Goal: Task Accomplishment & Management: Manage account settings

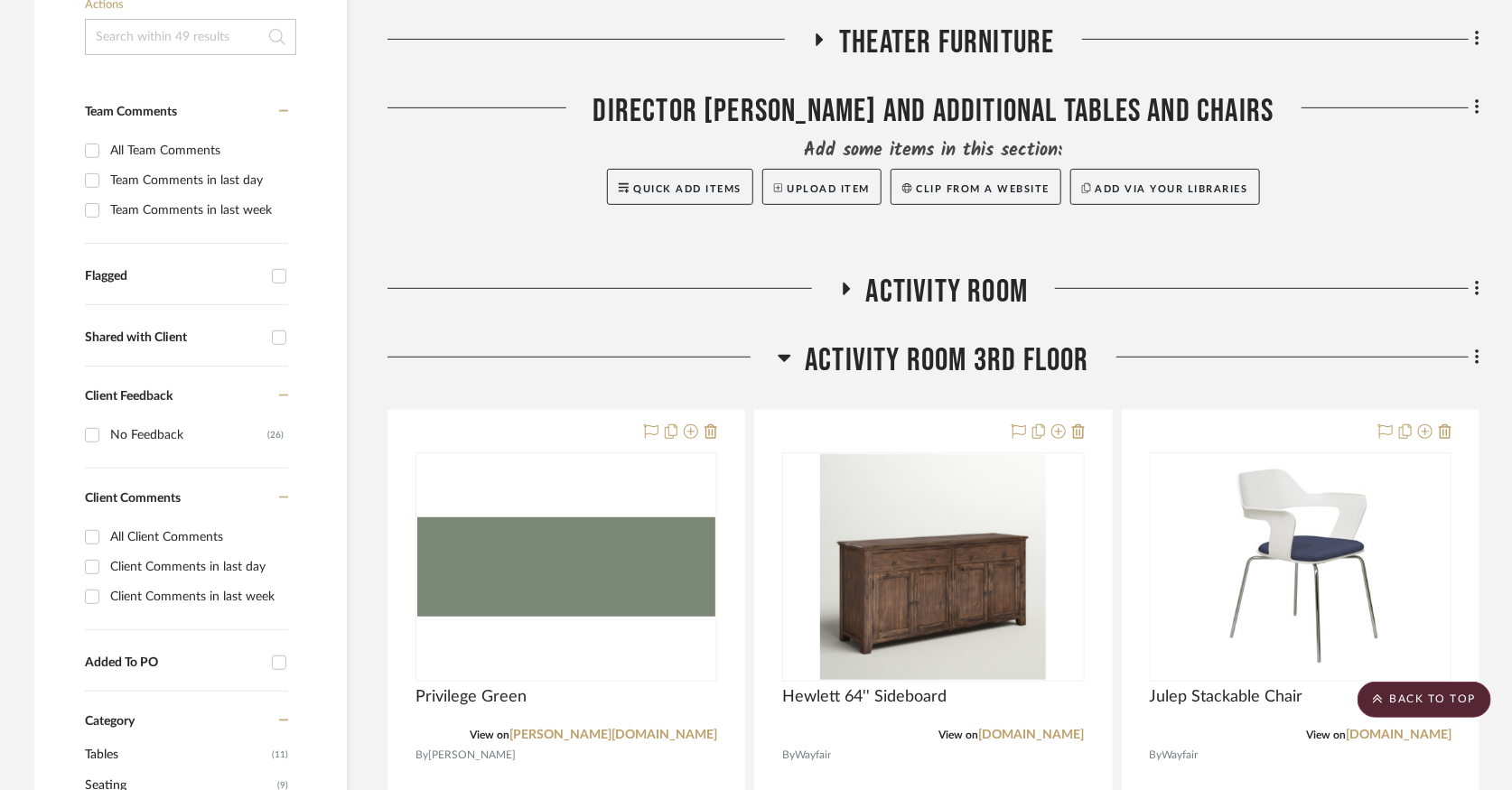
click at [784, 357] on icon at bounding box center [785, 359] width 12 height 8
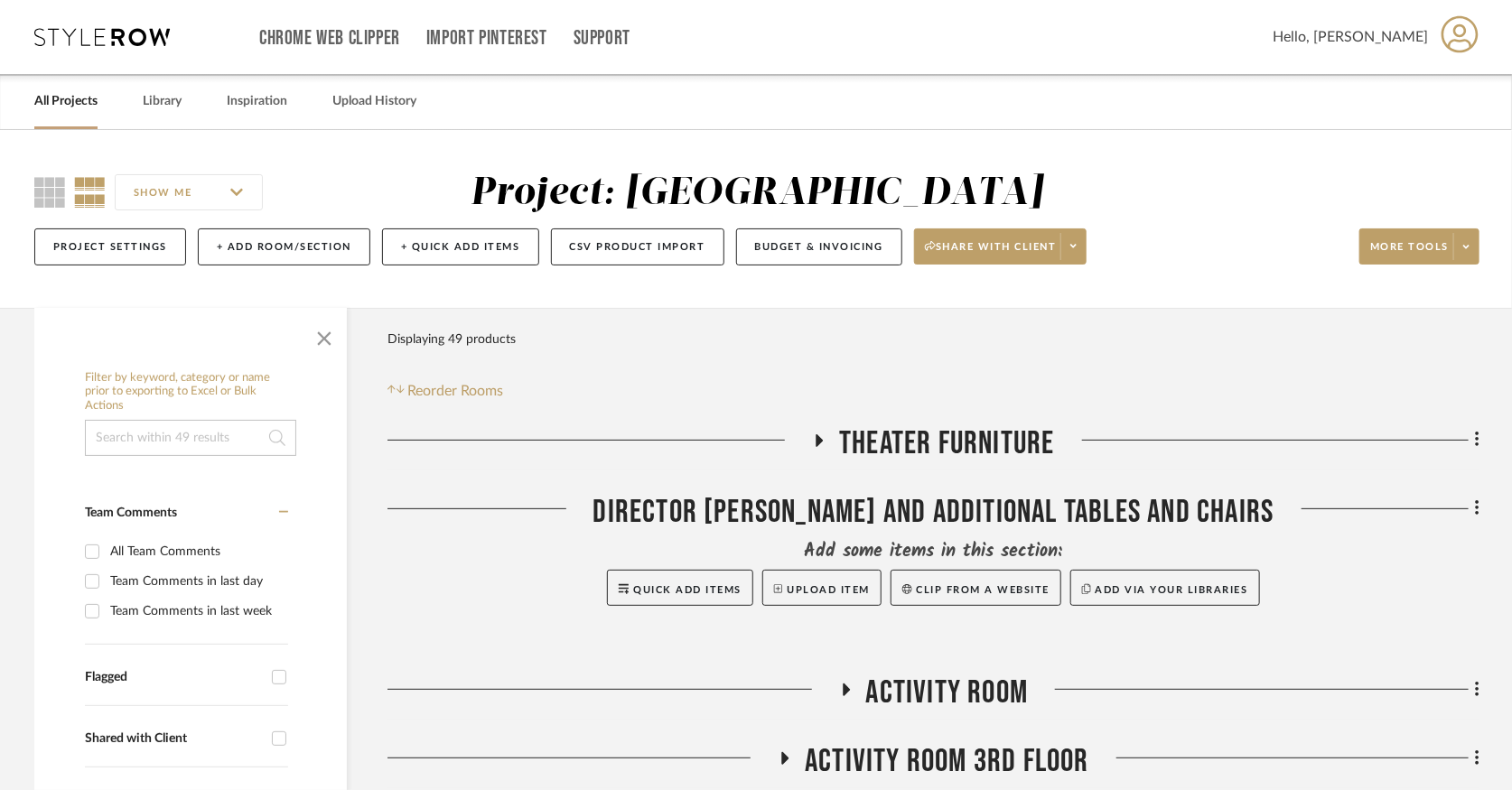
click at [105, 40] on icon at bounding box center [102, 36] width 135 height 18
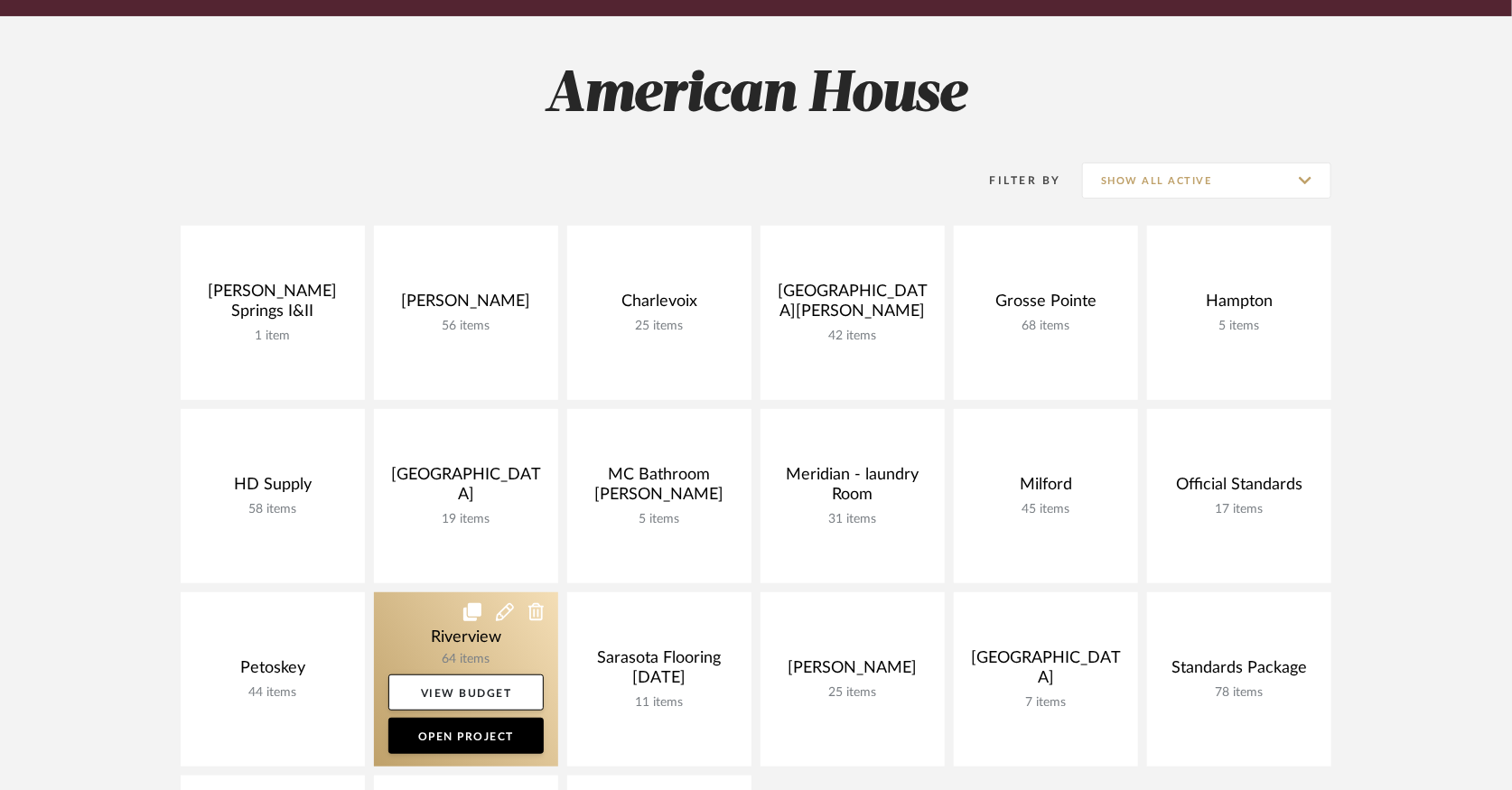
scroll to position [100, 0]
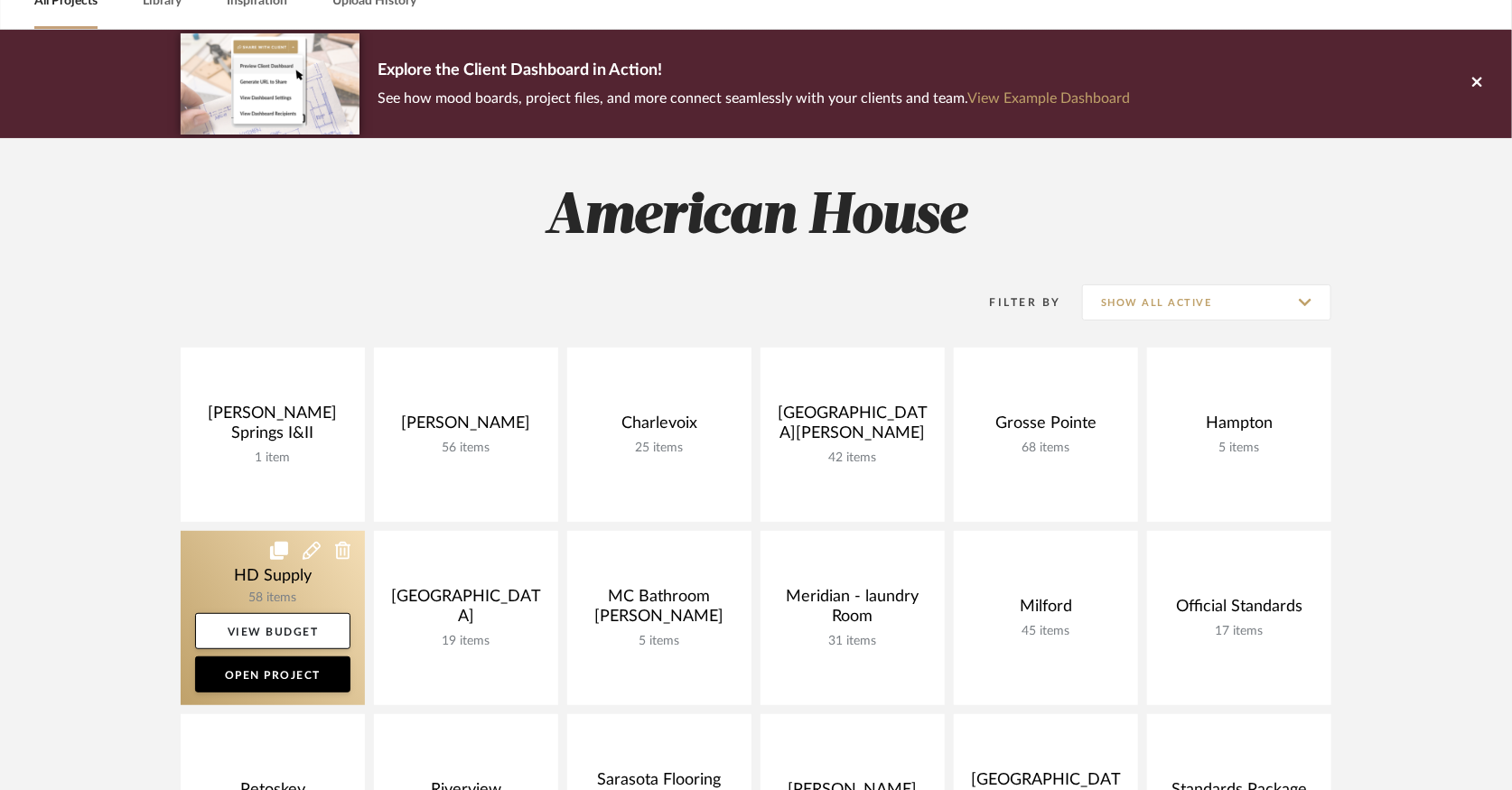
click at [210, 557] on link at bounding box center [273, 618] width 185 height 174
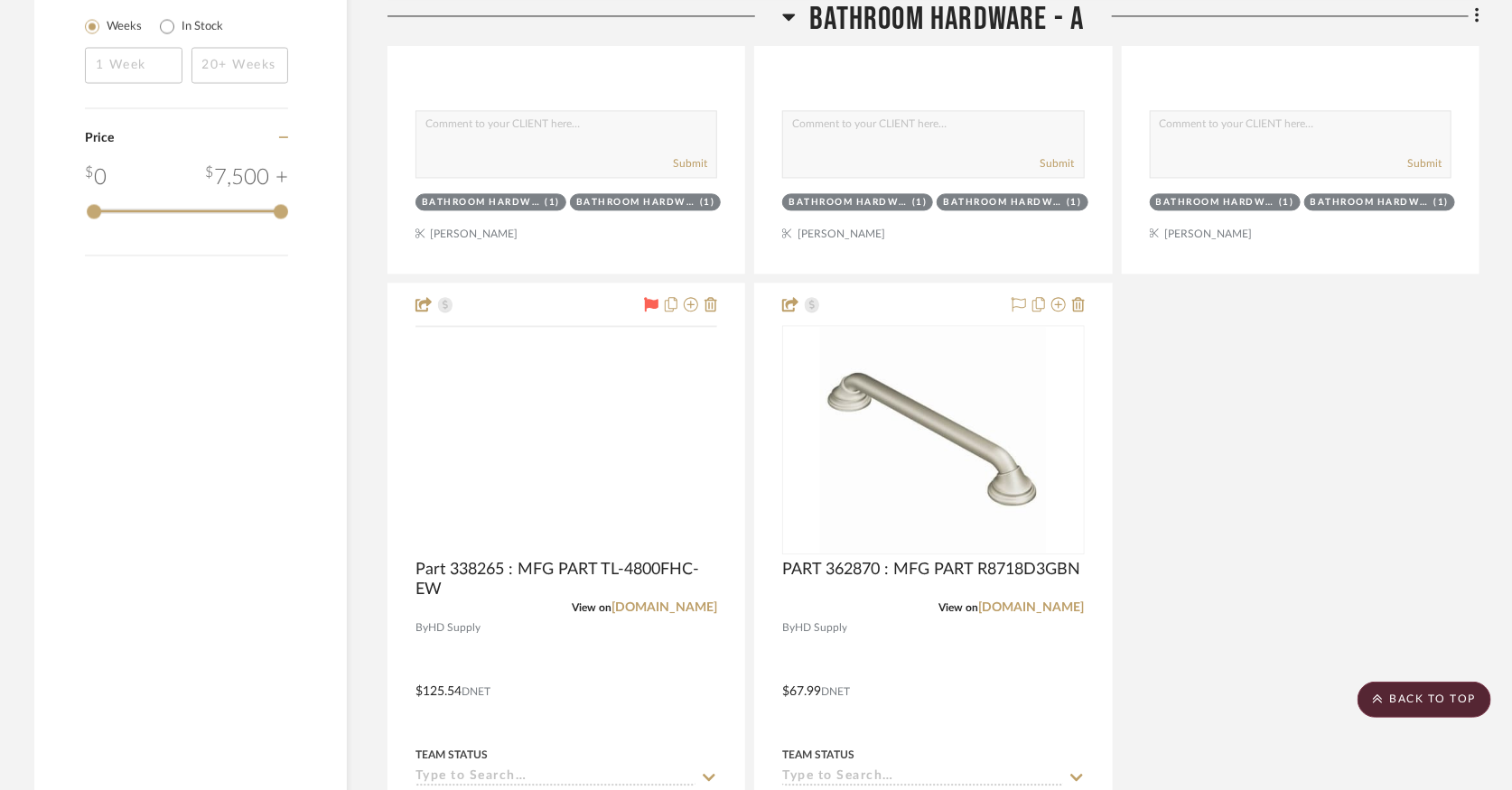
scroll to position [1906, 0]
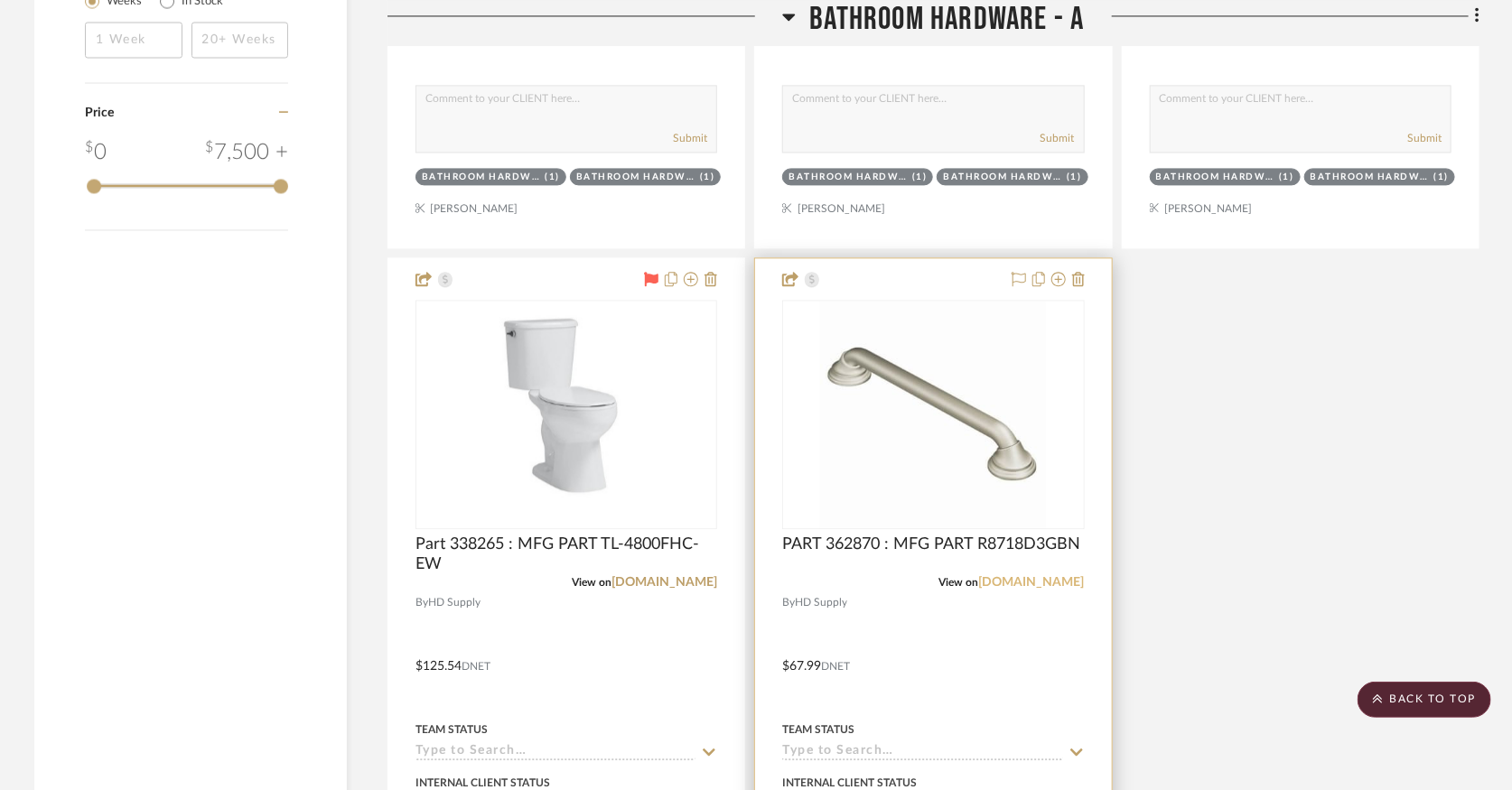
click at [981, 585] on link "[DOMAIN_NAME]" at bounding box center [1031, 582] width 106 height 12
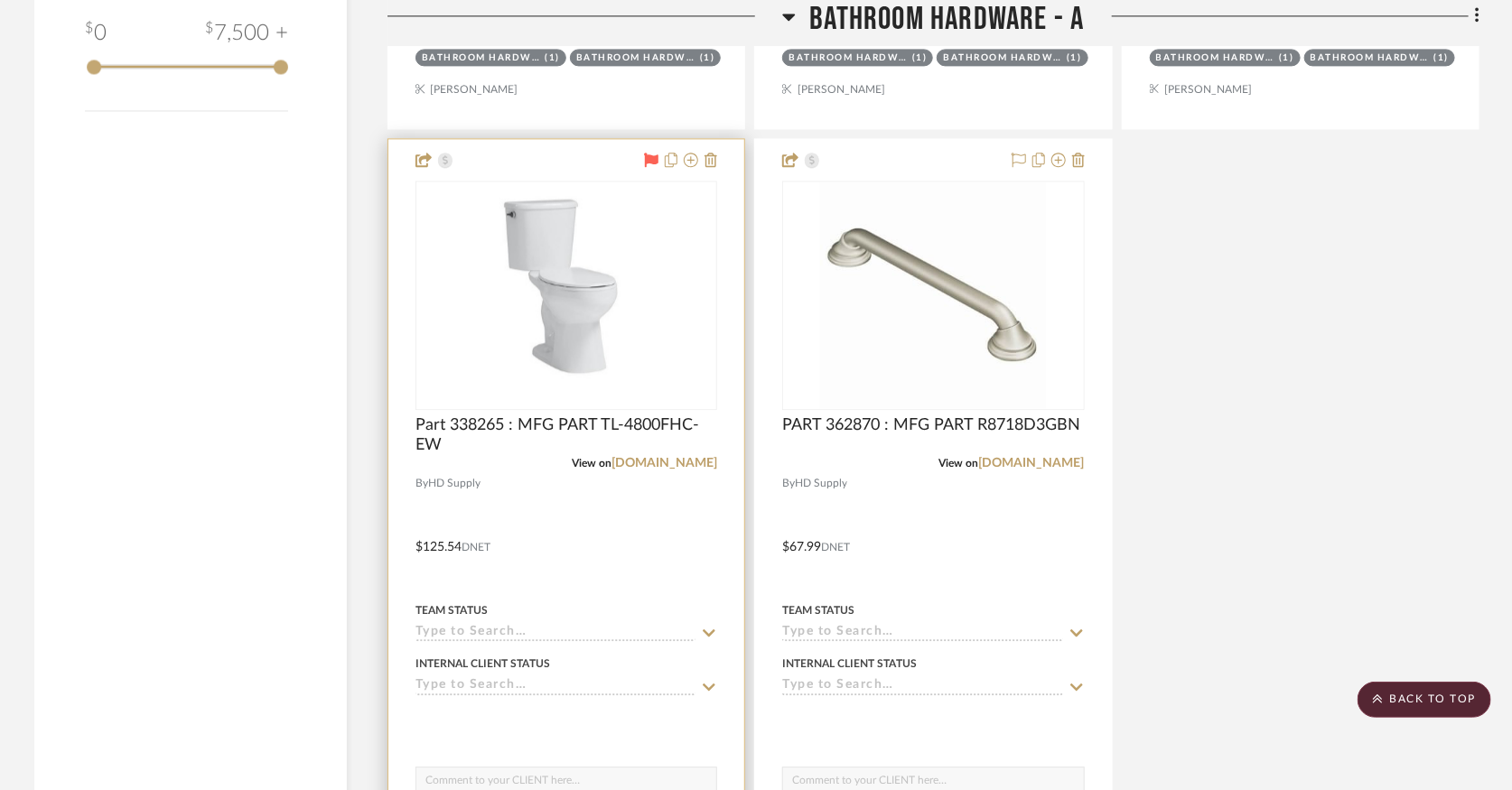
scroll to position [2407, 0]
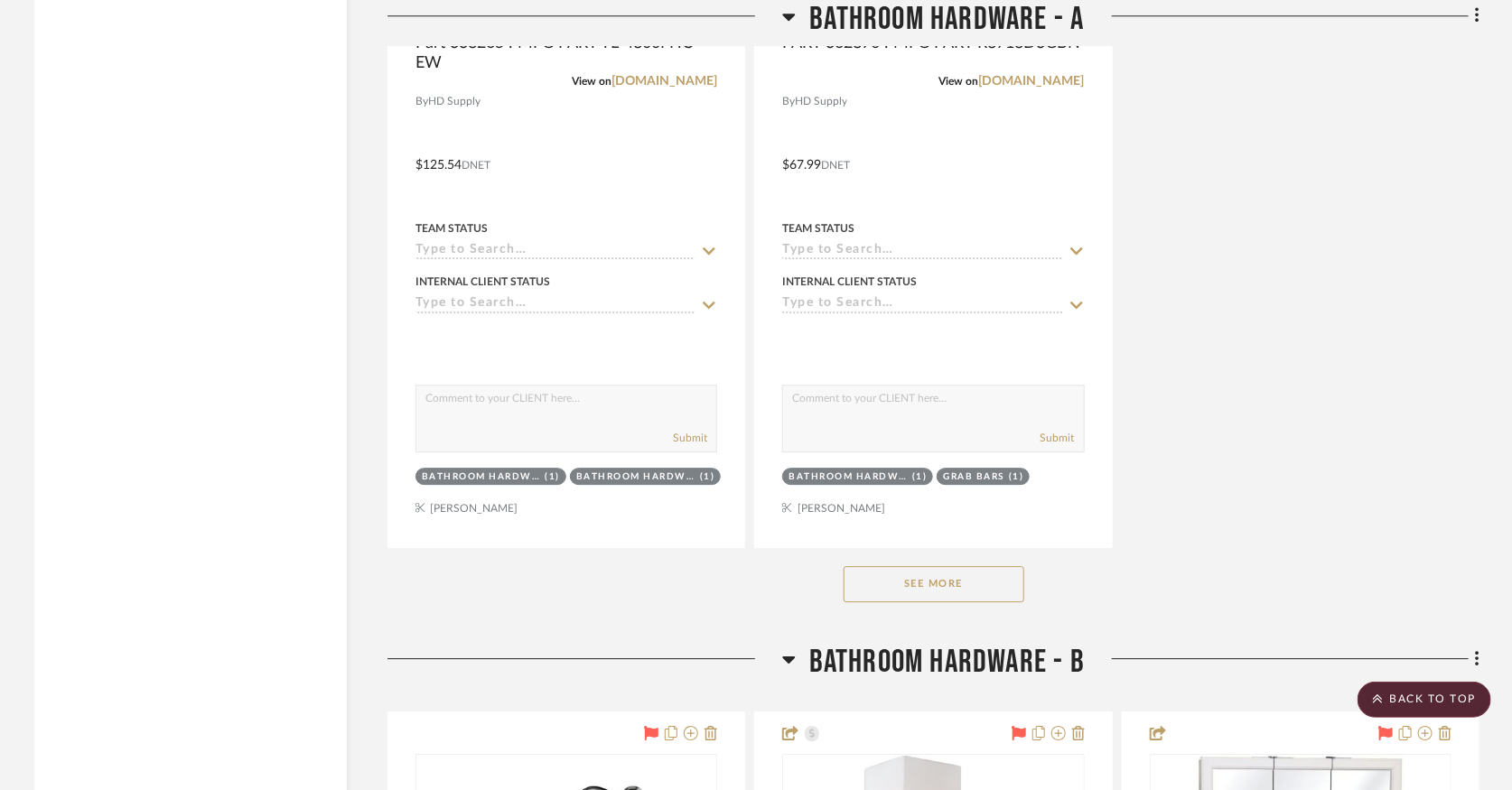
click at [886, 596] on button "See More" at bounding box center [934, 584] width 181 height 36
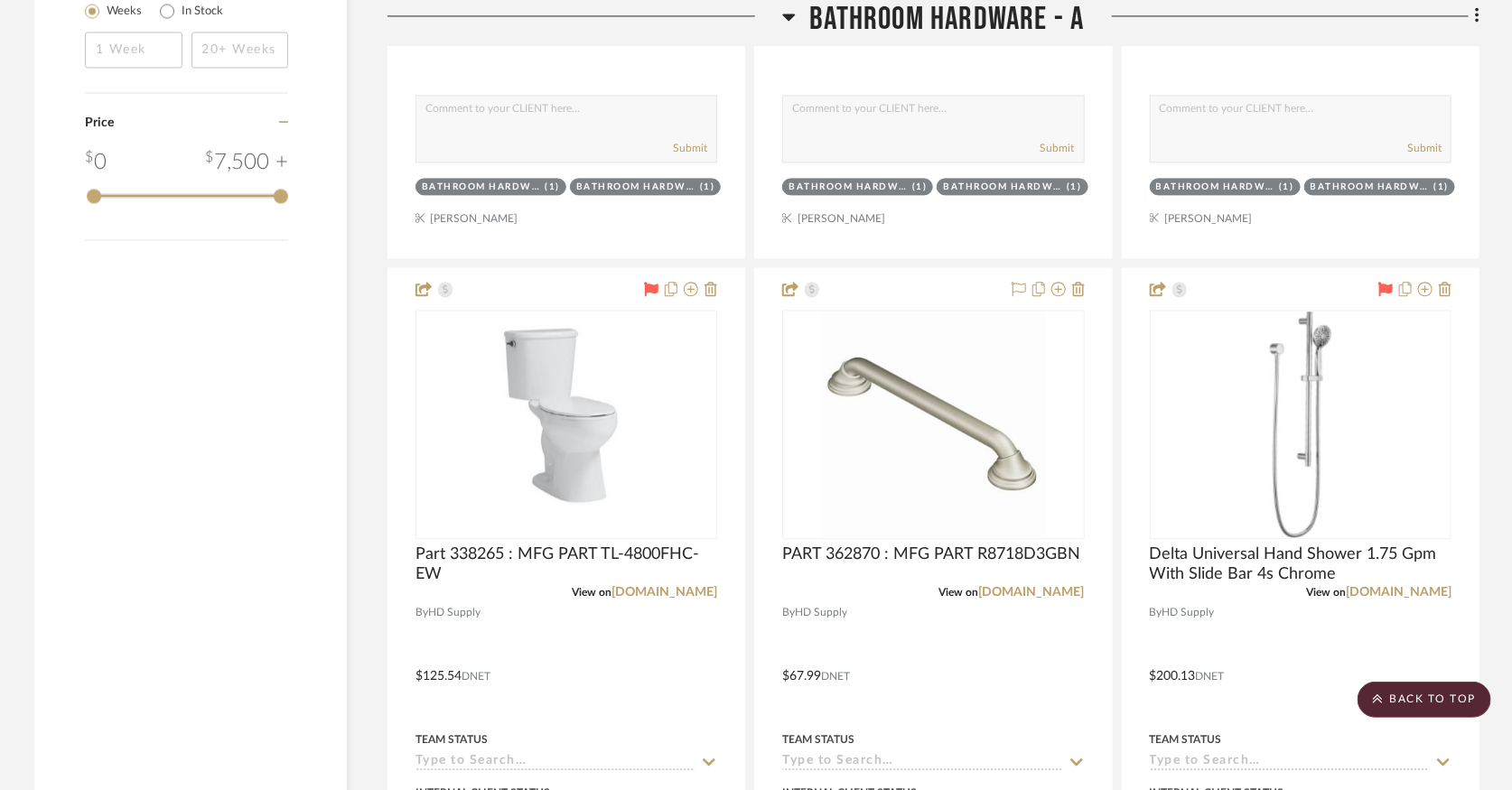
scroll to position [0, 0]
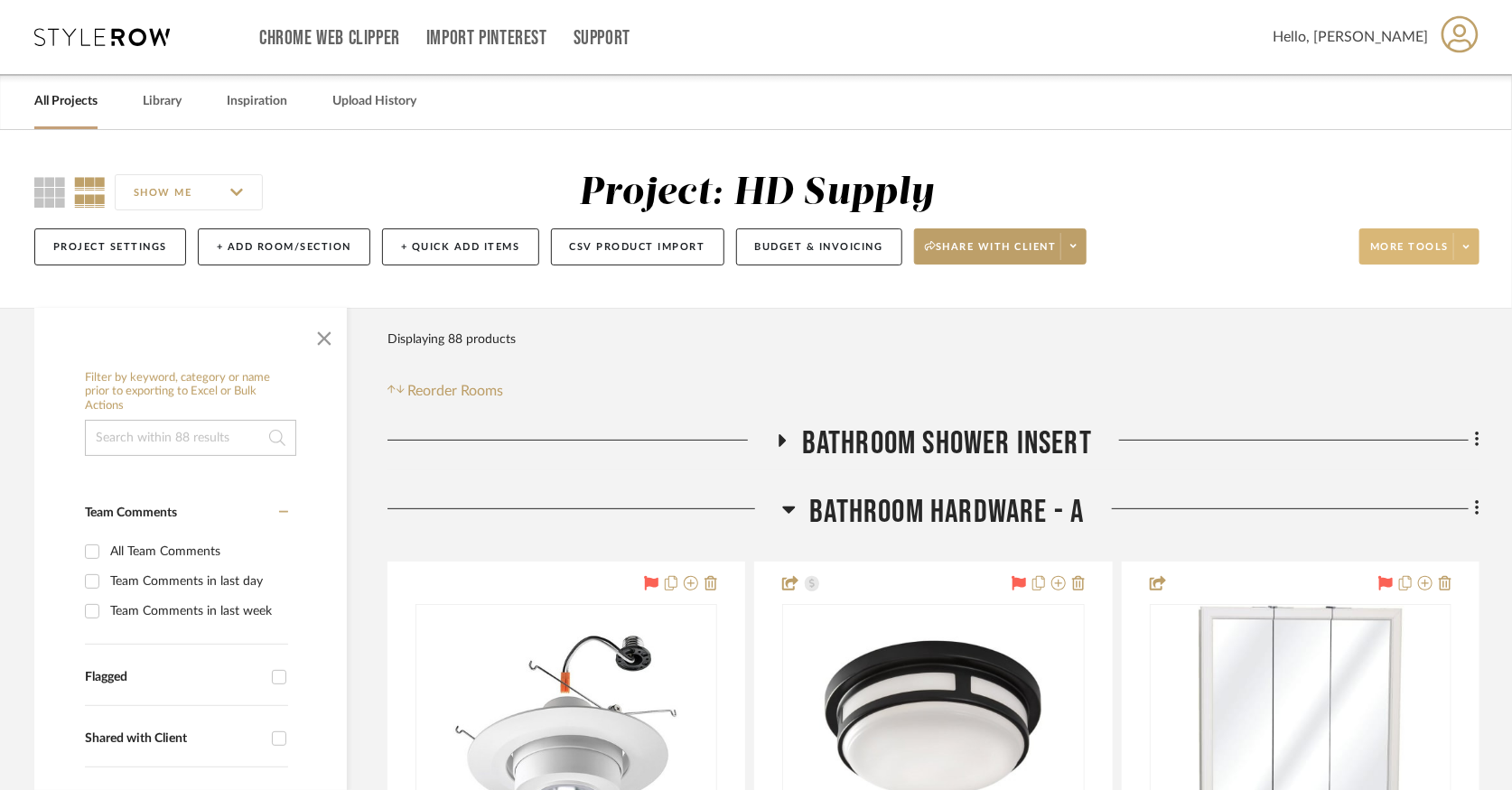
click at [1466, 259] on span at bounding box center [1465, 247] width 26 height 27
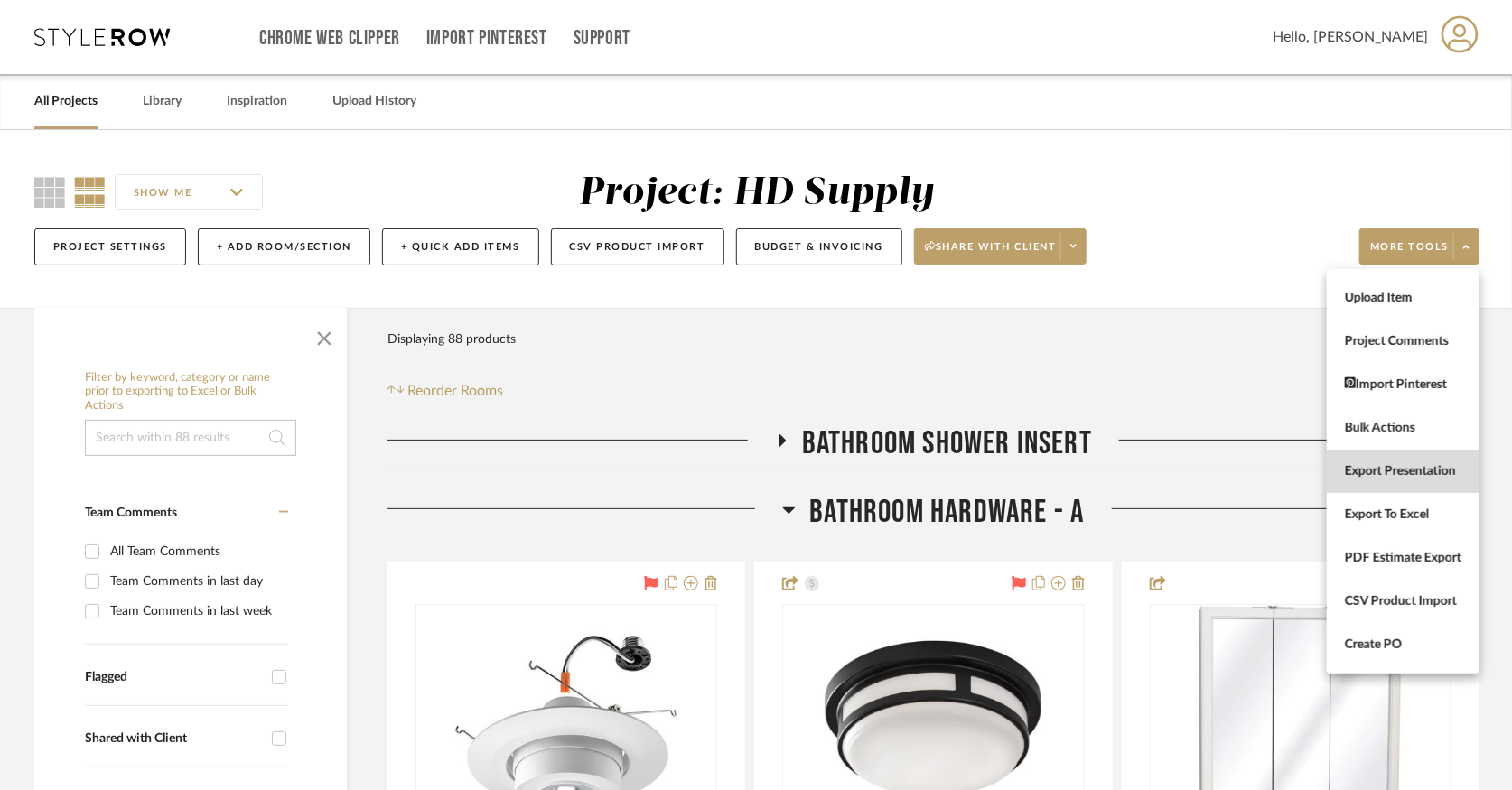
click at [1403, 470] on span "Export Presentation" at bounding box center [1403, 472] width 116 height 15
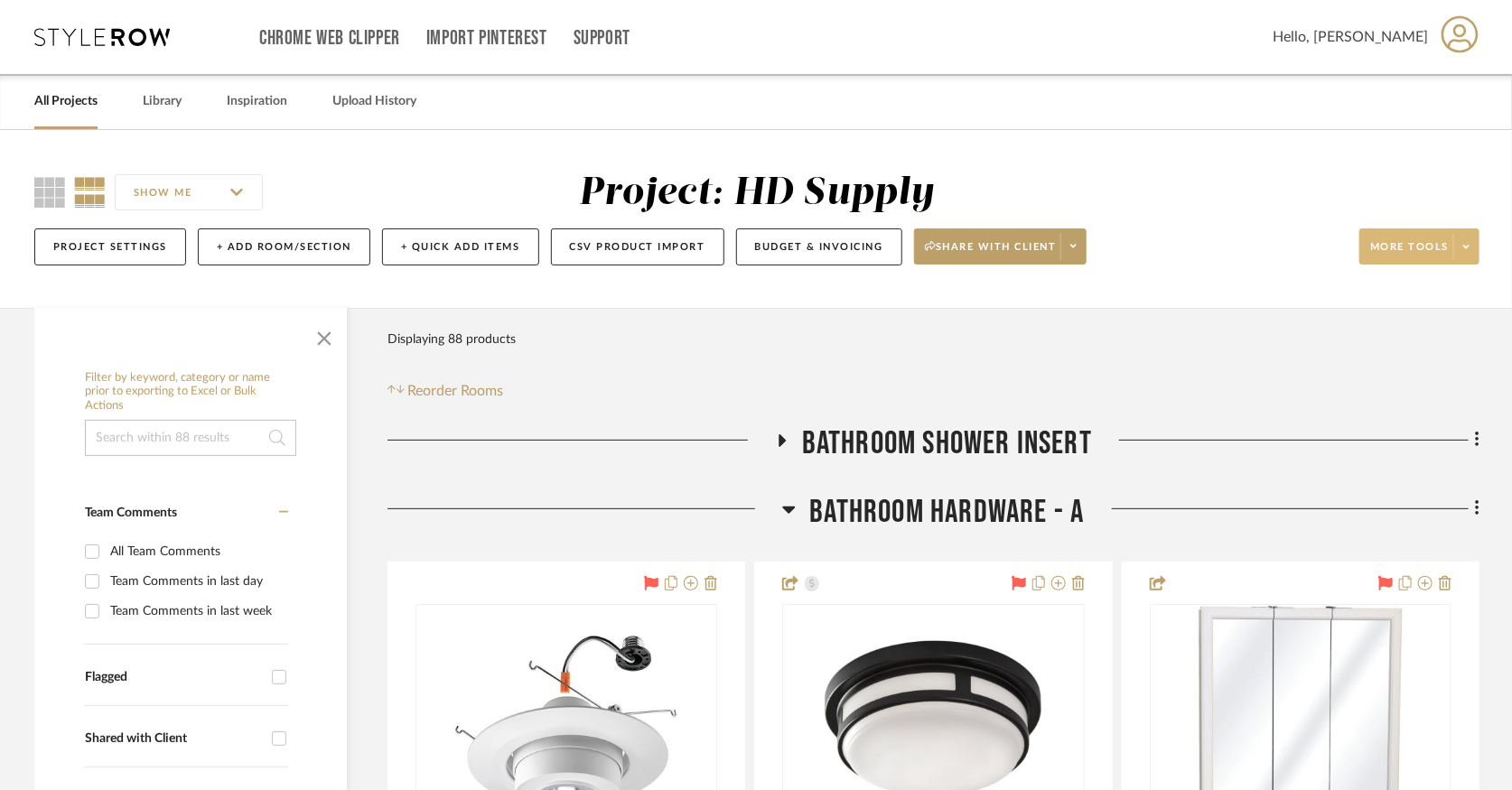
click at [1458, 249] on span at bounding box center [1465, 247] width 26 height 27
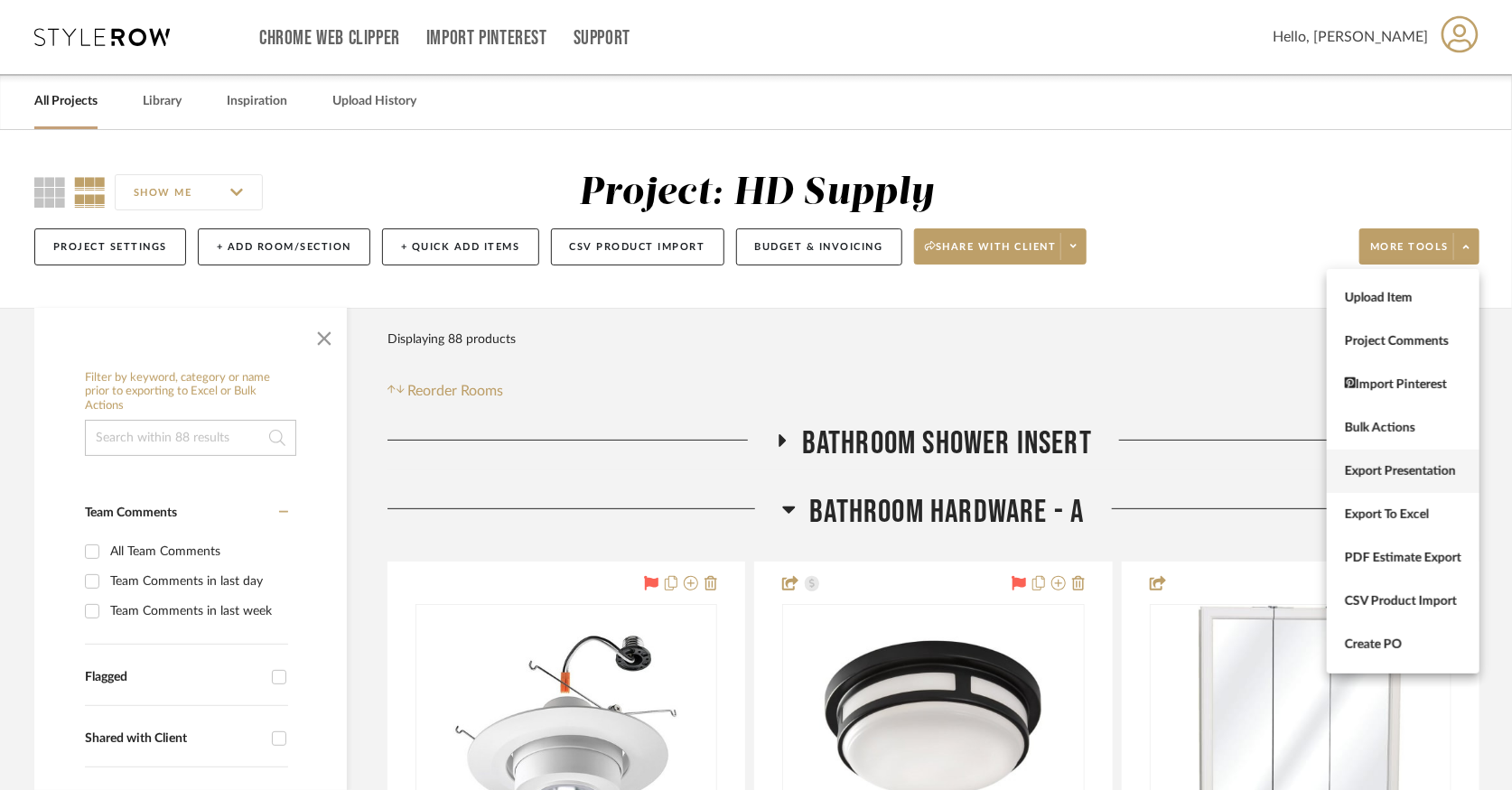
click at [1414, 464] on span "Export Presentation" at bounding box center [1403, 472] width 116 height 15
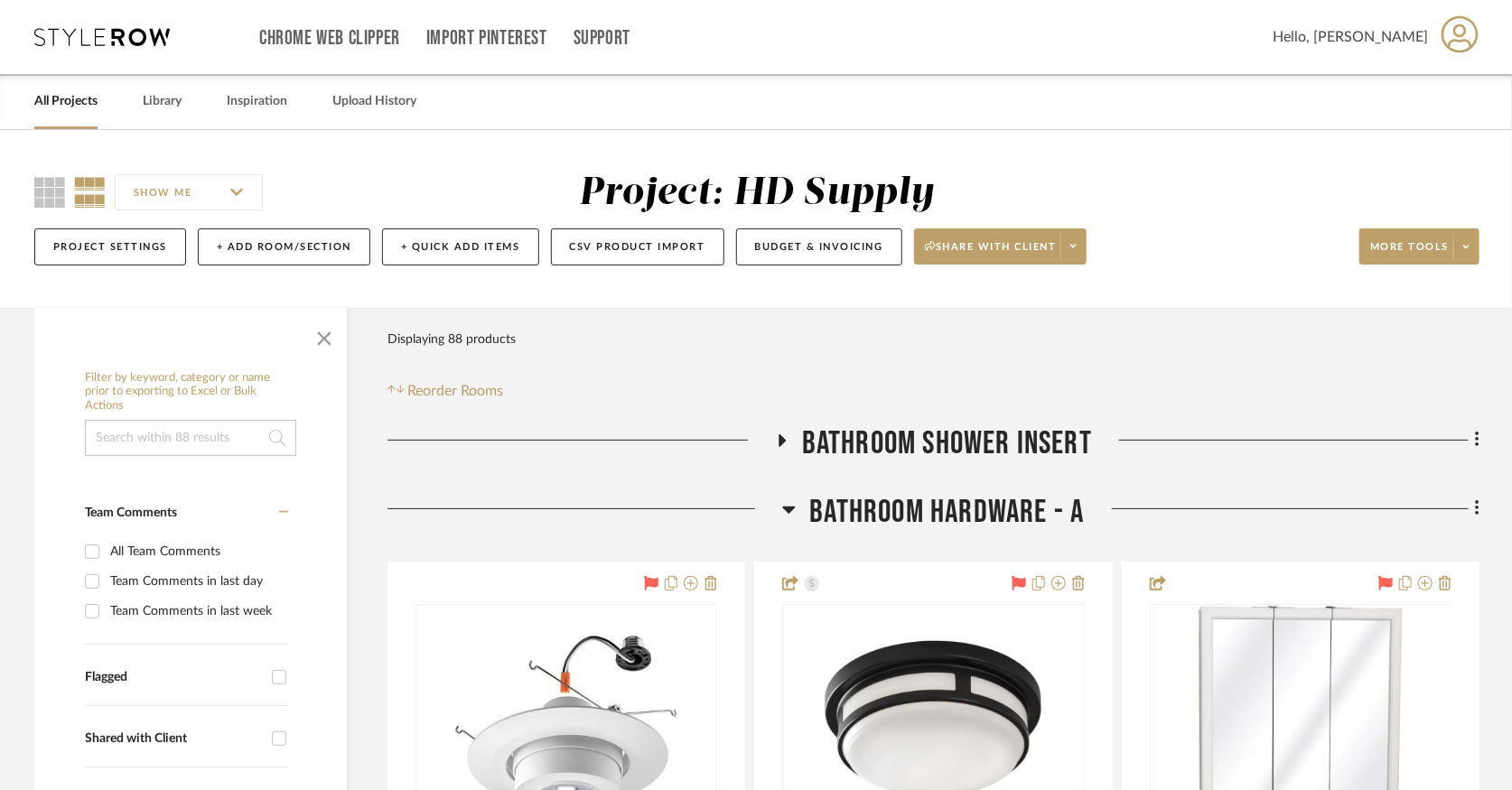
click at [792, 510] on icon at bounding box center [789, 509] width 13 height 22
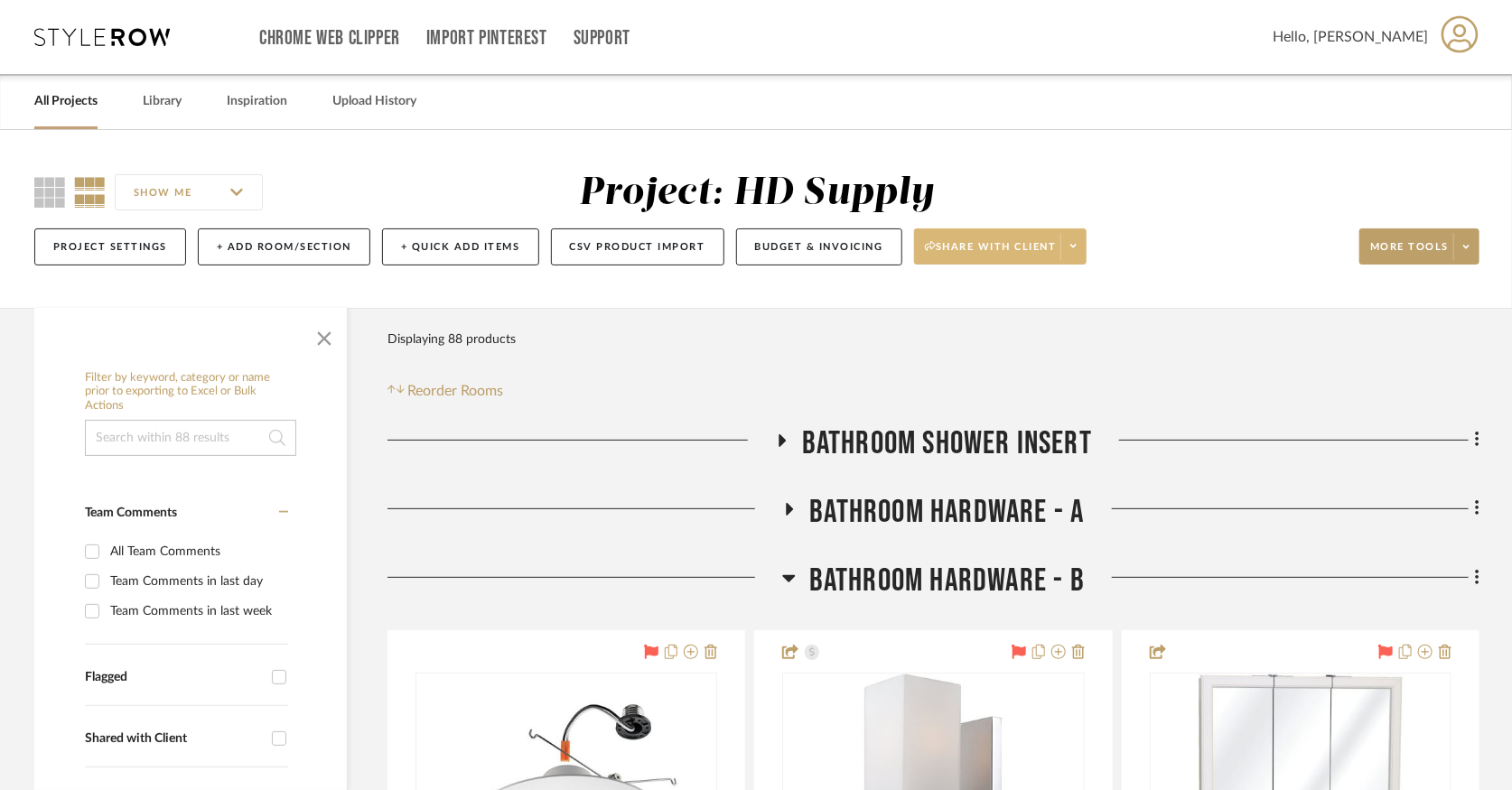
click at [1082, 248] on span at bounding box center [1073, 247] width 26 height 27
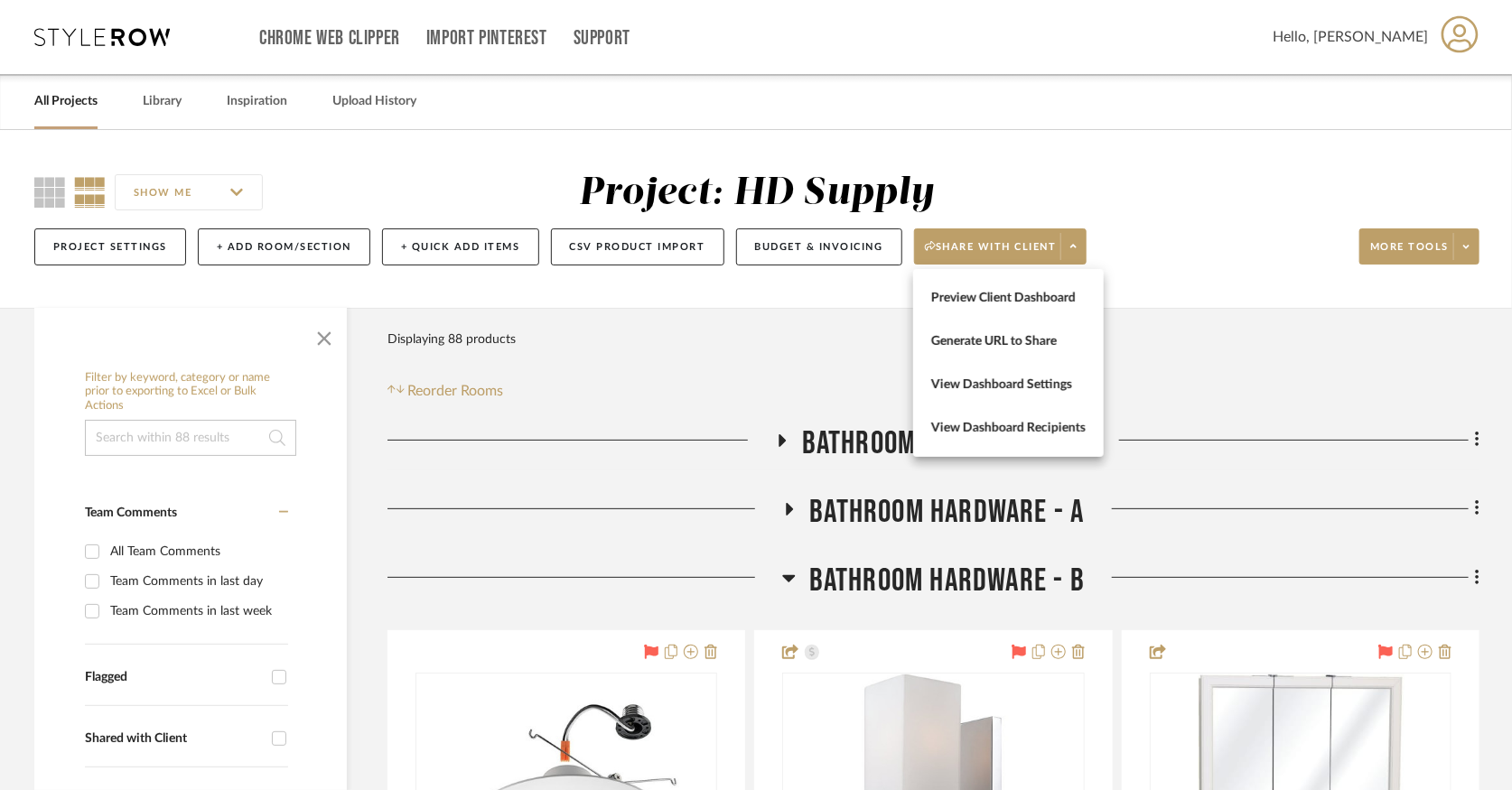
click at [1459, 253] on div at bounding box center [756, 395] width 1512 height 790
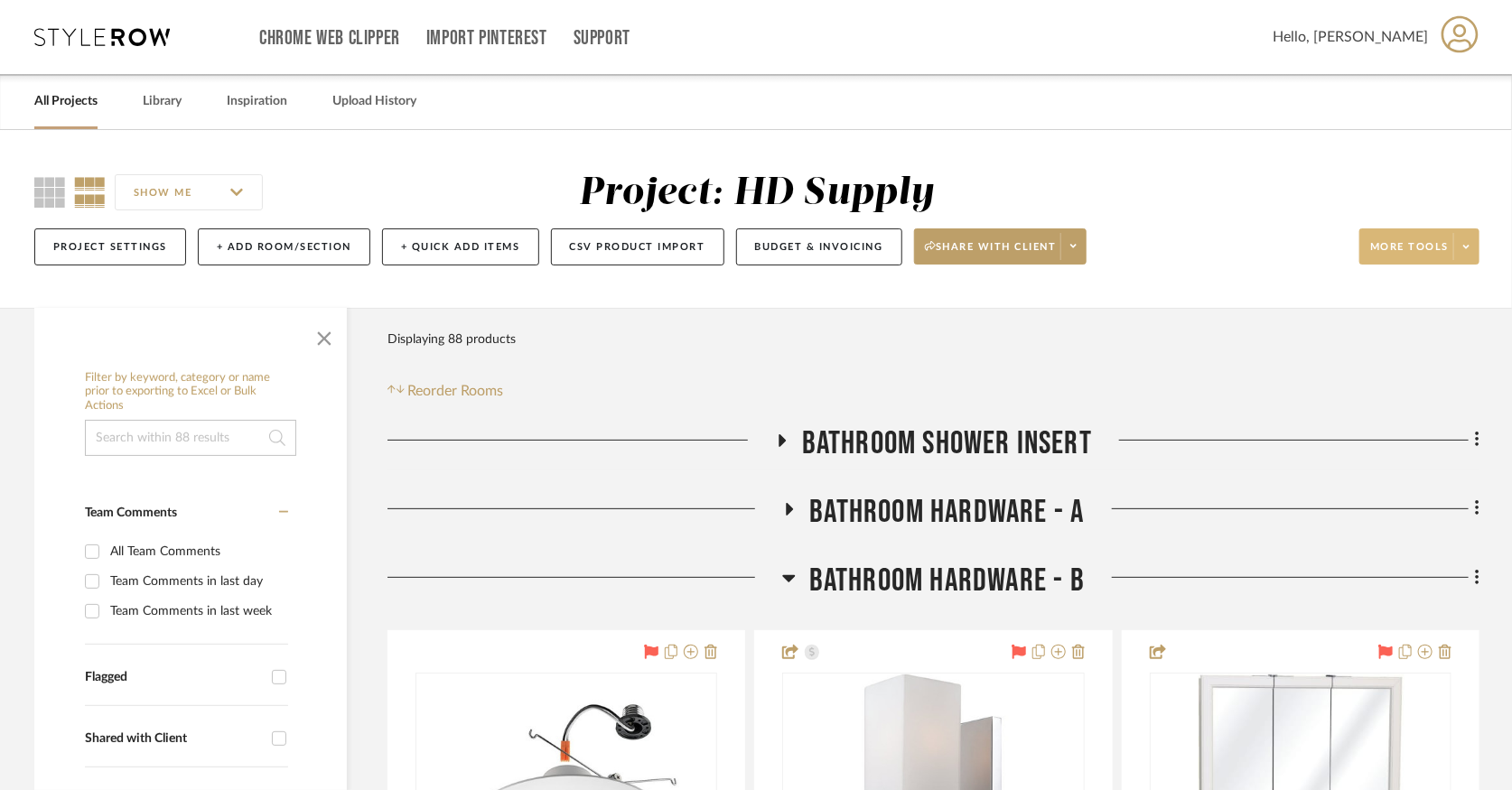
click at [1469, 255] on span at bounding box center [1465, 247] width 26 height 27
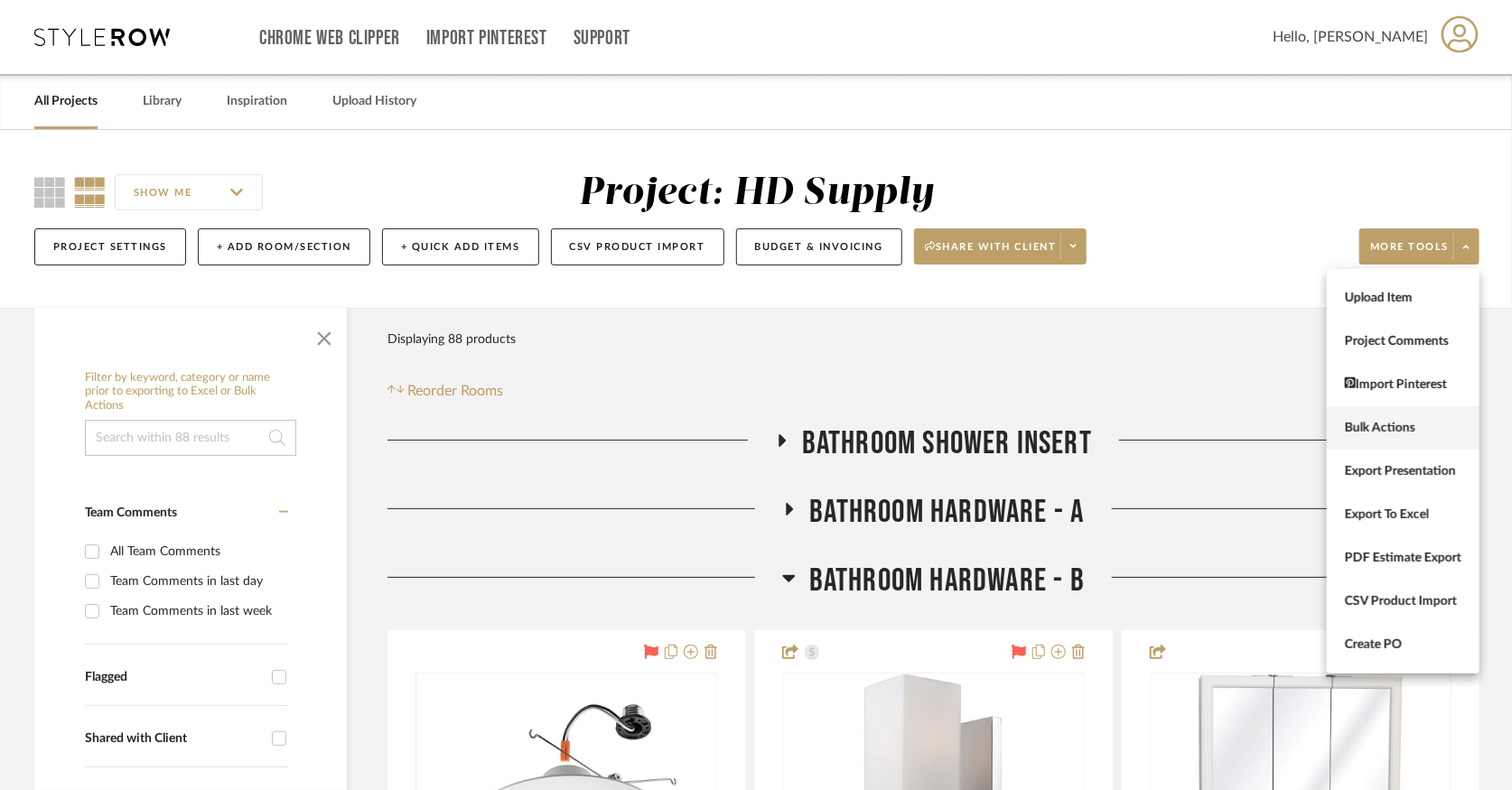
click at [1389, 434] on span "Bulk Actions" at bounding box center [1403, 428] width 116 height 15
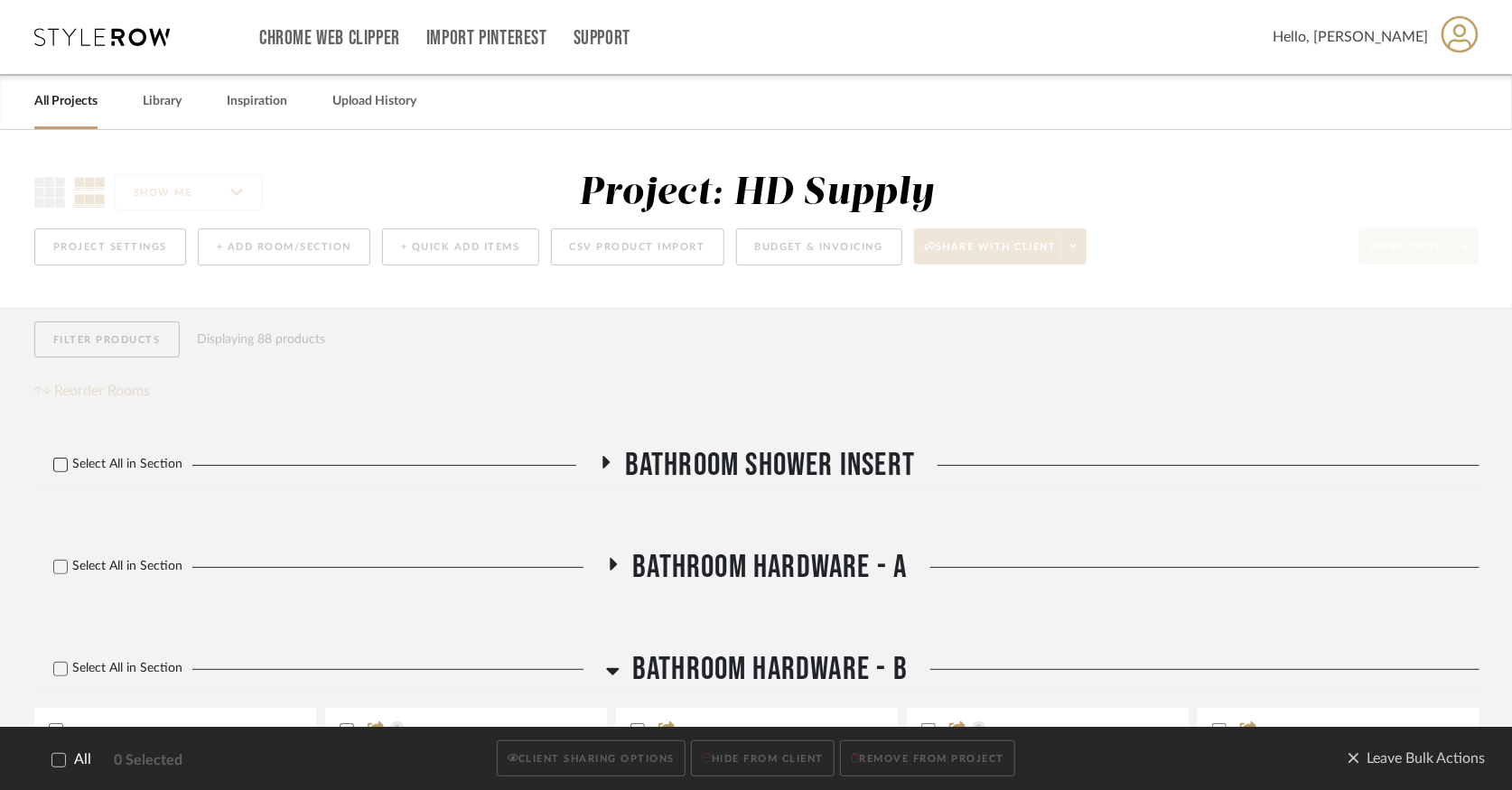
click at [50, 461] on label "Select All in Section" at bounding box center [110, 464] width 153 height 15
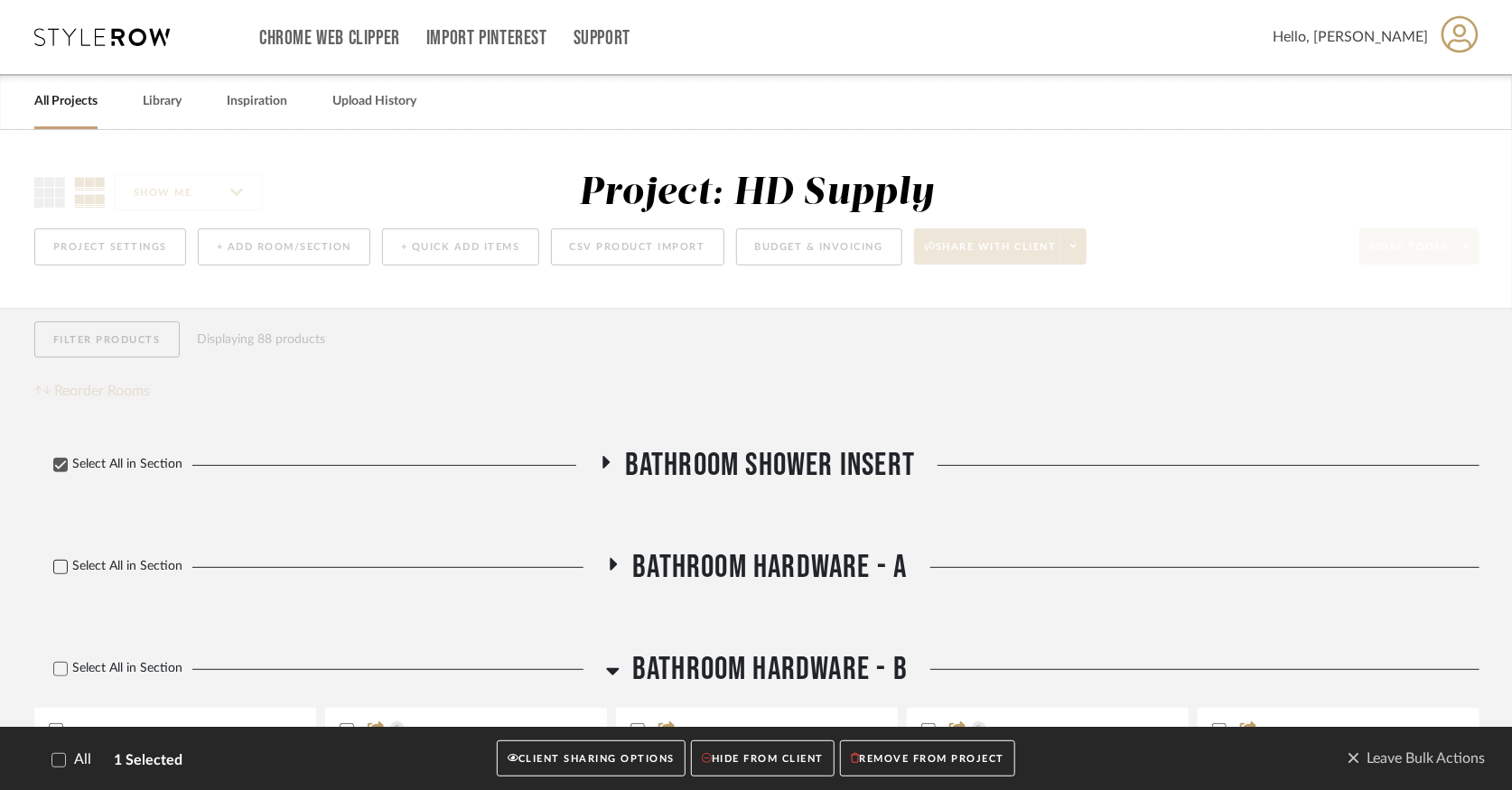
click at [53, 571] on div at bounding box center [60, 566] width 14 height 14
click at [68, 668] on label "Select All in Section" at bounding box center [110, 668] width 153 height 15
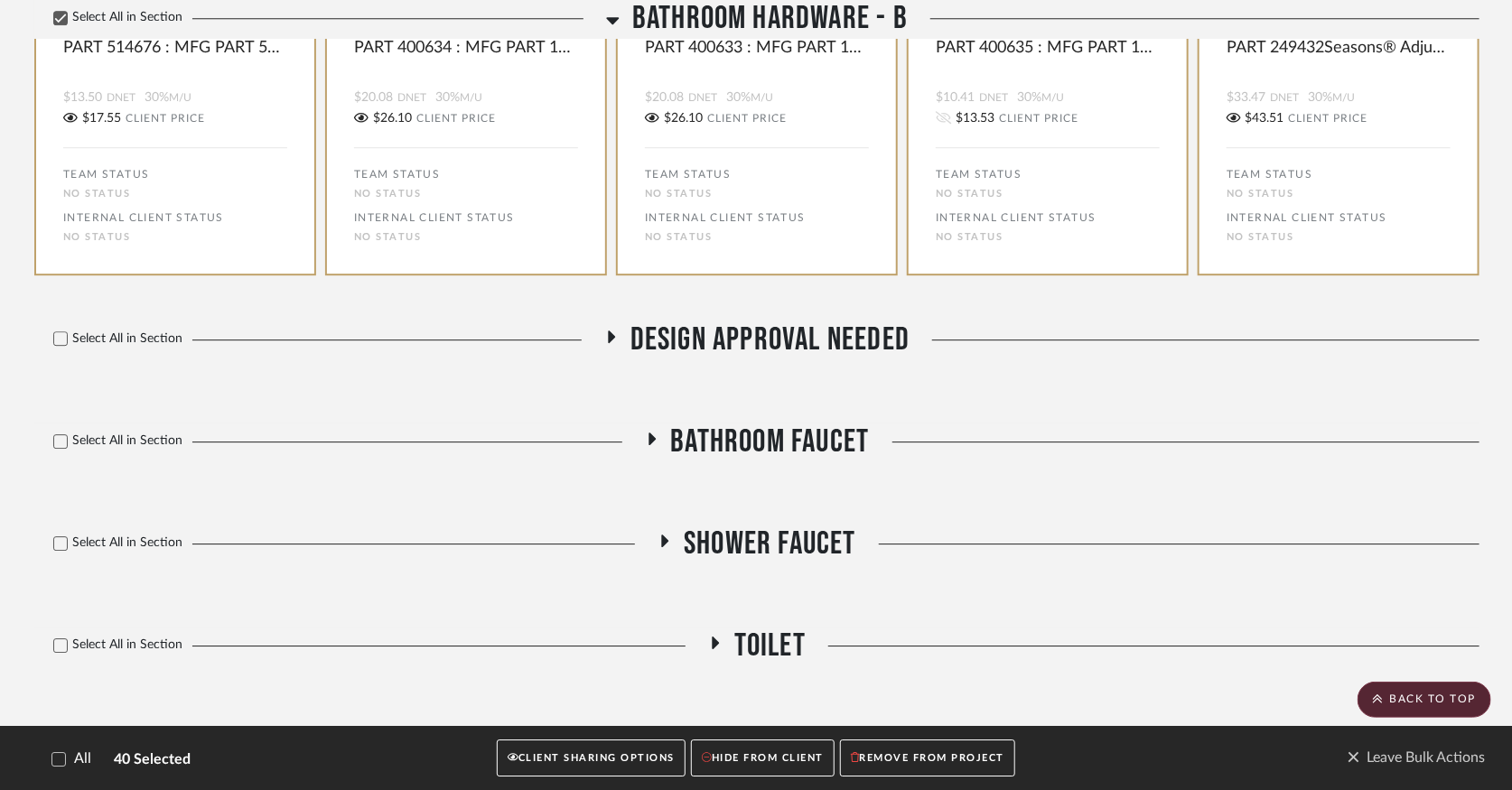
scroll to position [2508, 0]
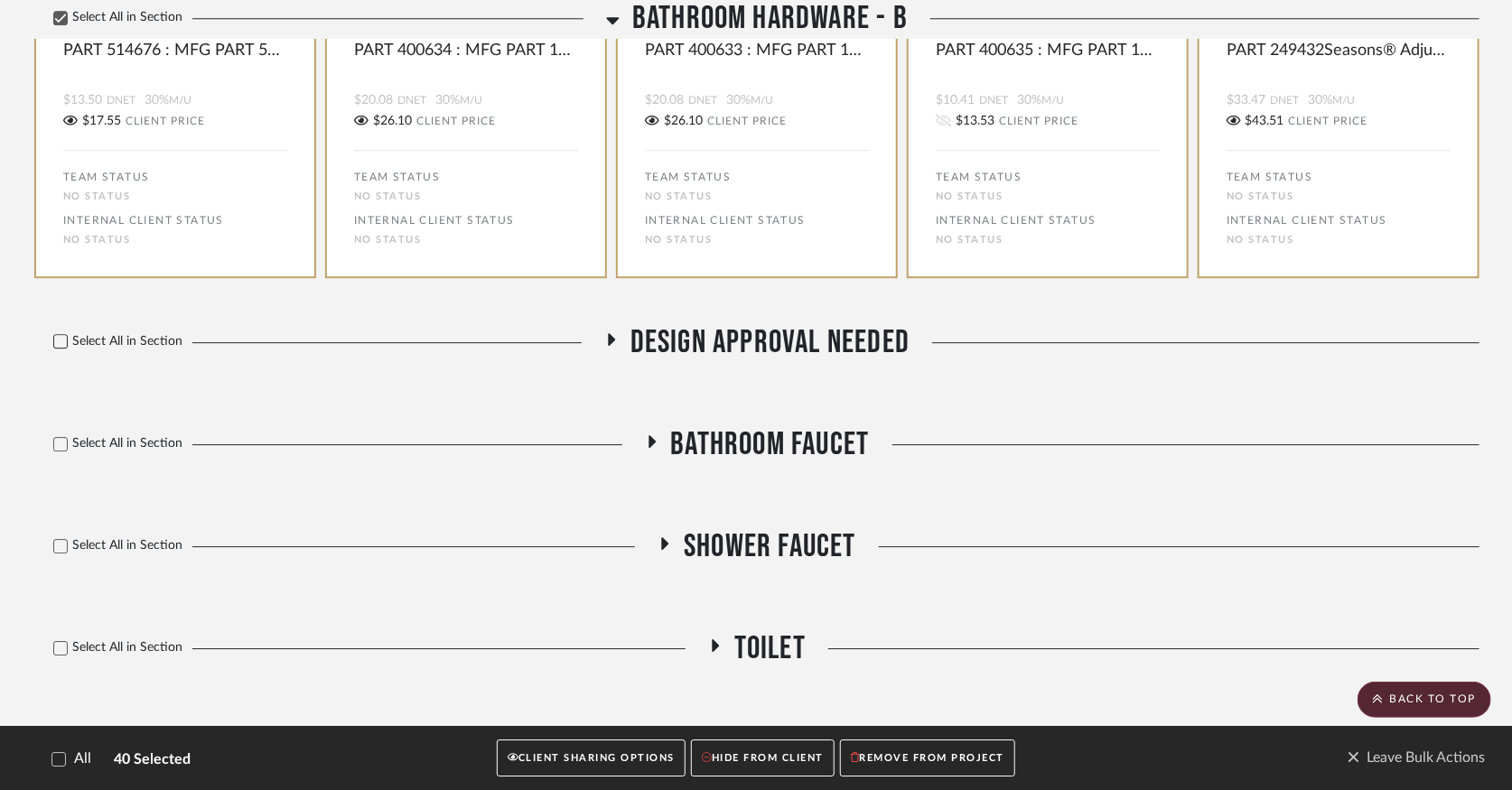
click at [57, 346] on icon at bounding box center [61, 341] width 11 height 9
click at [60, 440] on div at bounding box center [60, 444] width 14 height 14
click at [62, 553] on icon at bounding box center [60, 545] width 12 height 12
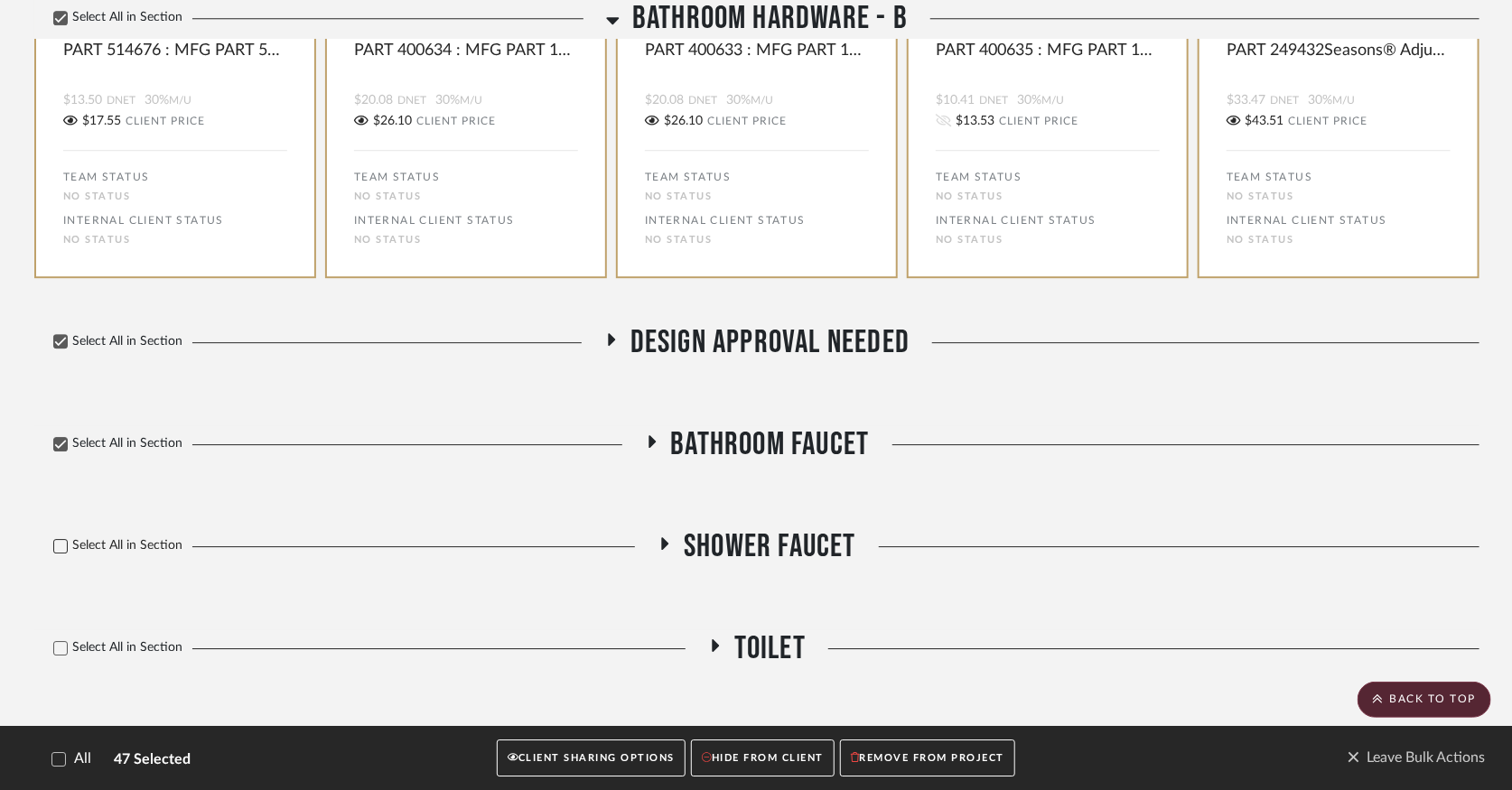
click at [67, 648] on label "Select All in Section" at bounding box center [110, 648] width 153 height 15
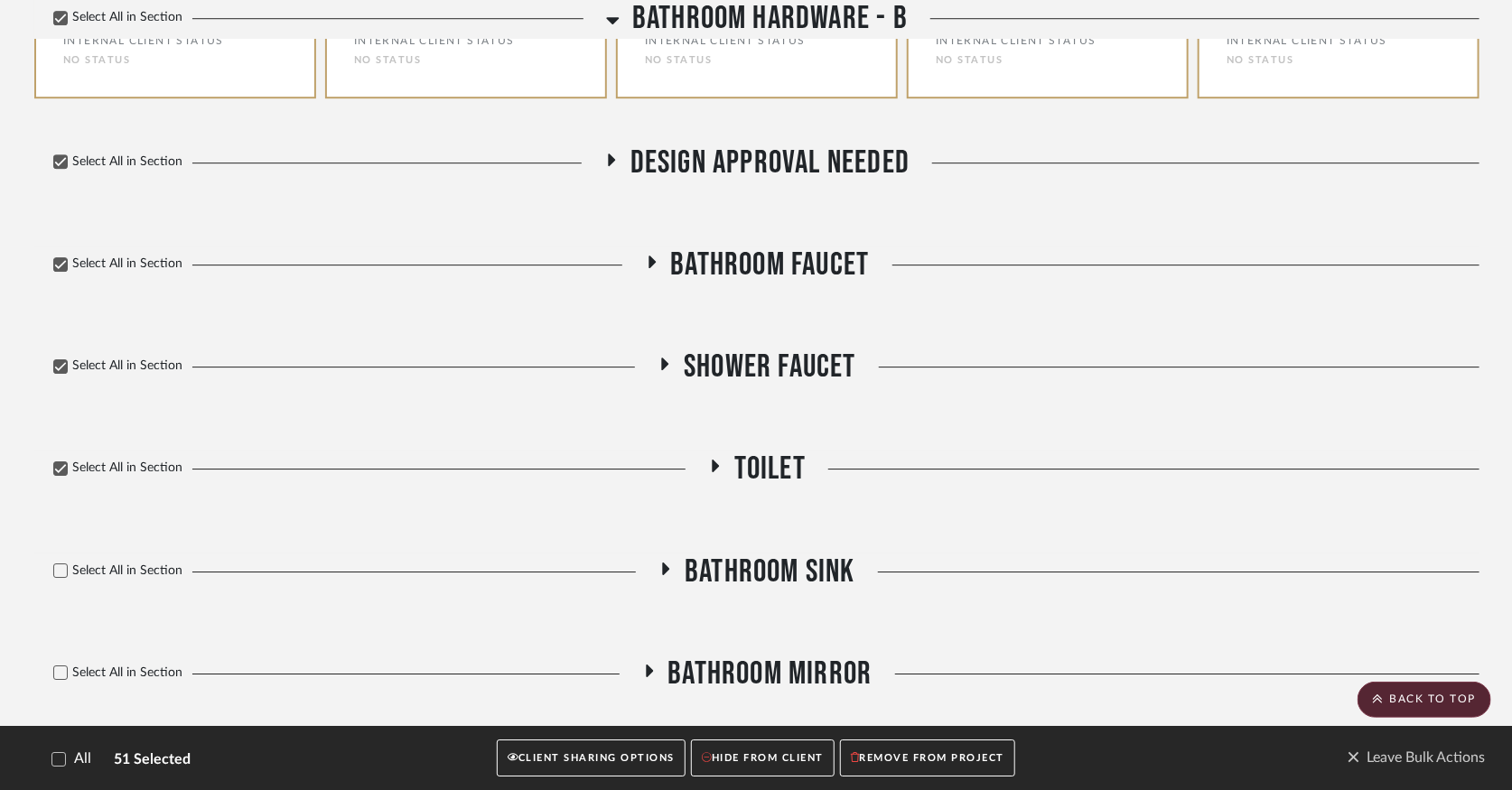
scroll to position [2810, 0]
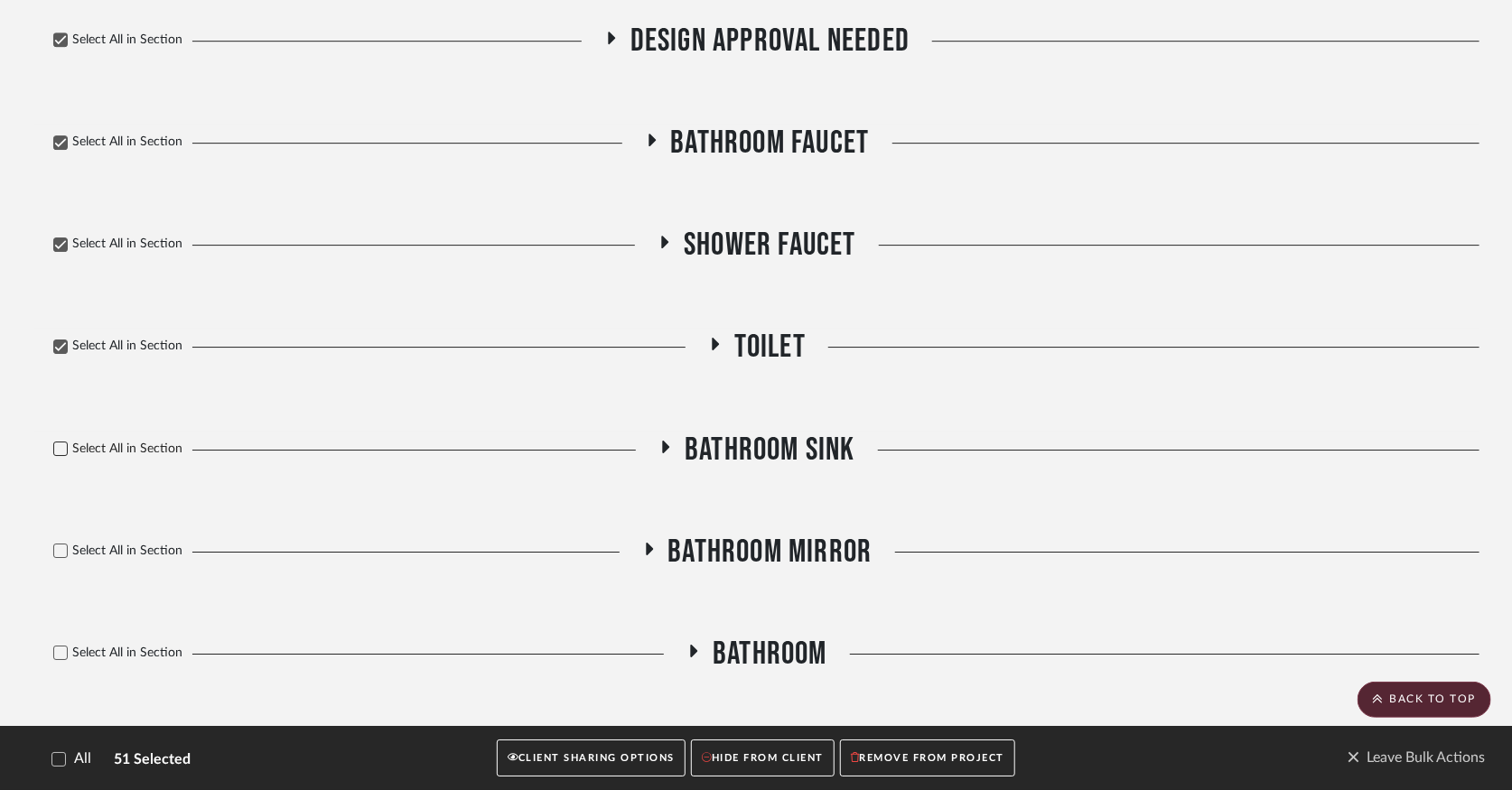
click at [62, 455] on icon at bounding box center [60, 448] width 12 height 12
click at [59, 554] on icon at bounding box center [60, 550] width 12 height 12
click at [63, 653] on icon at bounding box center [60, 652] width 12 height 12
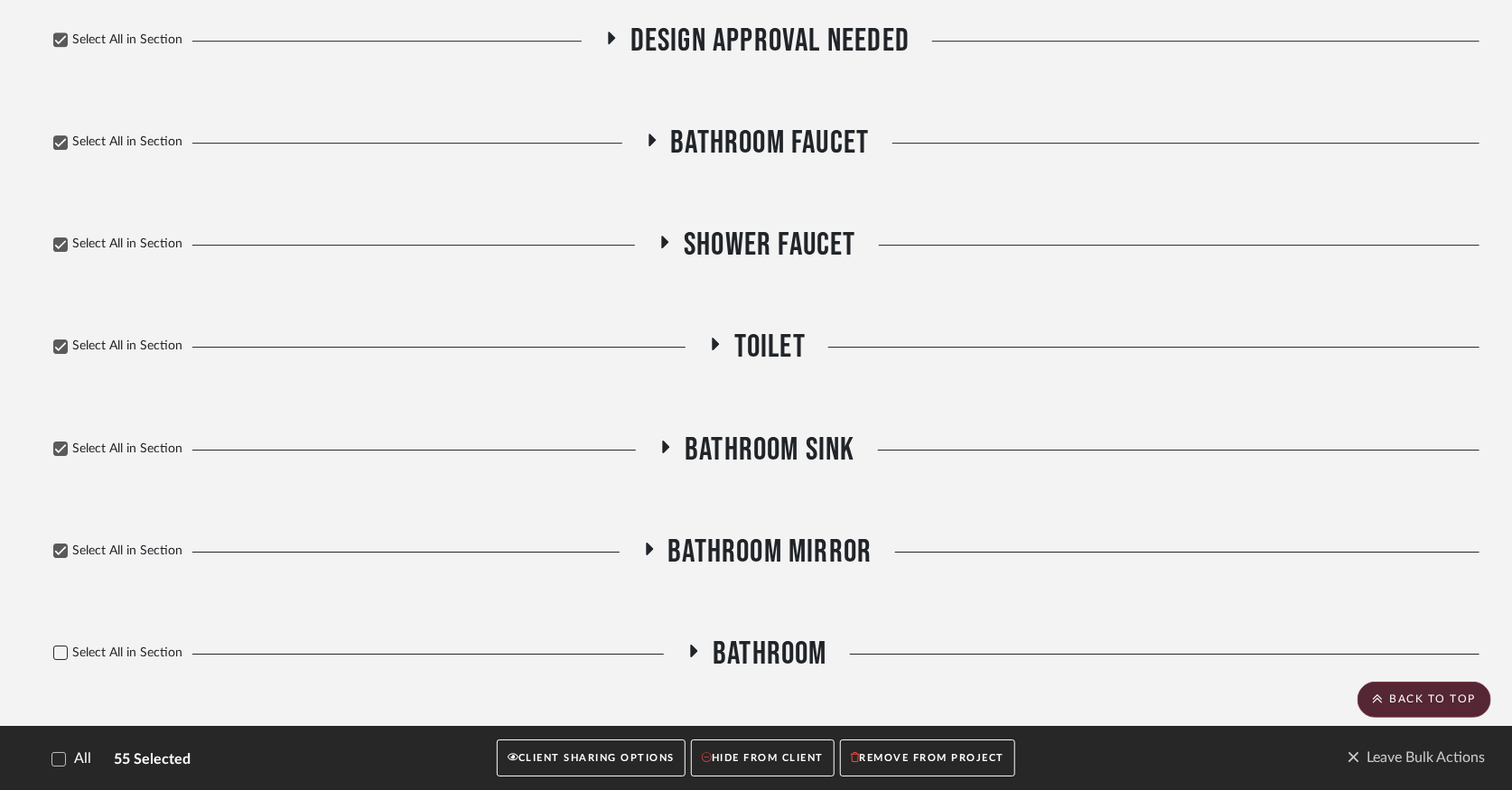
click at [63, 653] on icon at bounding box center [60, 652] width 12 height 12
click at [61, 552] on icon at bounding box center [60, 550] width 12 height 12
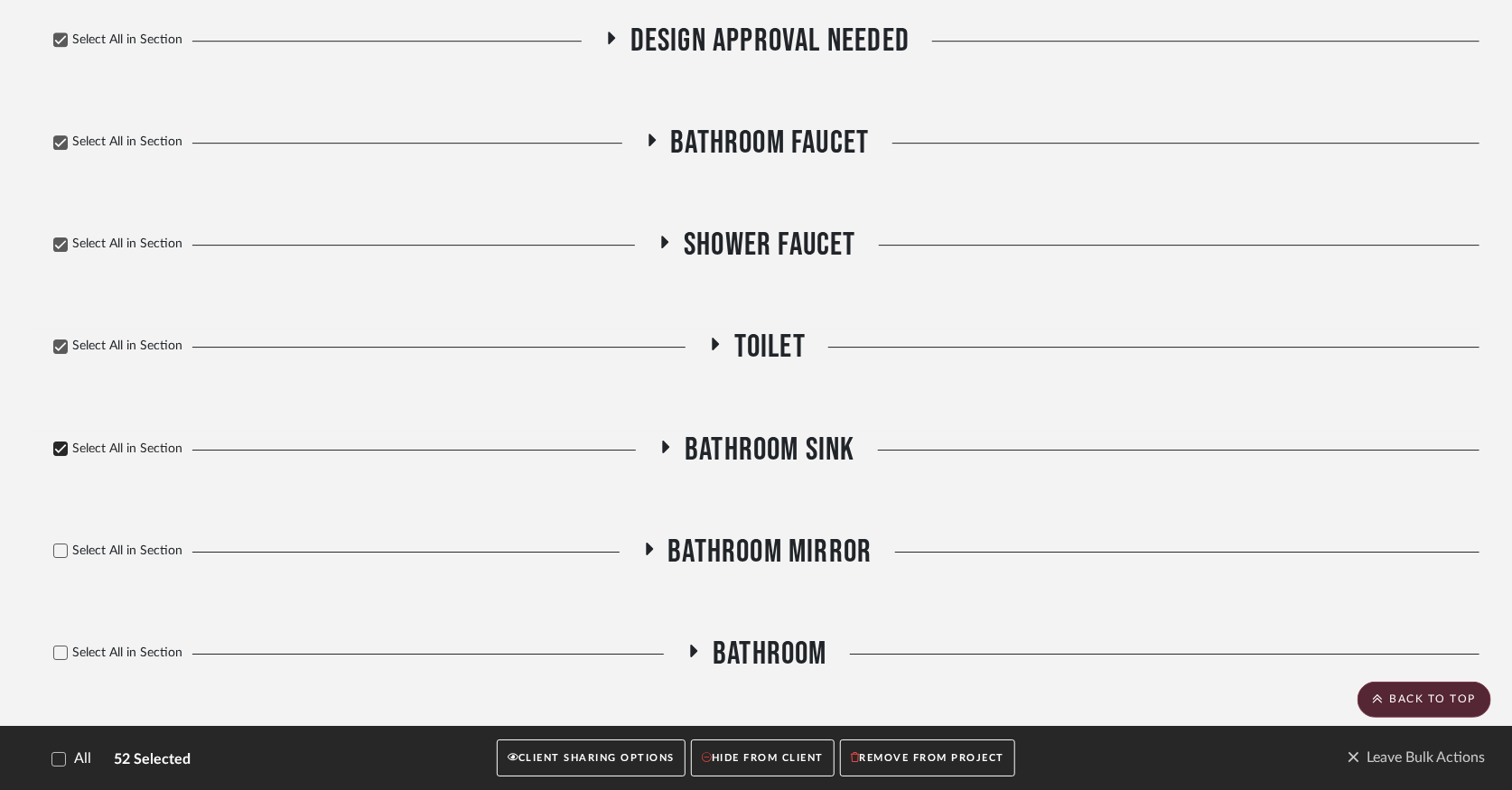
click at [65, 454] on icon at bounding box center [60, 448] width 12 height 12
click at [55, 338] on div "Select All in Section" at bounding box center [367, 346] width 665 height 39
click at [54, 250] on icon at bounding box center [60, 244] width 12 height 12
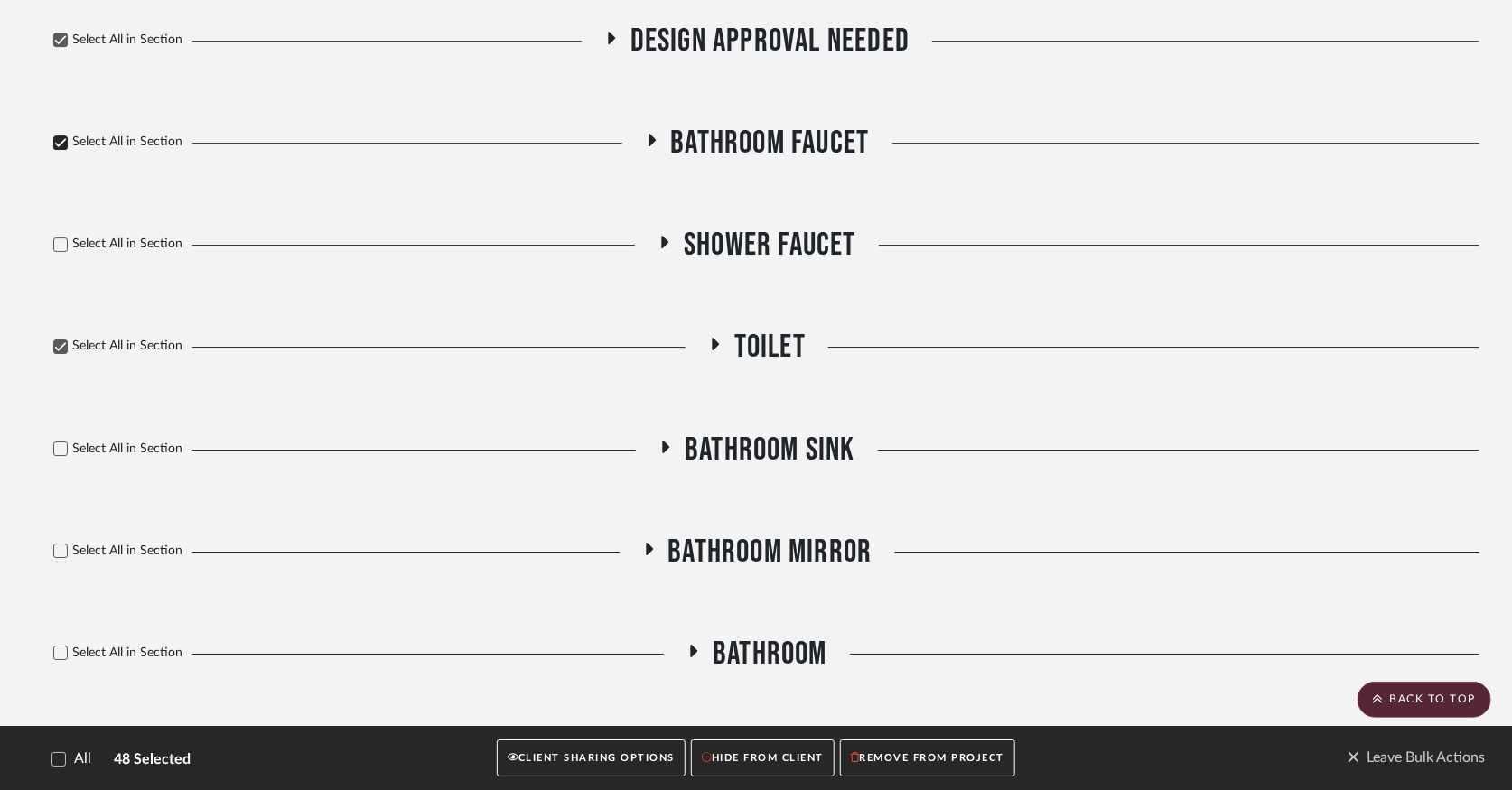
click at [59, 145] on icon at bounding box center [60, 142] width 12 height 12
click at [63, 353] on icon at bounding box center [60, 346] width 12 height 12
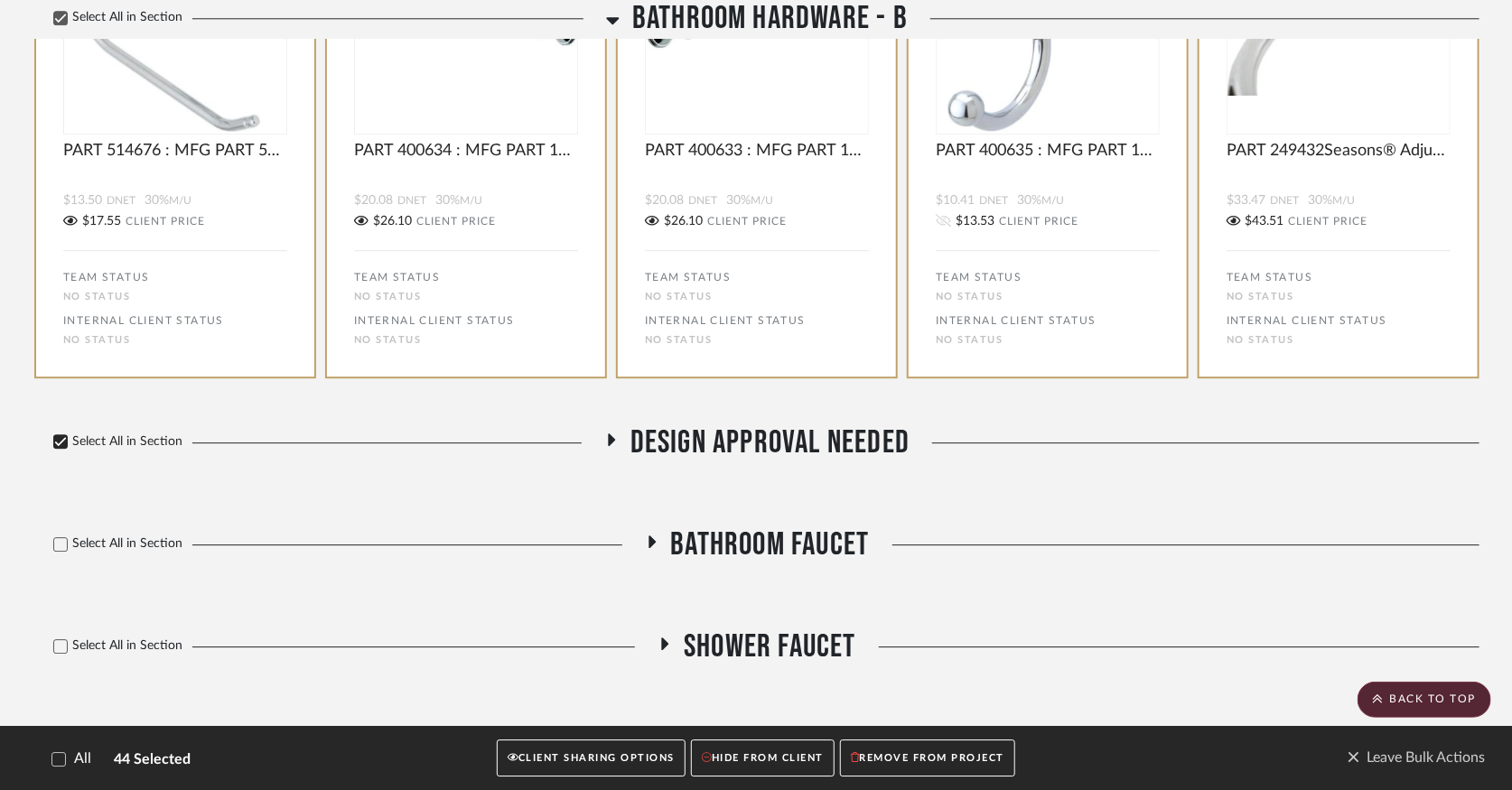
click at [57, 448] on div at bounding box center [60, 441] width 14 height 14
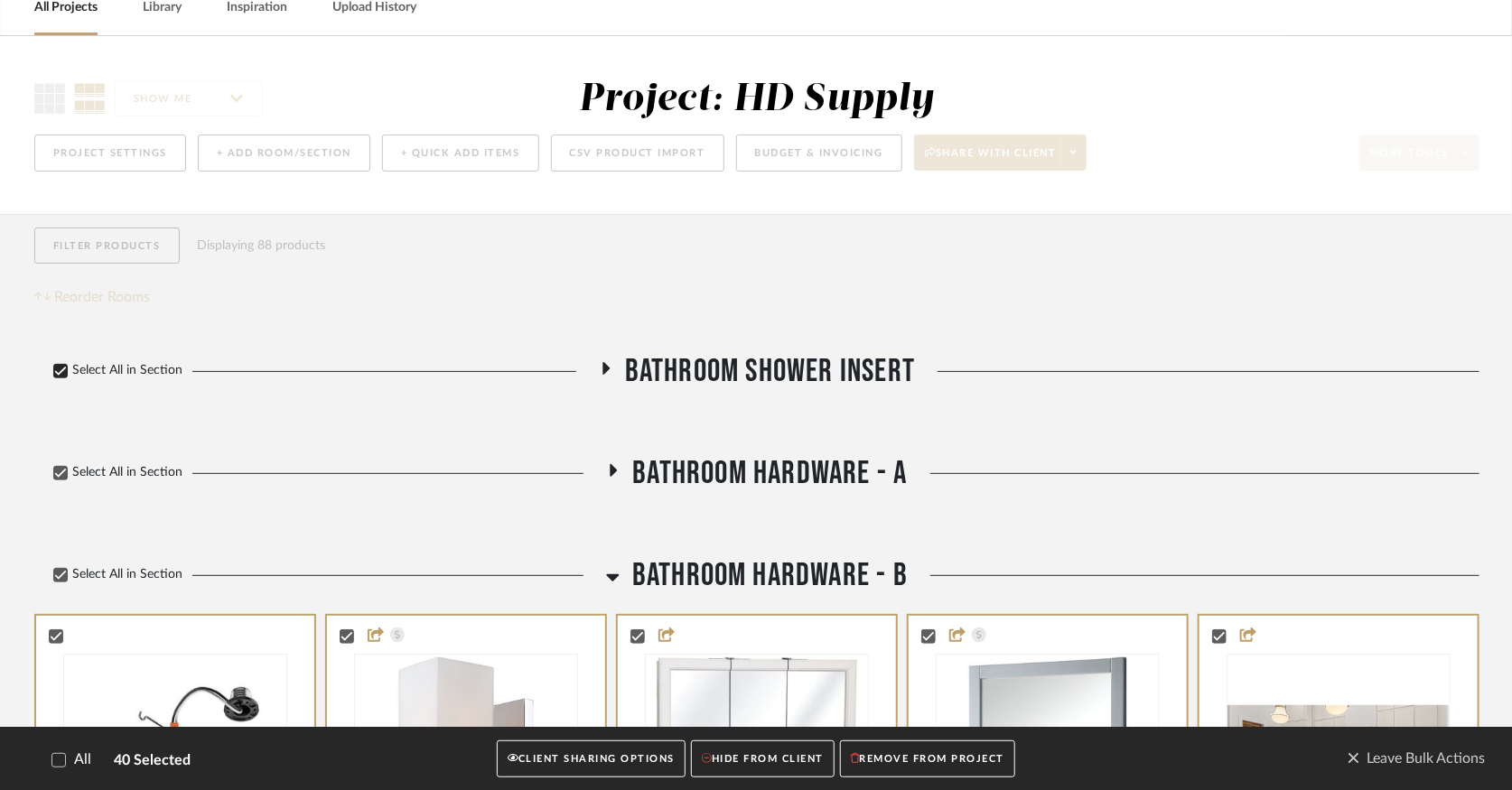
scroll to position [201, 0]
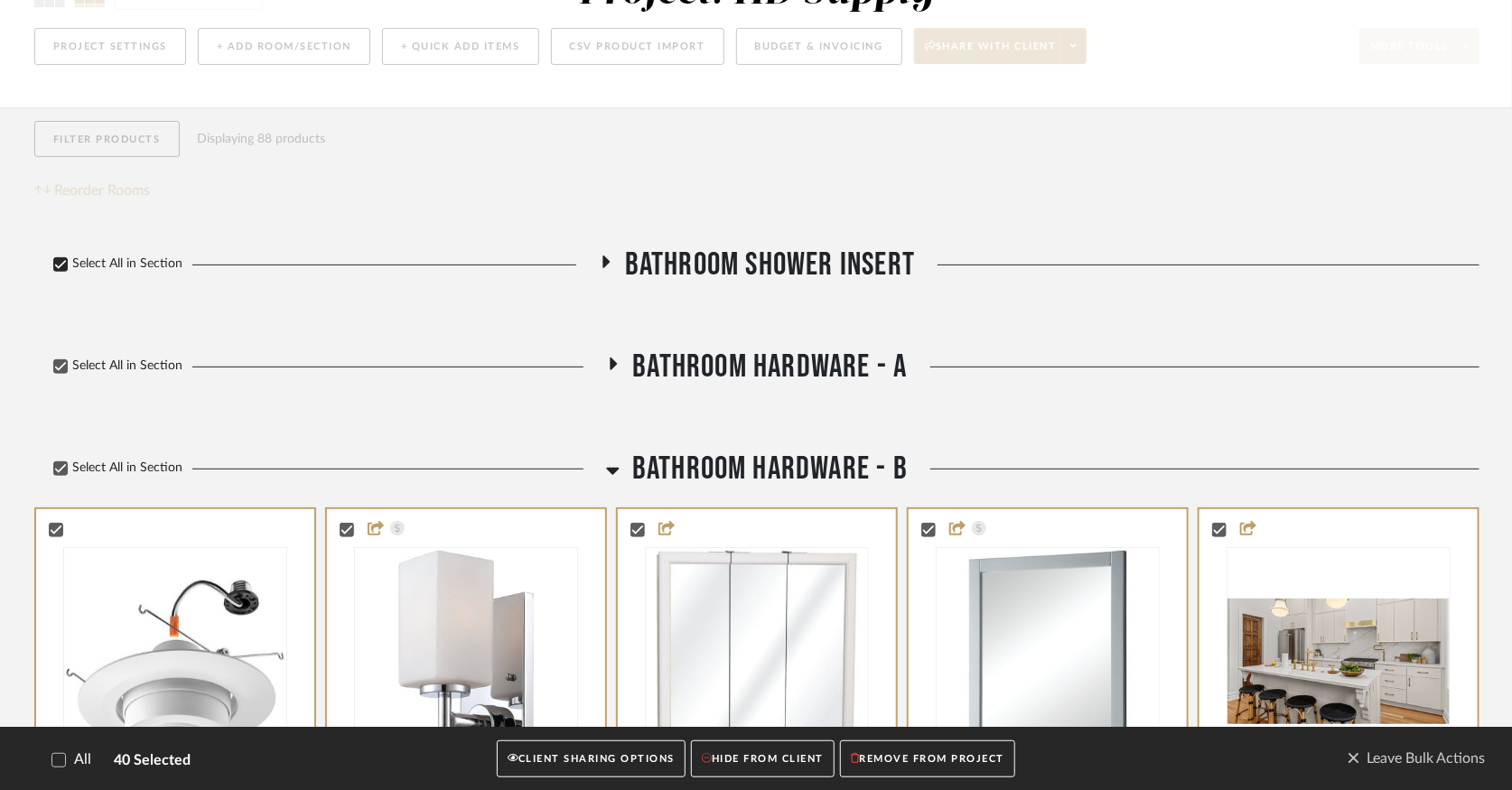
click at [58, 265] on icon at bounding box center [60, 264] width 12 height 12
click at [645, 768] on button "CLIENT SHARING OPTIONS" at bounding box center [591, 759] width 189 height 37
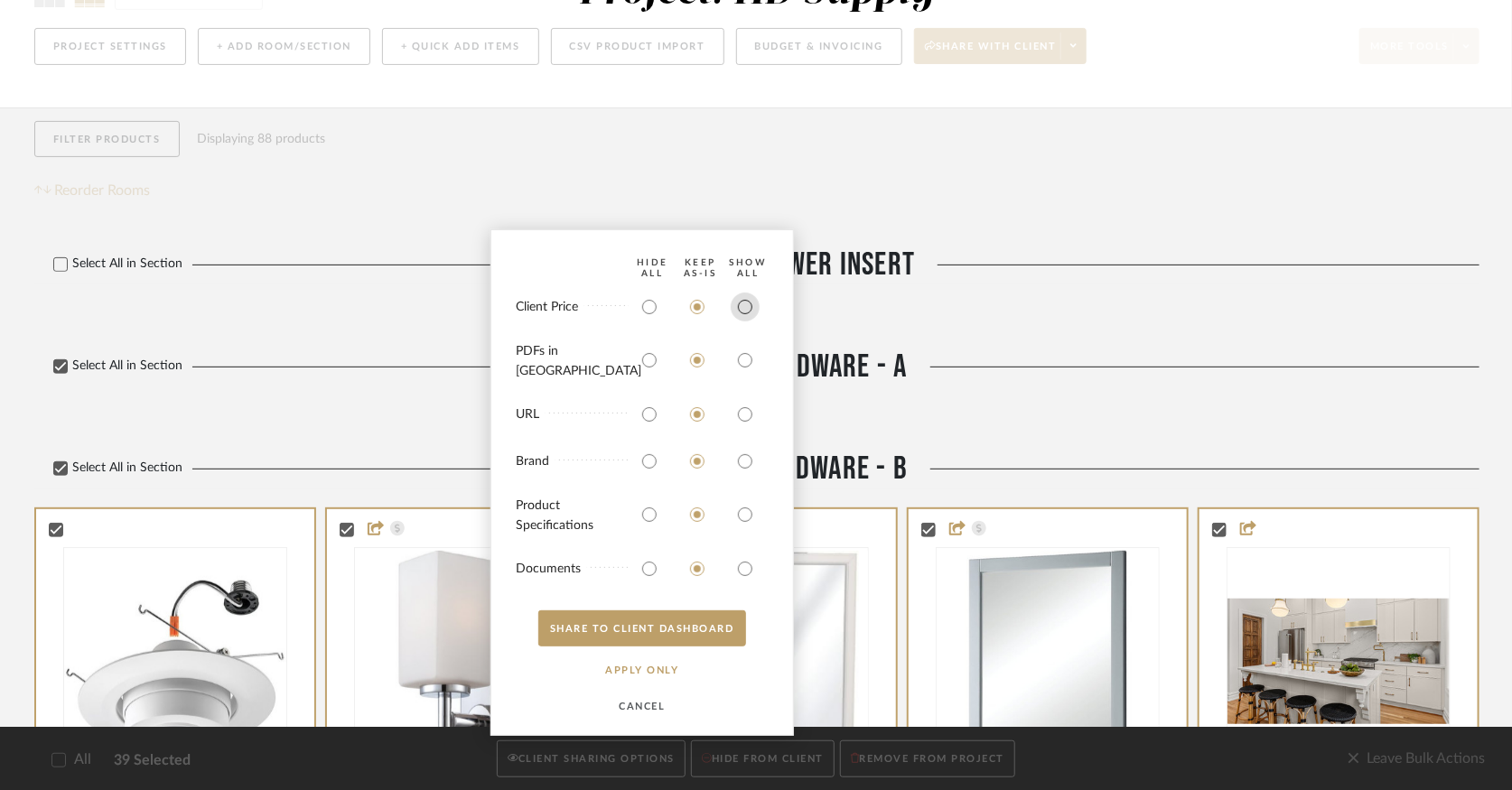
click at [745, 320] on input "radio" at bounding box center [745, 306] width 29 height 29
radio input "true"
click at [748, 365] on input "radio" at bounding box center [745, 360] width 29 height 29
radio input "true"
click at [747, 428] on input "radio" at bounding box center [745, 414] width 29 height 29
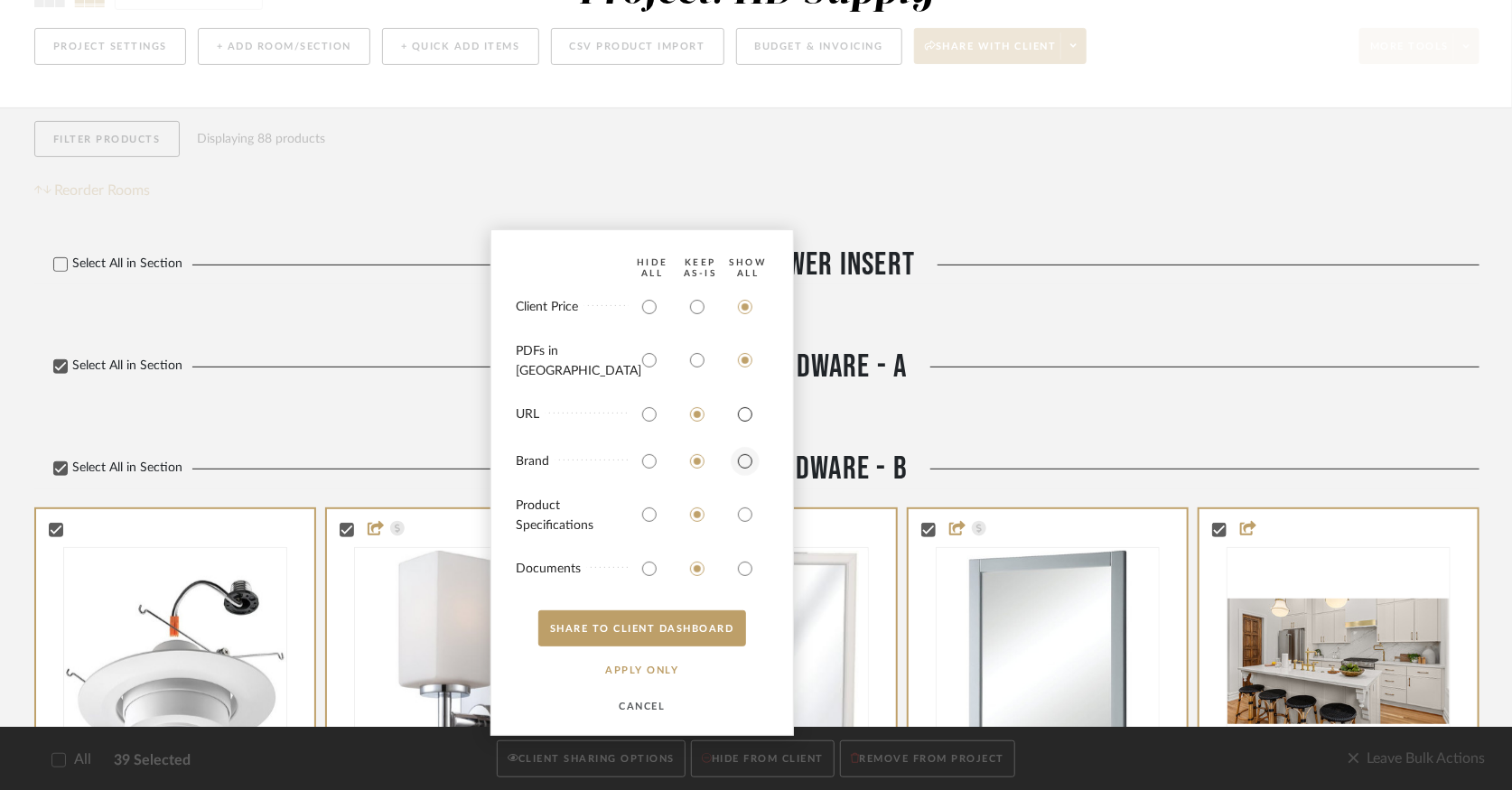
radio input "true"
click at [746, 477] on bulk-actions-sharing "HIDE All Keep AS-IS SHOW ALL Client Price PDFs in [GEOGRAPHIC_DATA] URL Brand P…" at bounding box center [642, 483] width 304 height 506
click at [742, 510] on input "radio" at bounding box center [745, 515] width 29 height 29
radio input "true"
click at [739, 461] on input "radio" at bounding box center [745, 462] width 29 height 29
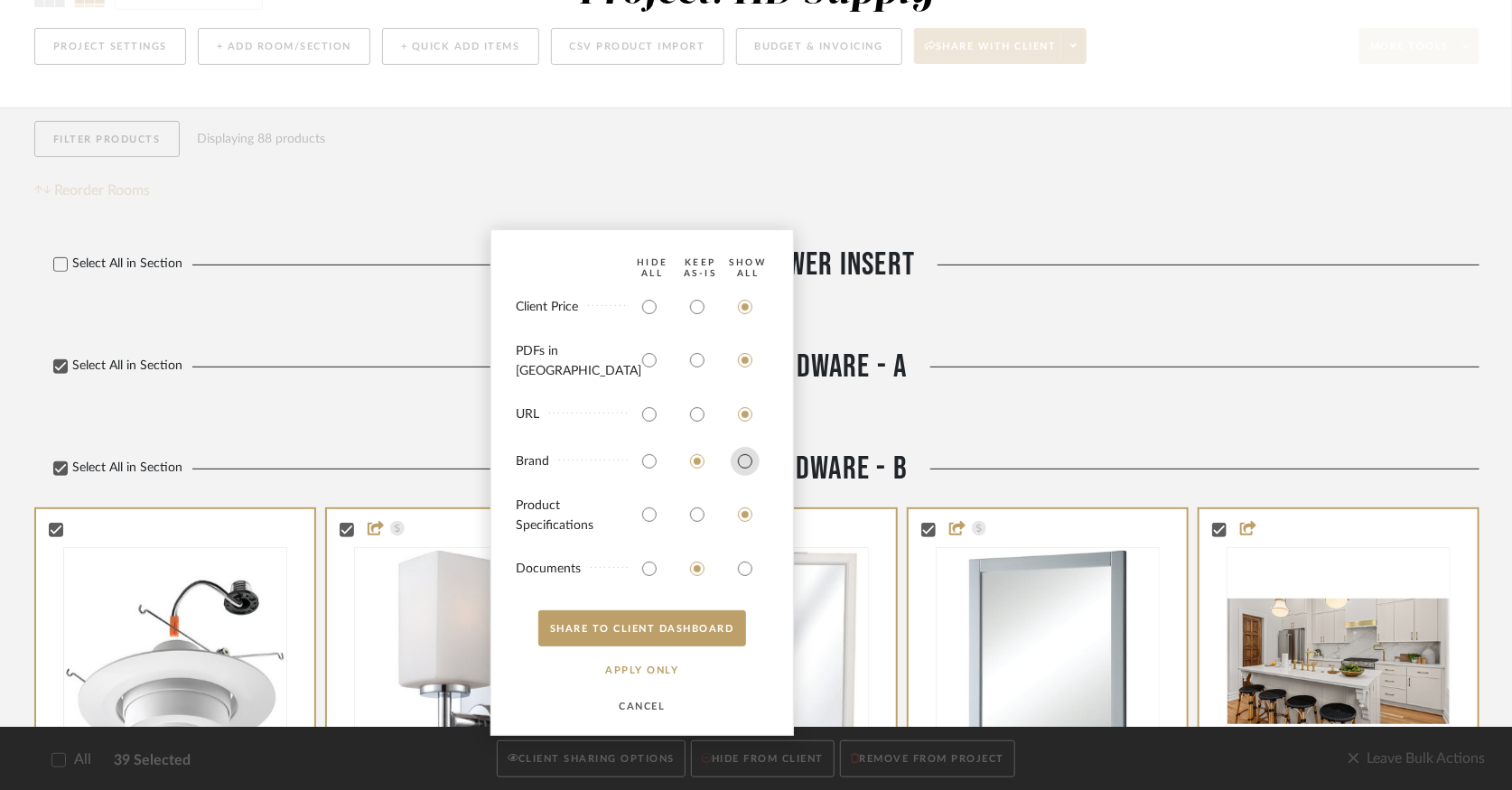
radio input "true"
click at [746, 565] on input "radio" at bounding box center [745, 568] width 29 height 29
radio input "true"
click at [716, 625] on button "SHARE TO CLIENT Dashboard" at bounding box center [642, 628] width 208 height 36
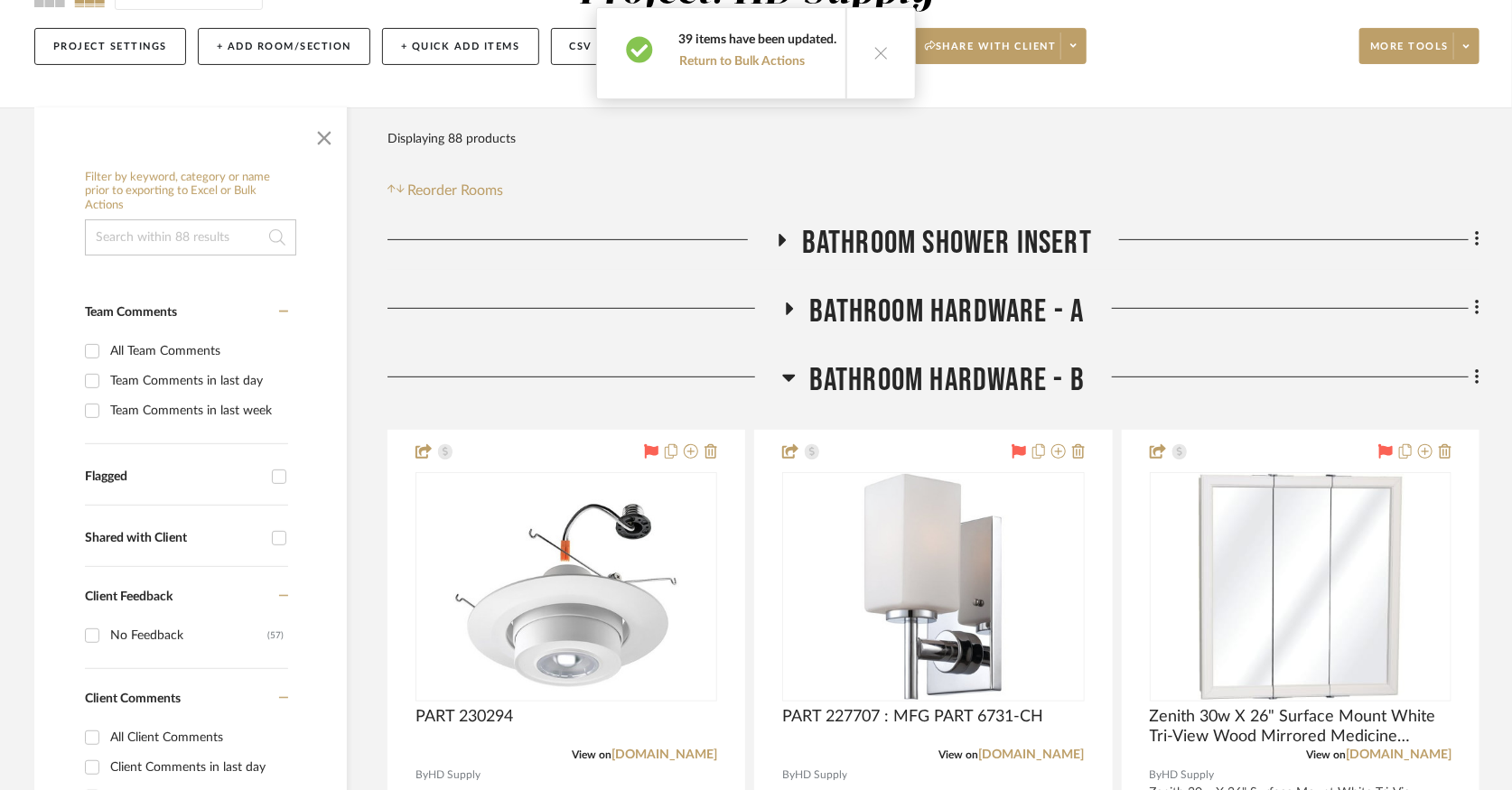
click at [874, 48] on icon at bounding box center [881, 52] width 15 height 15
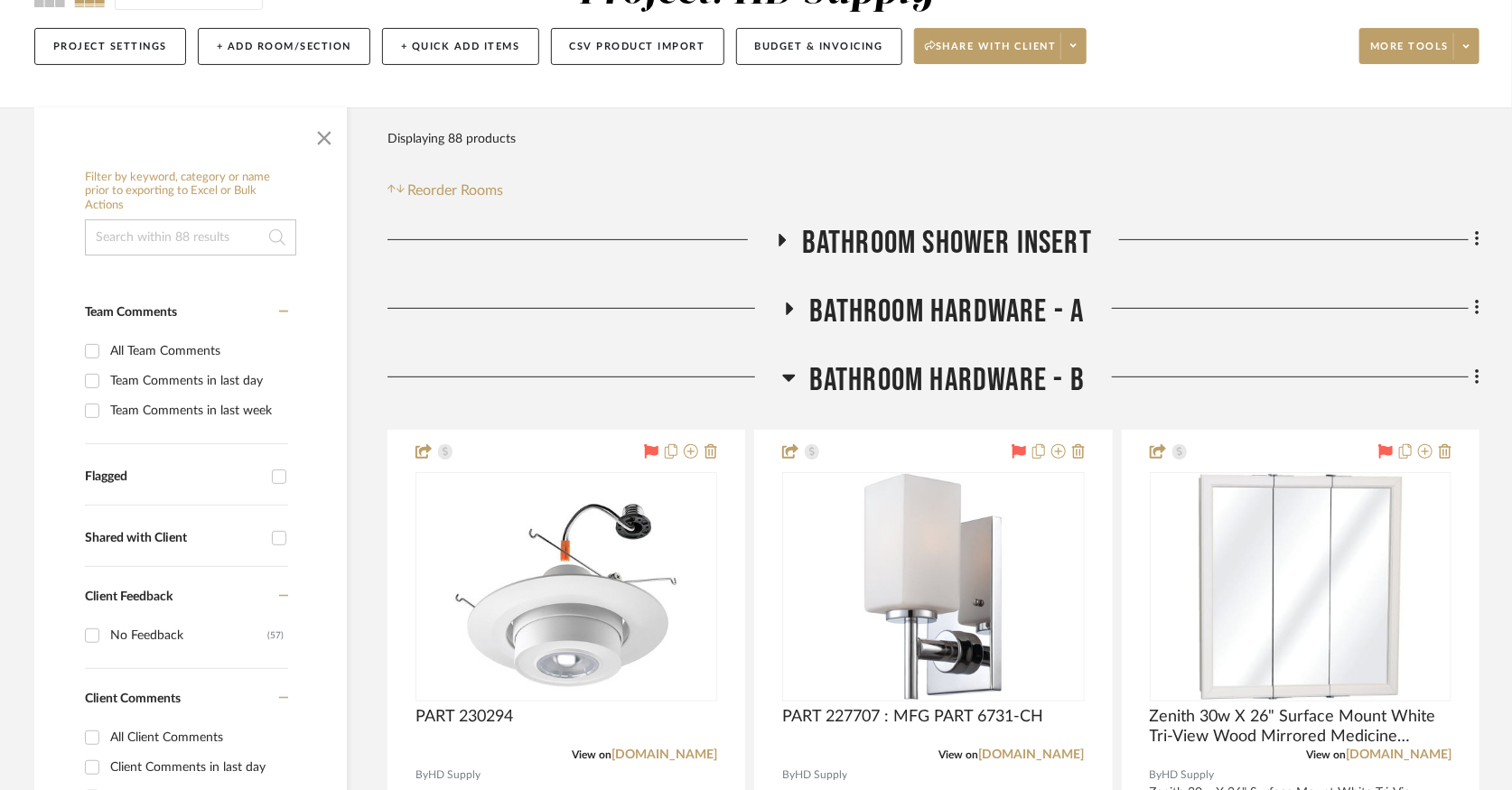
click at [787, 377] on icon at bounding box center [788, 379] width 12 height 8
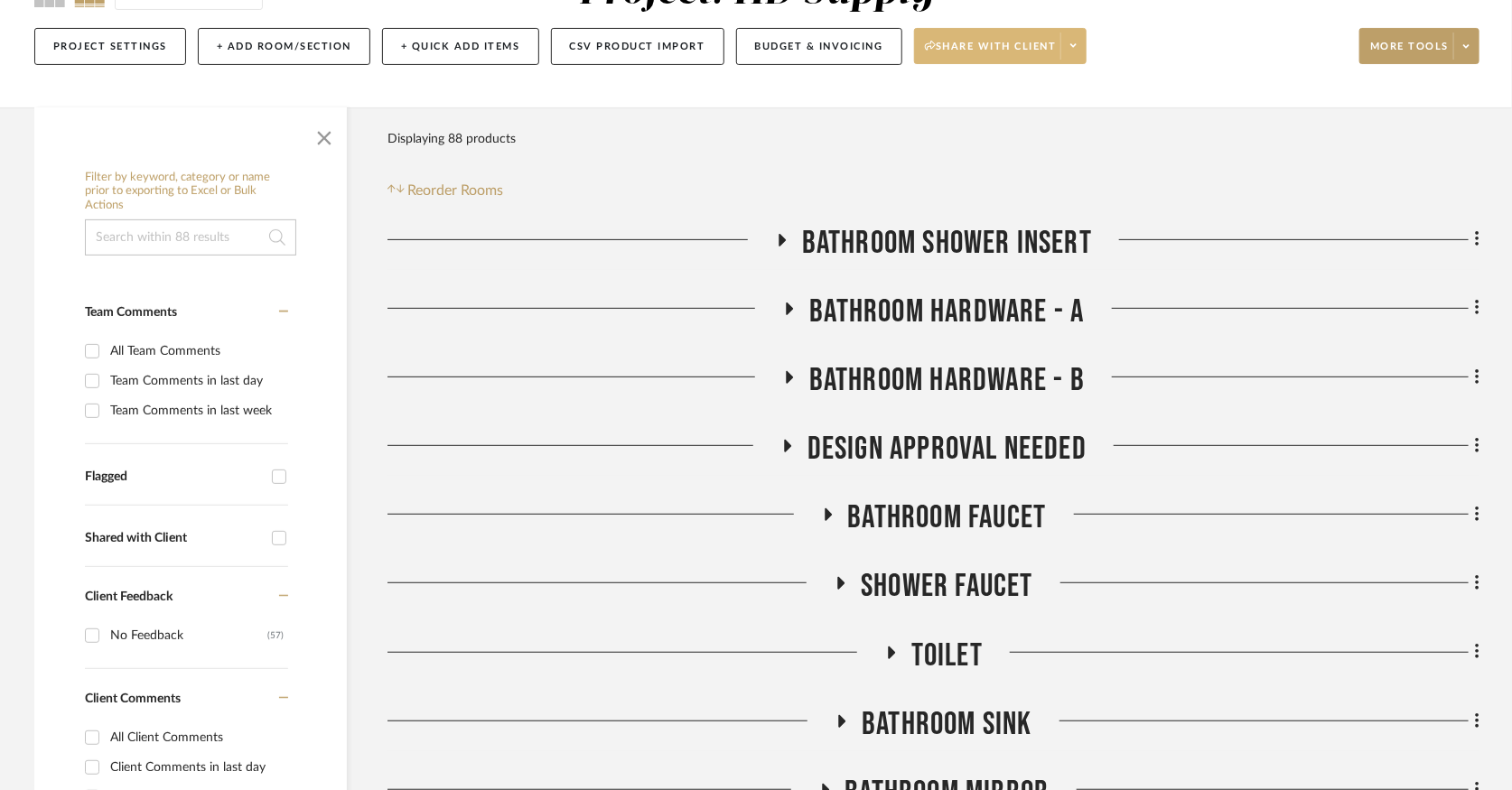
click at [1084, 56] on span at bounding box center [1073, 46] width 26 height 27
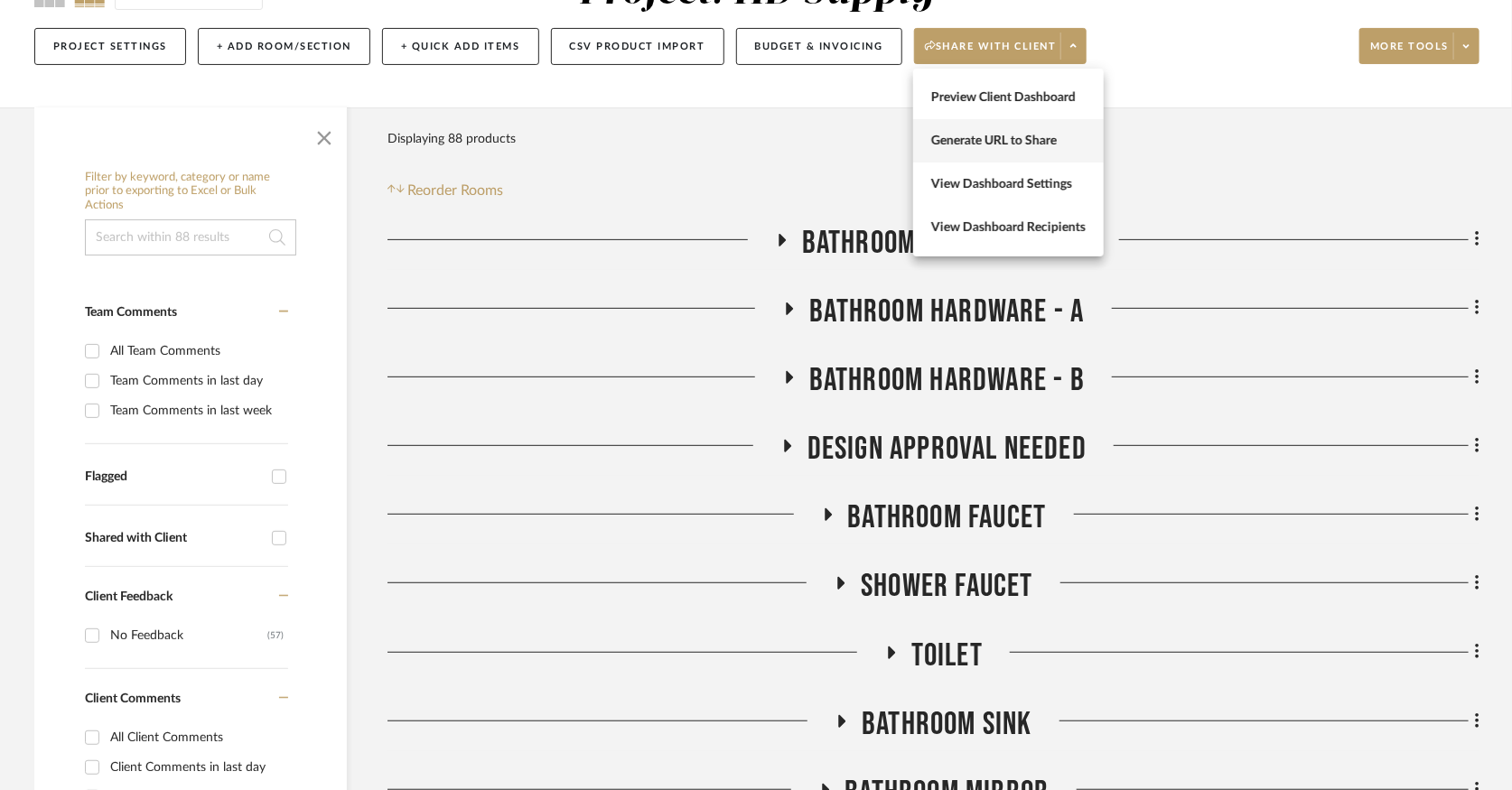
click at [1059, 146] on span "Generate URL to Share" at bounding box center [1008, 140] width 154 height 15
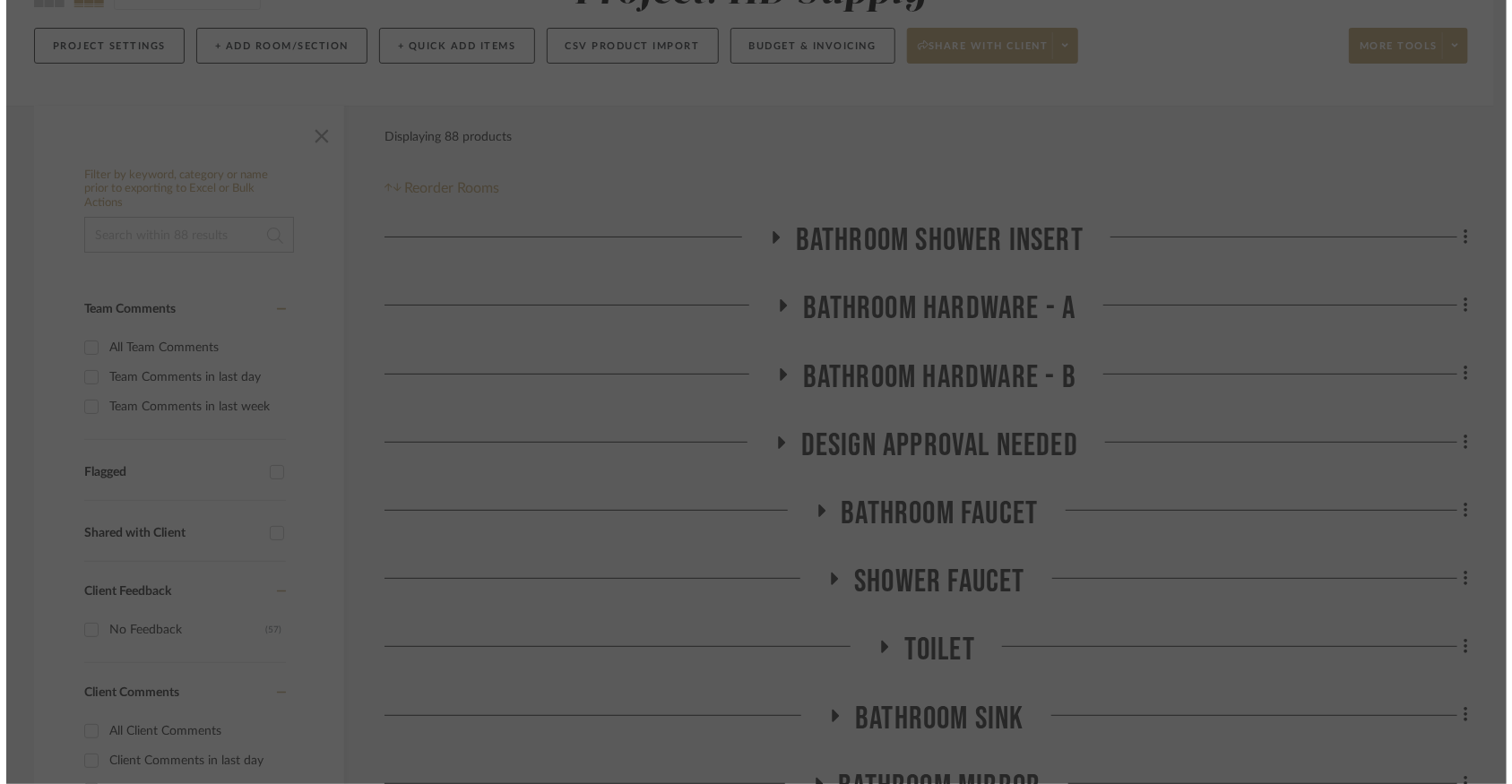
scroll to position [0, 0]
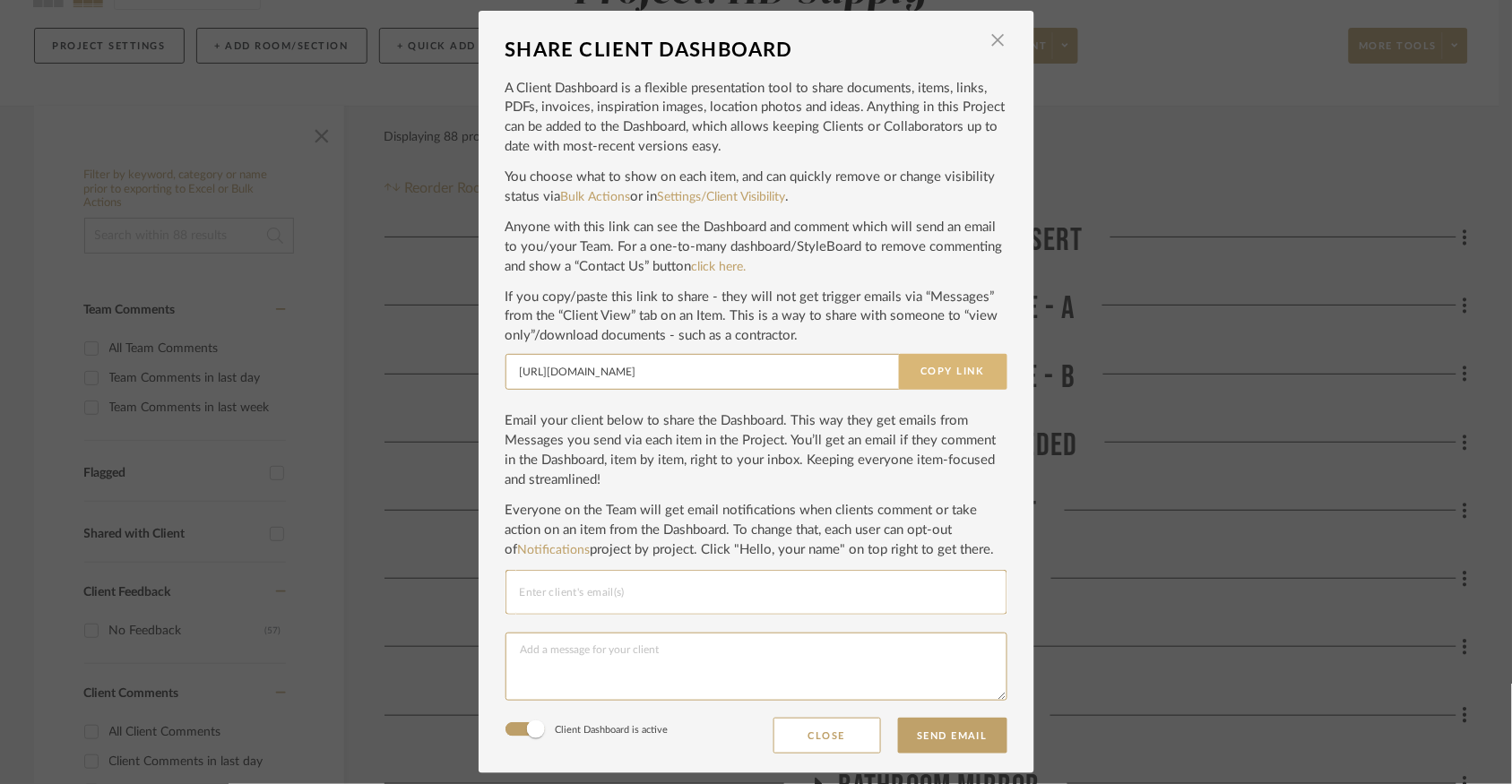
click at [955, 380] on button "Copy Link" at bounding box center [954, 372] width 109 height 36
click at [988, 28] on span "button" at bounding box center [999, 41] width 36 height 36
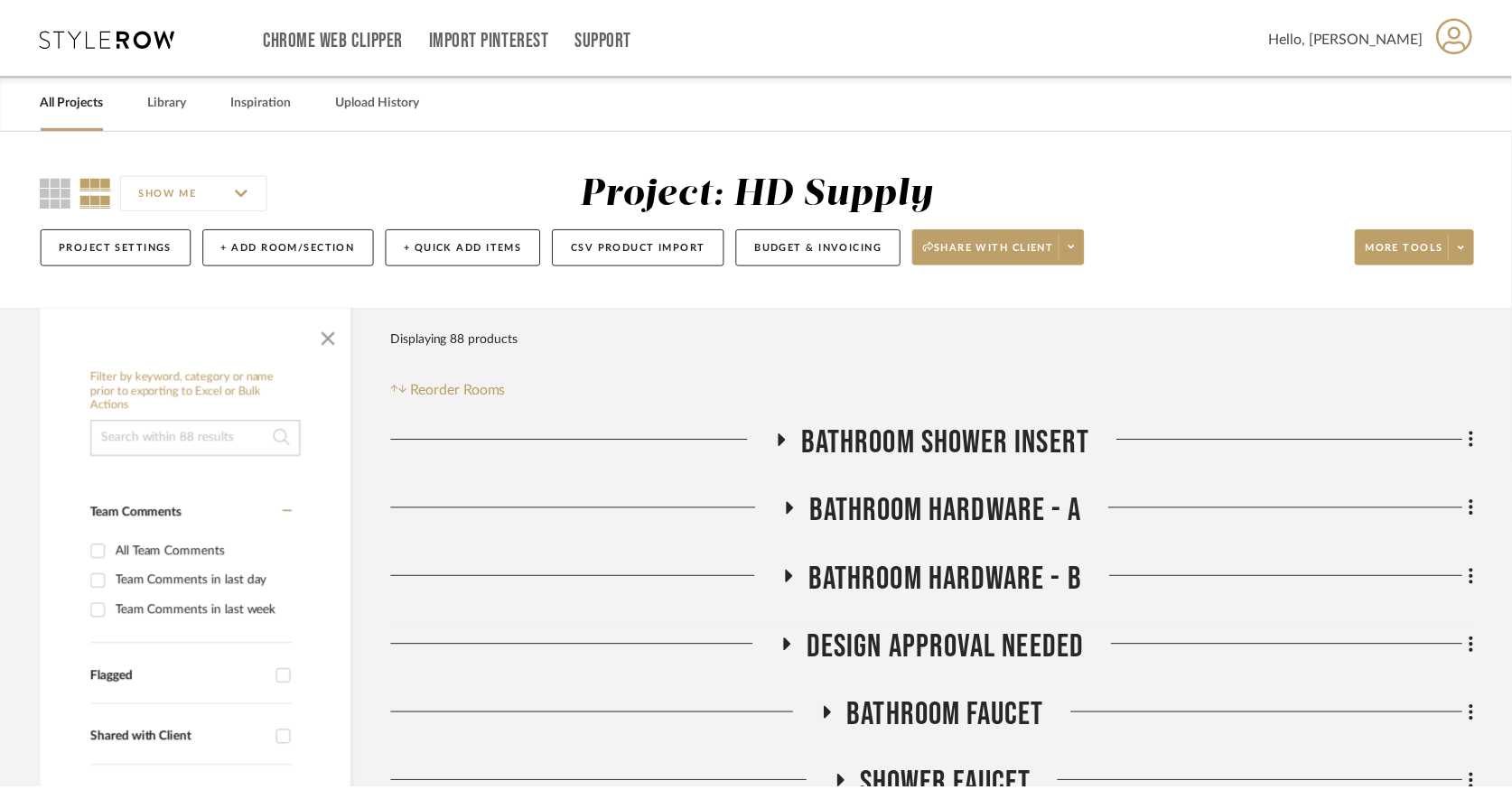
scroll to position [201, 0]
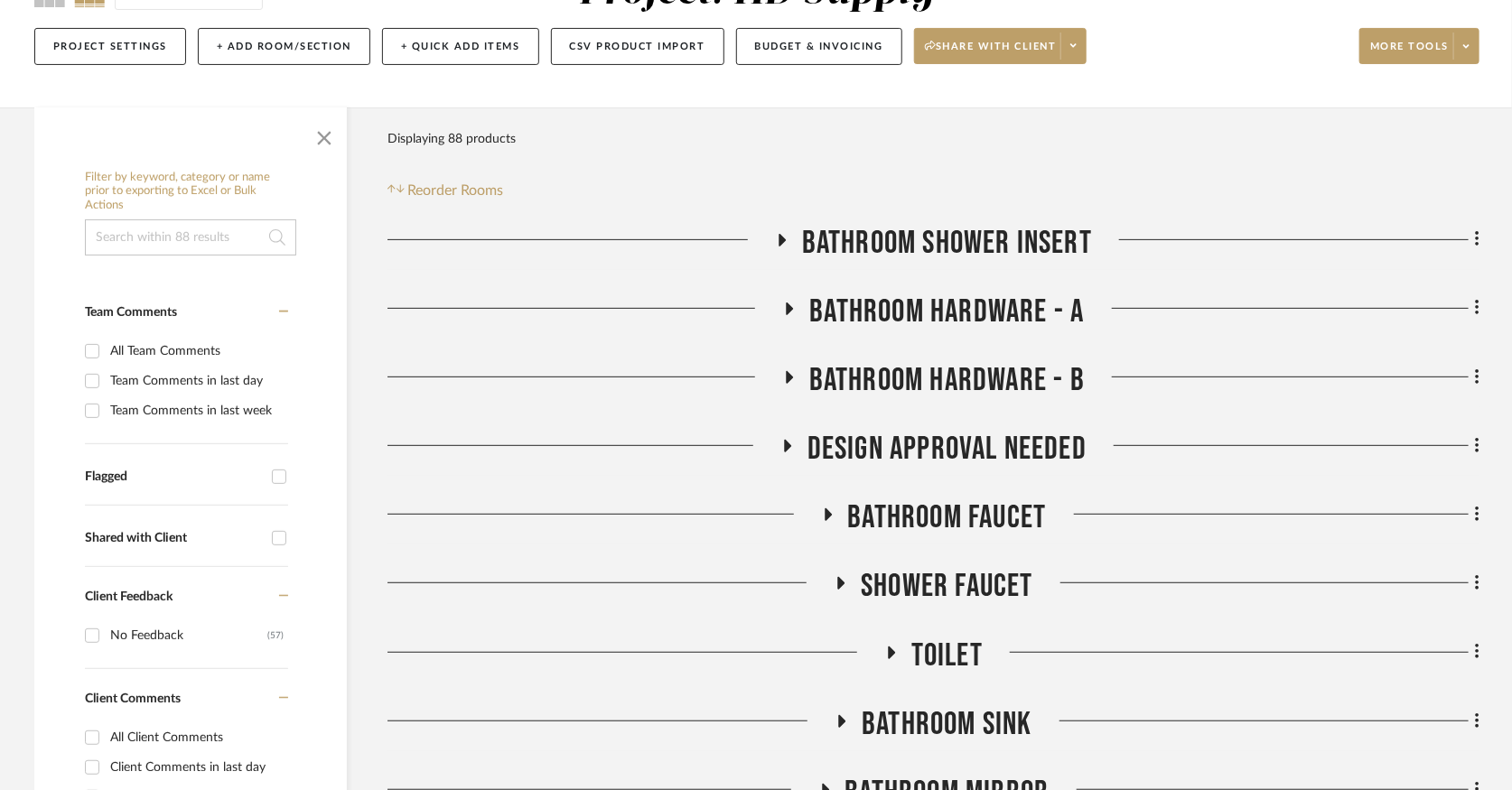
click at [789, 308] on icon at bounding box center [790, 308] width 8 height 12
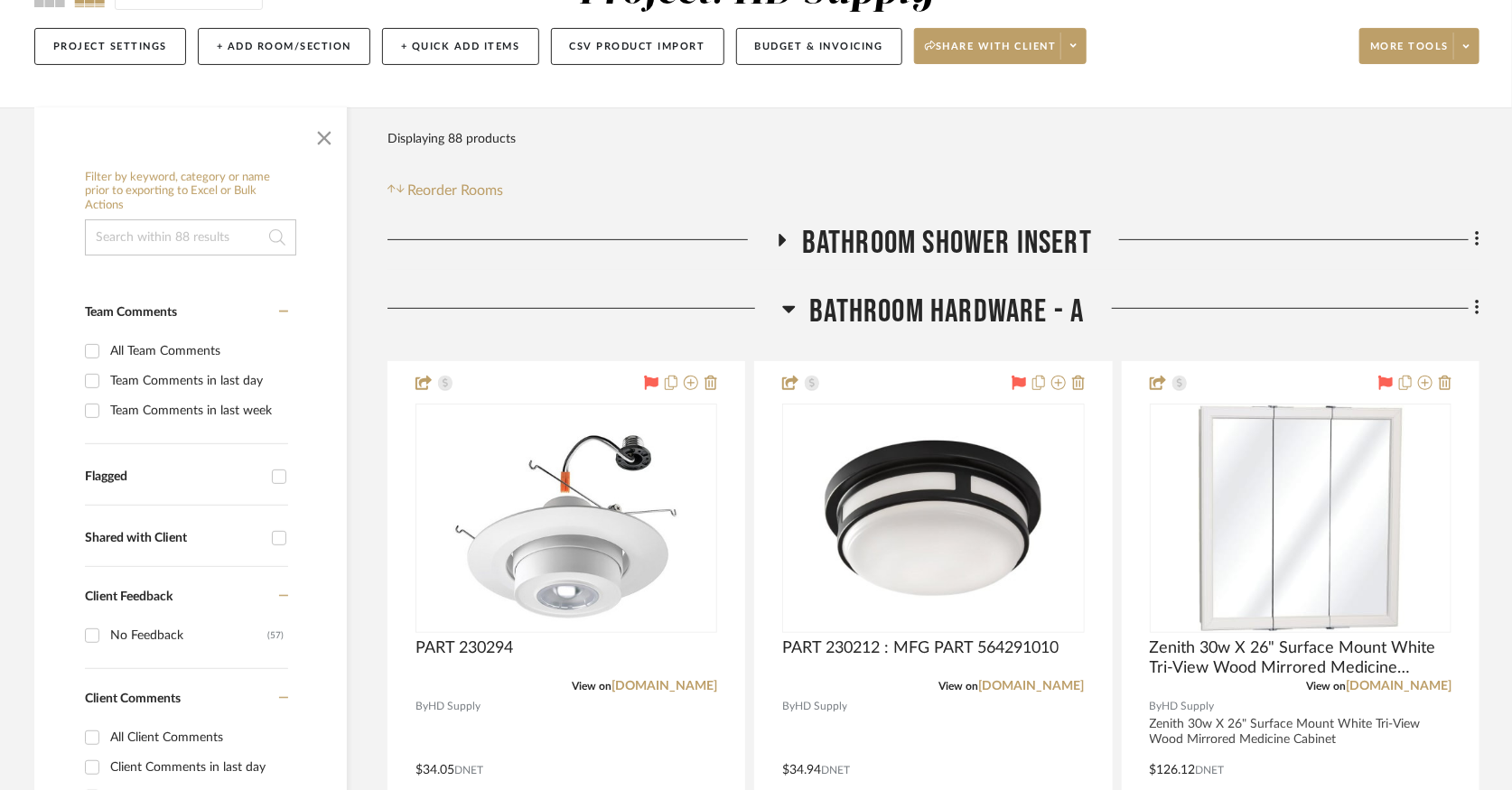
click at [1479, 305] on icon at bounding box center [1478, 307] width 6 height 20
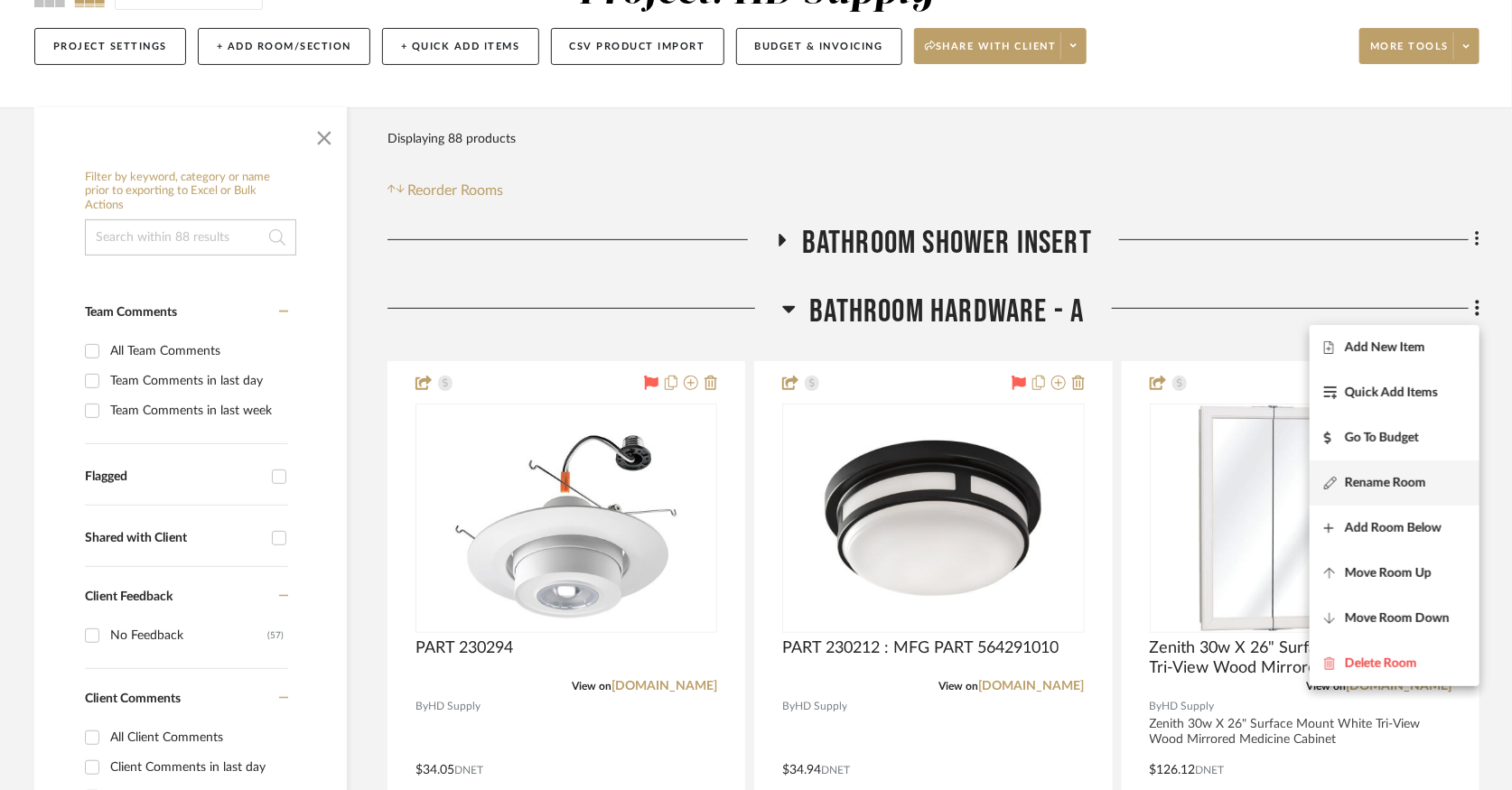
click at [1422, 477] on span "Rename Room" at bounding box center [1385, 483] width 81 height 15
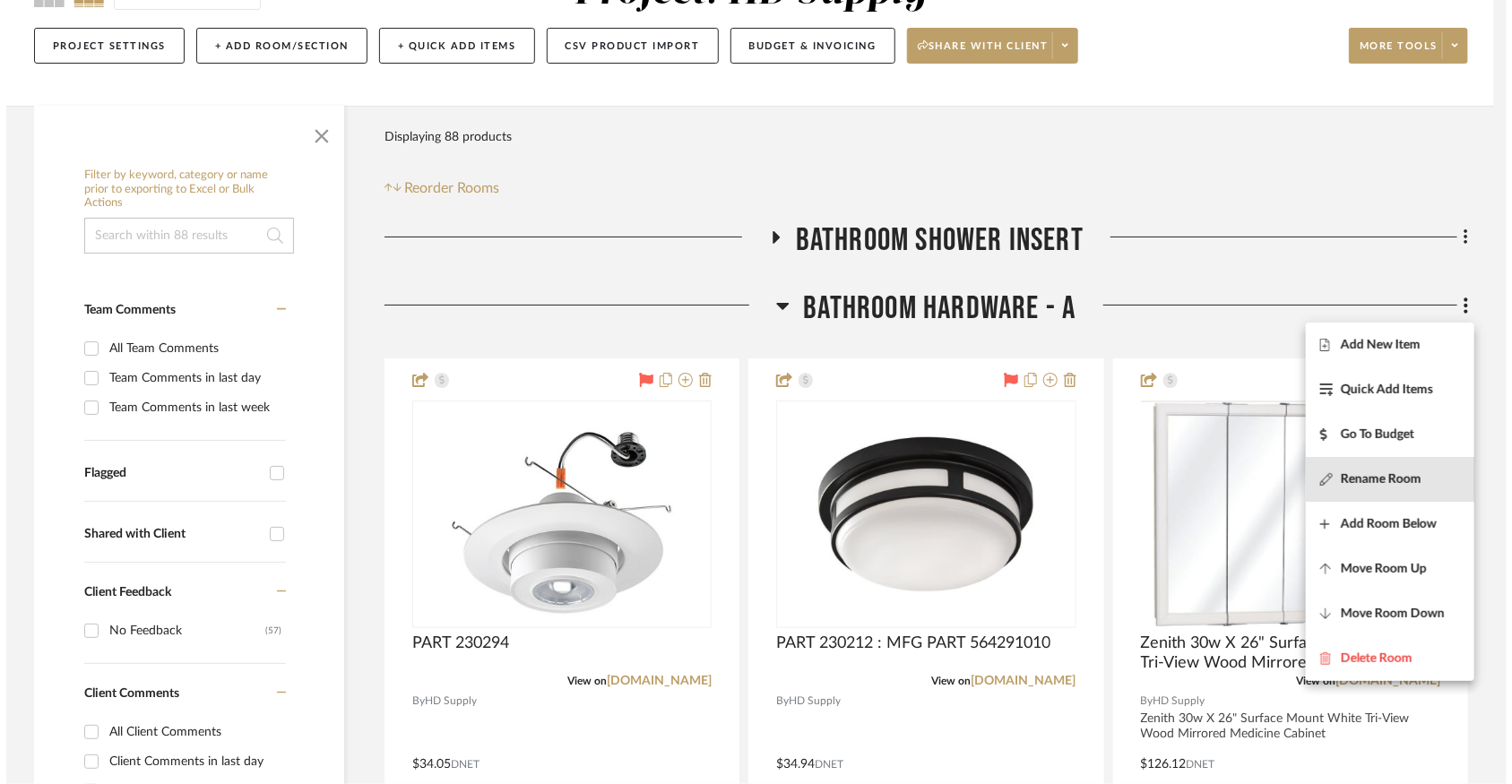
scroll to position [0, 0]
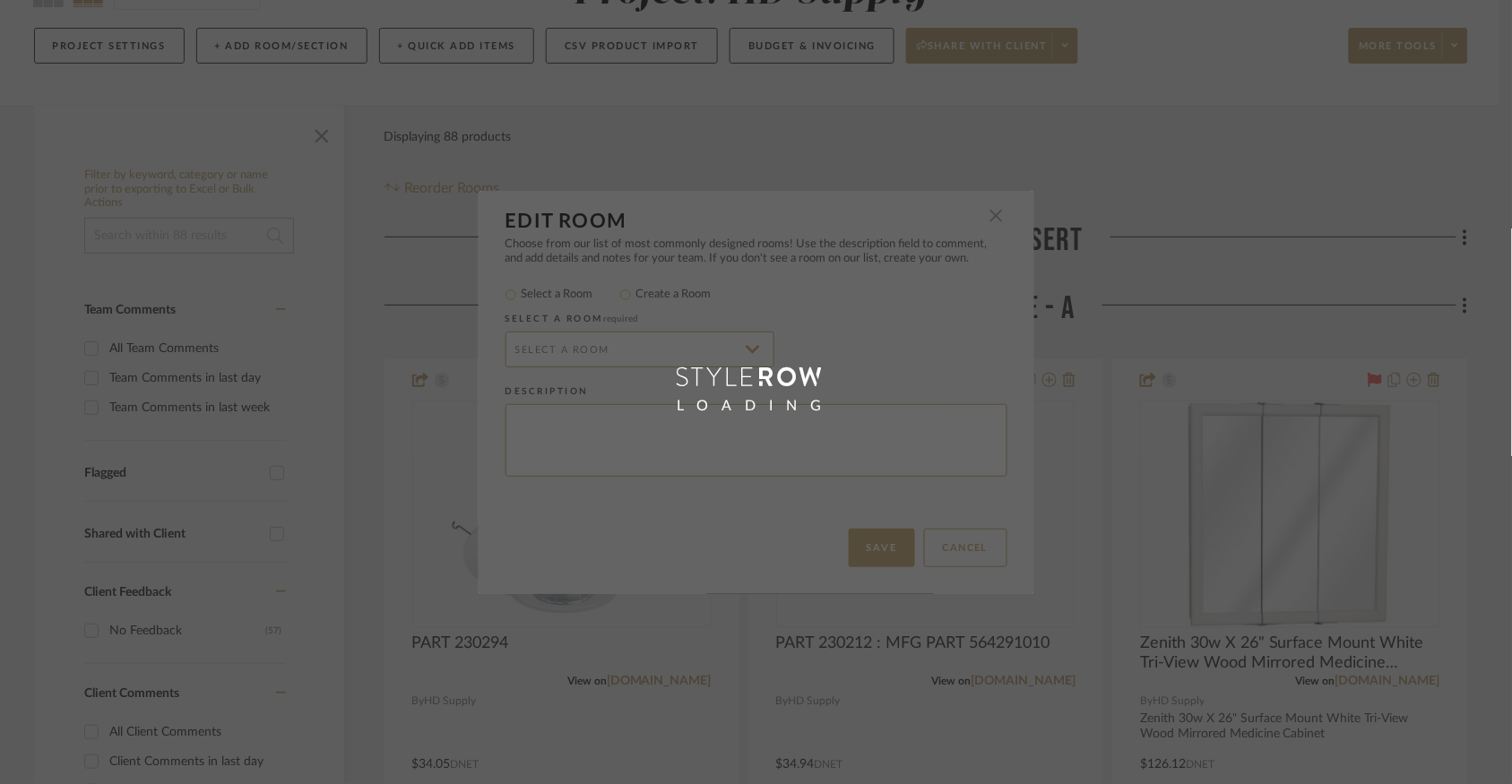
radio input "false"
radio input "true"
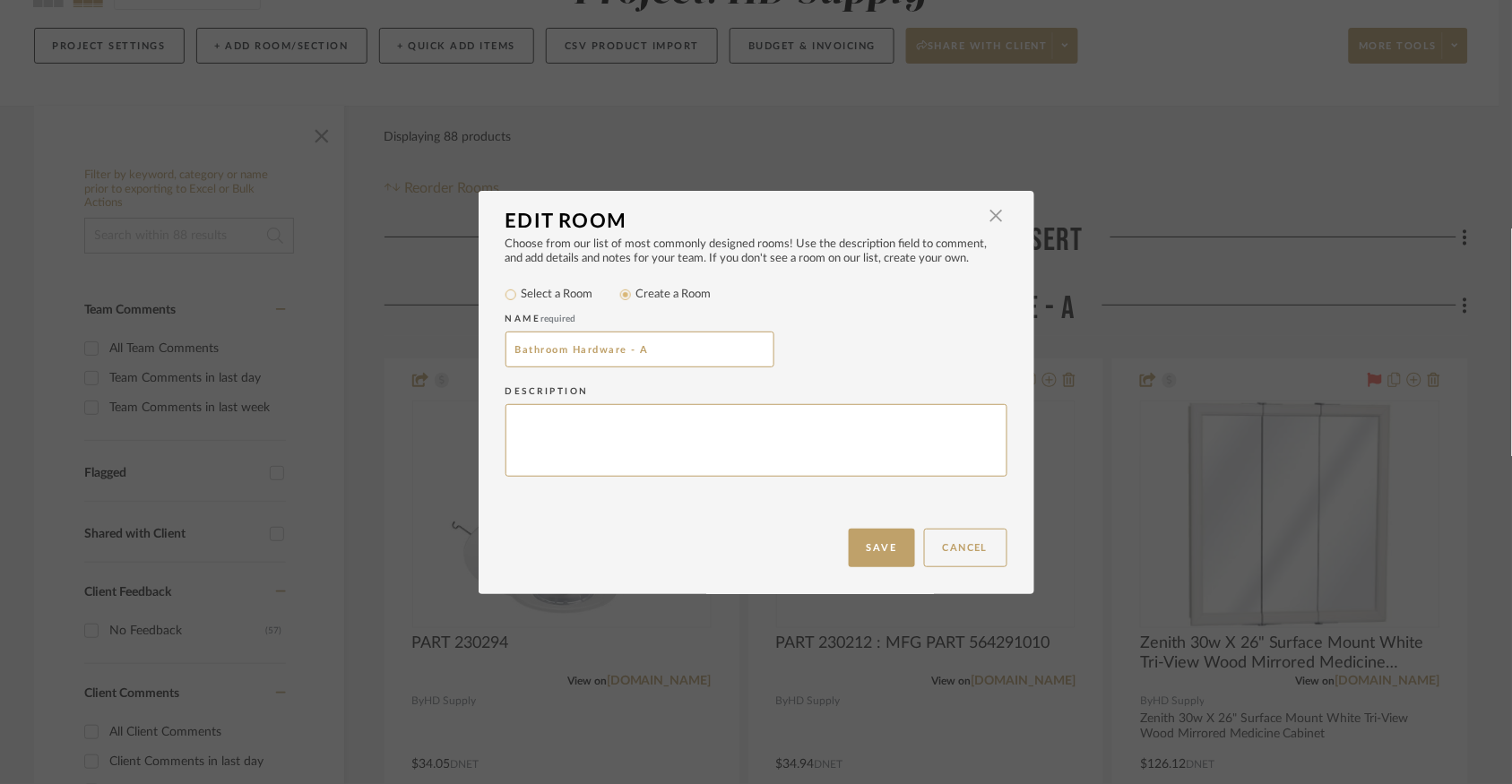
click at [556, 359] on div "LOADING" at bounding box center [757, 392] width 556 height 403
click at [575, 349] on input "Bathroom Hardware - A" at bounding box center [640, 349] width 269 height 36
drag, startPoint x: 626, startPoint y: 346, endPoint x: 378, endPoint y: 341, distance: 248.1
click at [378, 341] on div "Edit Room × Choose from our list of most commonly designed rooms! Use the descr…" at bounding box center [756, 392] width 1512 height 784
click at [524, 352] on input "Builing- A" at bounding box center [640, 349] width 269 height 36
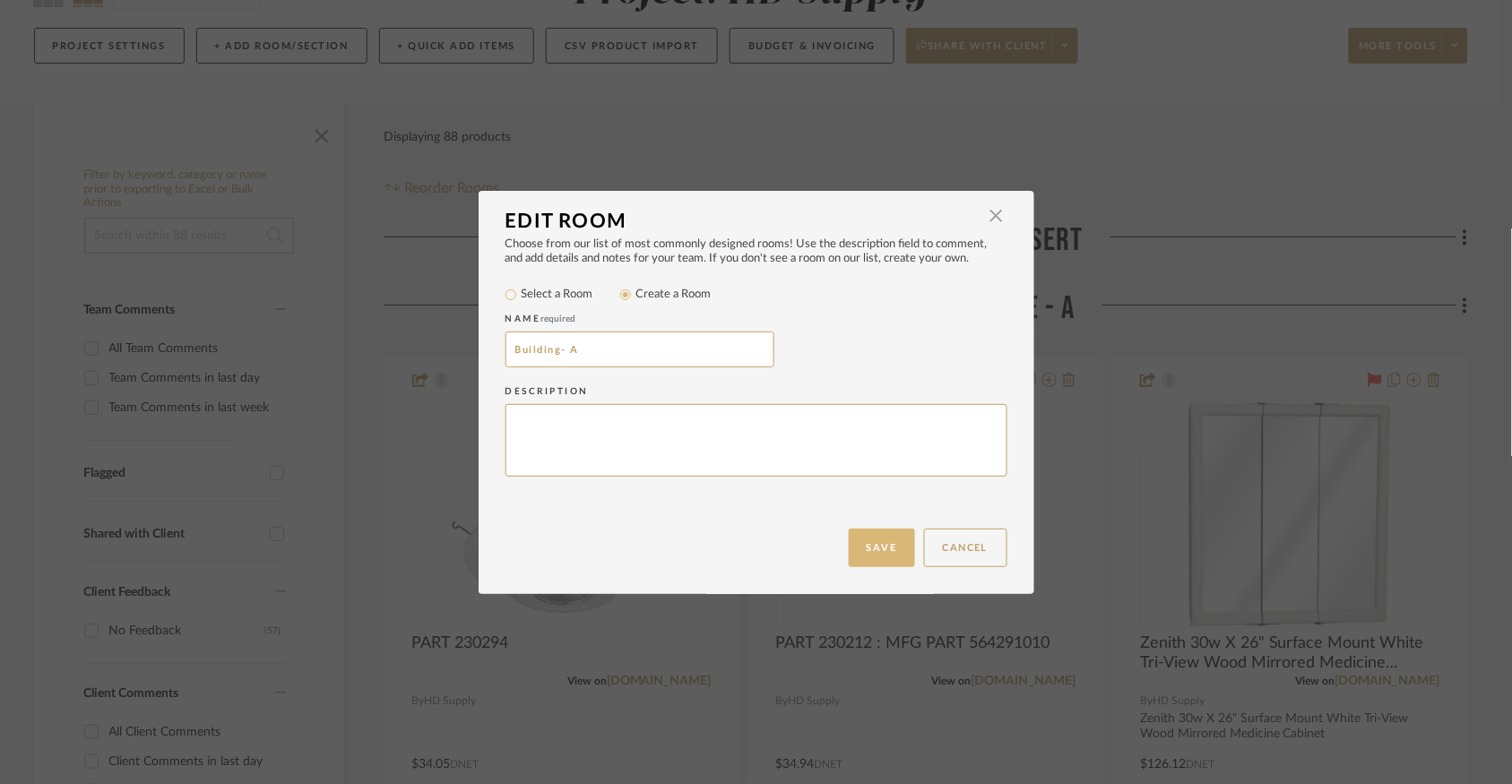
type input "Building- A"
click at [853, 554] on button "Save" at bounding box center [882, 548] width 66 height 39
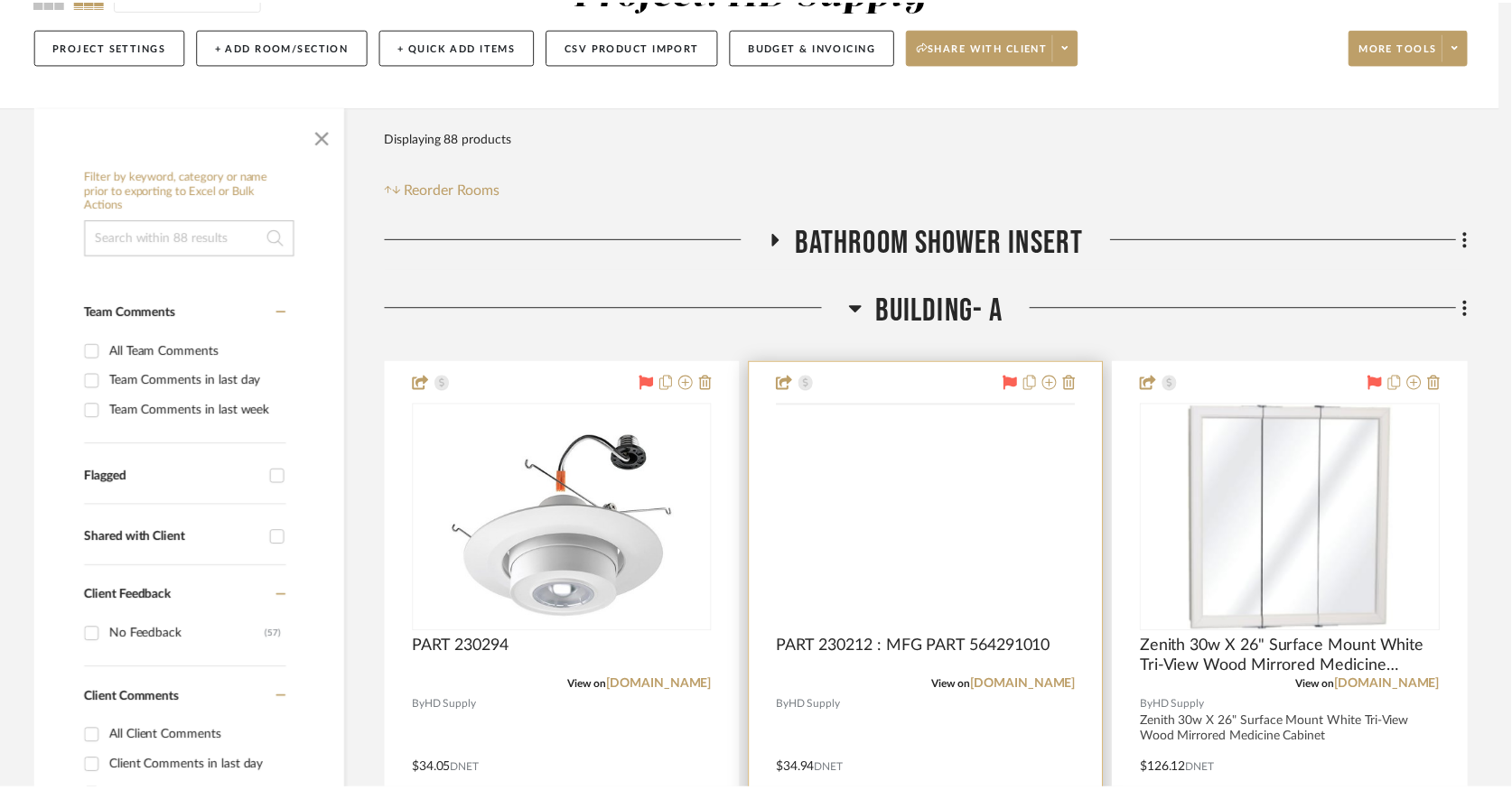
scroll to position [201, 0]
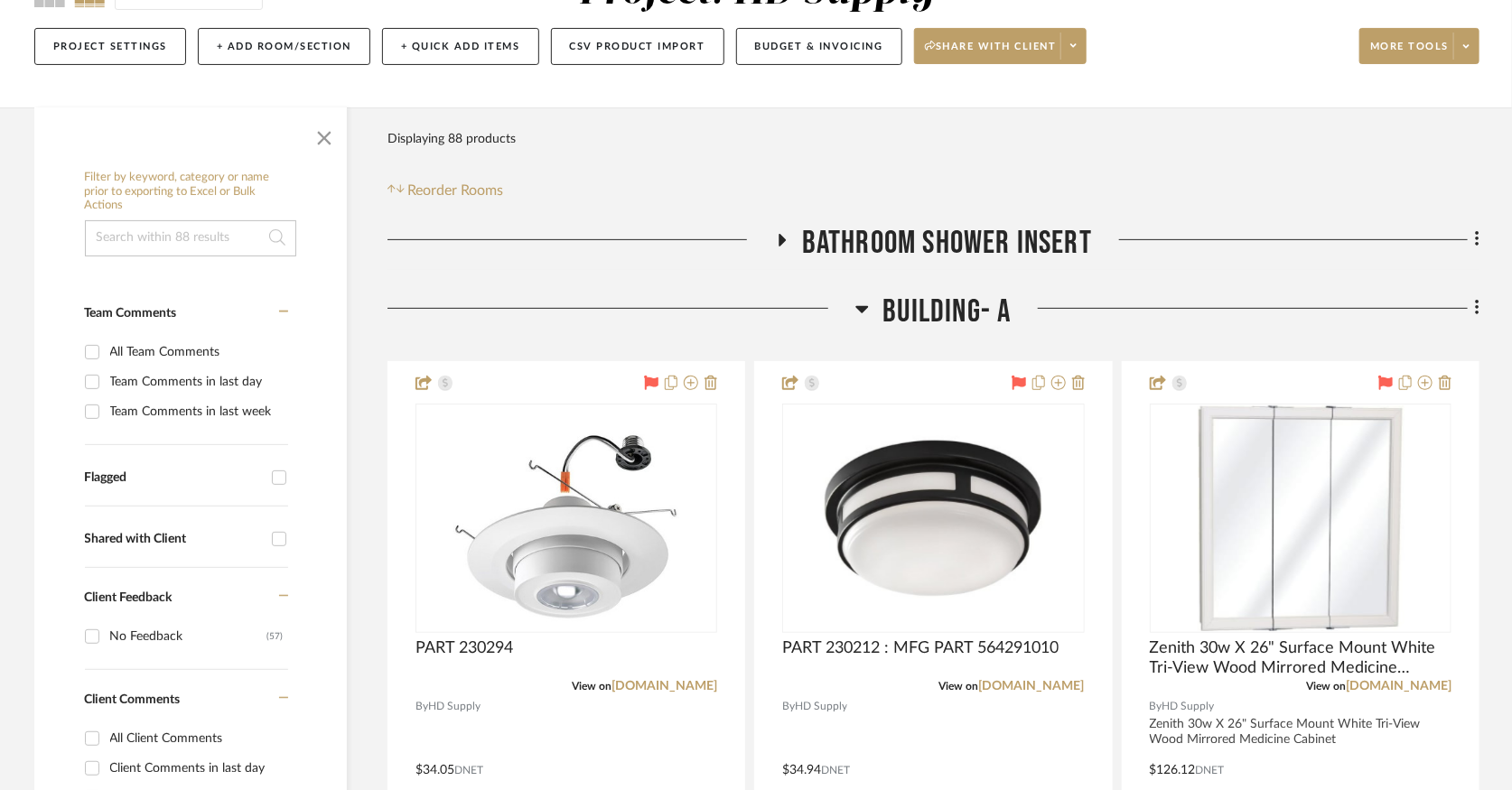
click at [856, 307] on icon at bounding box center [862, 308] width 13 height 22
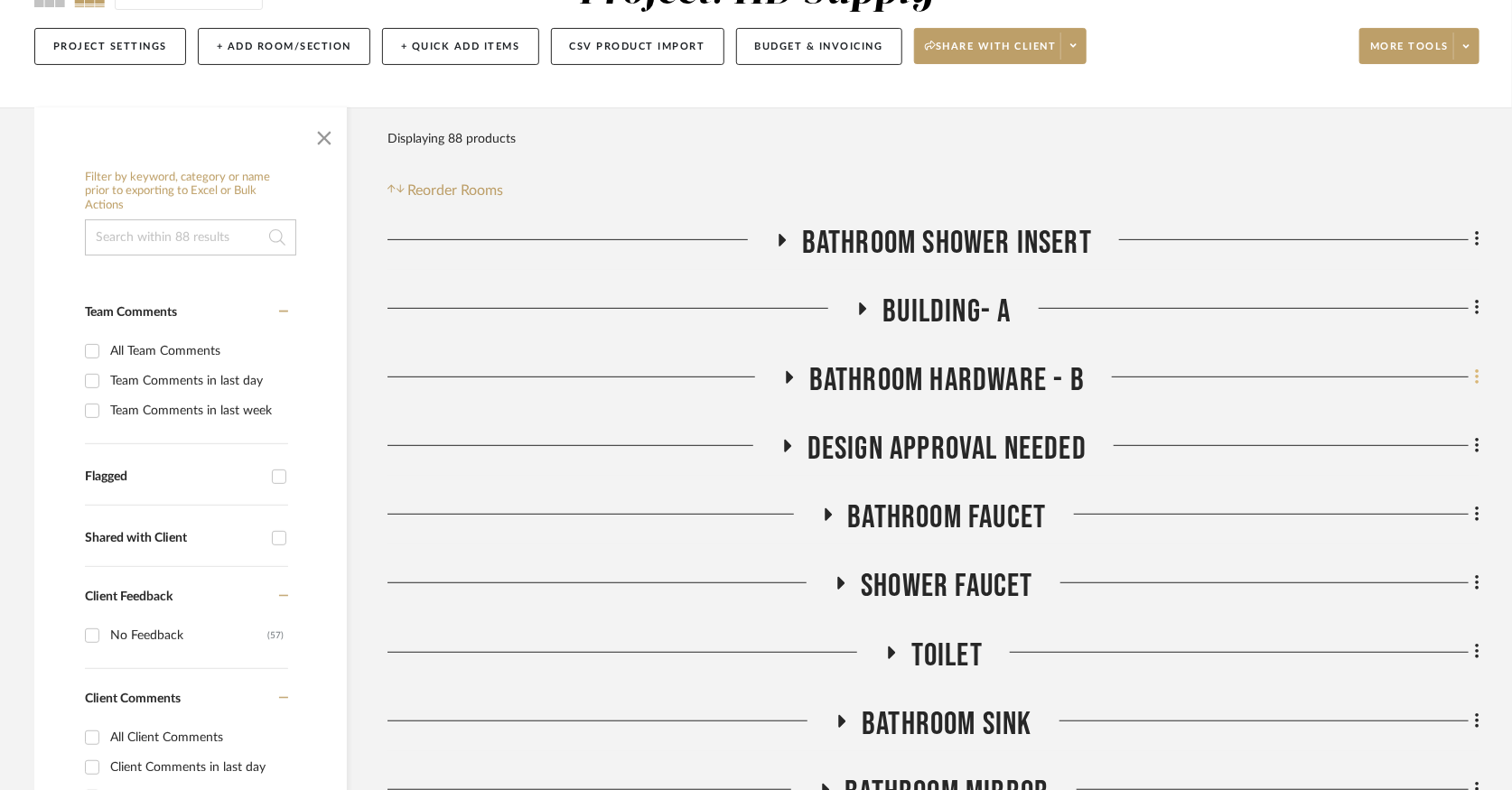
click at [1475, 373] on icon at bounding box center [1478, 377] width 6 height 20
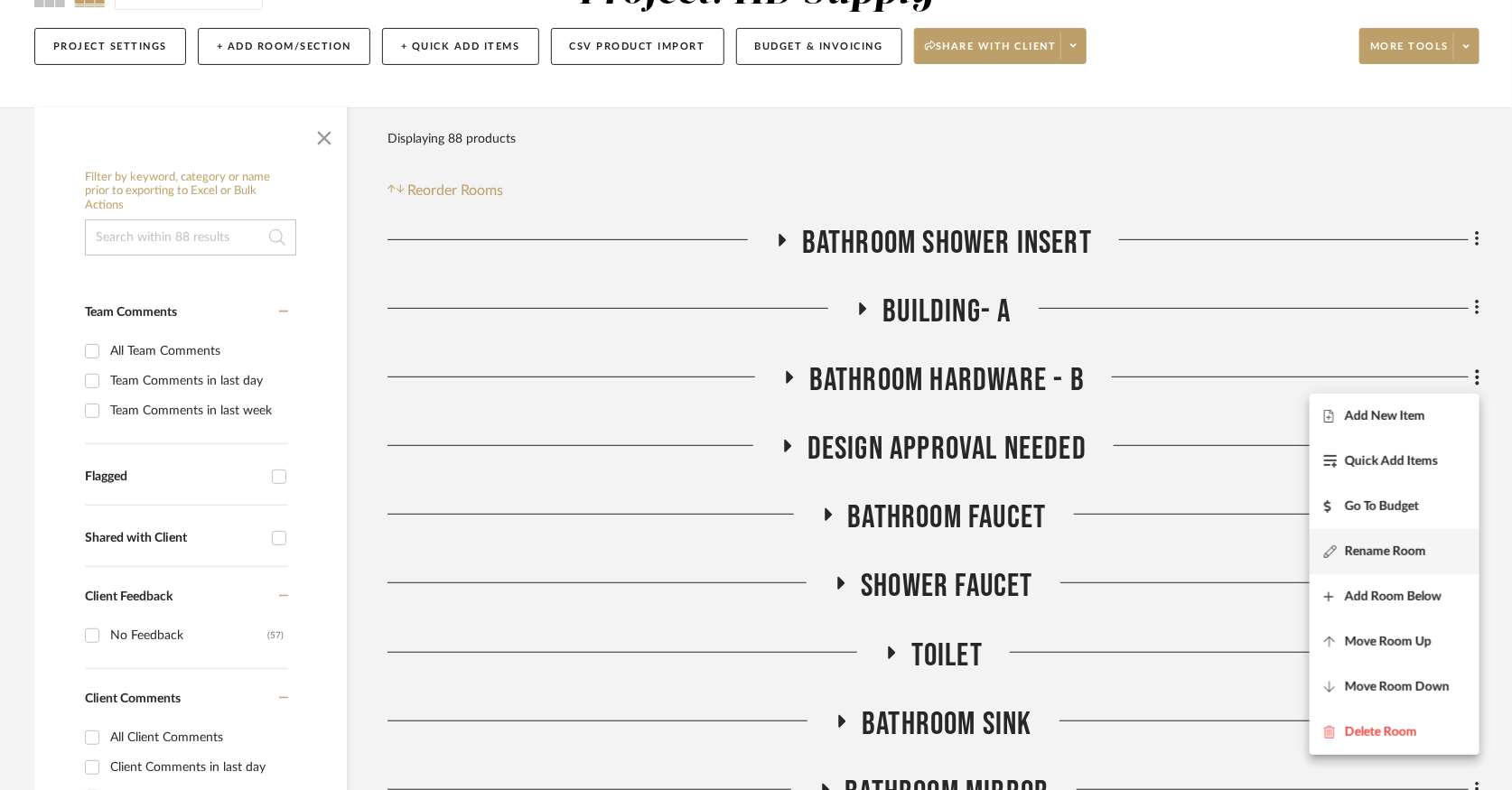
click at [1400, 555] on span "Rename Room" at bounding box center [1385, 551] width 81 height 15
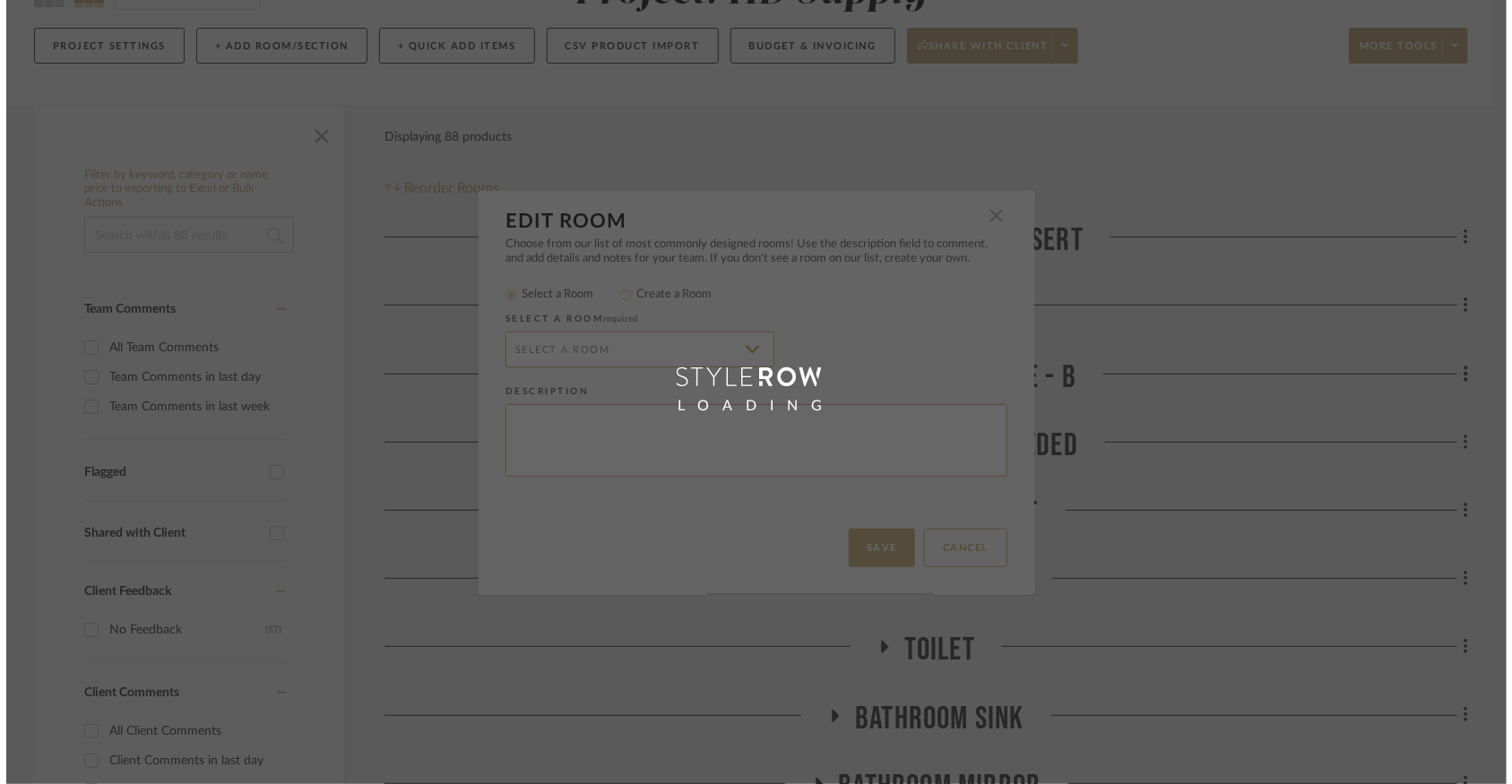
scroll to position [0, 0]
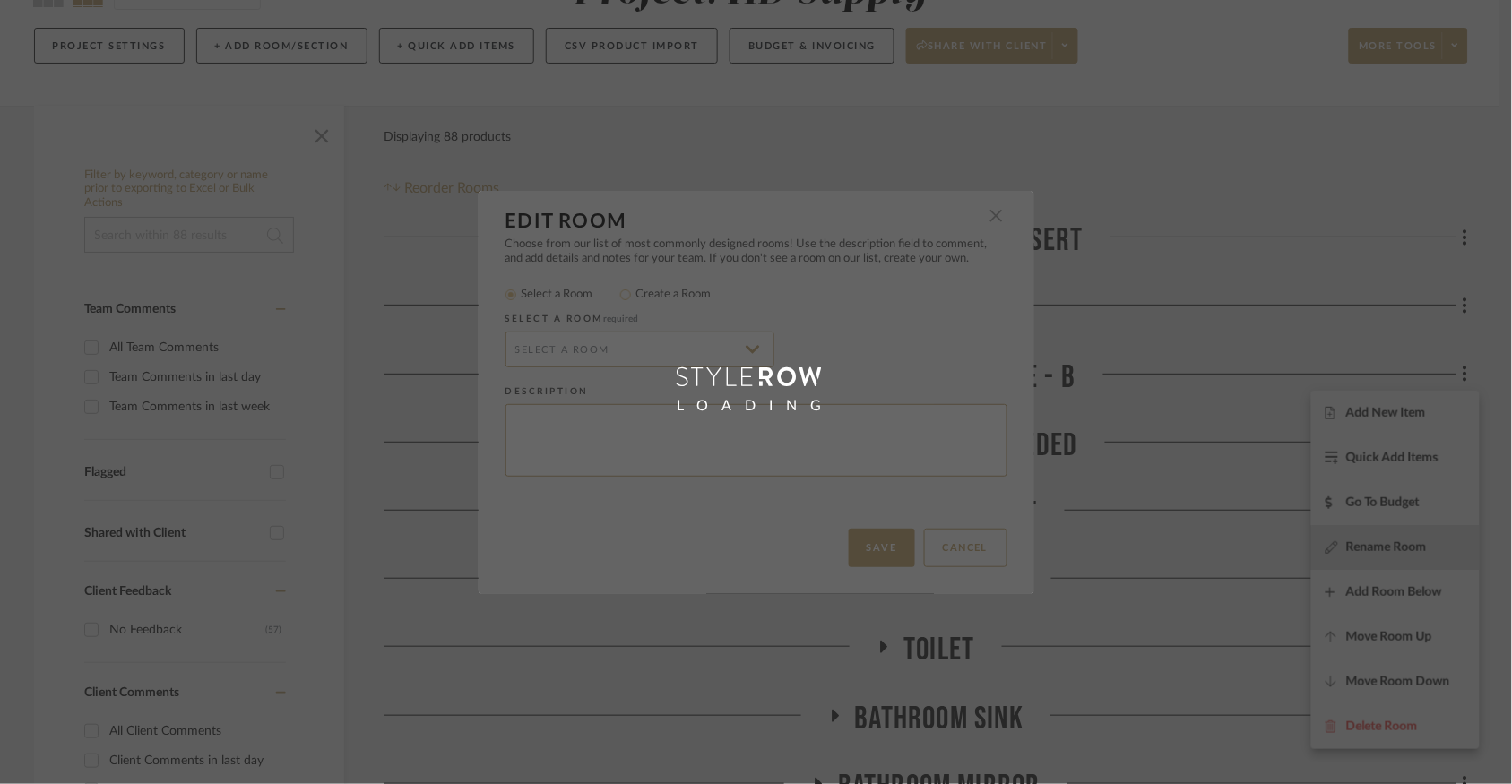
radio input "false"
radio input "true"
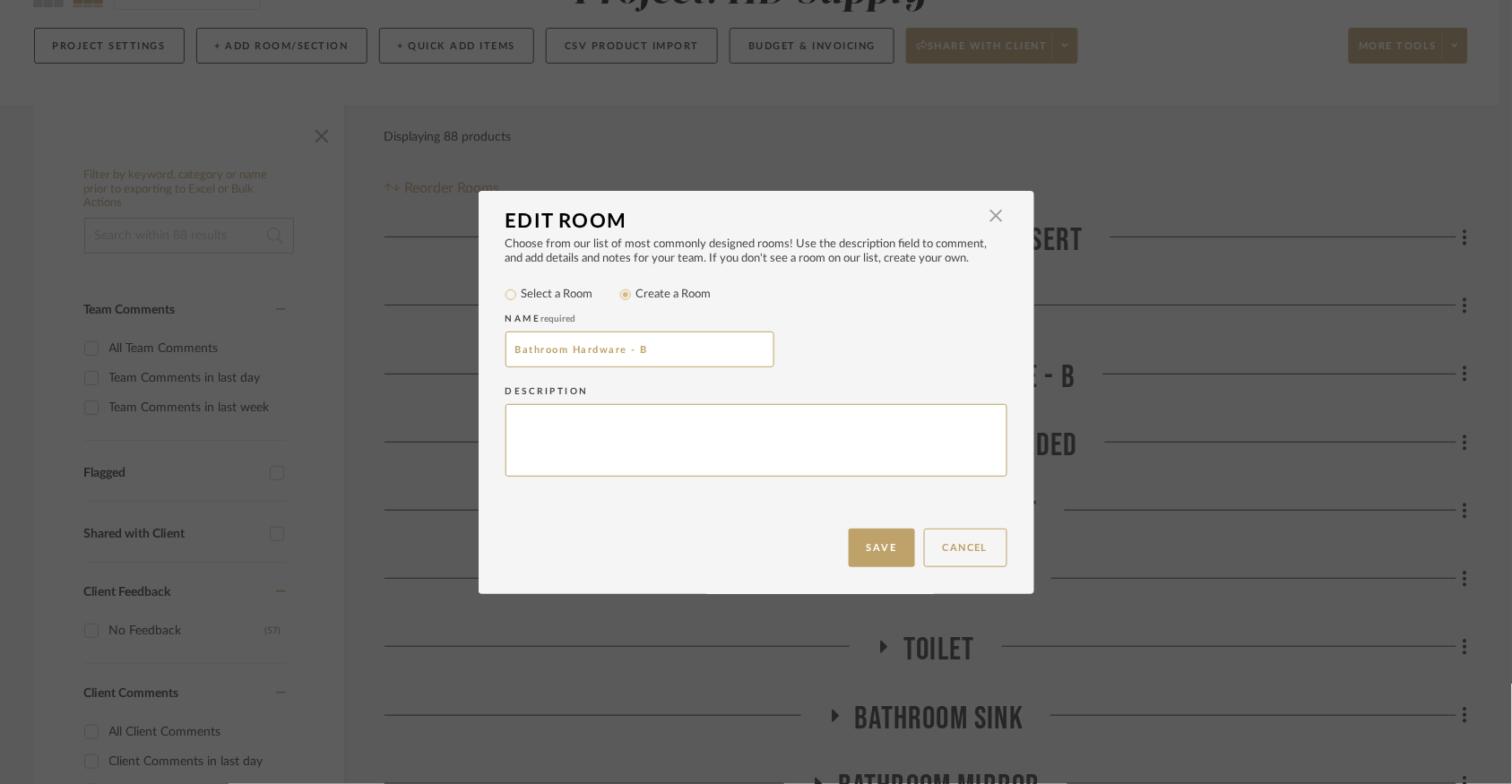
drag, startPoint x: 622, startPoint y: 346, endPoint x: 433, endPoint y: 342, distance: 189.0
click at [433, 342] on div "Edit Room × Choose from our list of most commonly designed rooms! Use the descr…" at bounding box center [756, 392] width 1512 height 784
click at [525, 353] on input "Building - B" at bounding box center [640, 349] width 269 height 36
type input "Property- B"
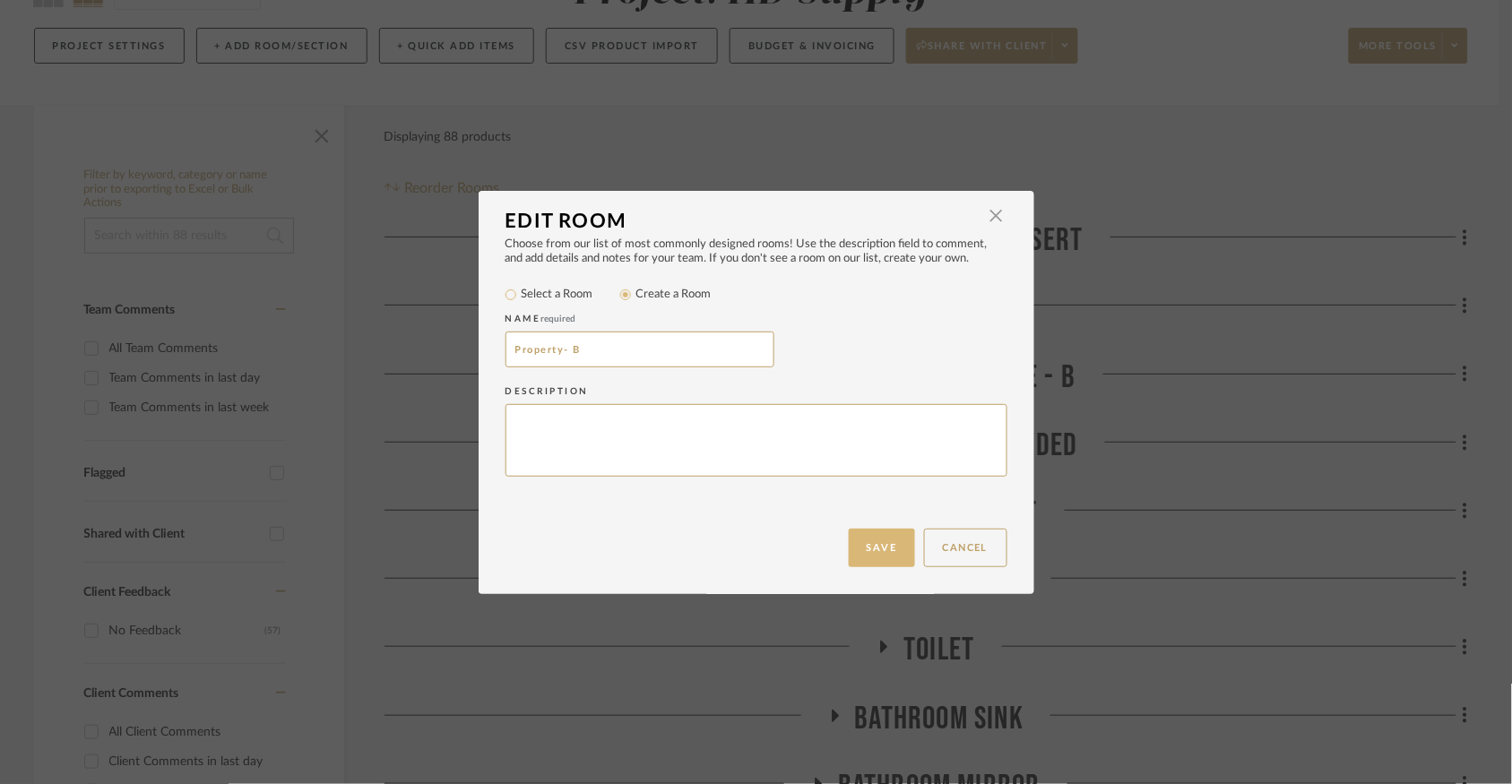
click at [863, 565] on button "Save" at bounding box center [882, 548] width 66 height 39
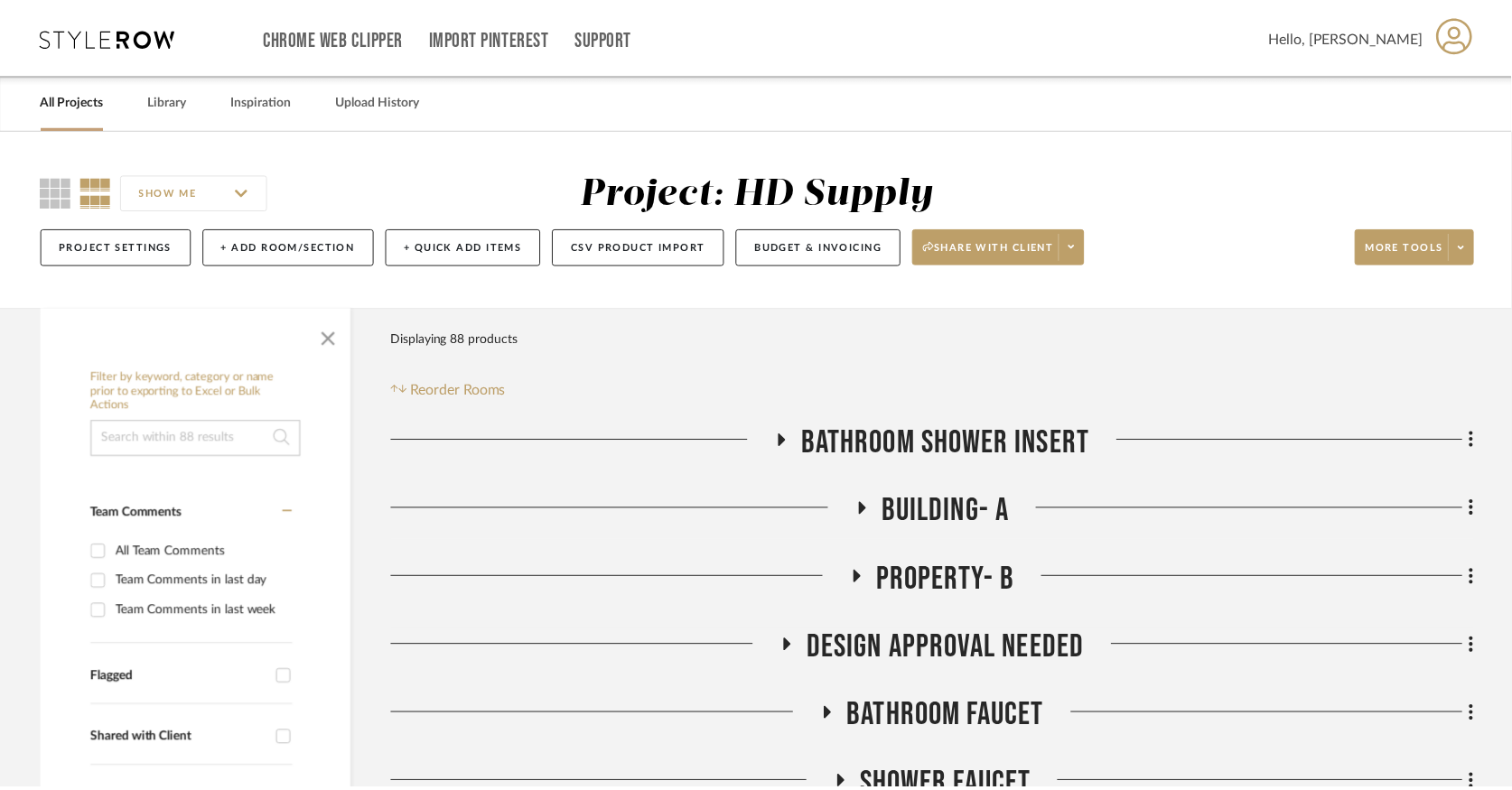
scroll to position [201, 0]
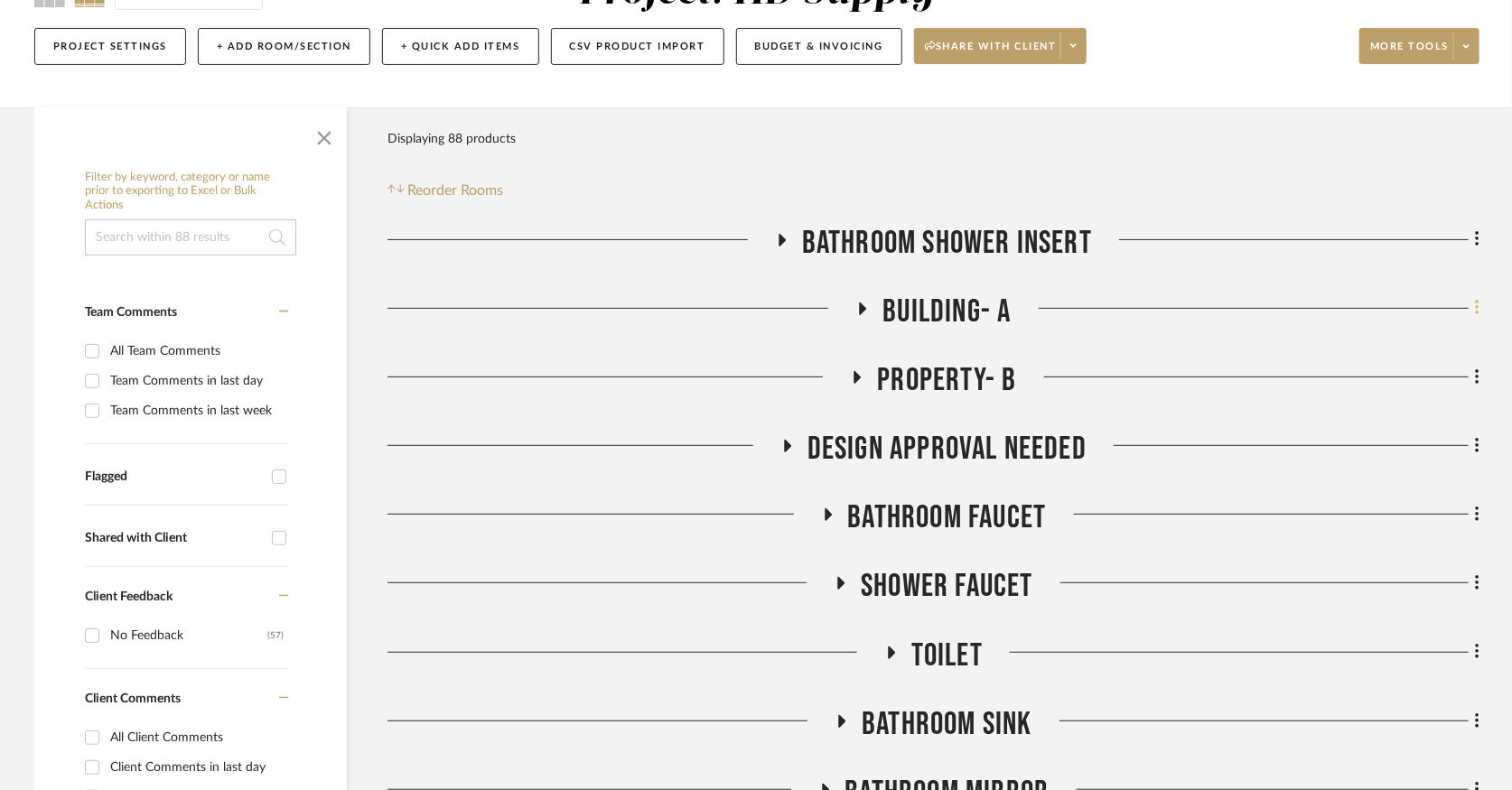
click at [1472, 309] on fa-icon at bounding box center [1475, 309] width 11 height 30
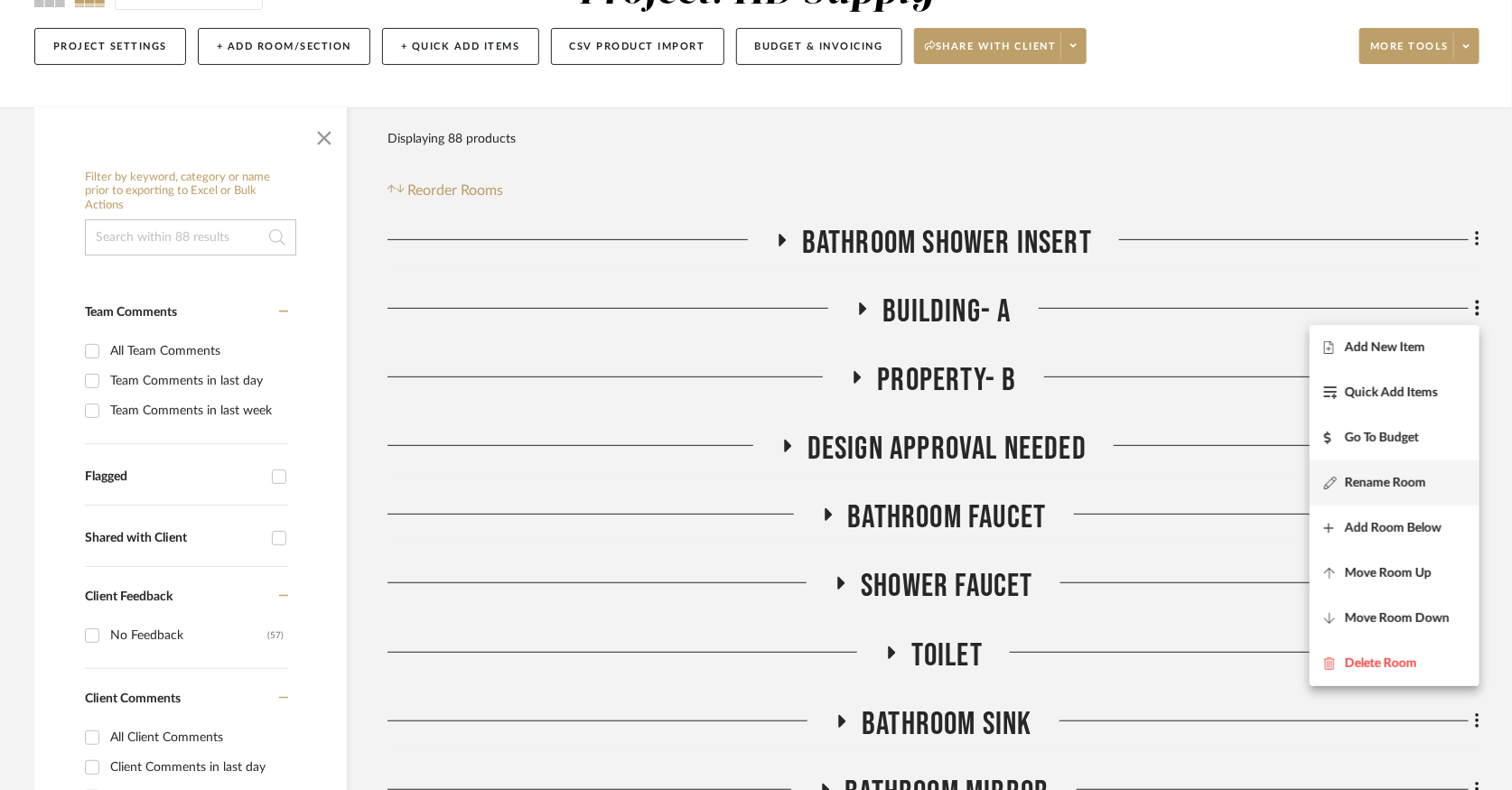
click at [1399, 484] on span "Rename Room" at bounding box center [1385, 483] width 81 height 15
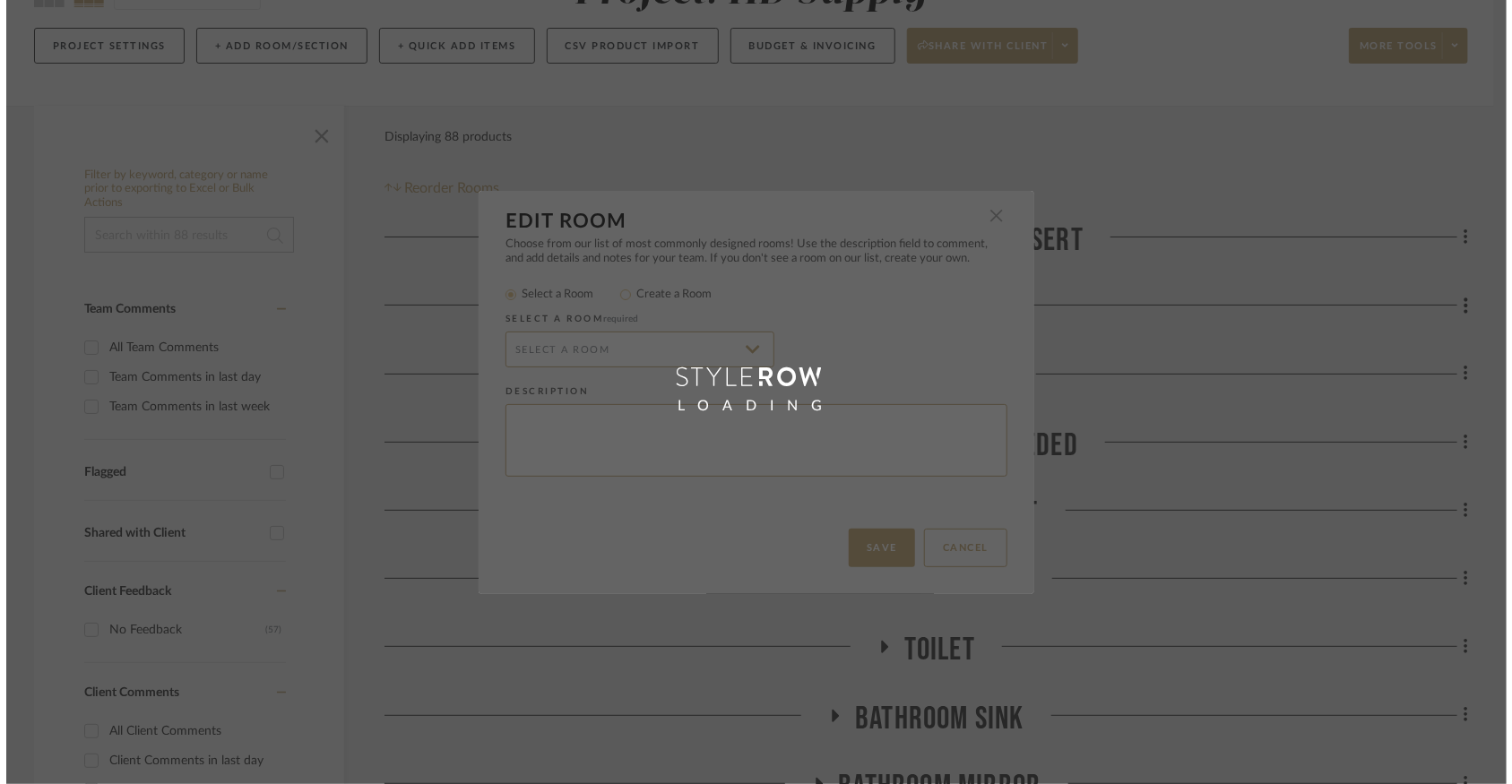
scroll to position [0, 0]
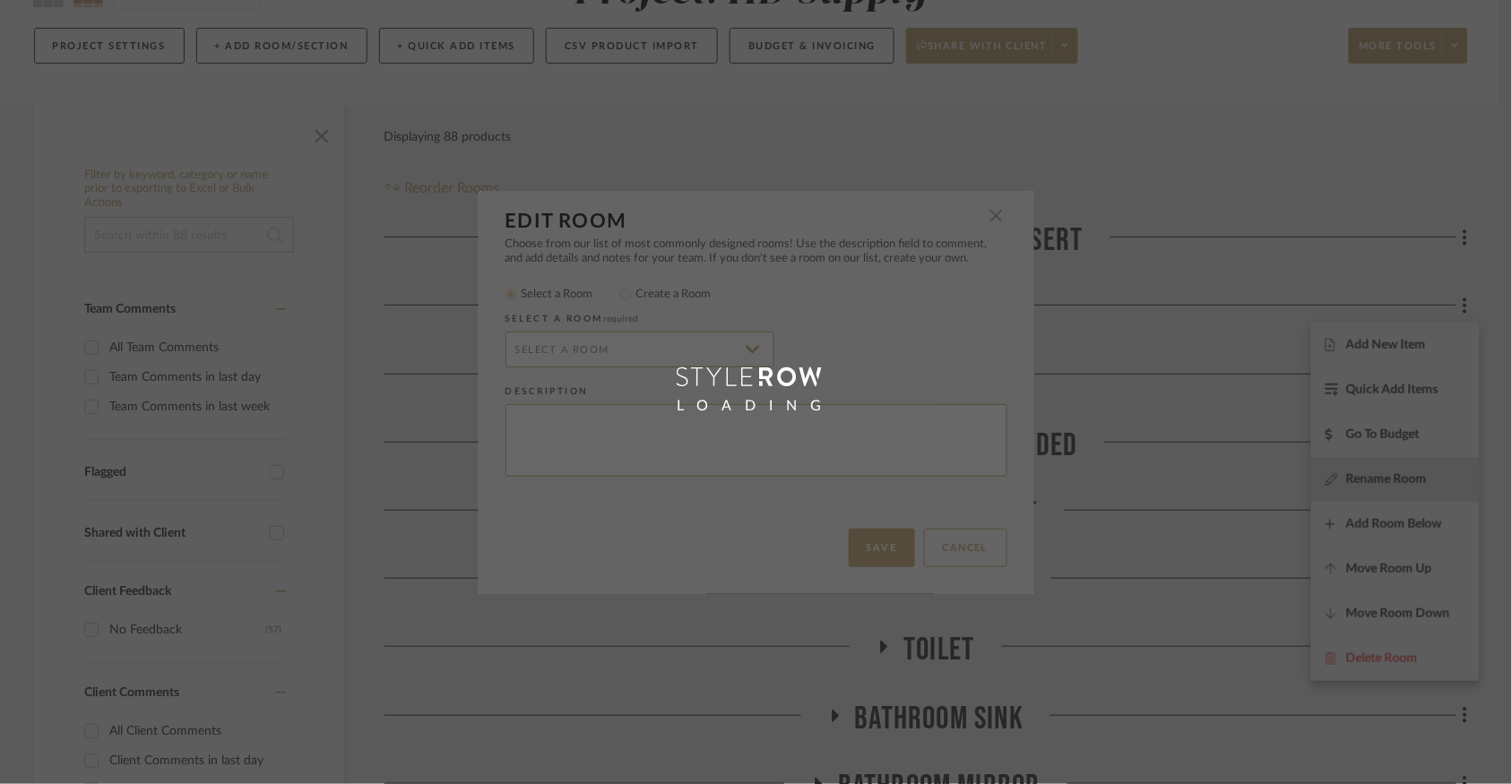
radio input "false"
radio input "true"
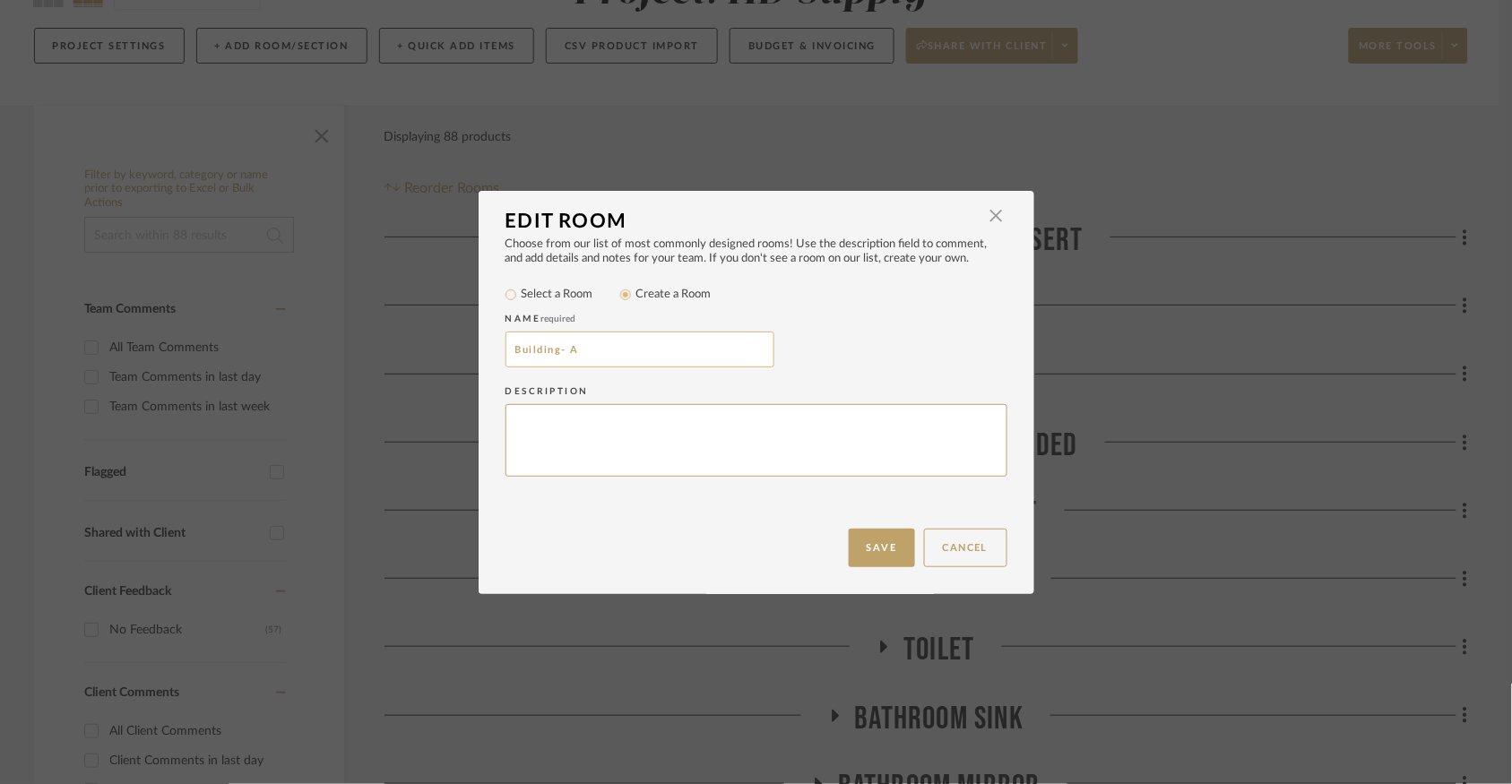
click at [520, 341] on input "Building- A" at bounding box center [640, 349] width 269 height 36
type input "Property- A"
click at [865, 538] on button "Save" at bounding box center [882, 548] width 66 height 39
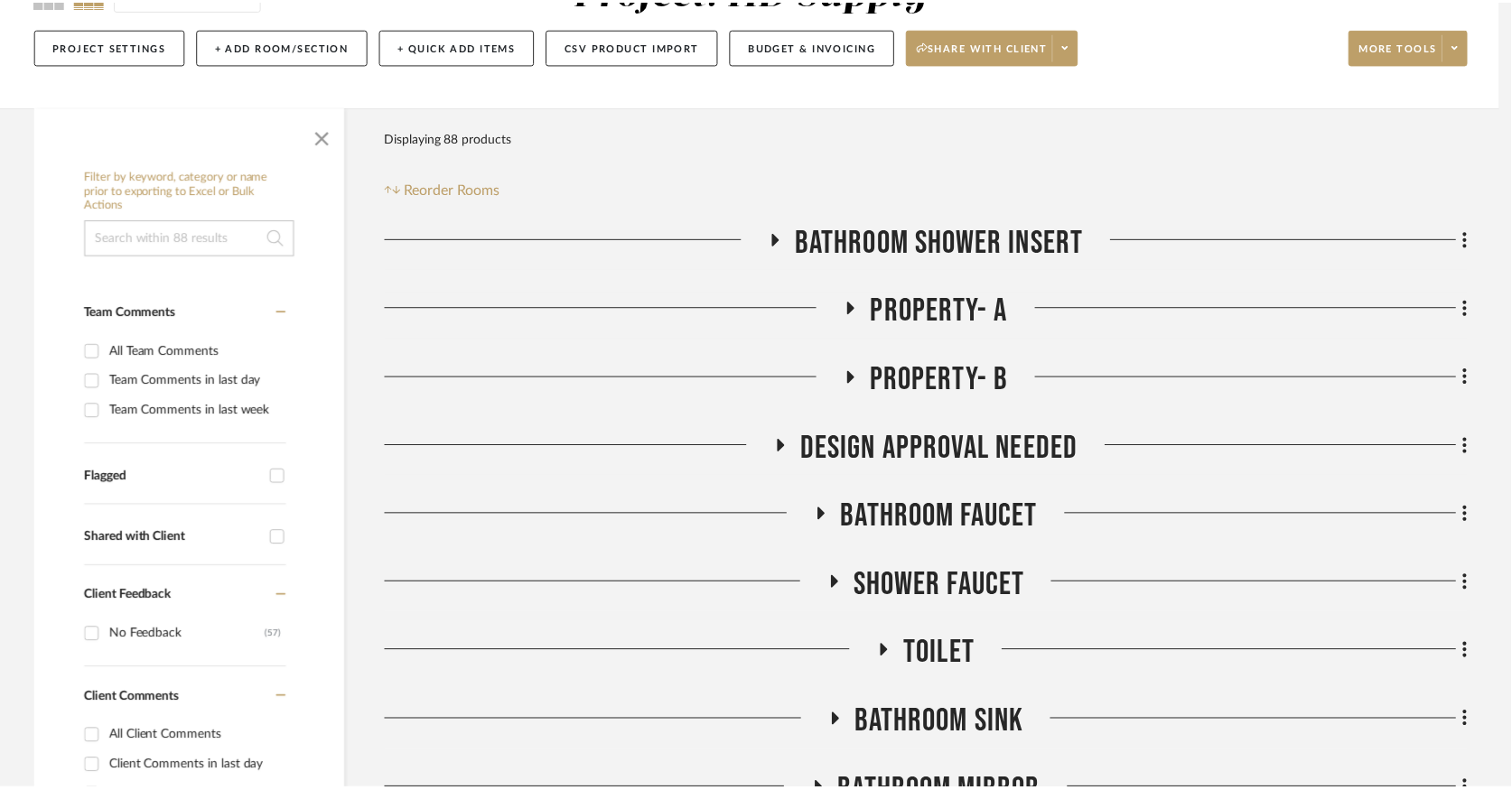
scroll to position [201, 0]
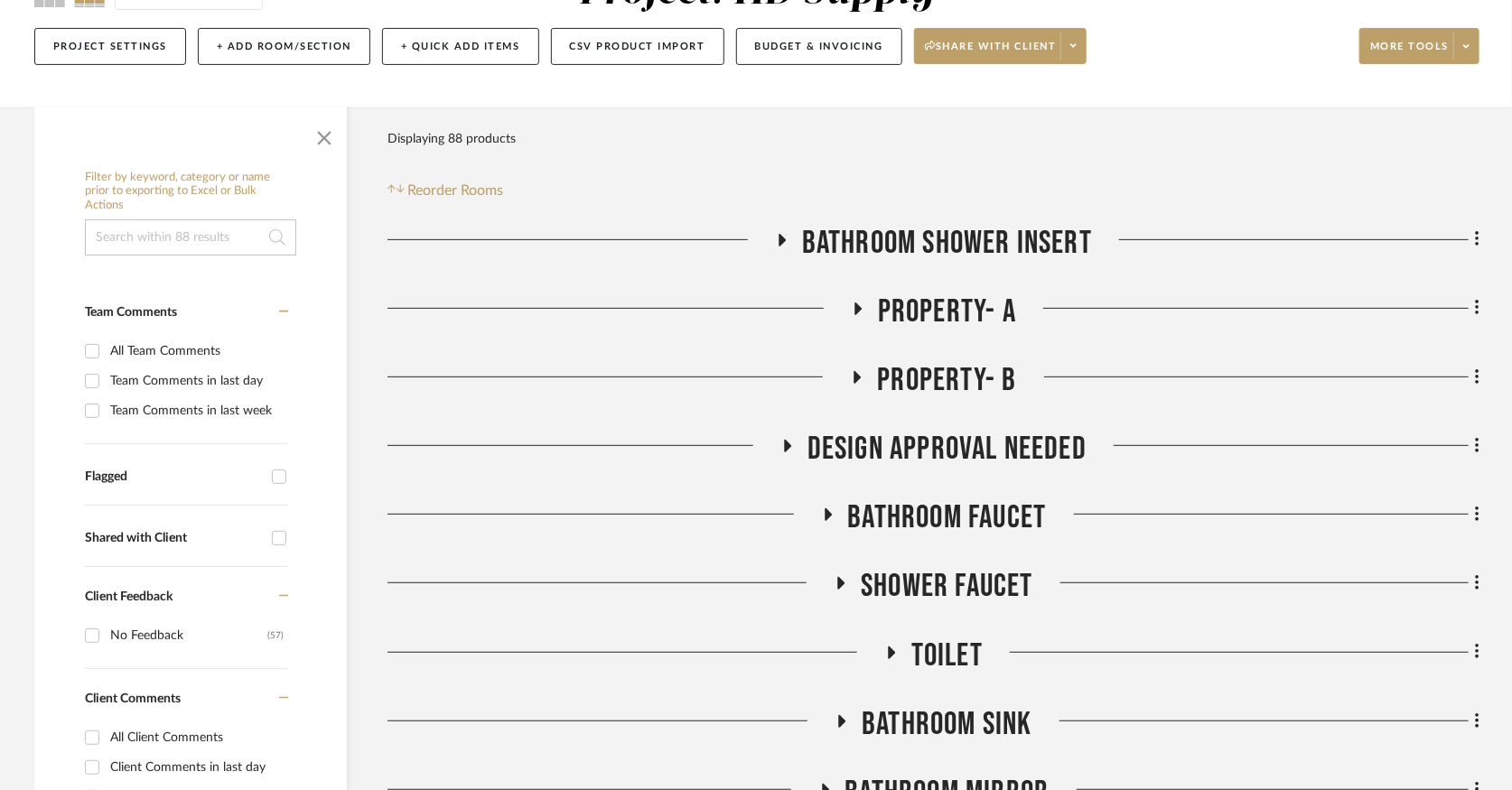
click at [863, 305] on icon at bounding box center [857, 308] width 22 height 13
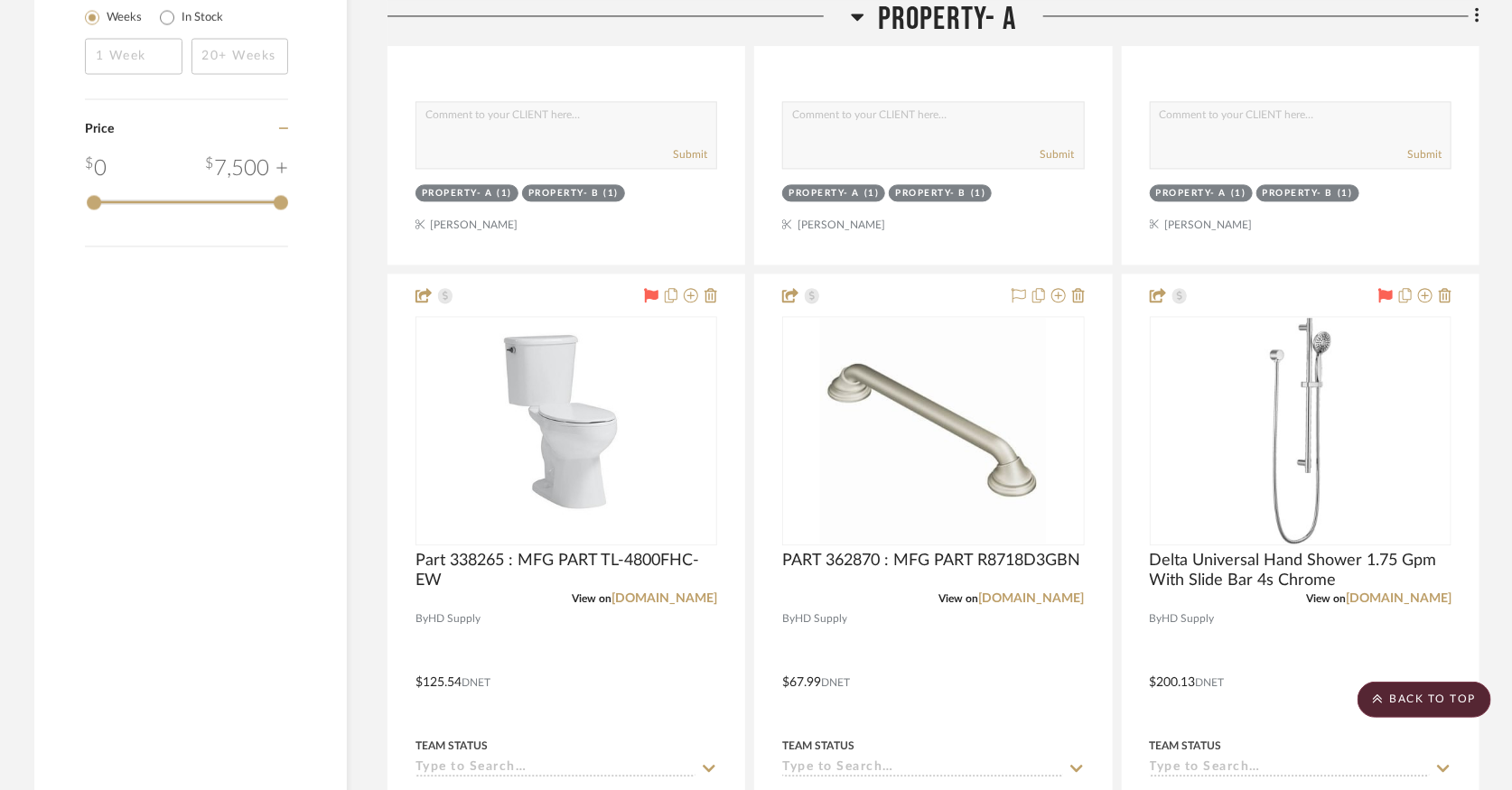
scroll to position [1906, 0]
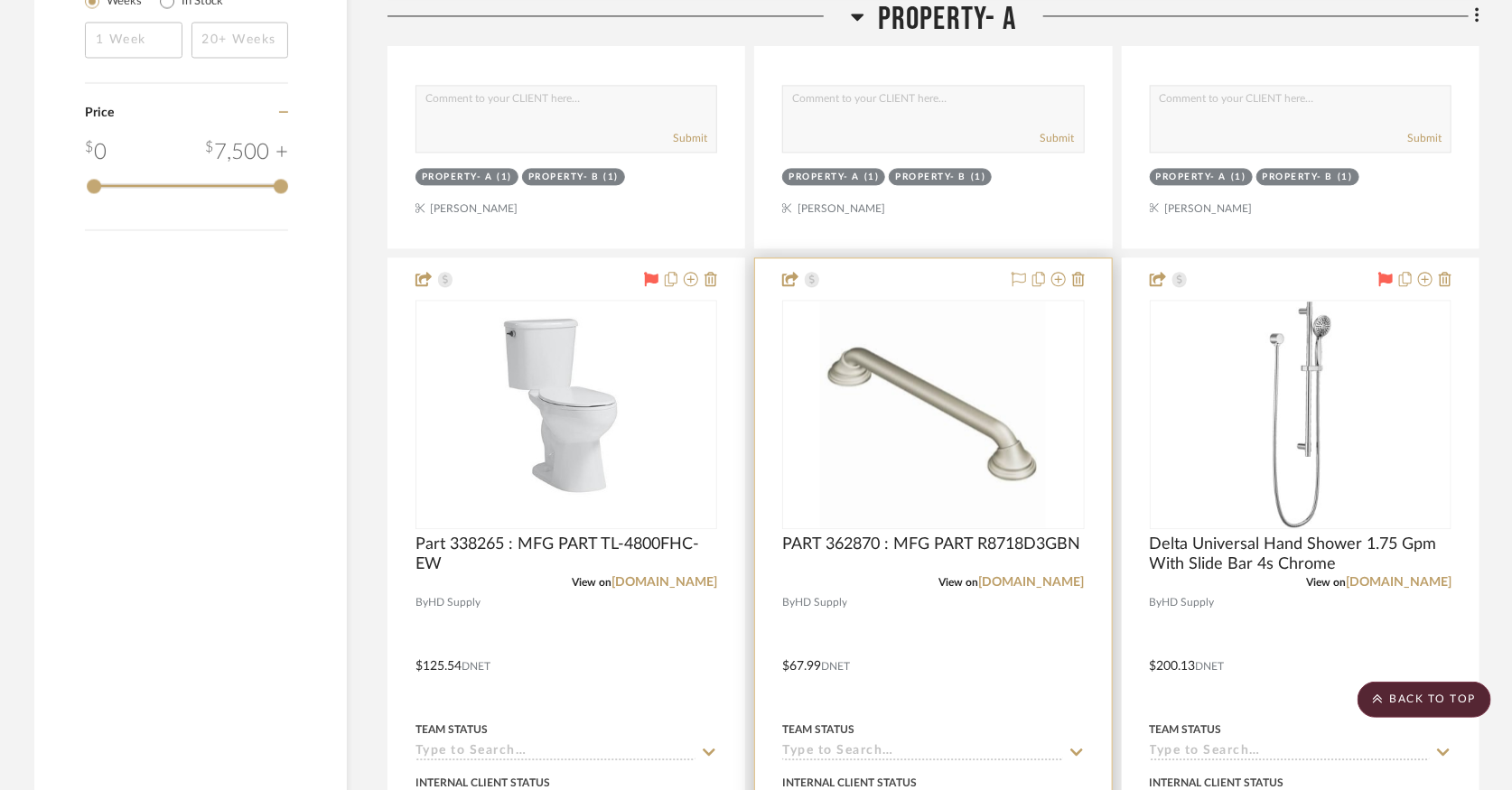
click at [0, 0] on img at bounding box center [0, 0] width 0 height 0
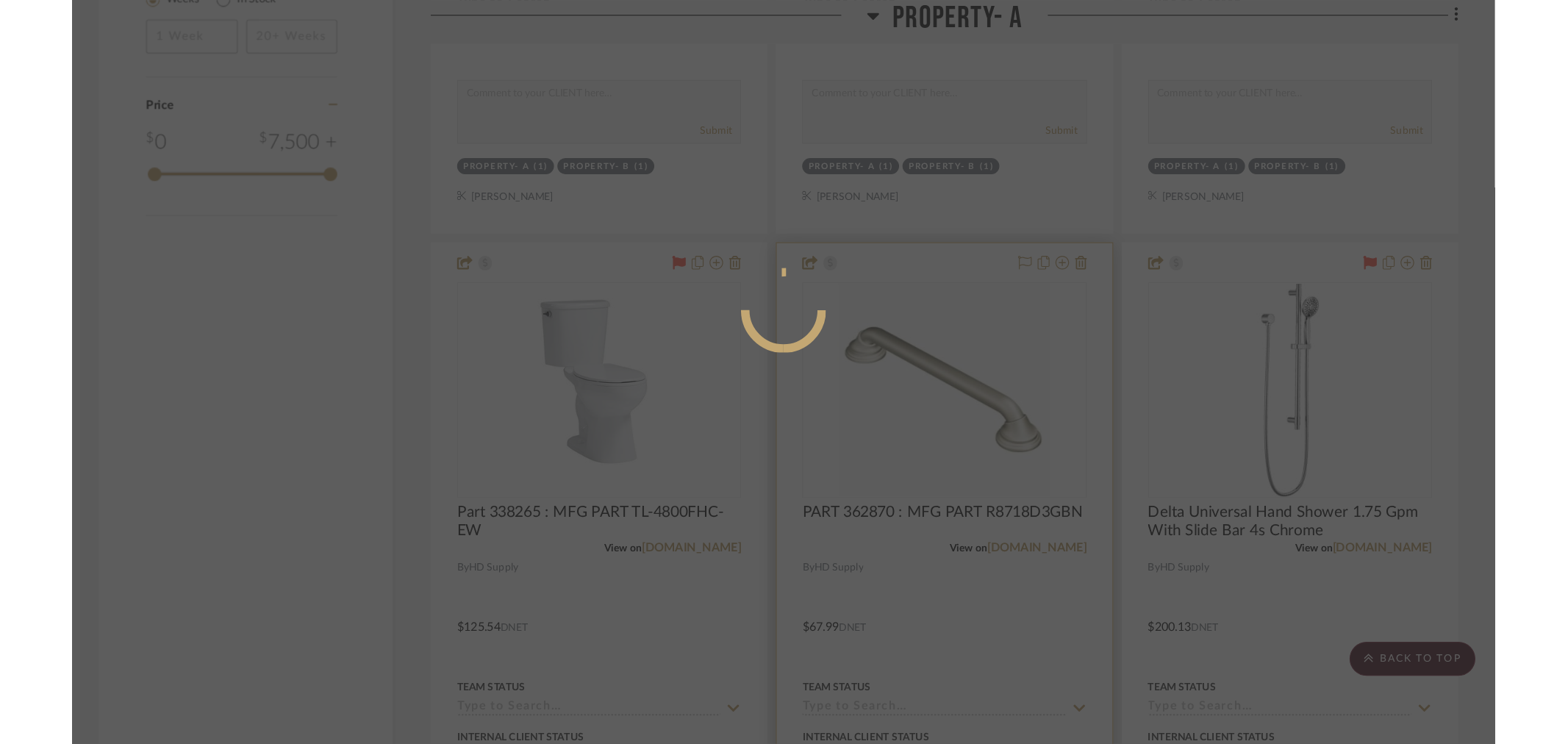
scroll to position [0, 0]
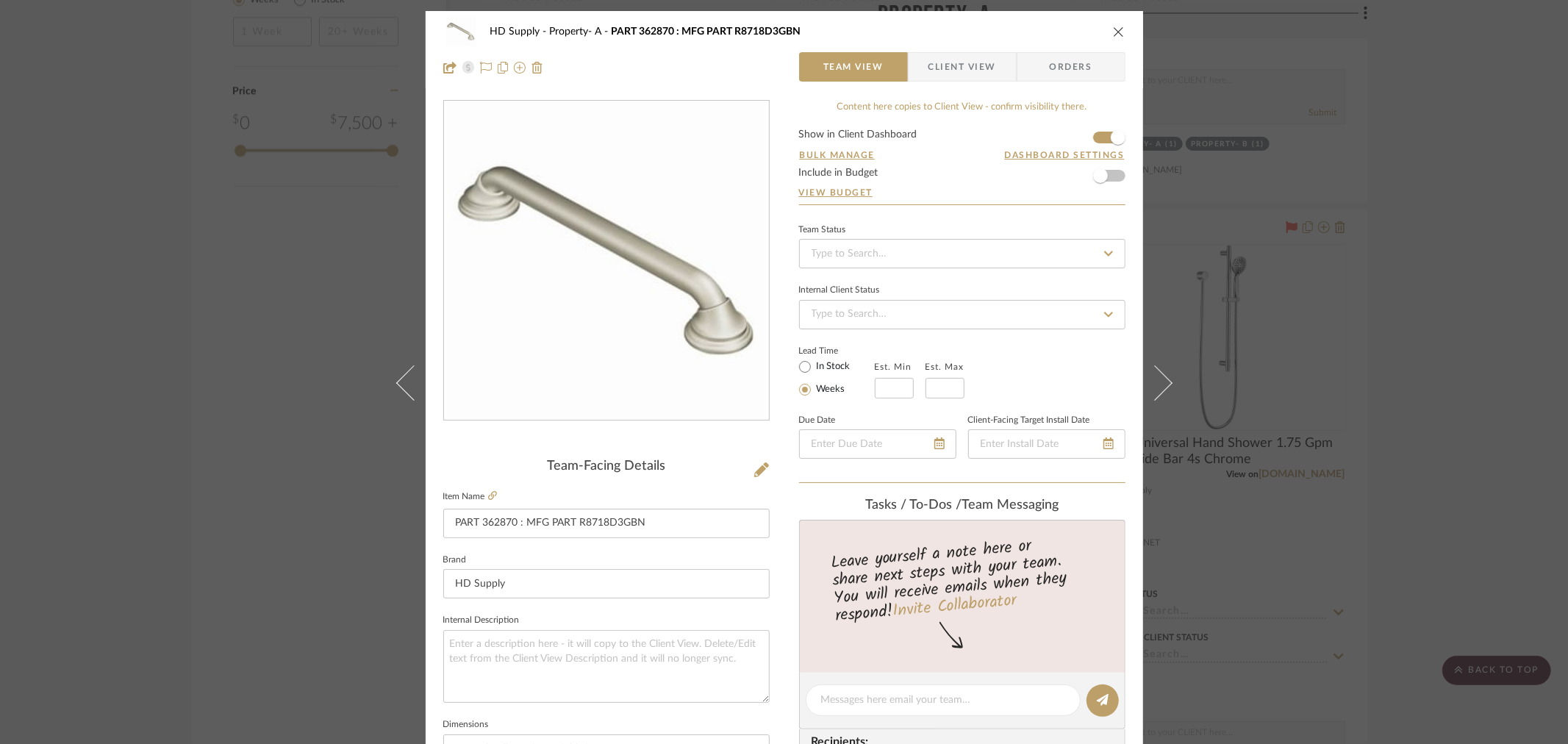
click at [1112, 33] on icon "close" at bounding box center [1118, 31] width 12 height 12
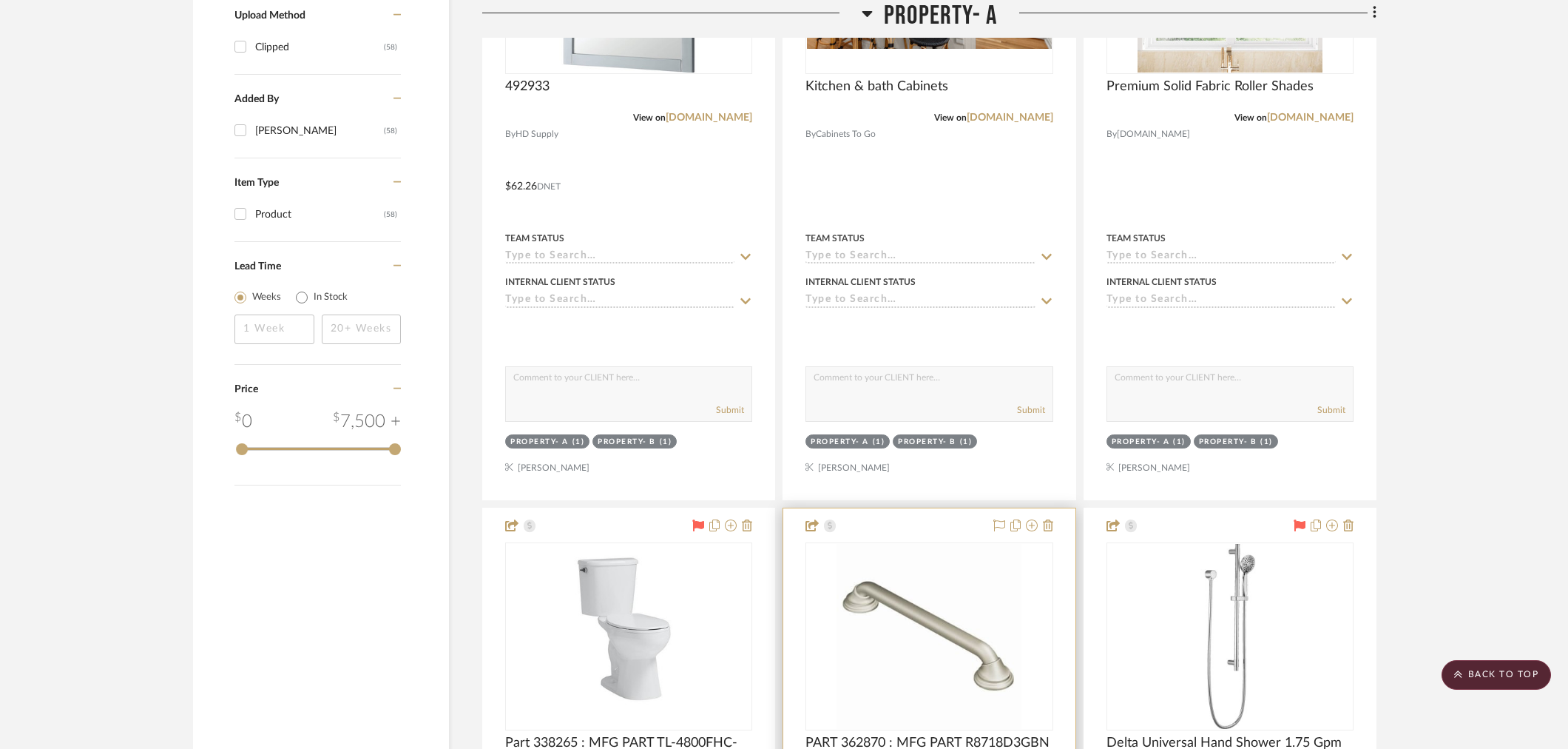
scroll to position [1480, 0]
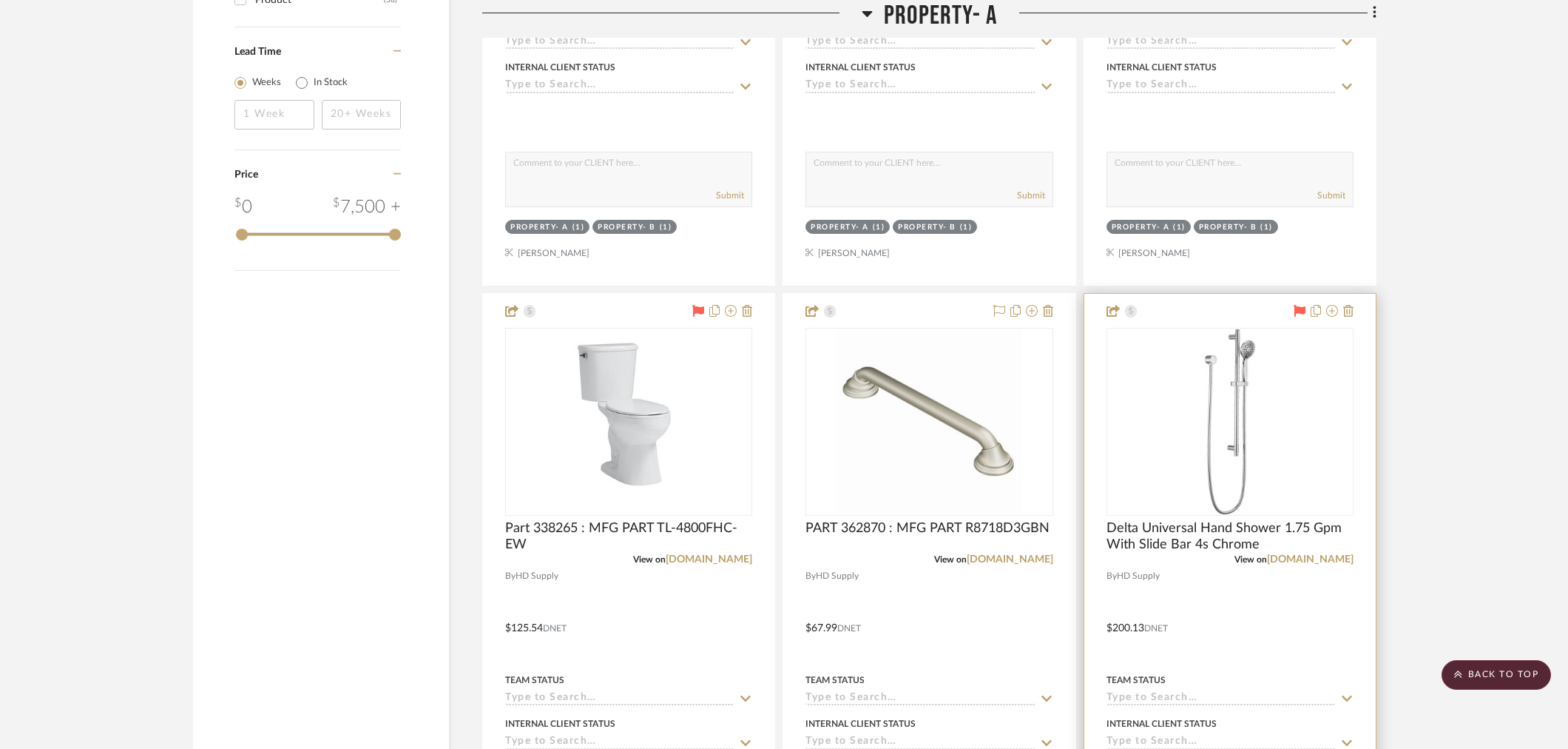
click at [1233, 393] on div at bounding box center [1230, 421] width 247 height 188
click at [1195, 528] on span "Delta Universal Hand Shower 1.75 Gpm With Slide Bar 4s Chrome" at bounding box center [1230, 537] width 247 height 33
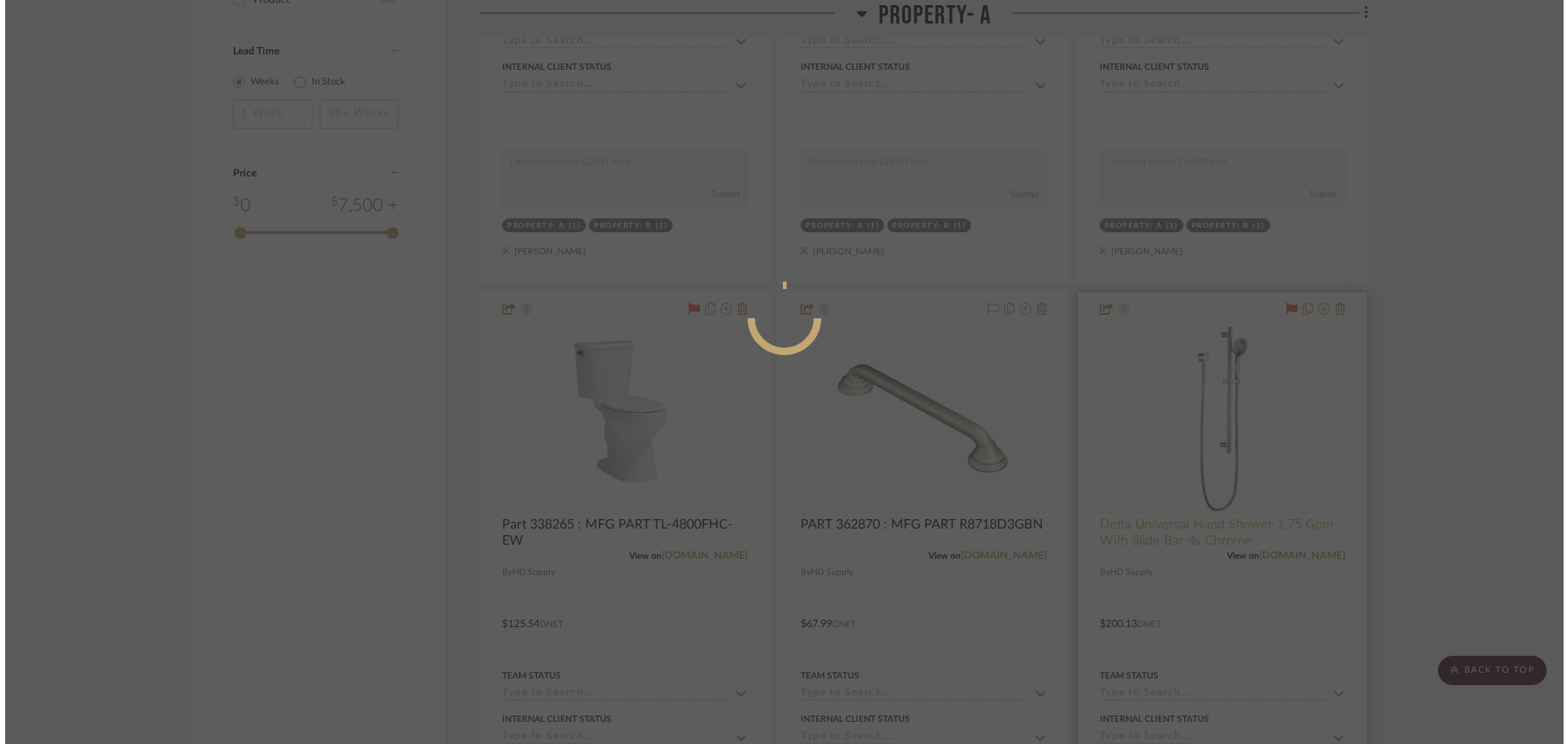
scroll to position [0, 0]
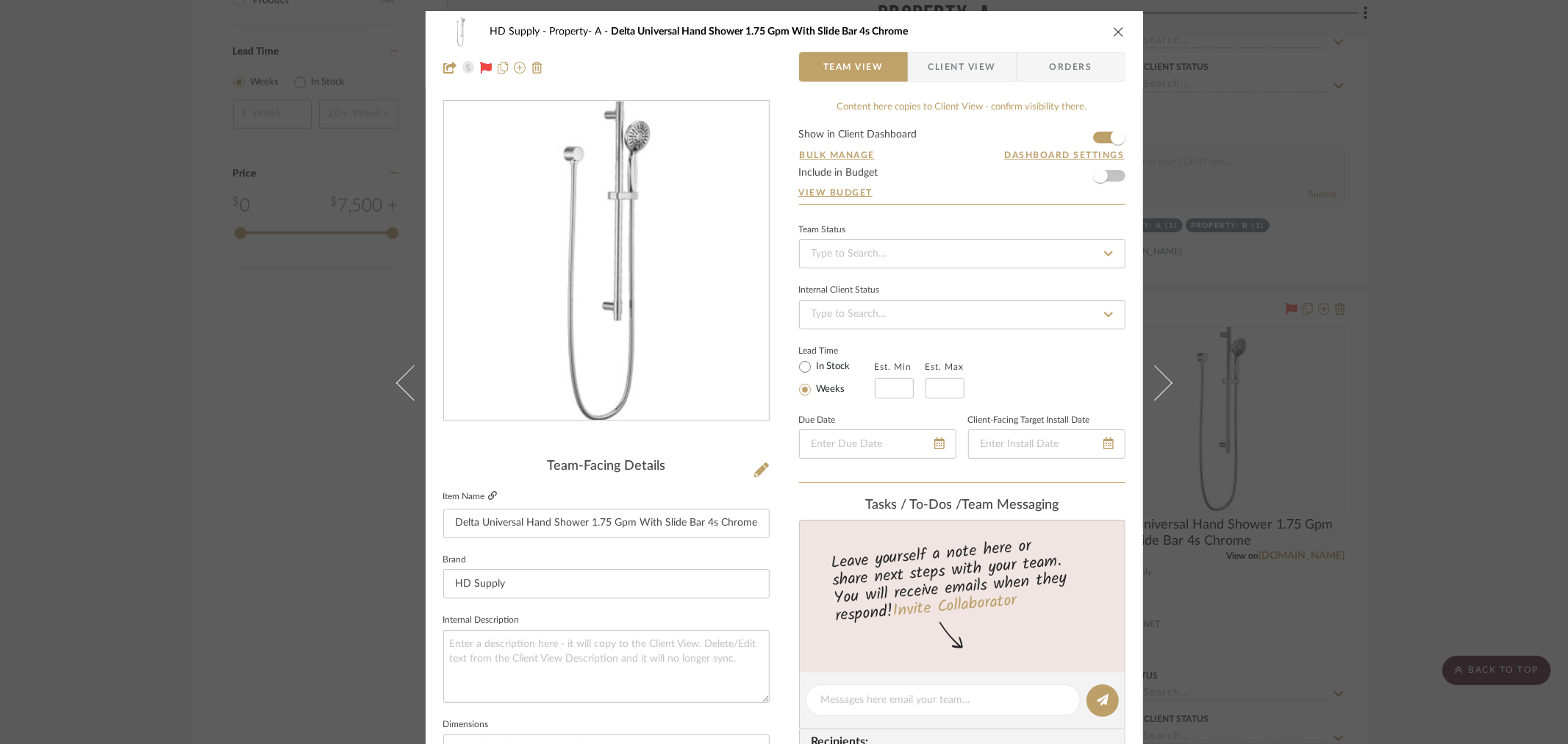
click at [488, 494] on icon at bounding box center [492, 495] width 9 height 9
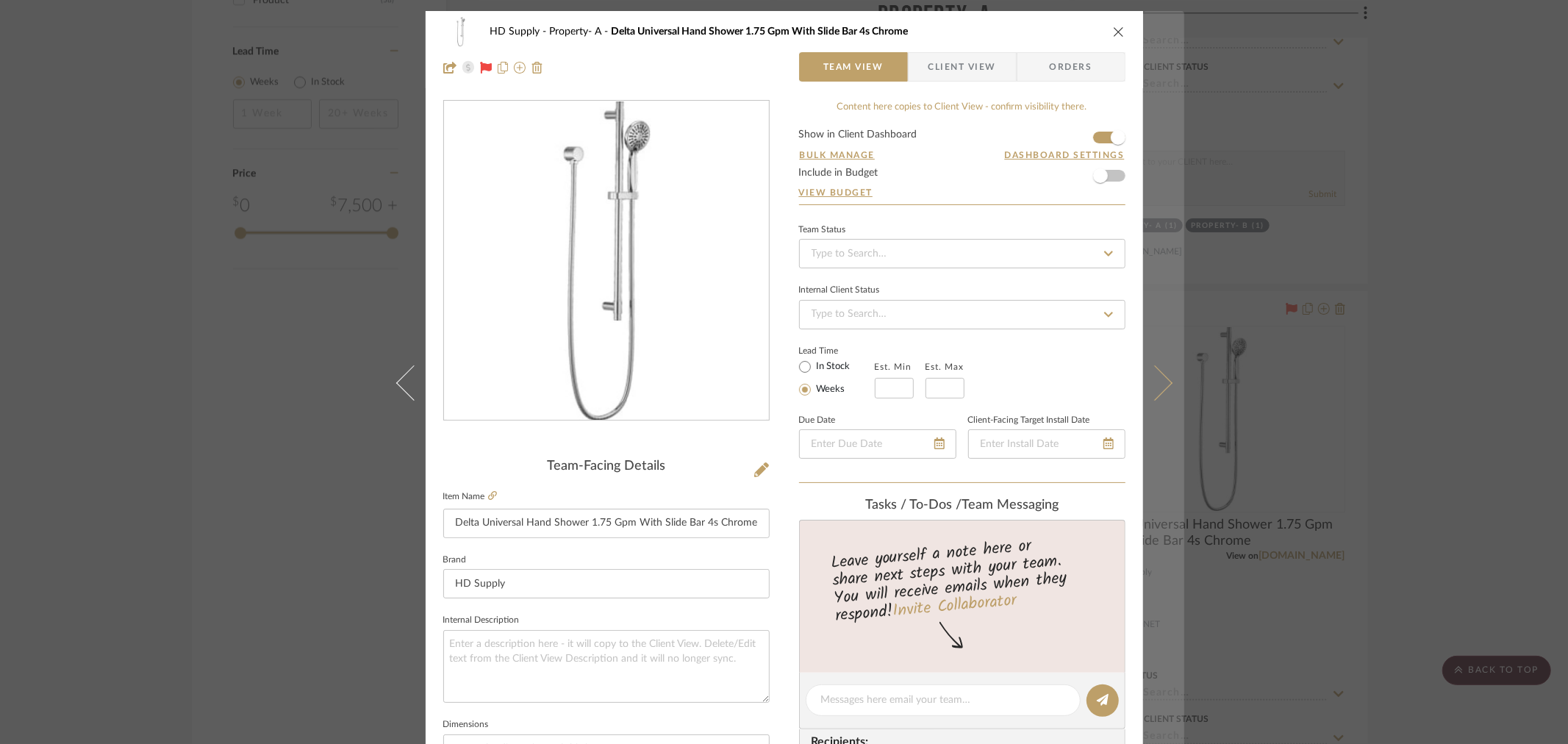
click at [1156, 388] on icon at bounding box center [1154, 383] width 36 height 36
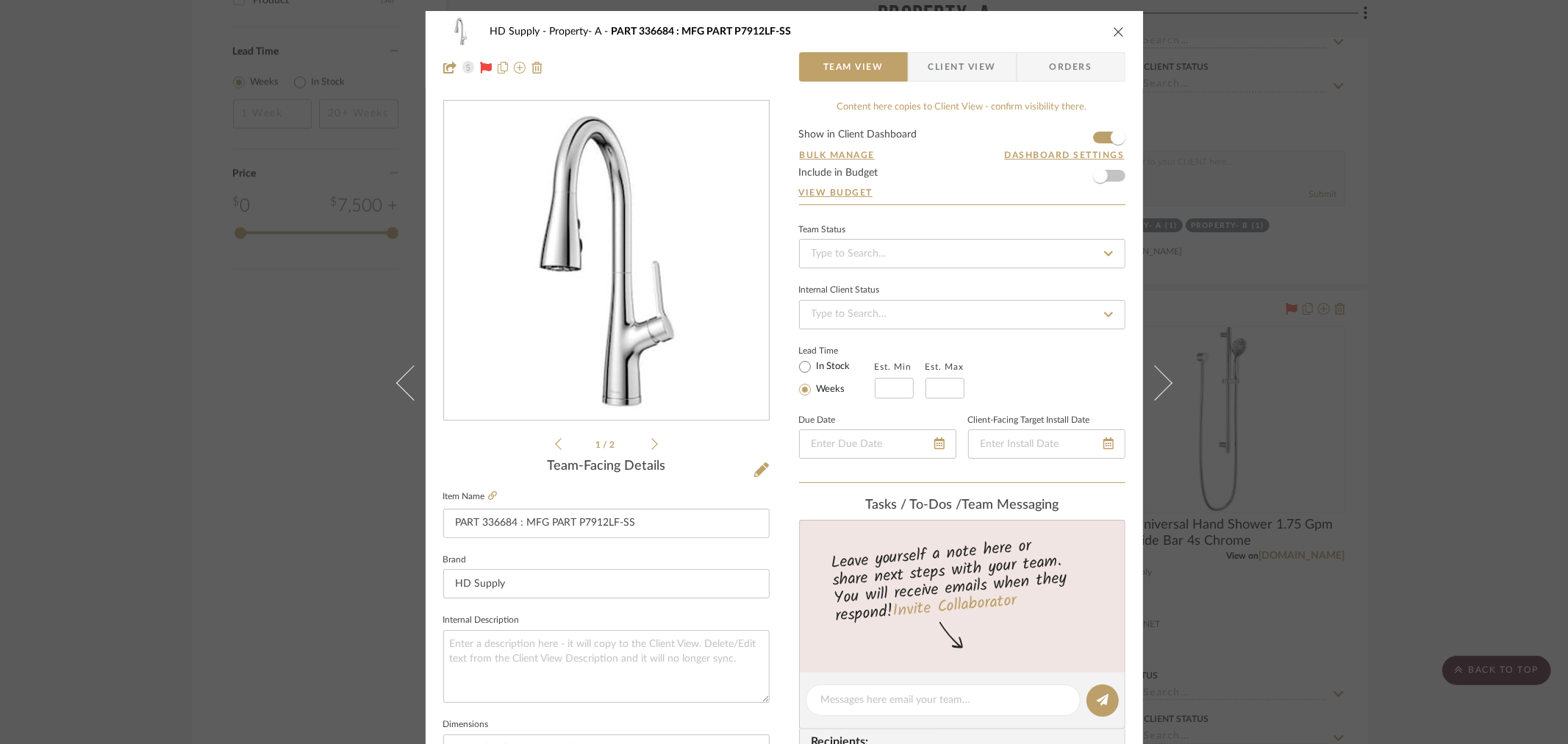
click at [1112, 29] on icon "close" at bounding box center [1118, 31] width 12 height 12
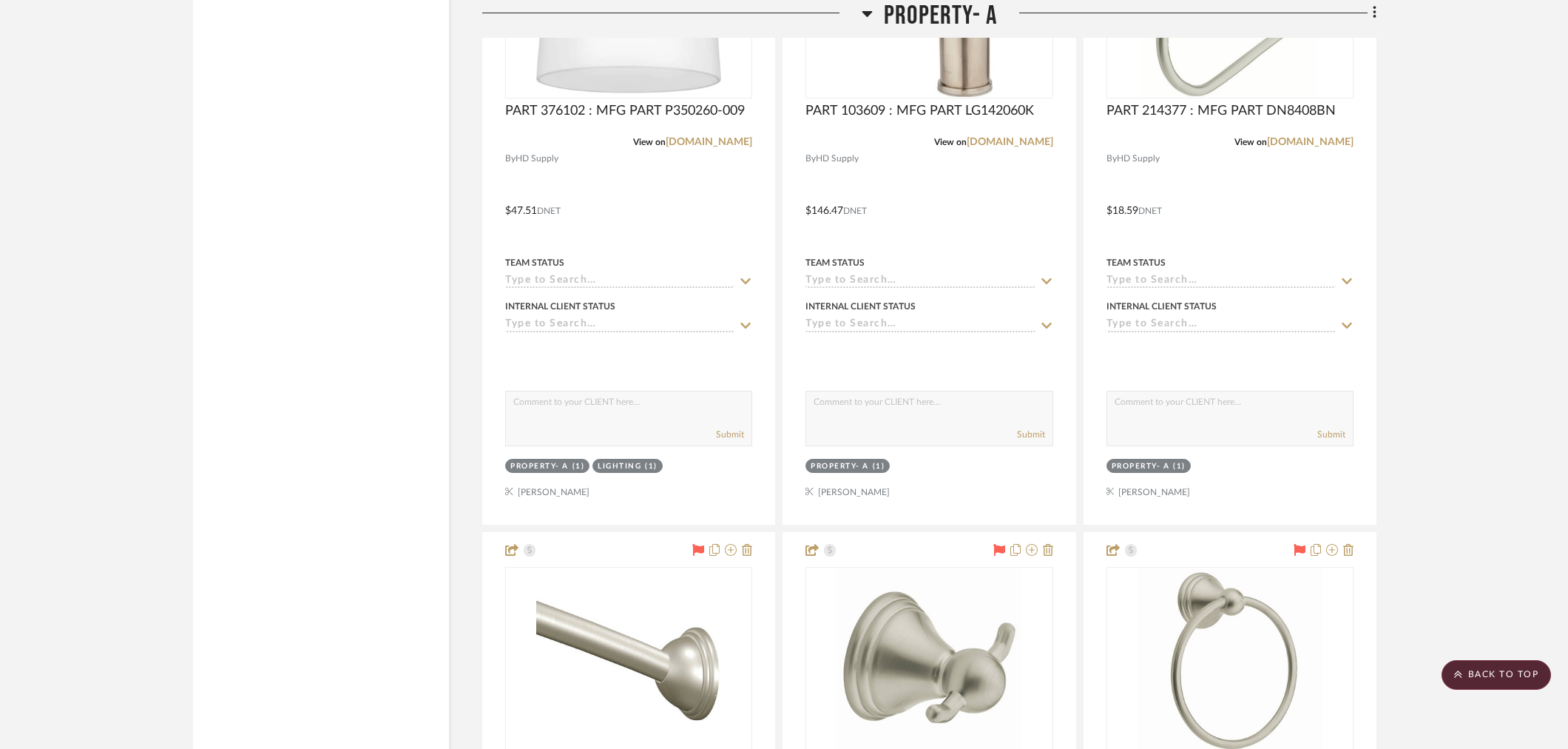
scroll to position [3536, 0]
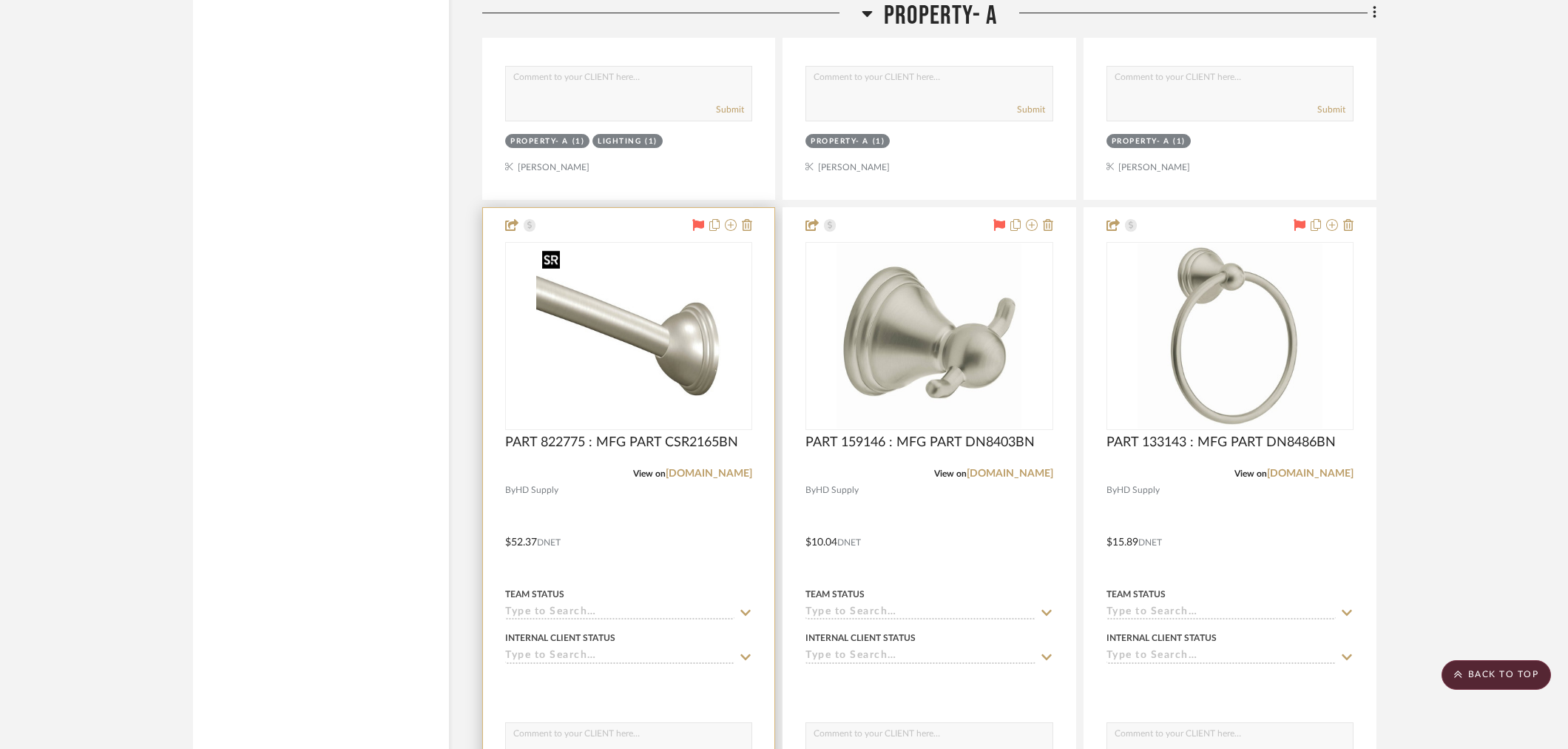
click at [0, 0] on img at bounding box center [0, 0] width 0 height 0
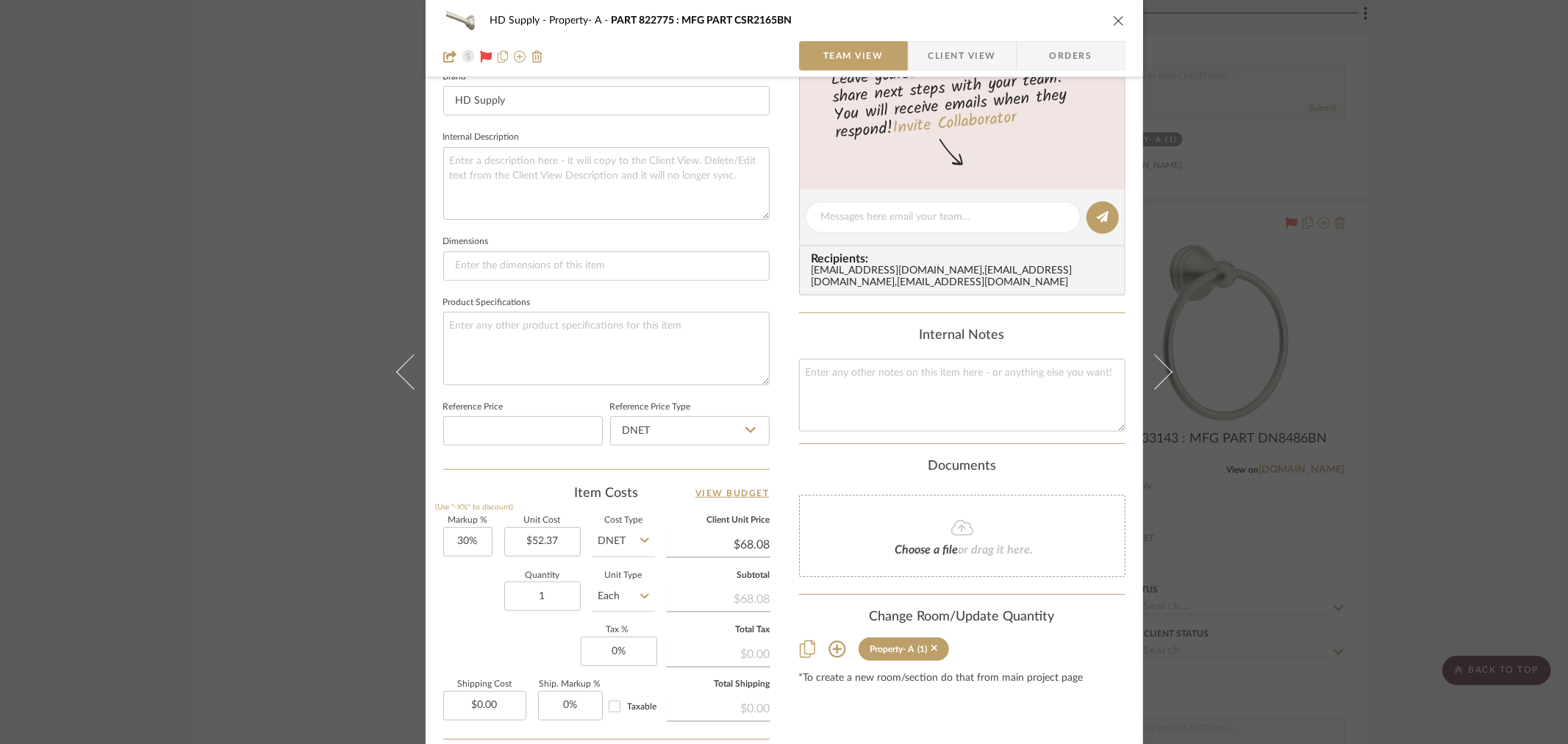
scroll to position [490, 0]
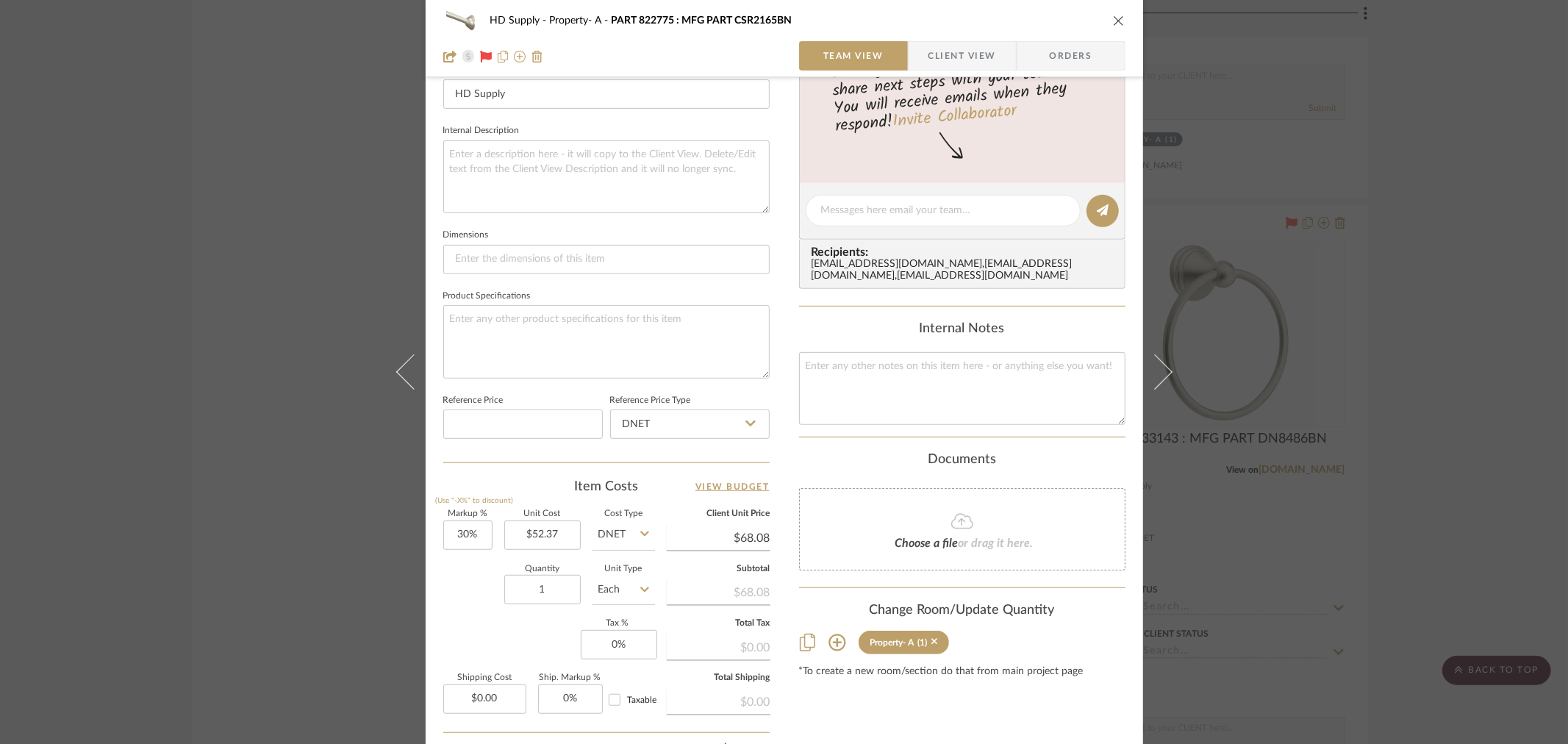
click at [1112, 17] on icon "close" at bounding box center [1118, 20] width 12 height 12
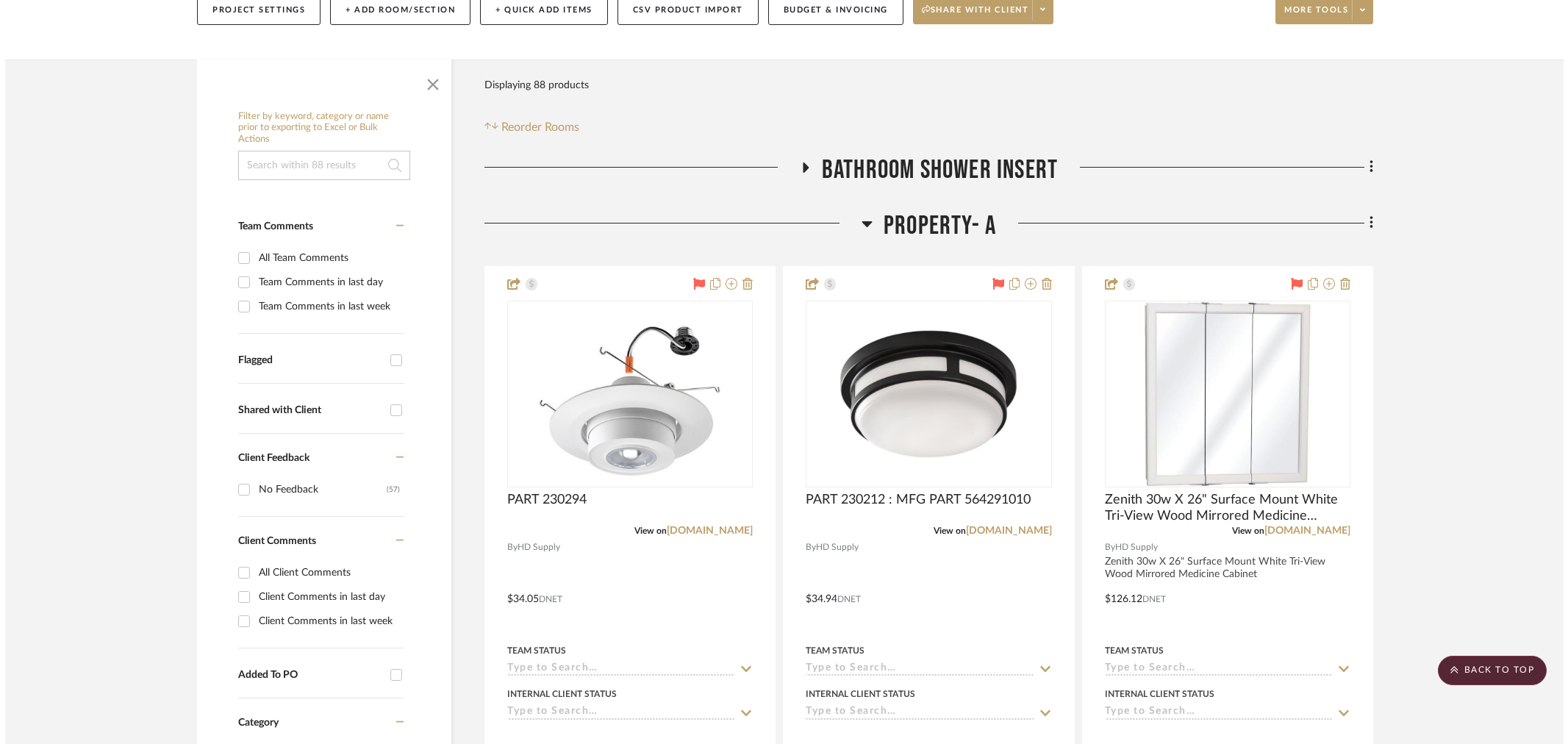
scroll to position [0, 0]
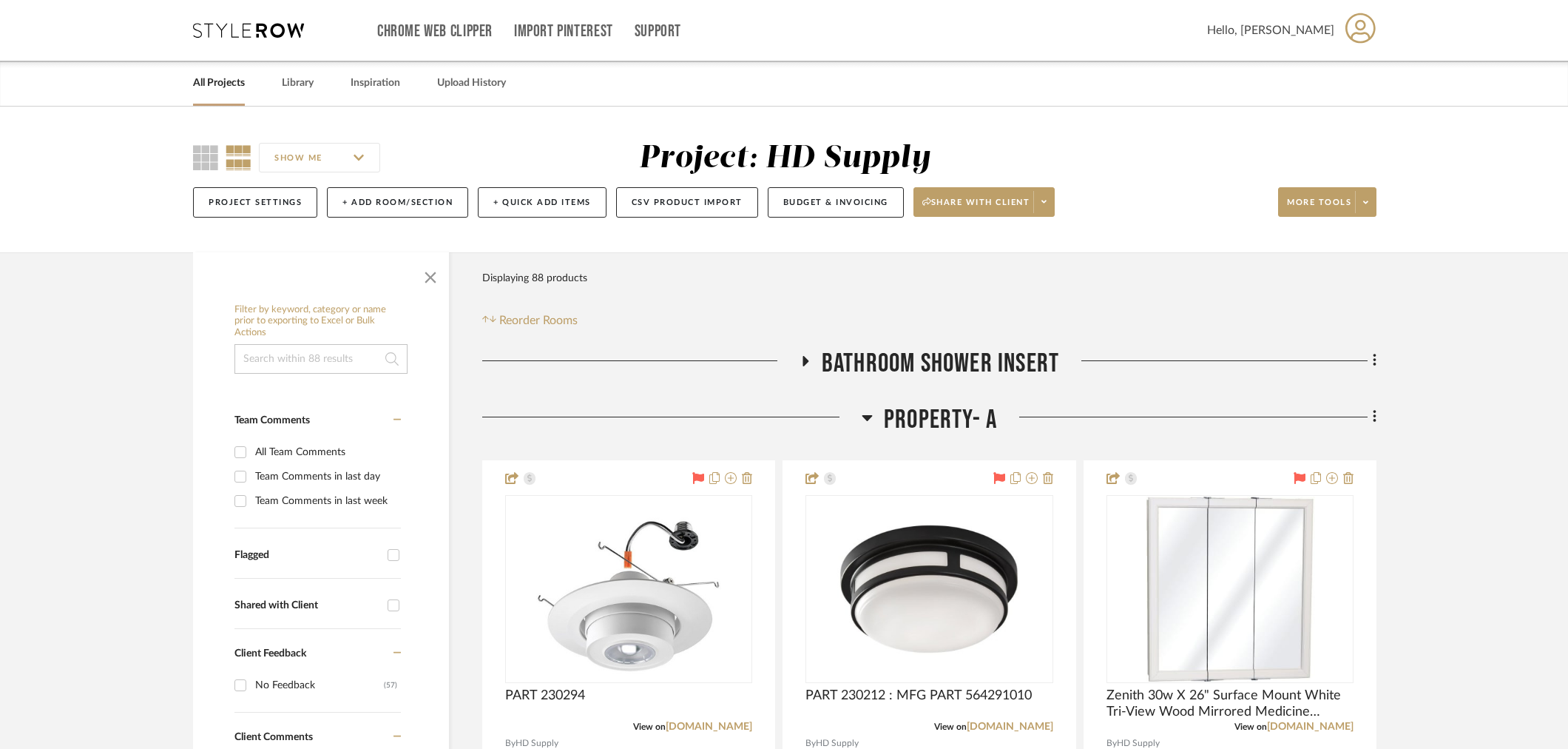
click at [804, 358] on icon at bounding box center [805, 360] width 6 height 10
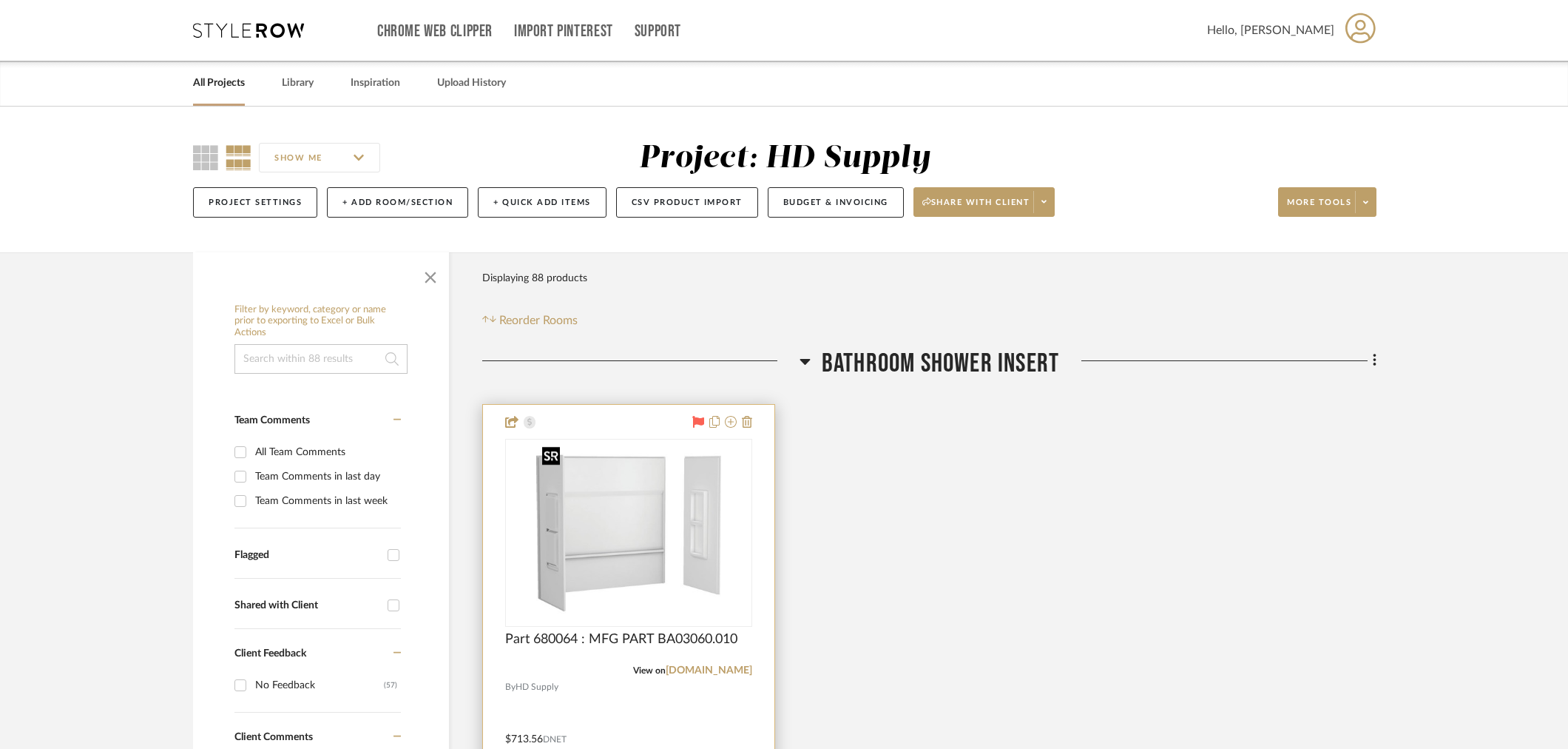
click at [0, 0] on img at bounding box center [0, 0] width 0 height 0
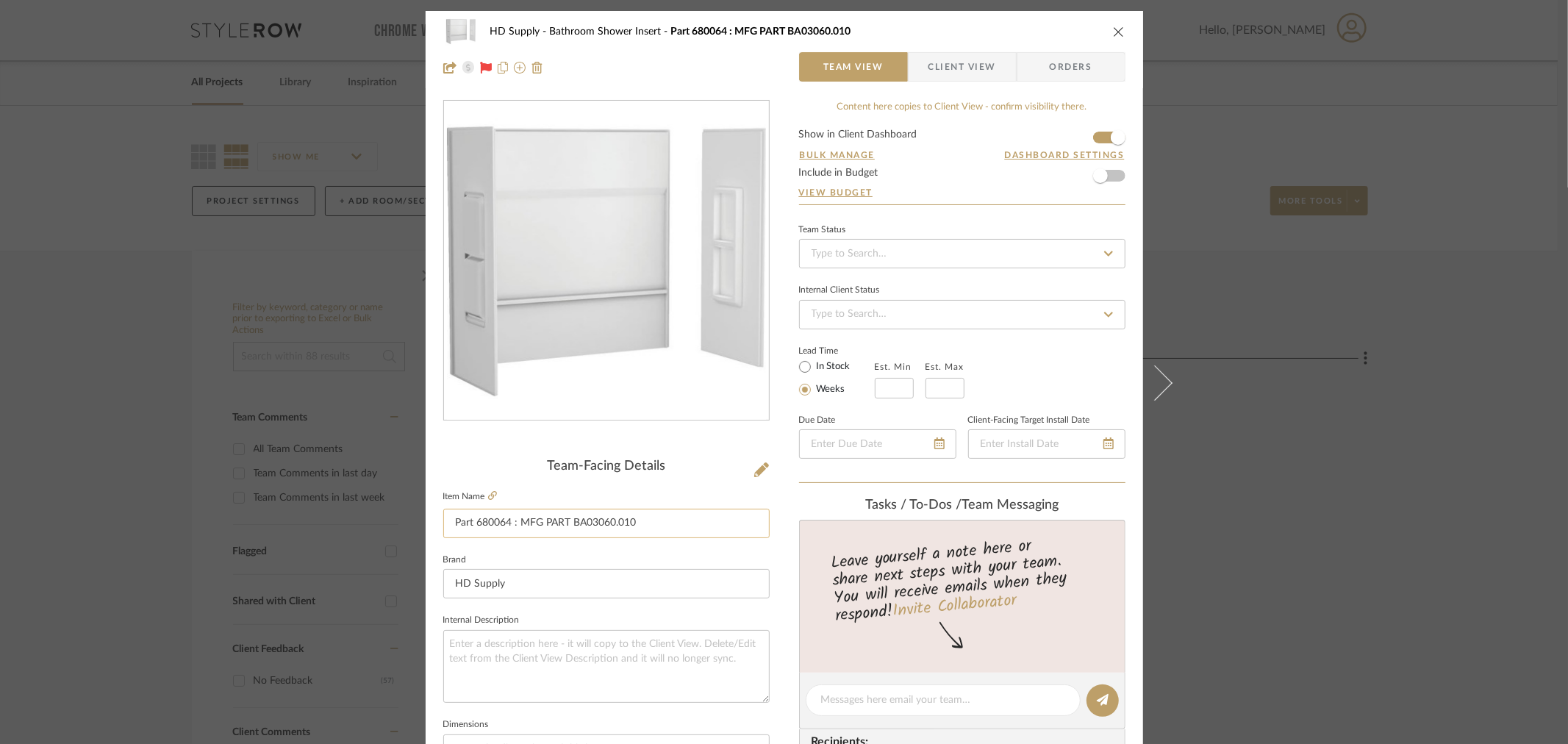
click at [481, 512] on input "Part 680064 : MFG PART BA03060.010" at bounding box center [606, 523] width 326 height 29
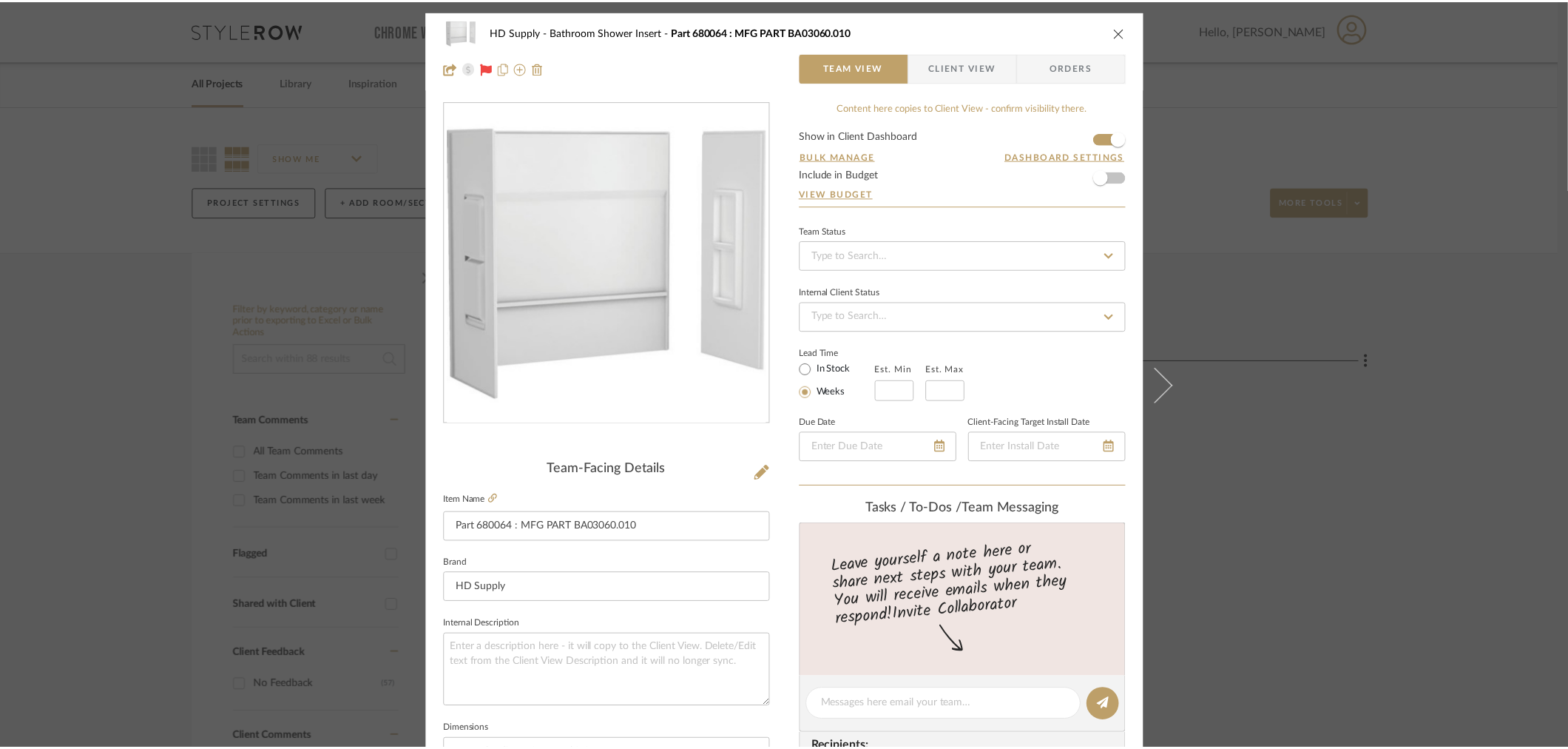
scroll to position [411, 0]
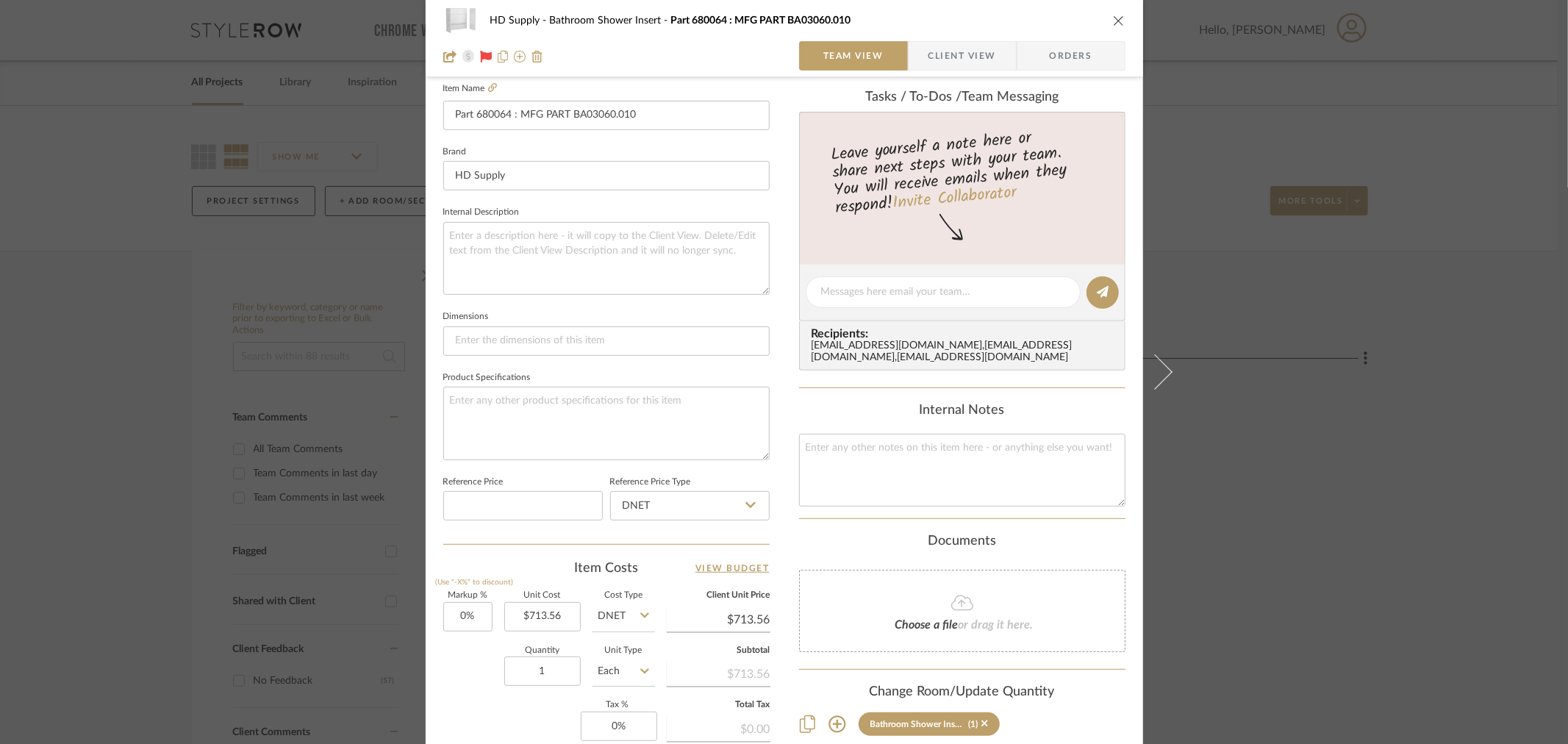
click at [616, 642] on sr-form-field "Unit Type Each" at bounding box center [624, 673] width 63 height 52
click at [1112, 19] on icon "close" at bounding box center [1118, 20] width 12 height 12
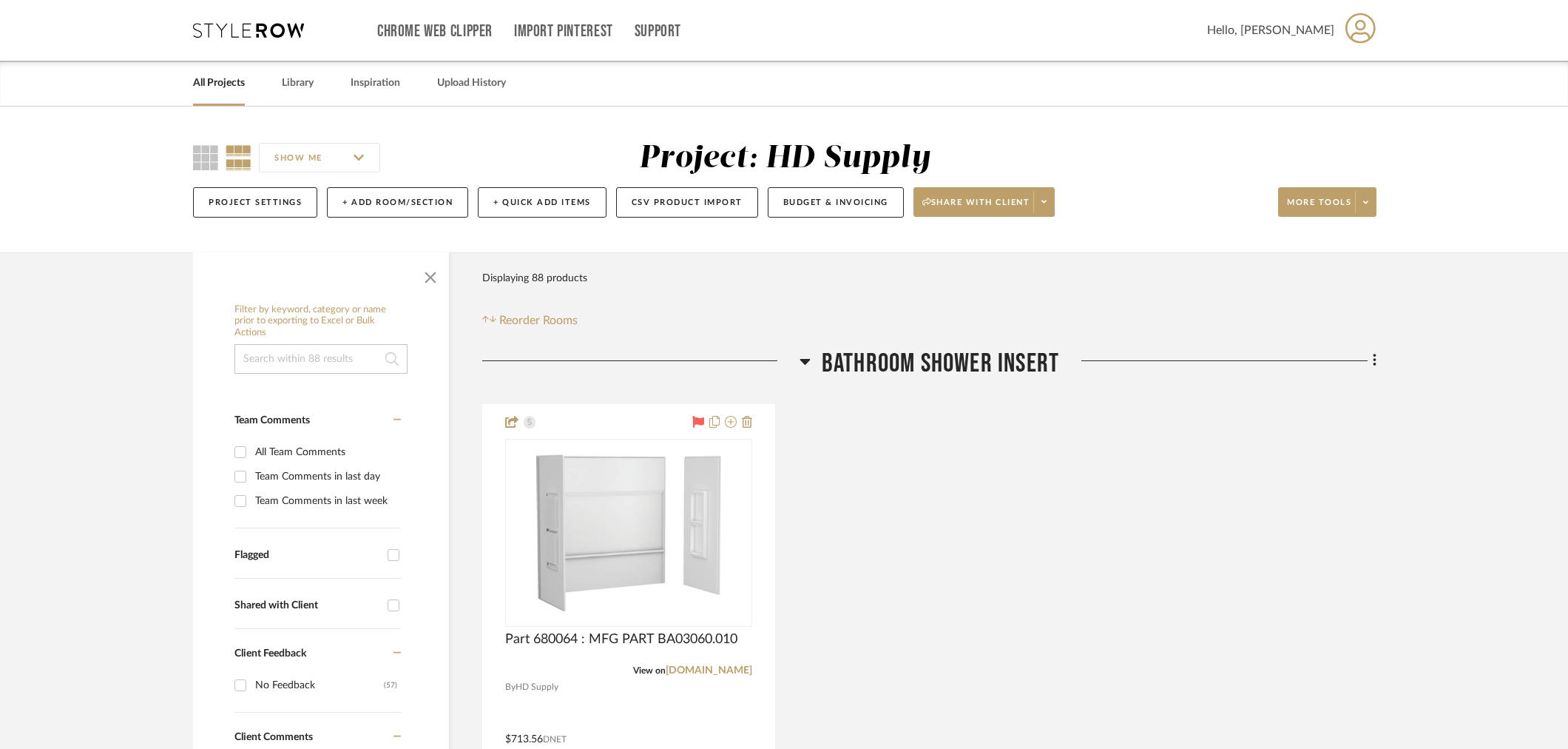
click at [800, 364] on icon at bounding box center [805, 361] width 11 height 18
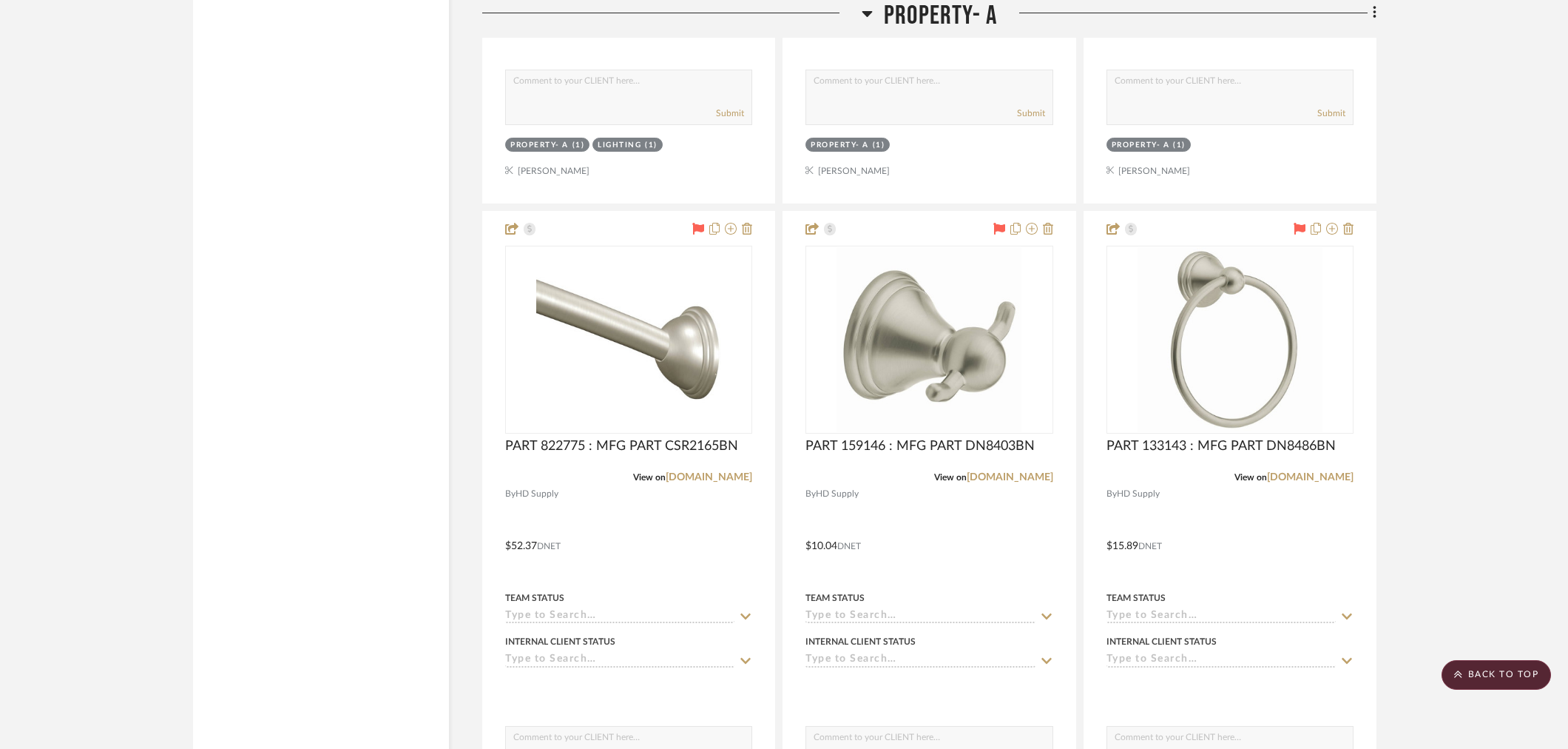
scroll to position [3536, 0]
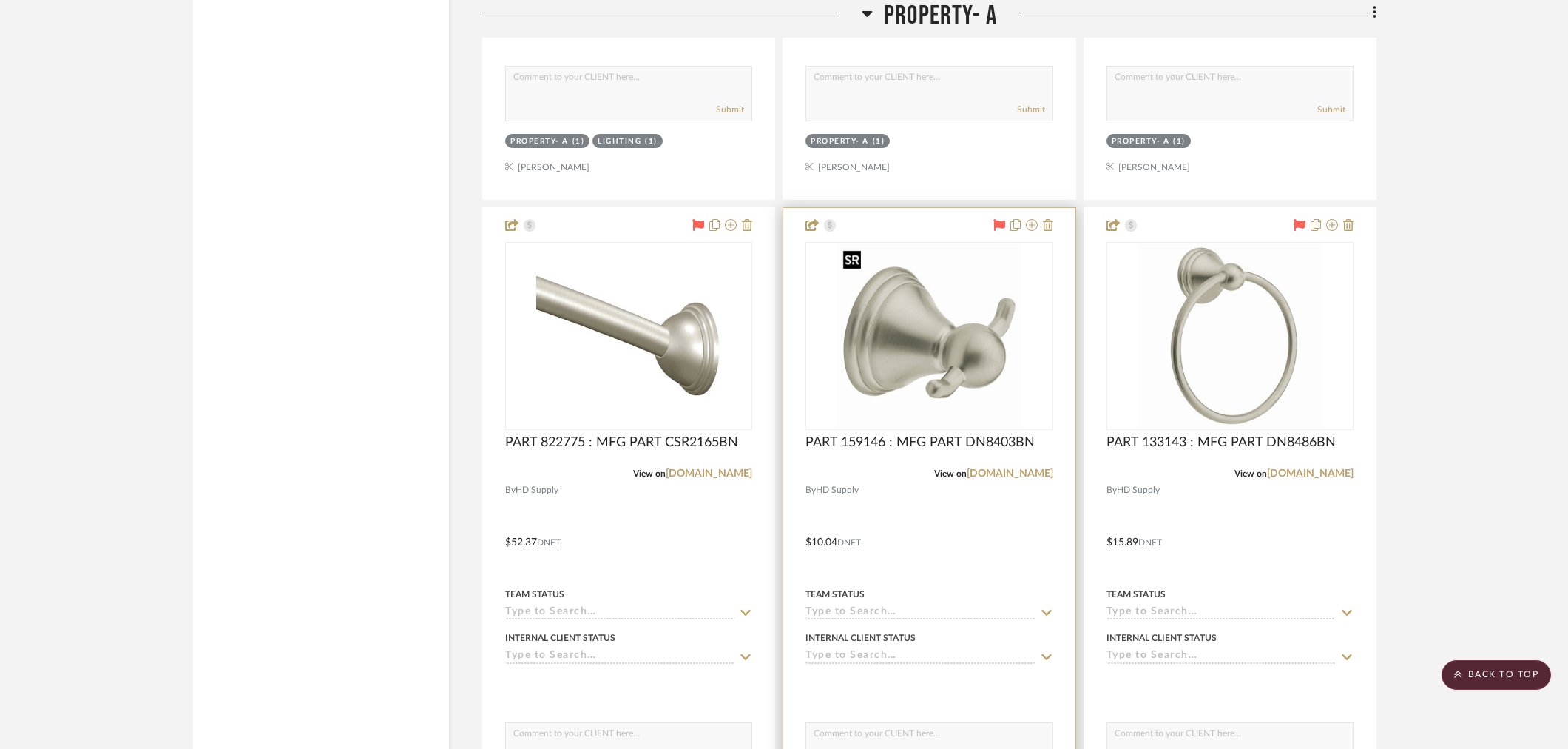
click at [912, 376] on img "0" at bounding box center [929, 335] width 185 height 185
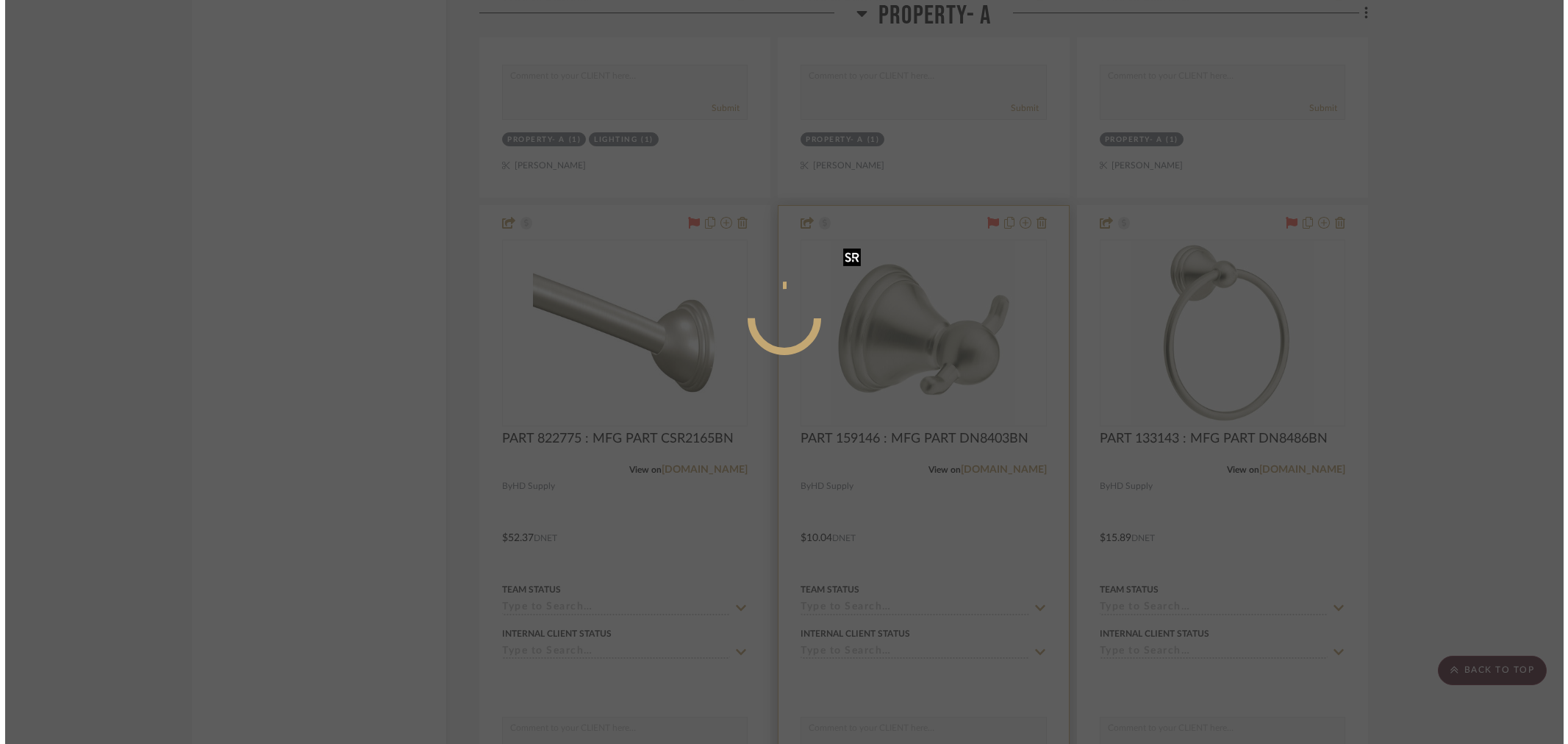
scroll to position [0, 0]
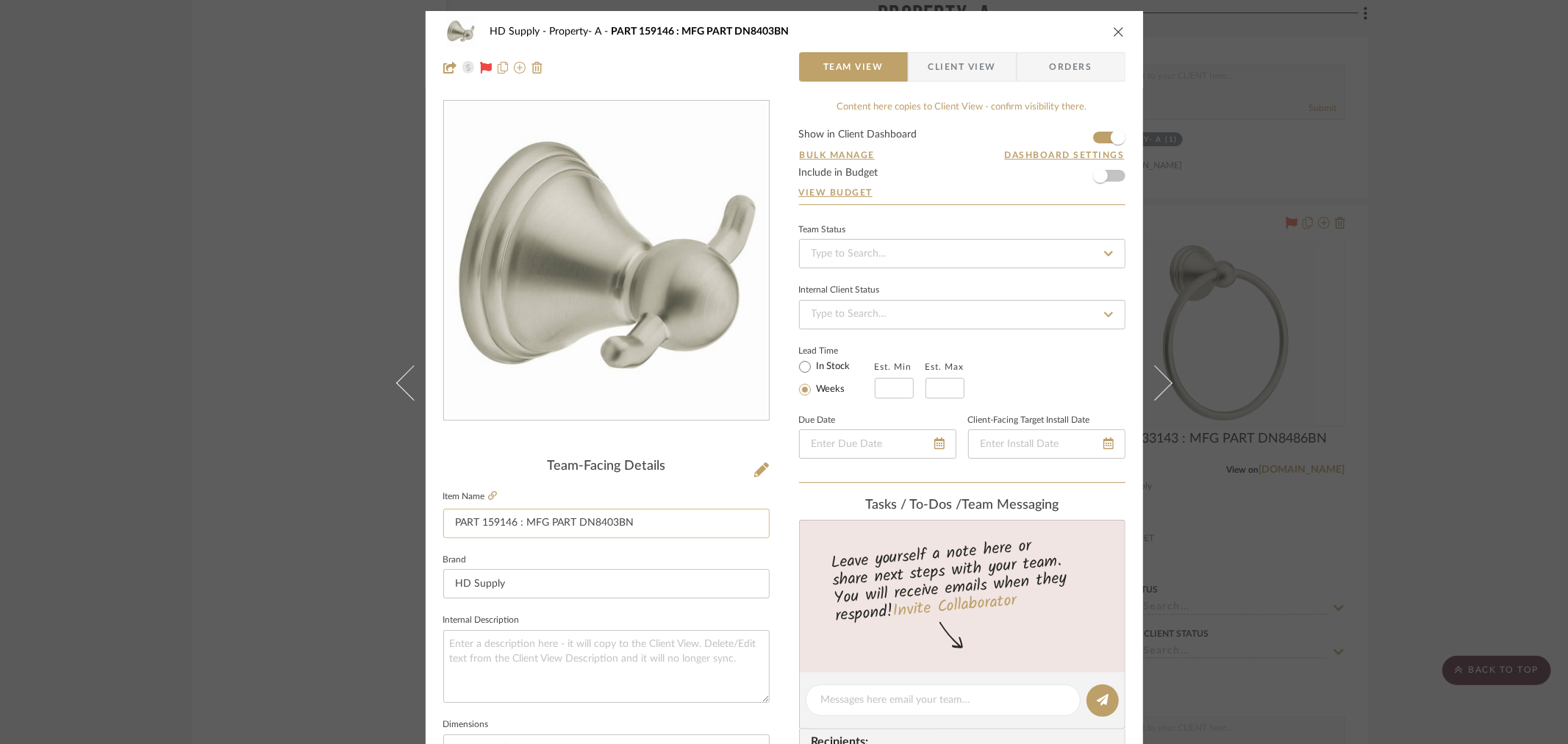
drag, startPoint x: 513, startPoint y: 522, endPoint x: 480, endPoint y: 520, distance: 33.1
click at [480, 520] on input "PART 159146 : MFG PART DN8403BN" at bounding box center [606, 523] width 326 height 29
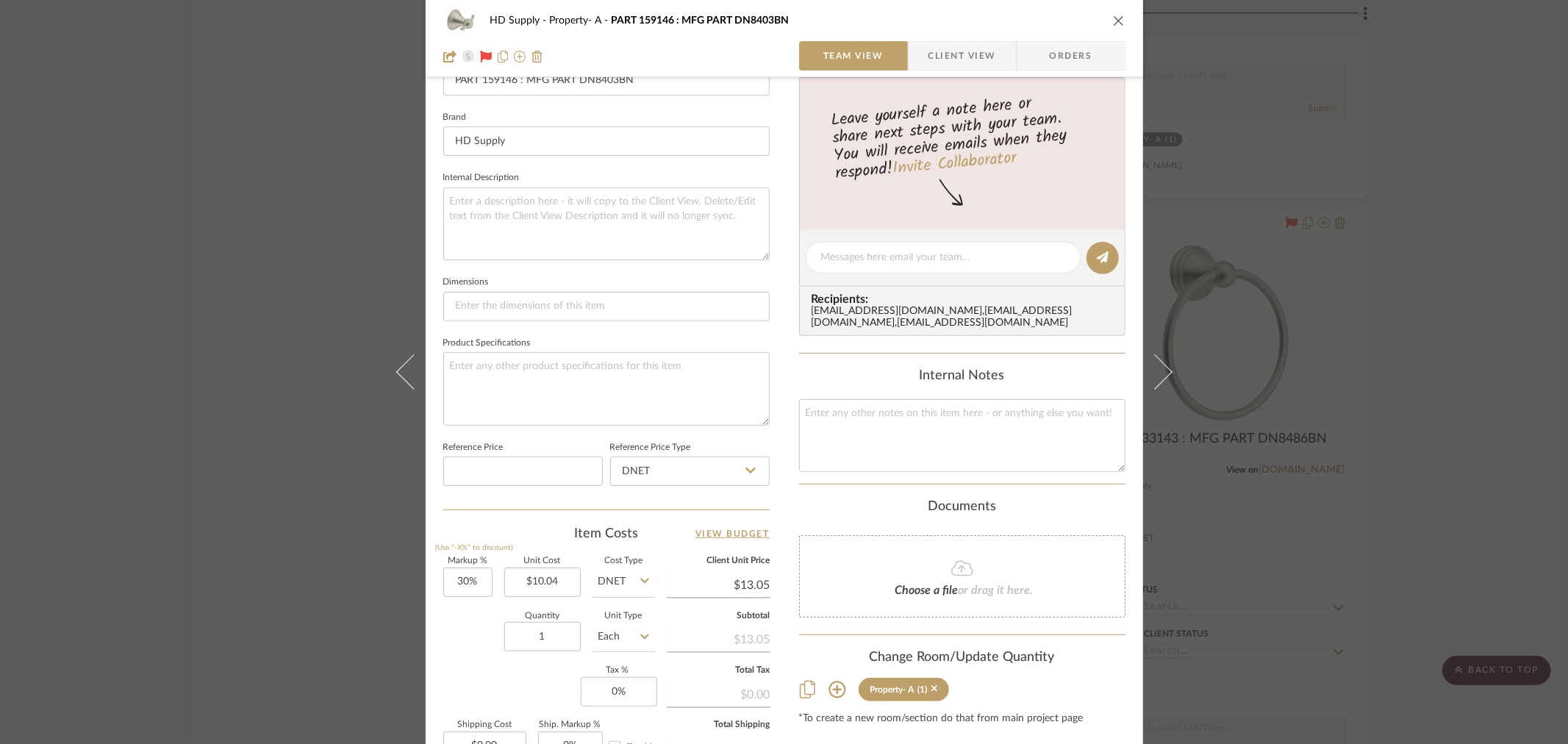
scroll to position [490, 0]
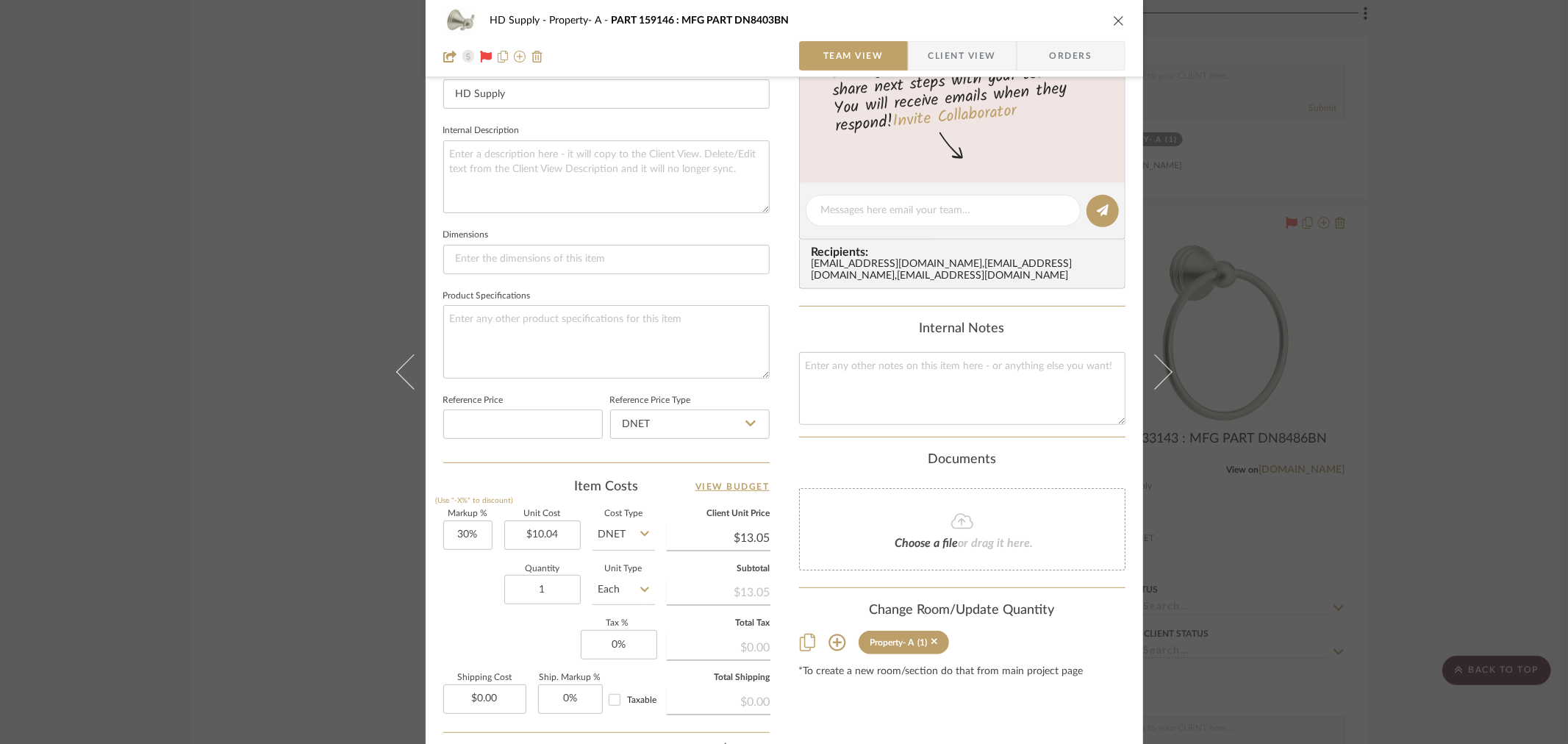
click at [1117, 20] on icon "close" at bounding box center [1118, 20] width 12 height 12
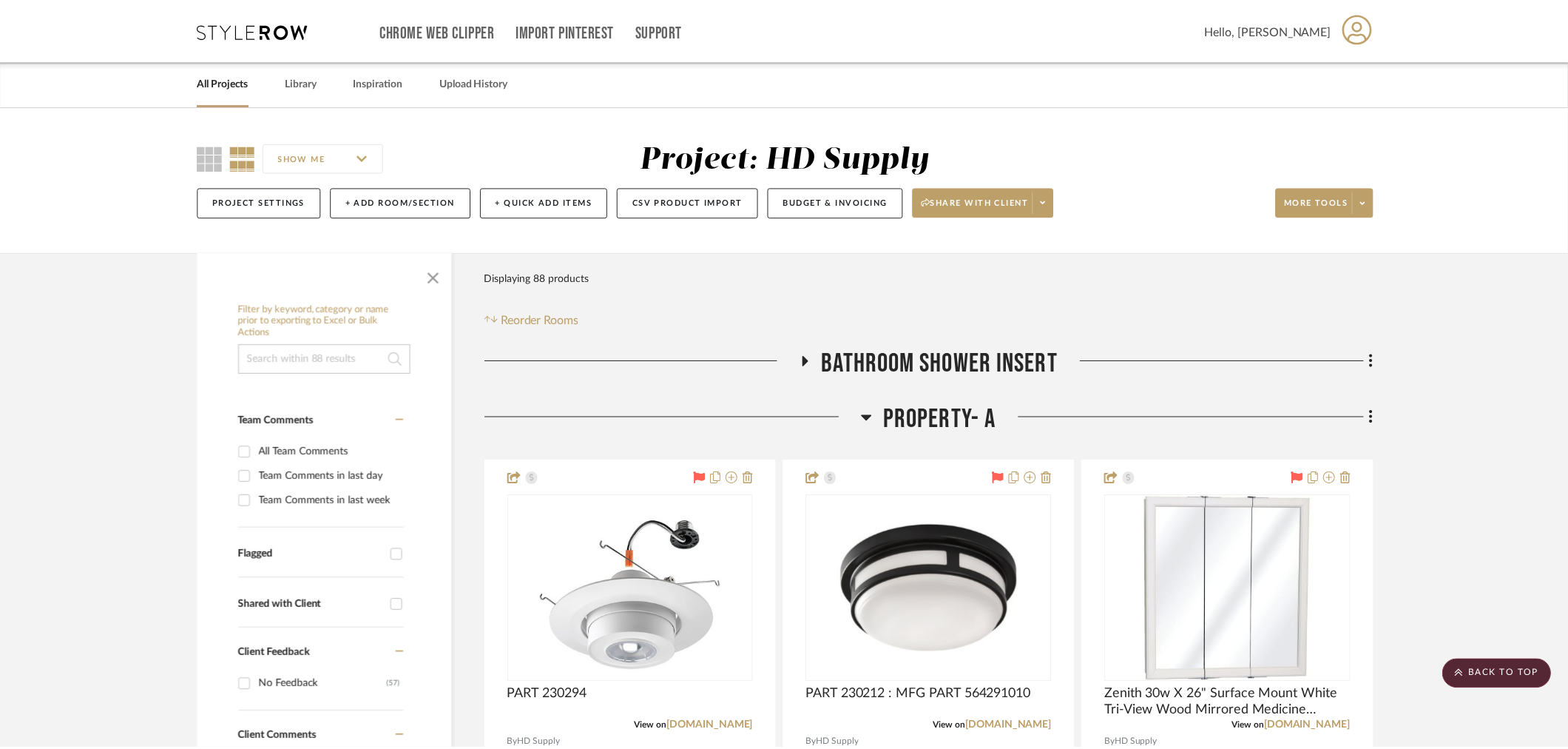
scroll to position [3536, 0]
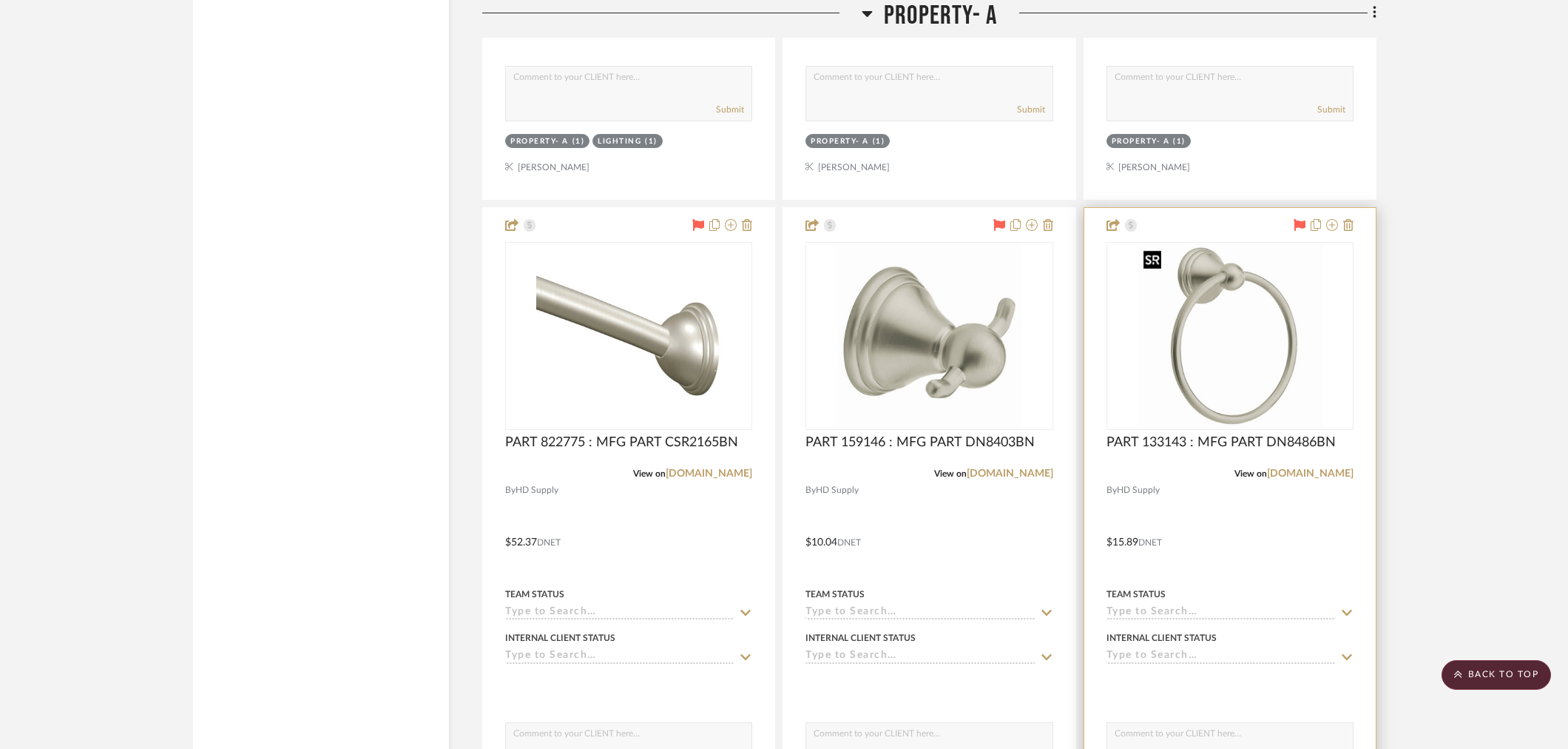
click at [1237, 326] on img "0" at bounding box center [1230, 335] width 185 height 185
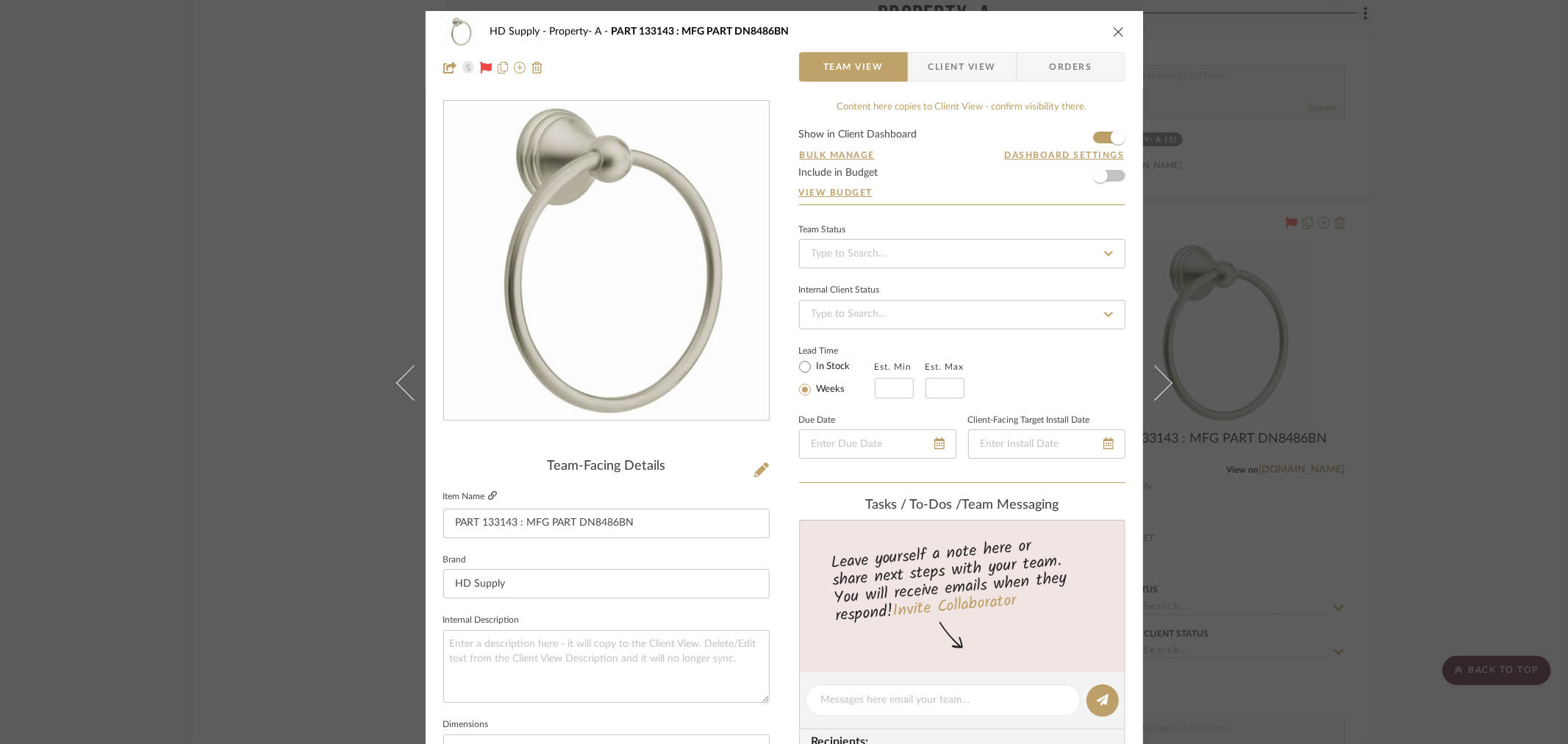
click at [489, 494] on icon at bounding box center [492, 495] width 9 height 9
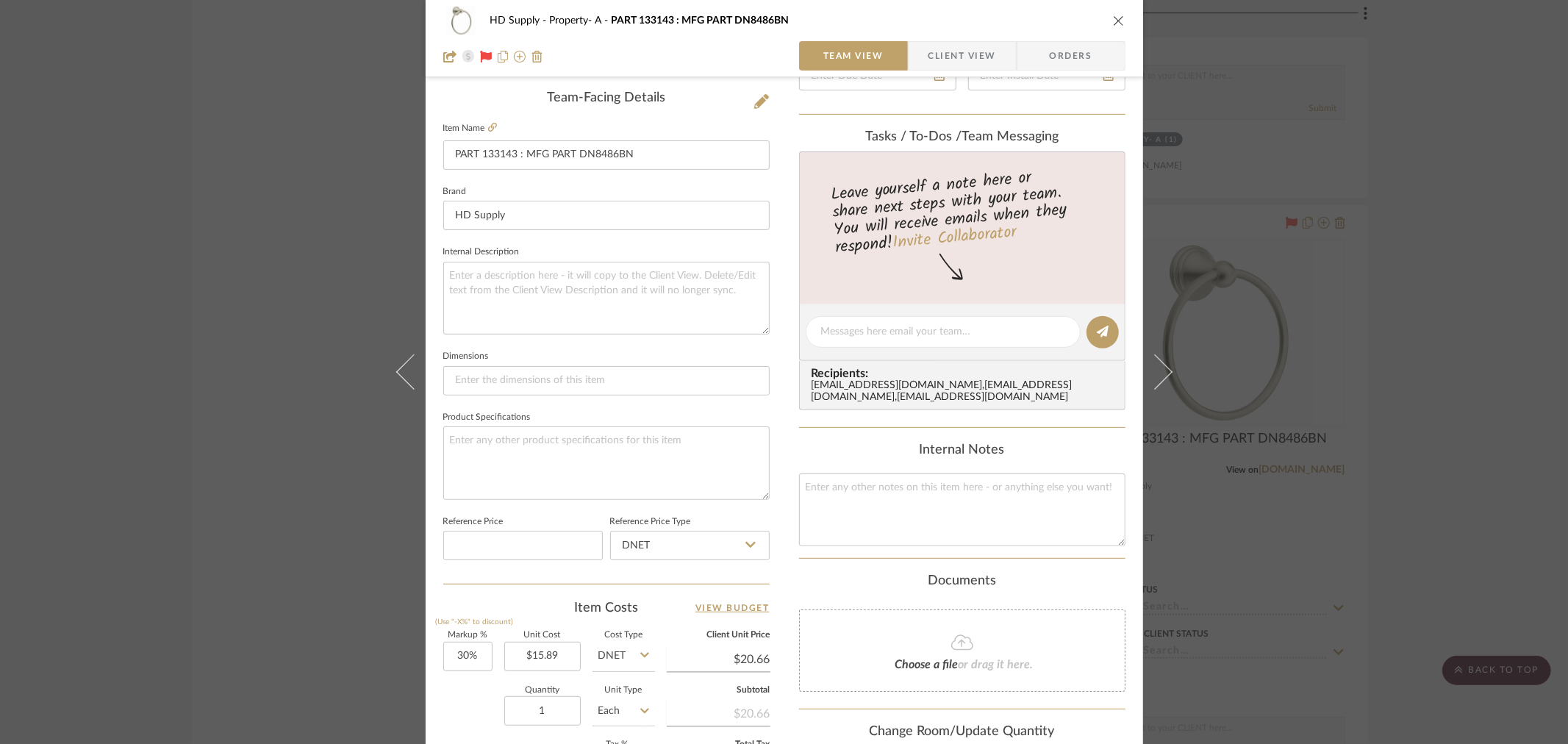
scroll to position [408, 0]
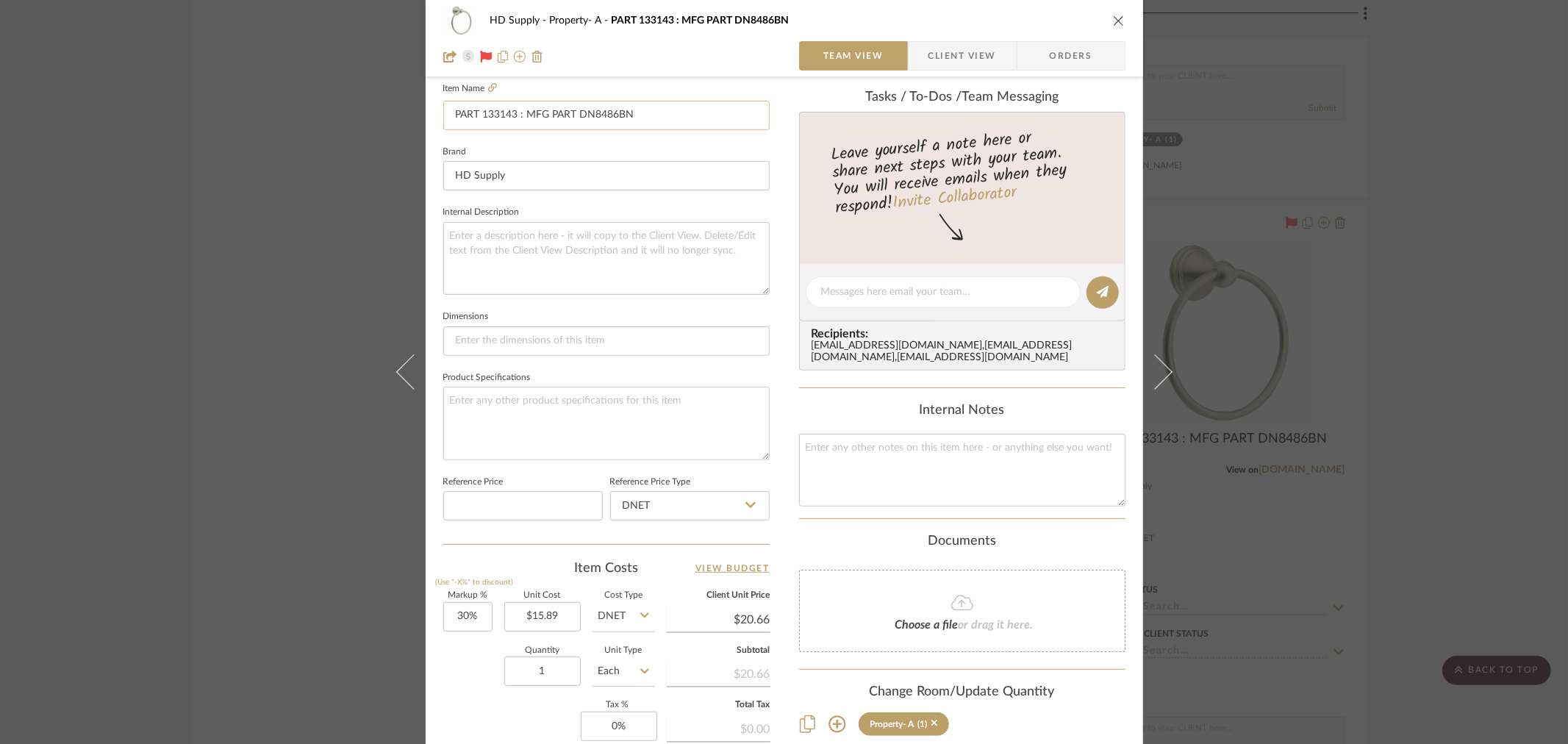
click at [490, 118] on input "PART 133143 : MFG PART DN8486BN" at bounding box center [606, 115] width 326 height 29
click at [1112, 22] on icon "close" at bounding box center [1118, 20] width 12 height 12
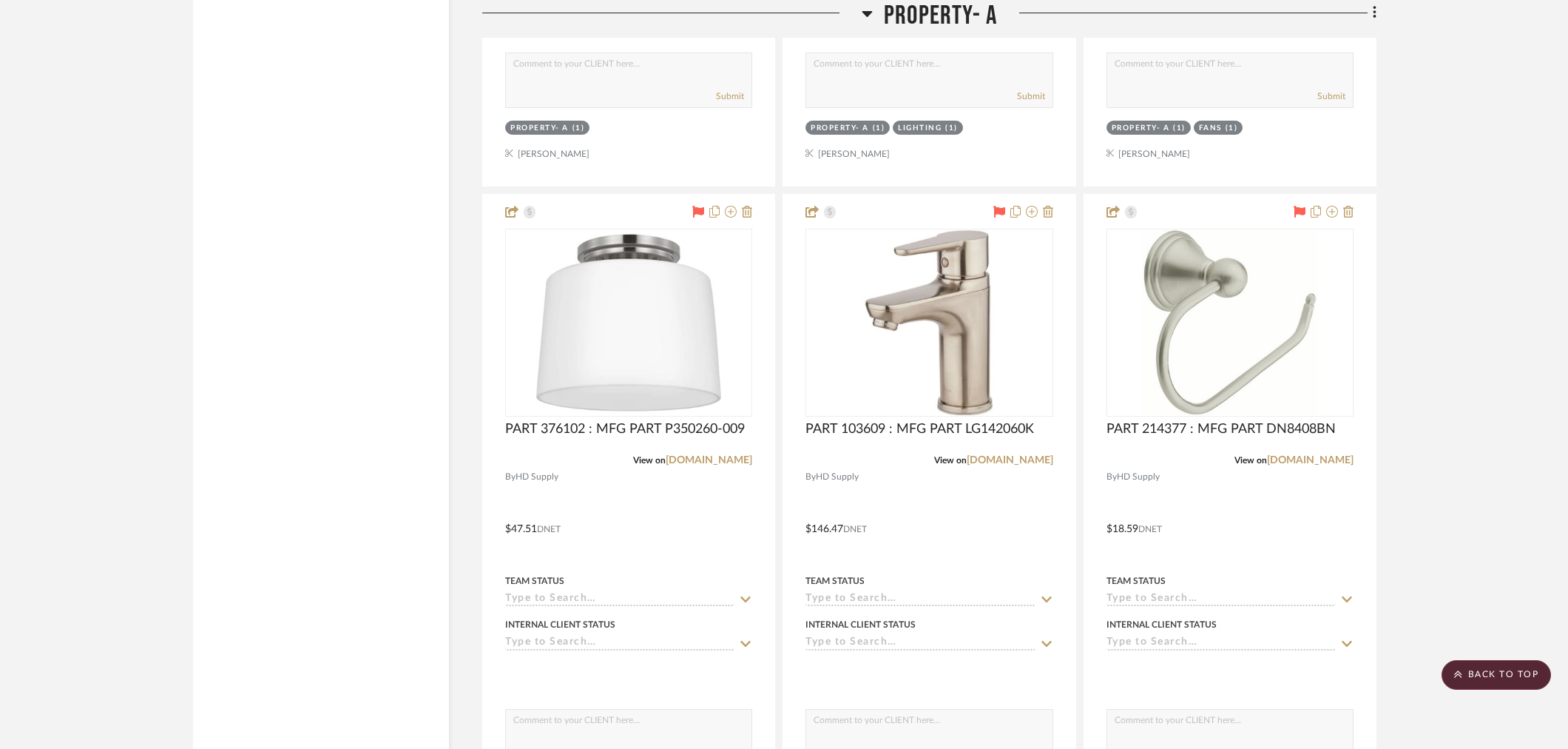
scroll to position [2632, 0]
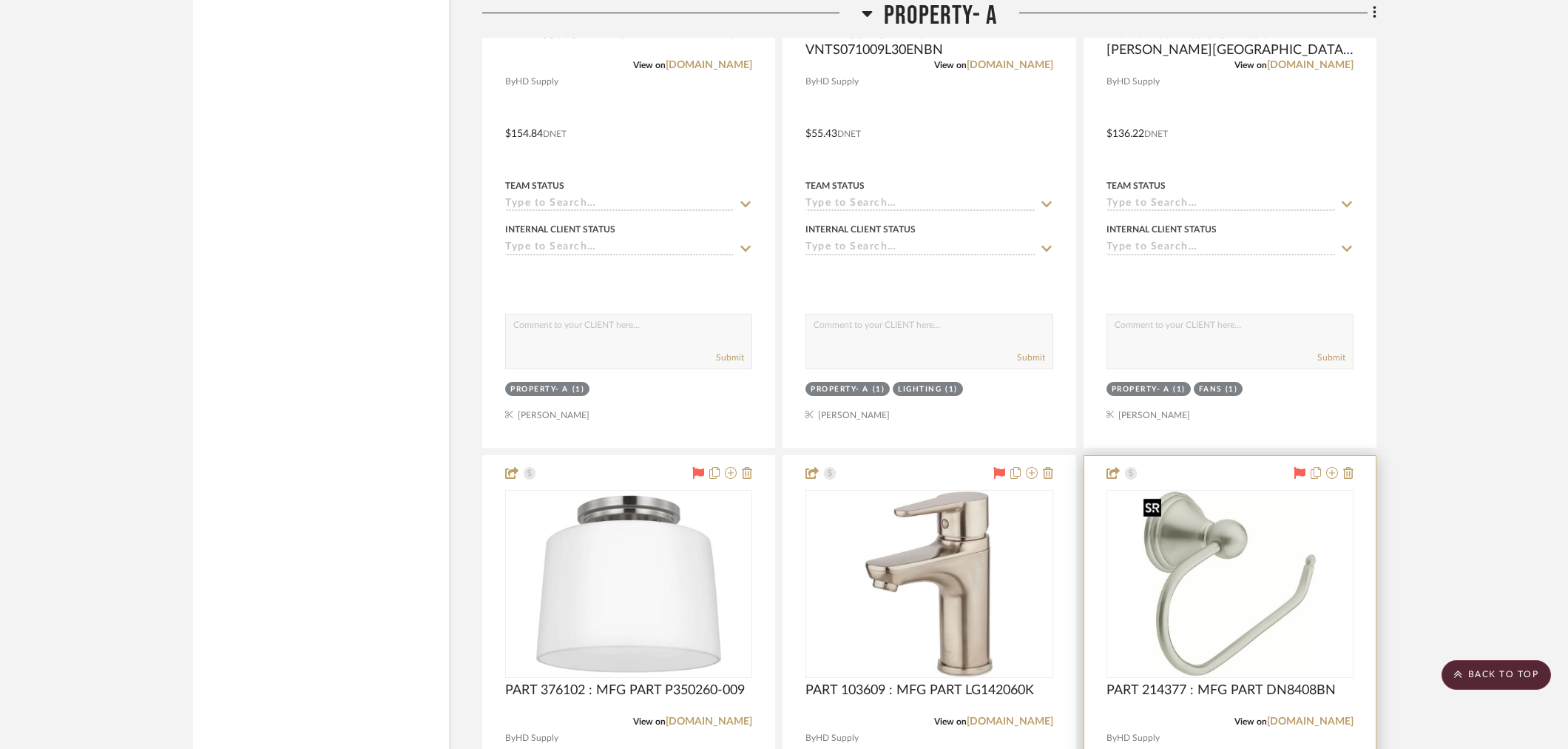
click at [0, 0] on img at bounding box center [0, 0] width 0 height 0
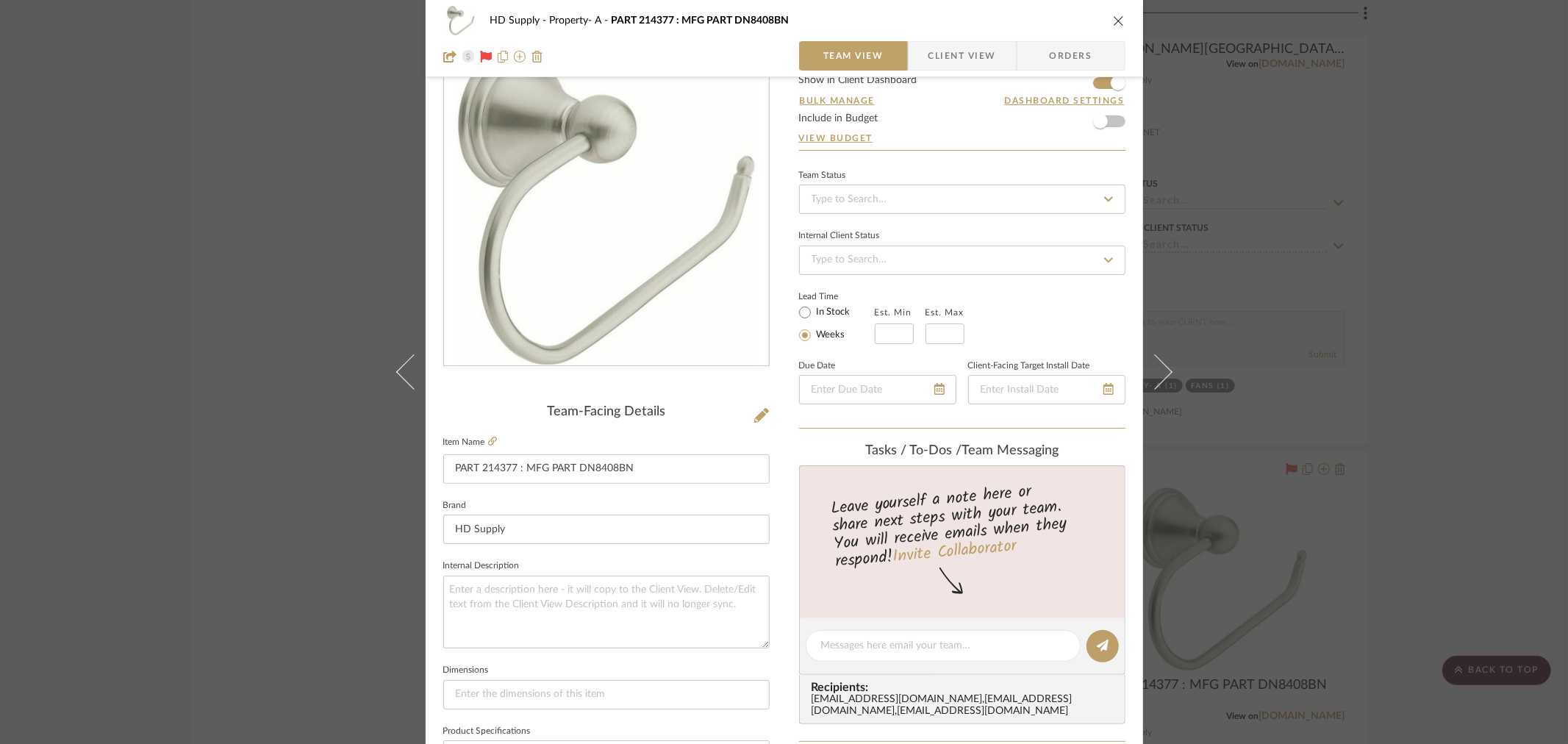
scroll to position [164, 0]
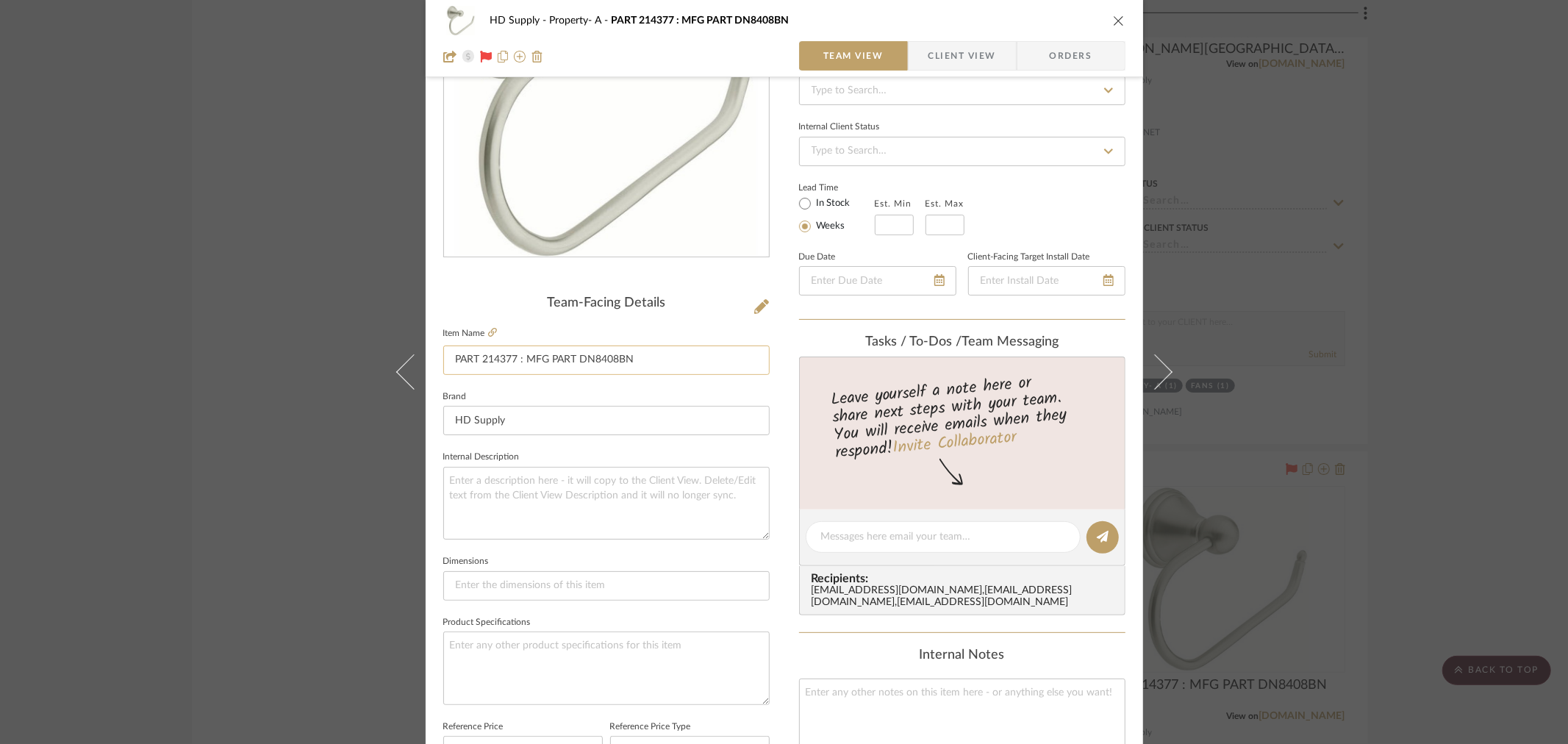
click at [490, 361] on input "PART 214377 : MFG PART DN8408BN" at bounding box center [606, 360] width 326 height 29
click at [500, 305] on div "Team-Facing Details" at bounding box center [606, 303] width 326 height 16
click at [494, 346] on input "PART 214377 : MFG PART DN8408BN" at bounding box center [606, 360] width 326 height 29
click at [496, 357] on input "PART 214377 : MFG PART DN8408BN" at bounding box center [606, 360] width 326 height 29
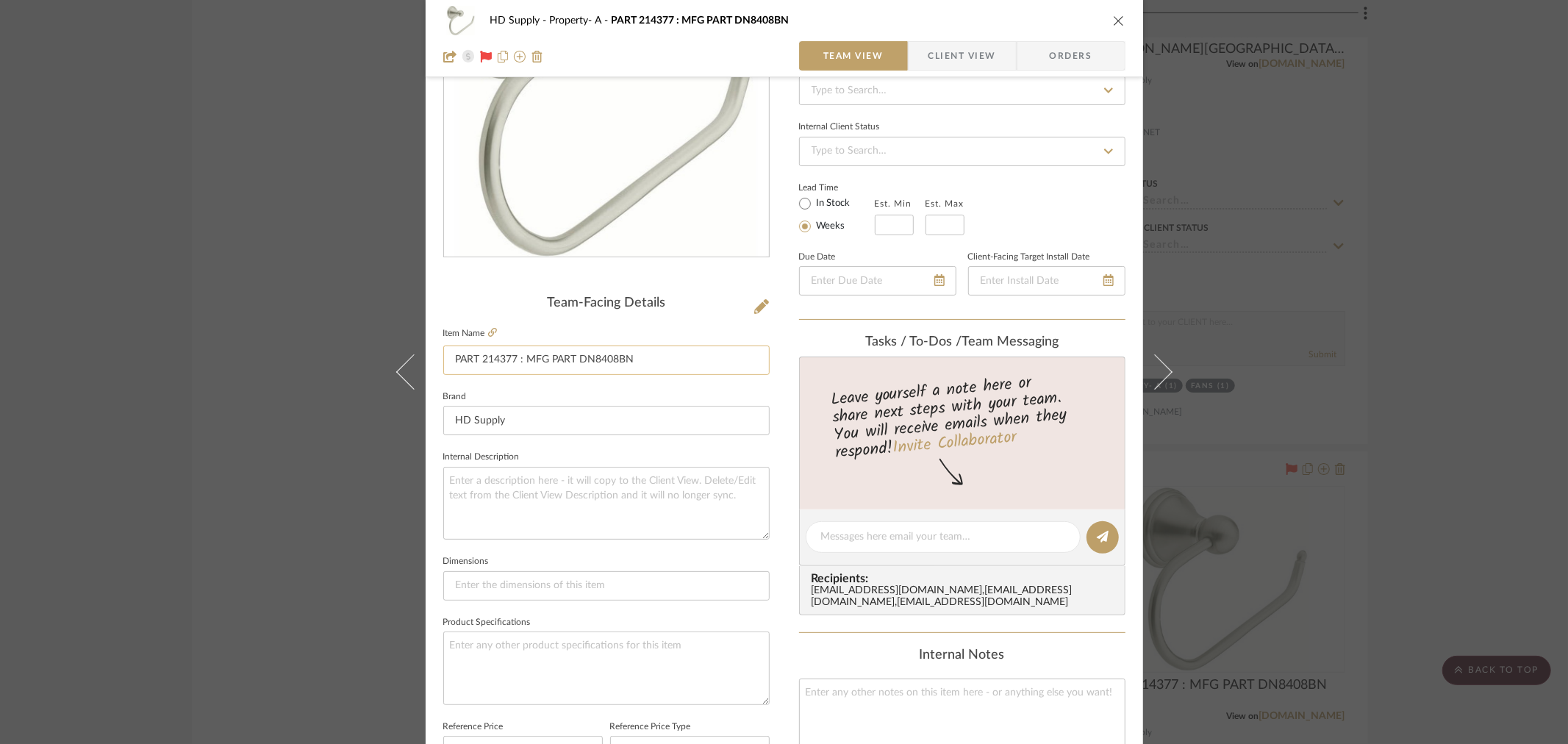
click at [496, 357] on input "PART 214377 : MFG PART DN8408BN" at bounding box center [606, 360] width 326 height 29
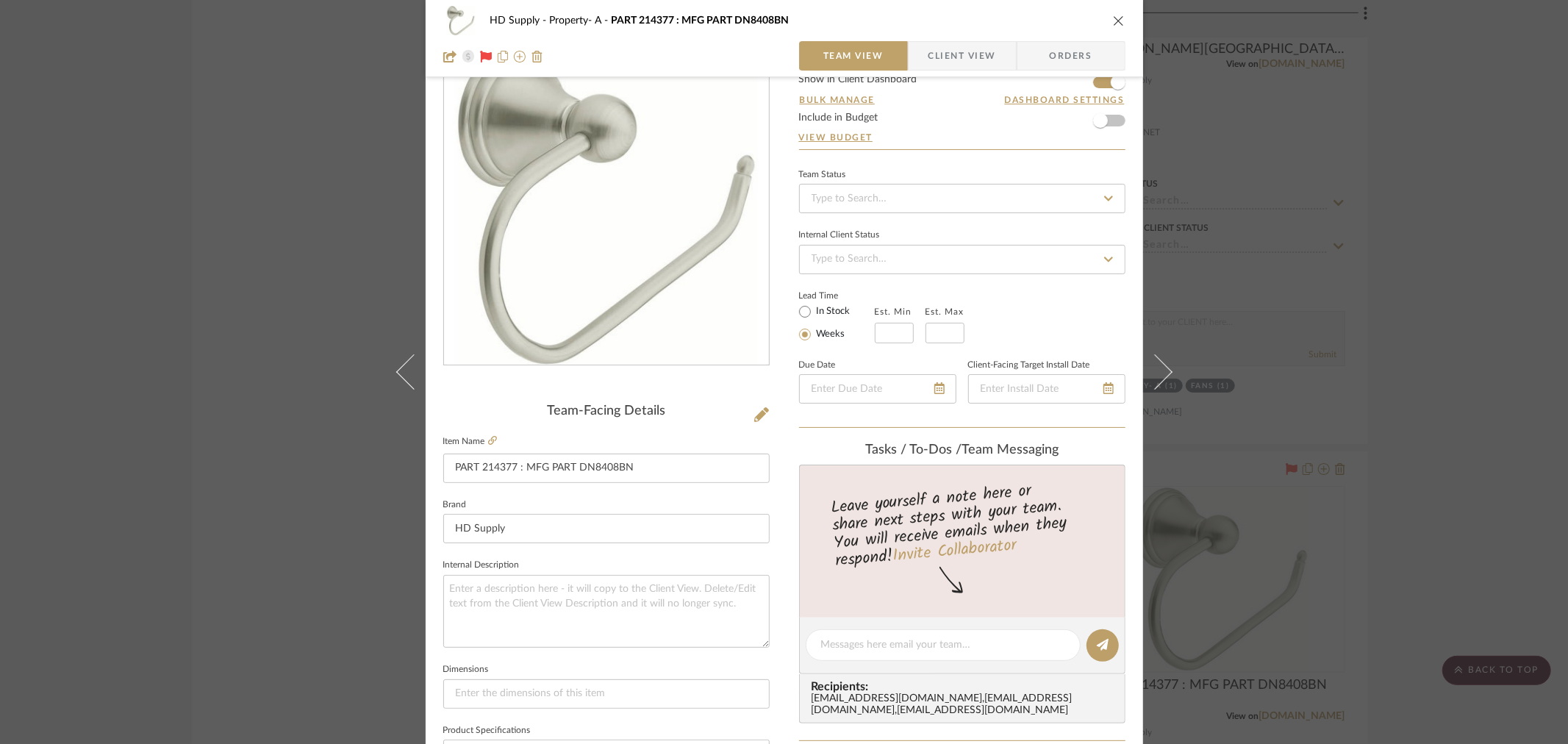
scroll to position [0, 0]
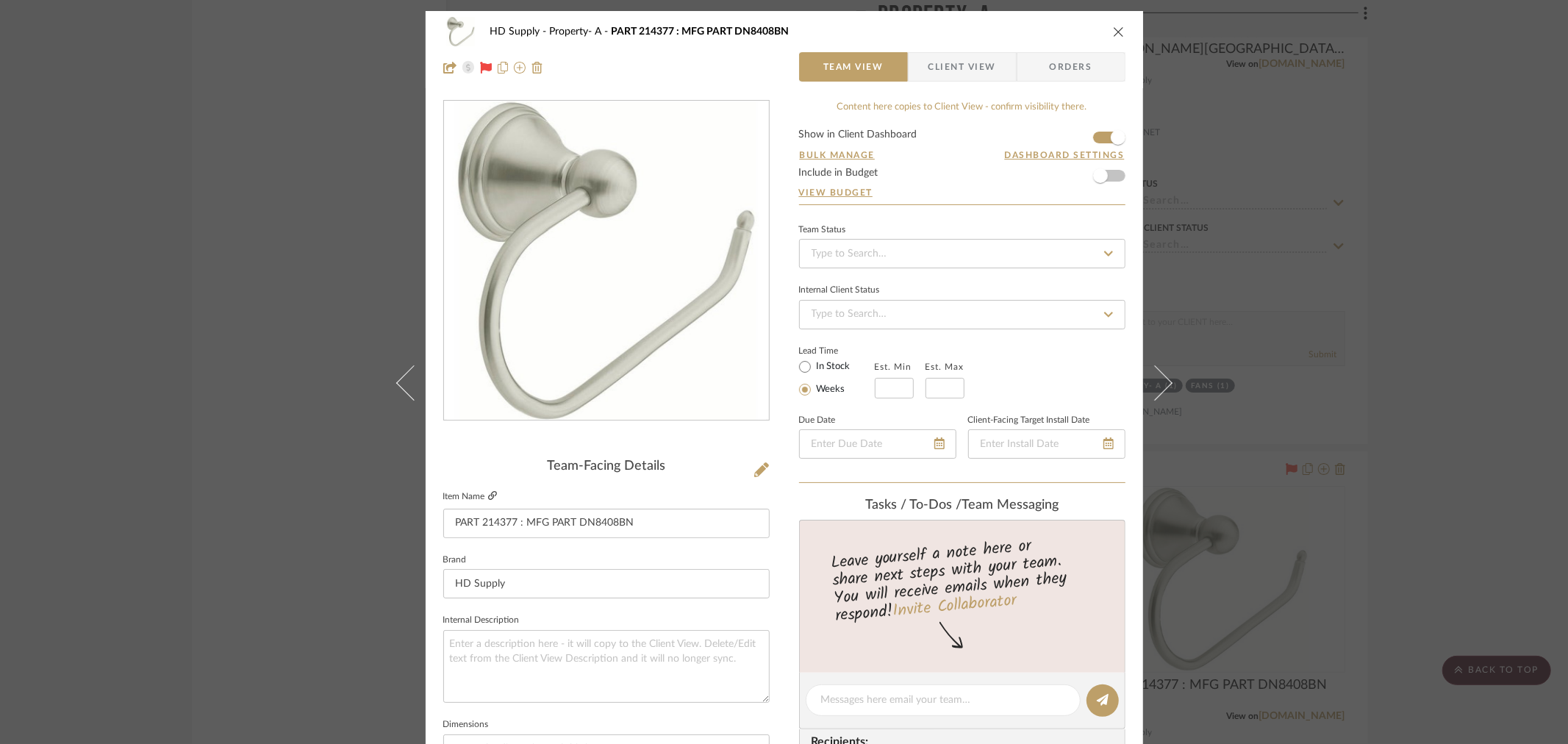
click at [488, 497] on icon at bounding box center [492, 495] width 9 height 9
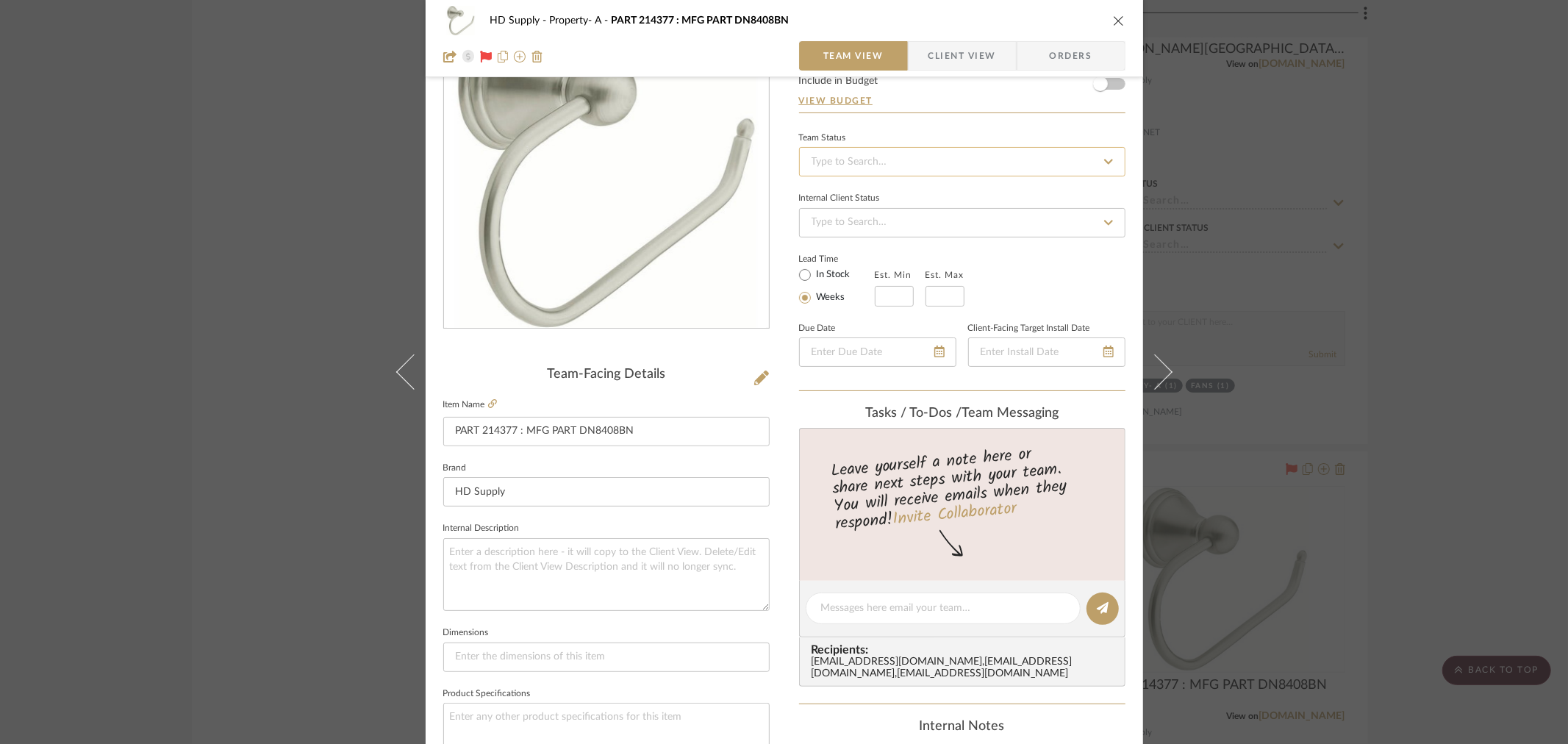
scroll to position [81, 0]
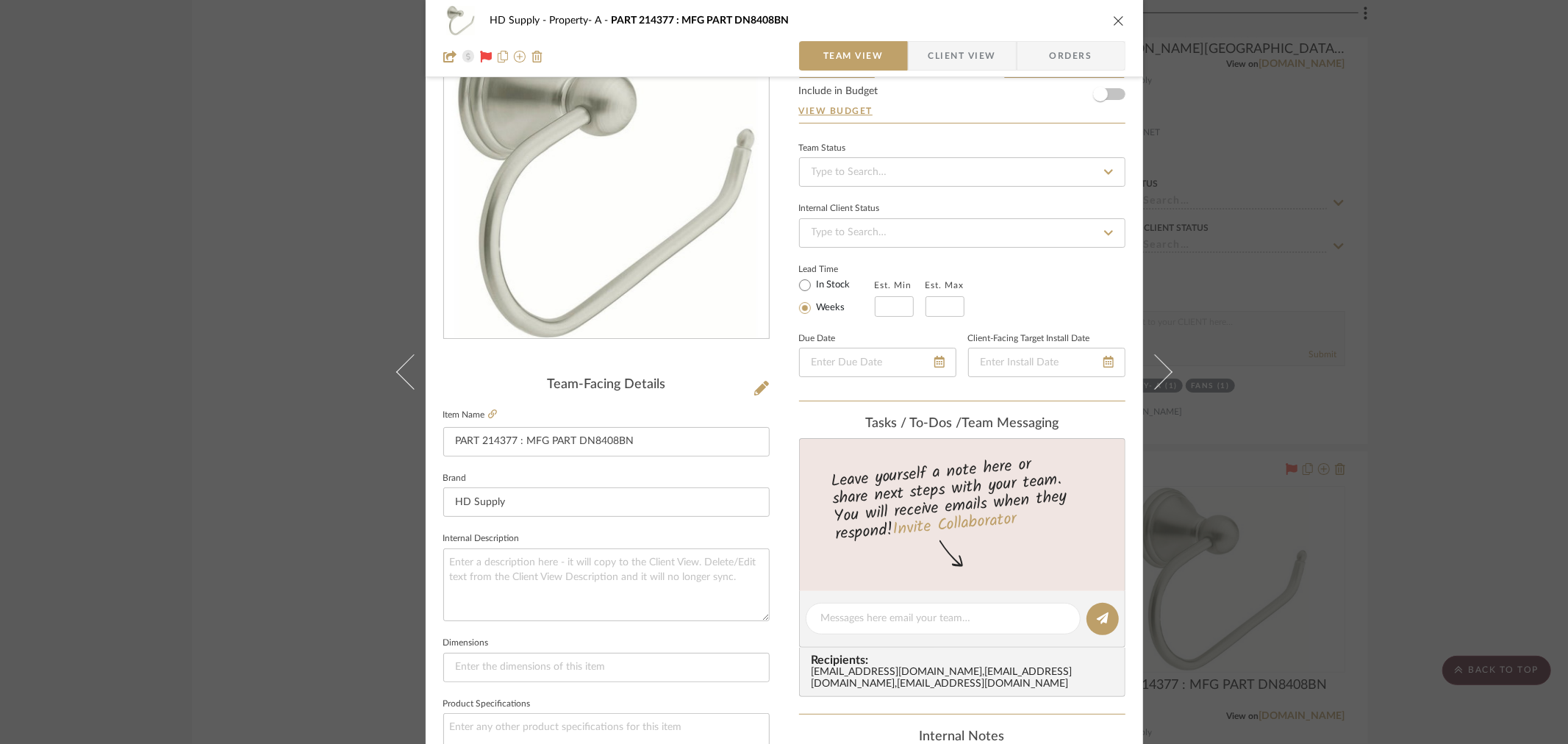
click at [1112, 15] on icon "close" at bounding box center [1118, 20] width 12 height 12
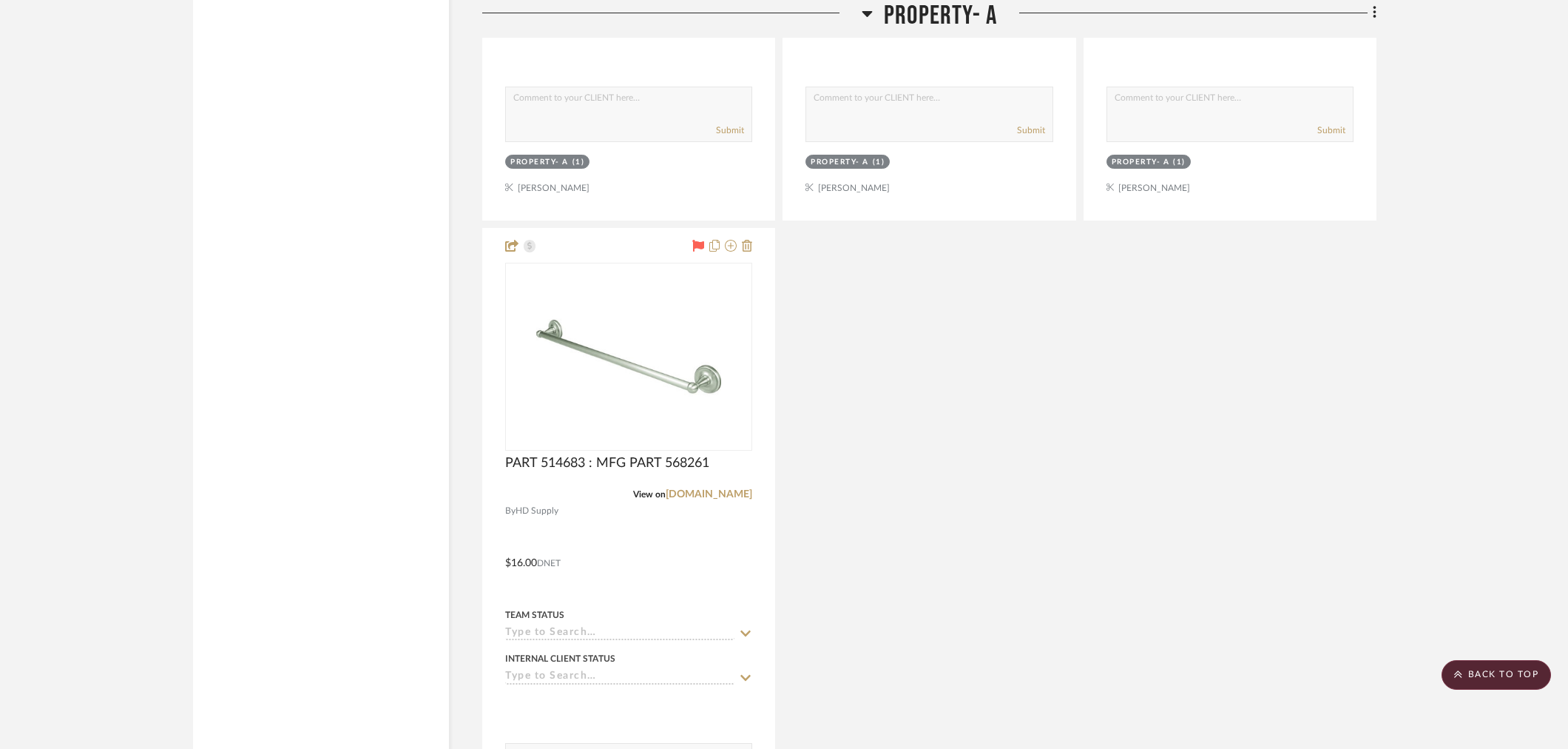
scroll to position [4194, 0]
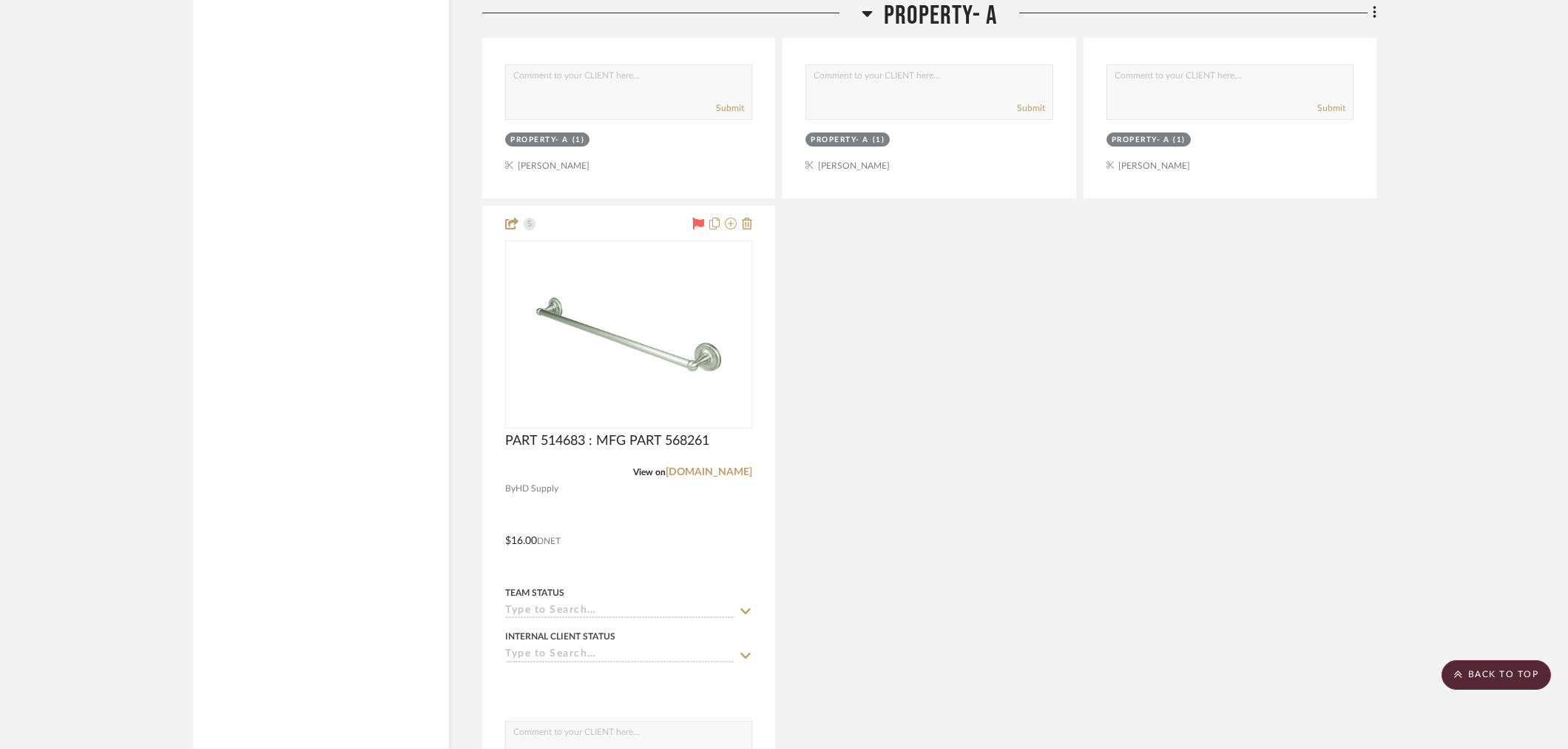
click at [1237, 647] on icon at bounding box center [1458, 674] width 8 height 9
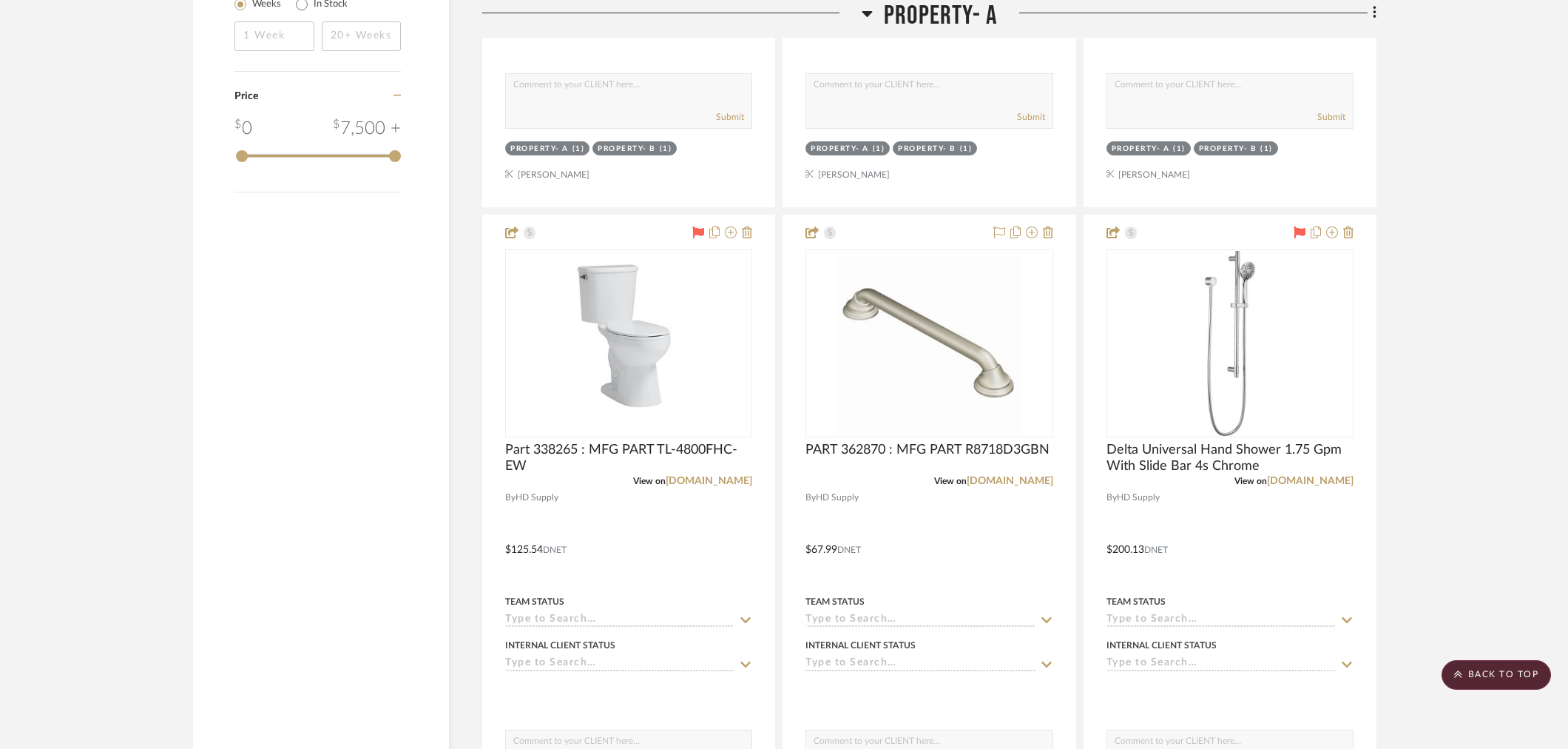
scroll to position [1645, 0]
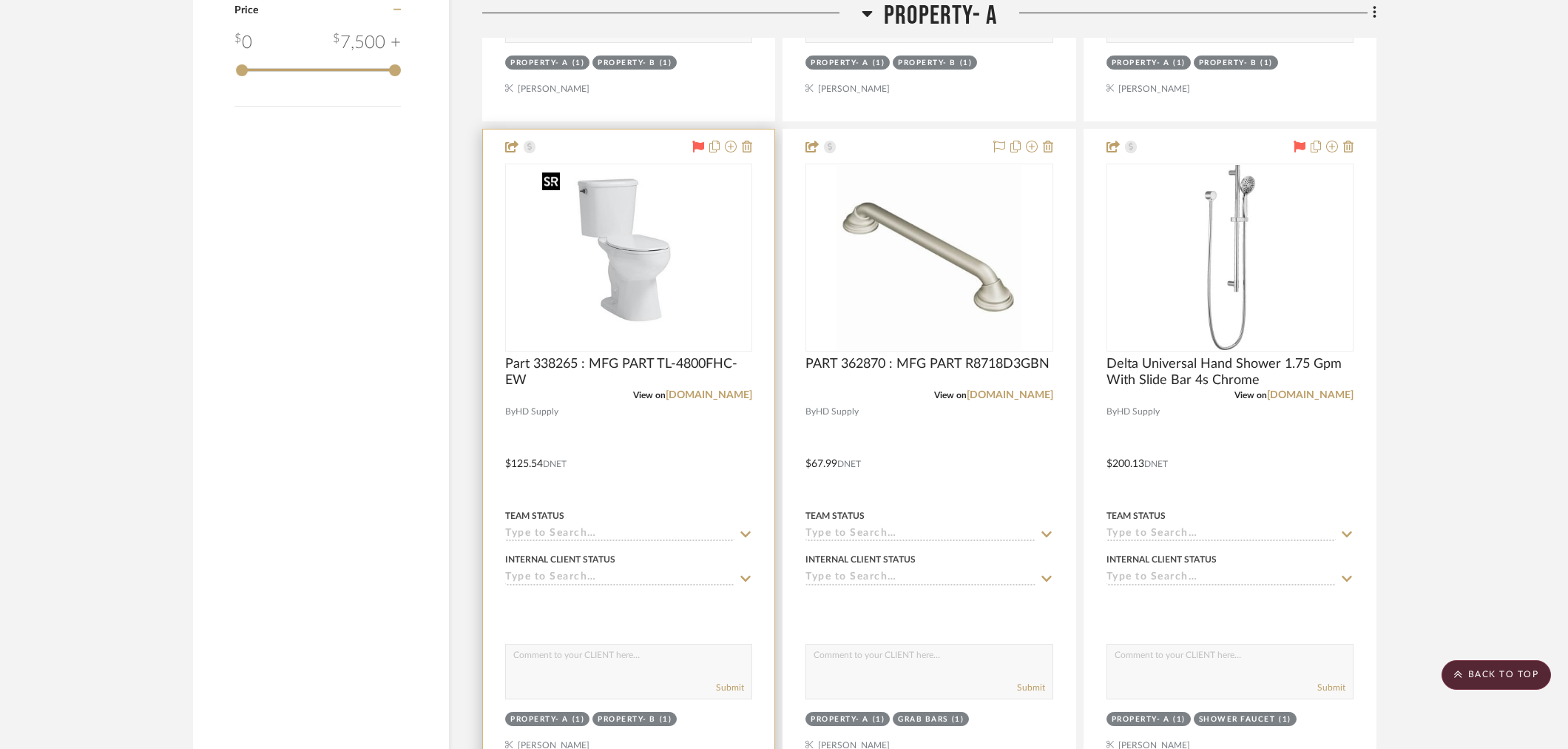
click at [635, 231] on img "0" at bounding box center [628, 257] width 185 height 185
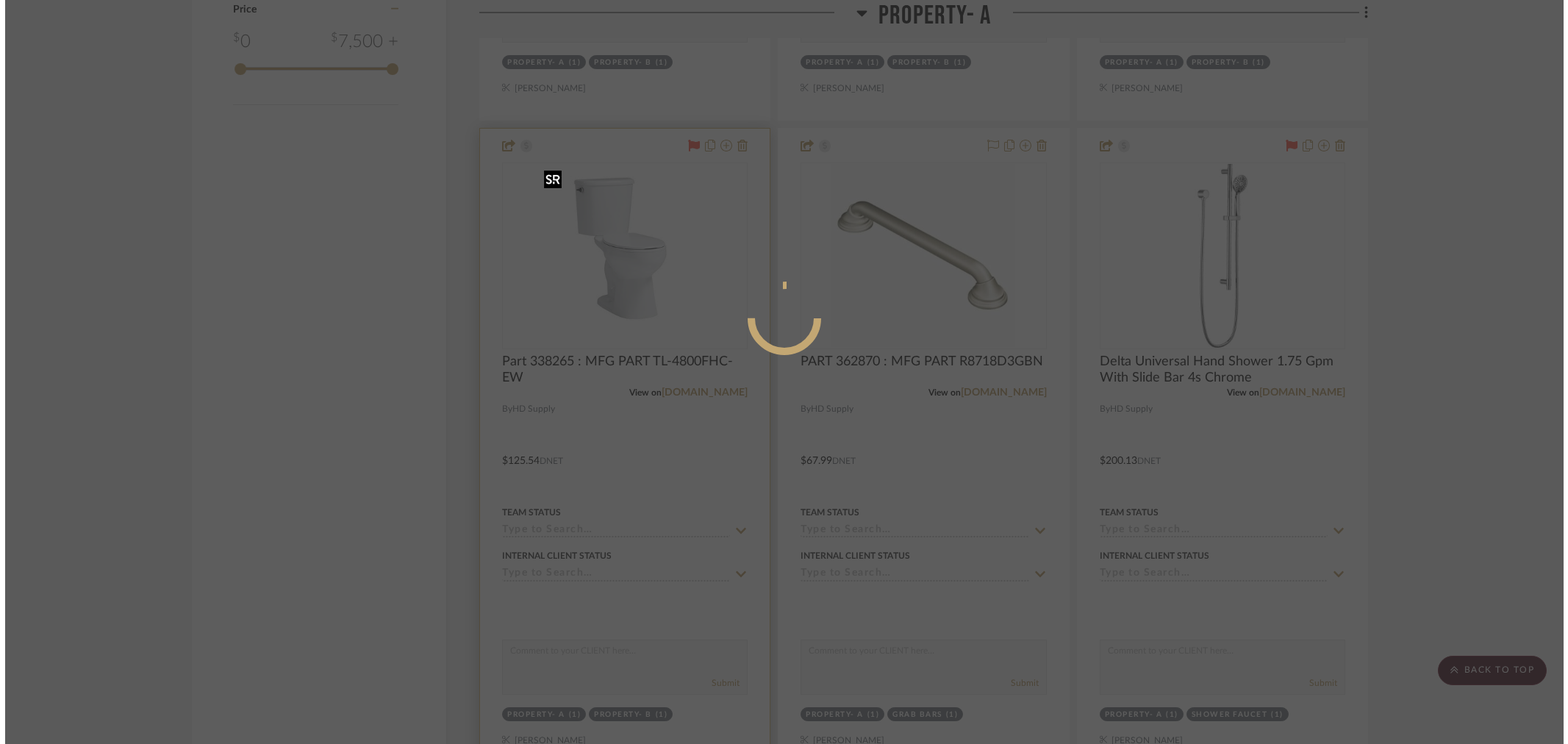
scroll to position [0, 0]
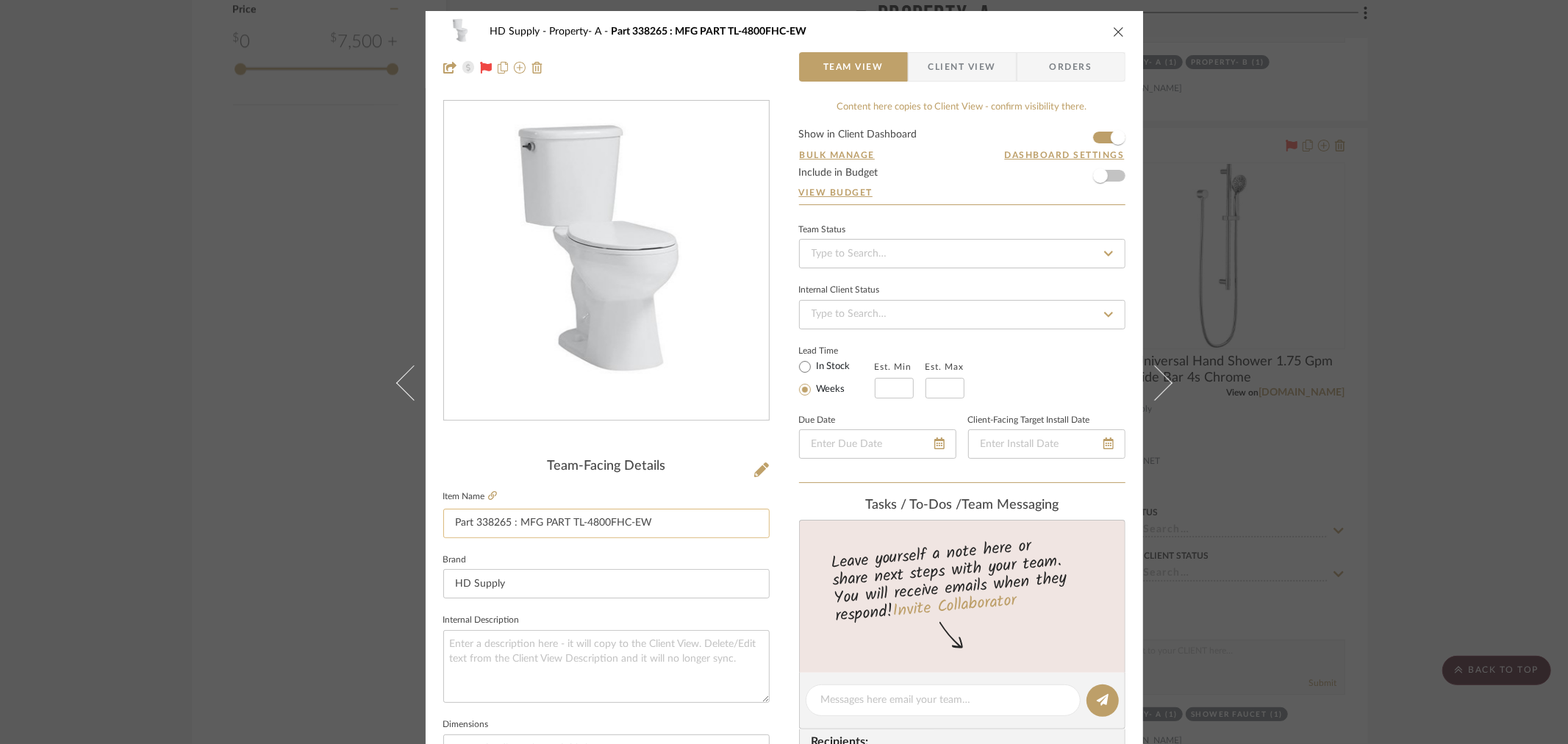
click at [480, 518] on input "Part 338265 : MFG PART TL-4800FHC-EW" at bounding box center [606, 523] width 326 height 29
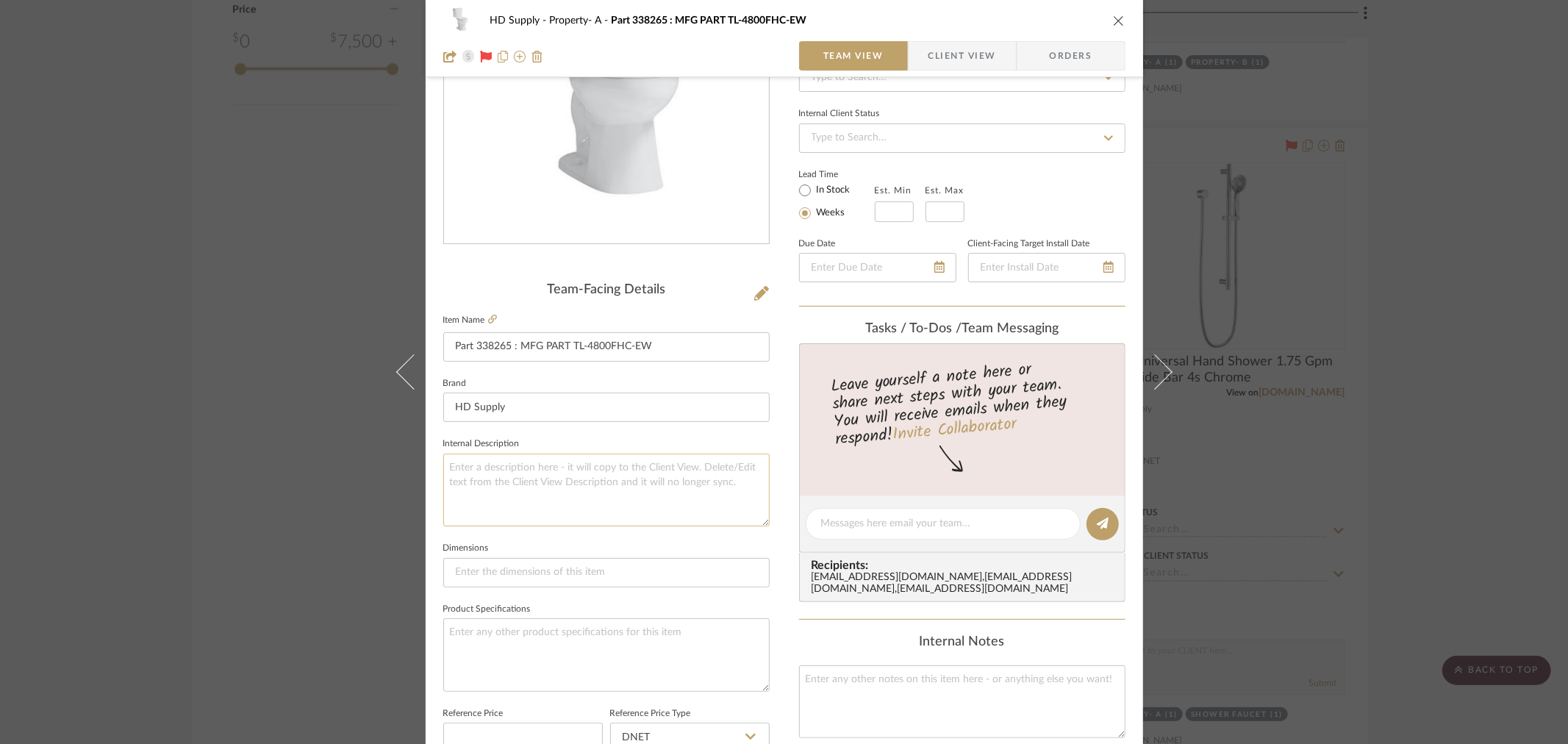
scroll to position [408, 0]
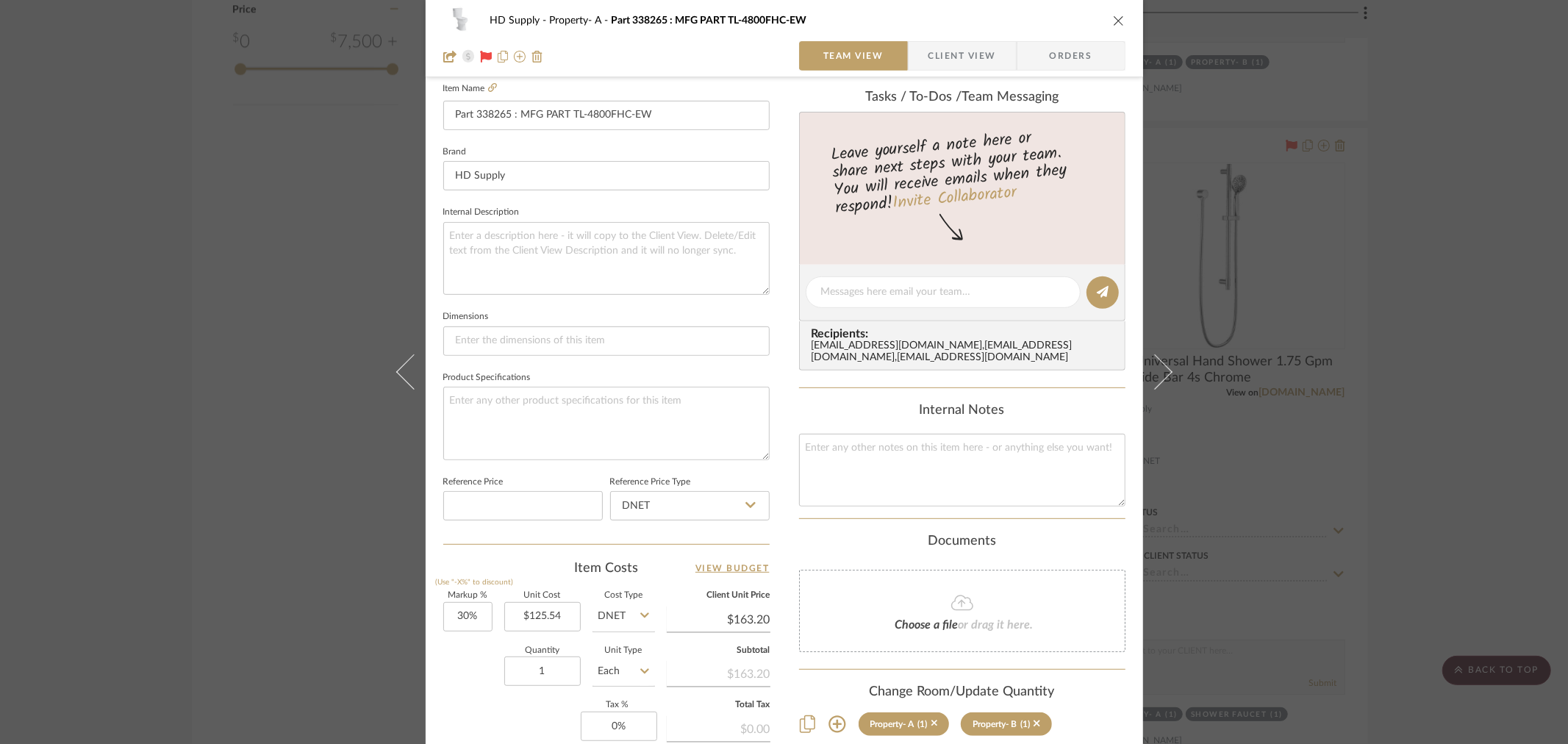
click at [1107, 15] on div "HD Supply Property- A Part 338265 : MFG PART TL-4800FHC-EW" at bounding box center [784, 21] width 682 height 29
click at [1112, 19] on icon "close" at bounding box center [1118, 20] width 12 height 12
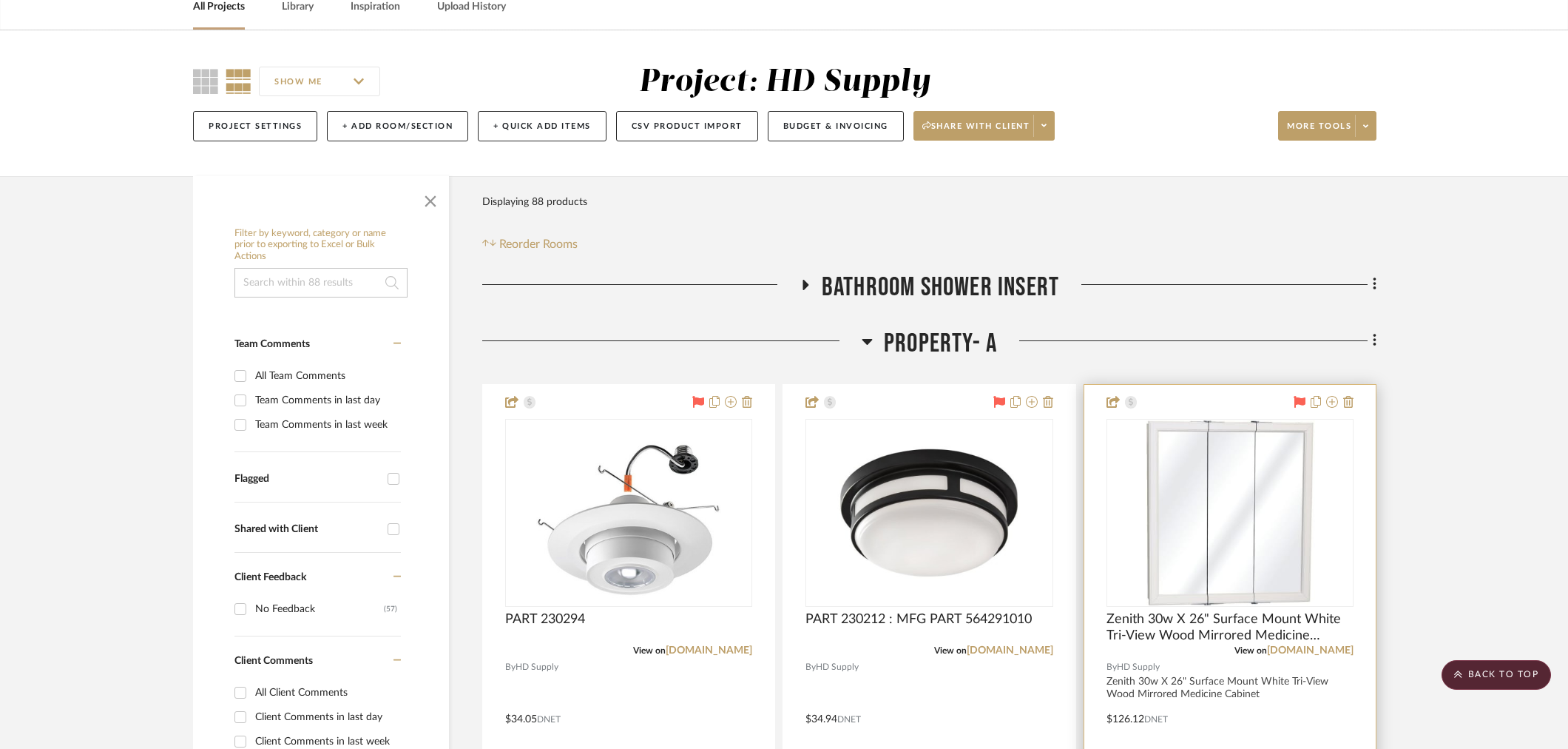
scroll to position [165, 0]
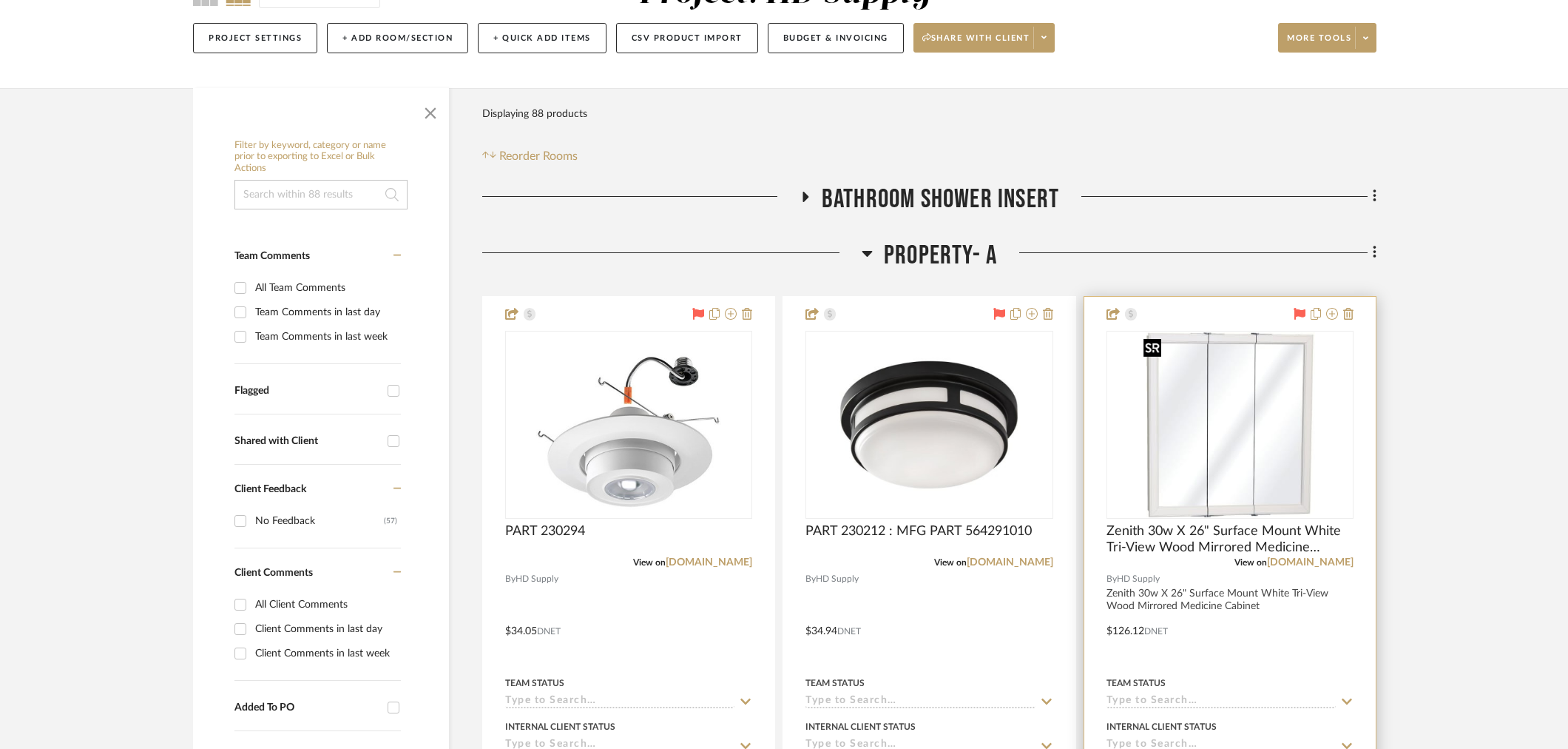
click at [1192, 476] on img "0" at bounding box center [1230, 424] width 185 height 185
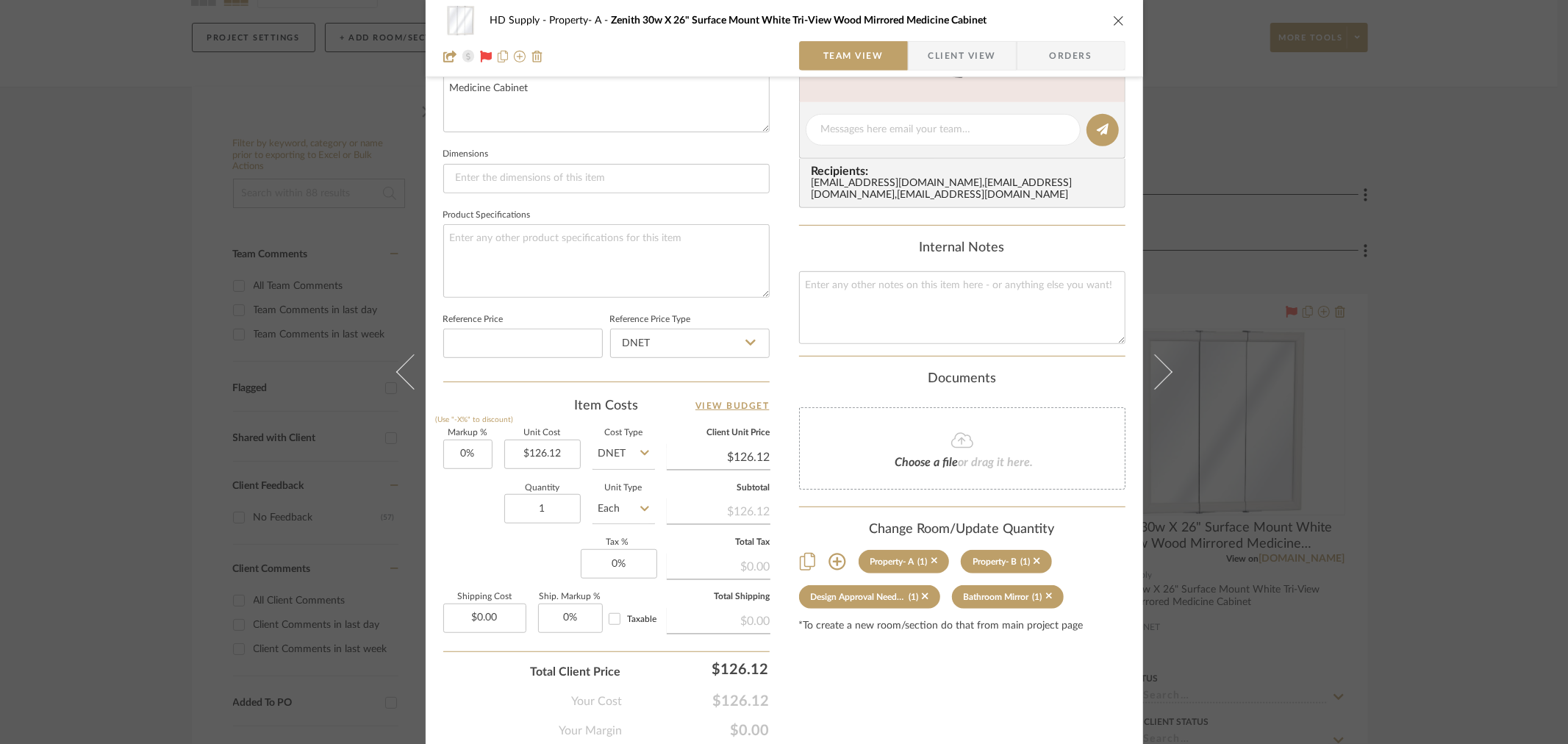
scroll to position [571, 0]
click at [1116, 20] on icon "close" at bounding box center [1118, 20] width 12 height 12
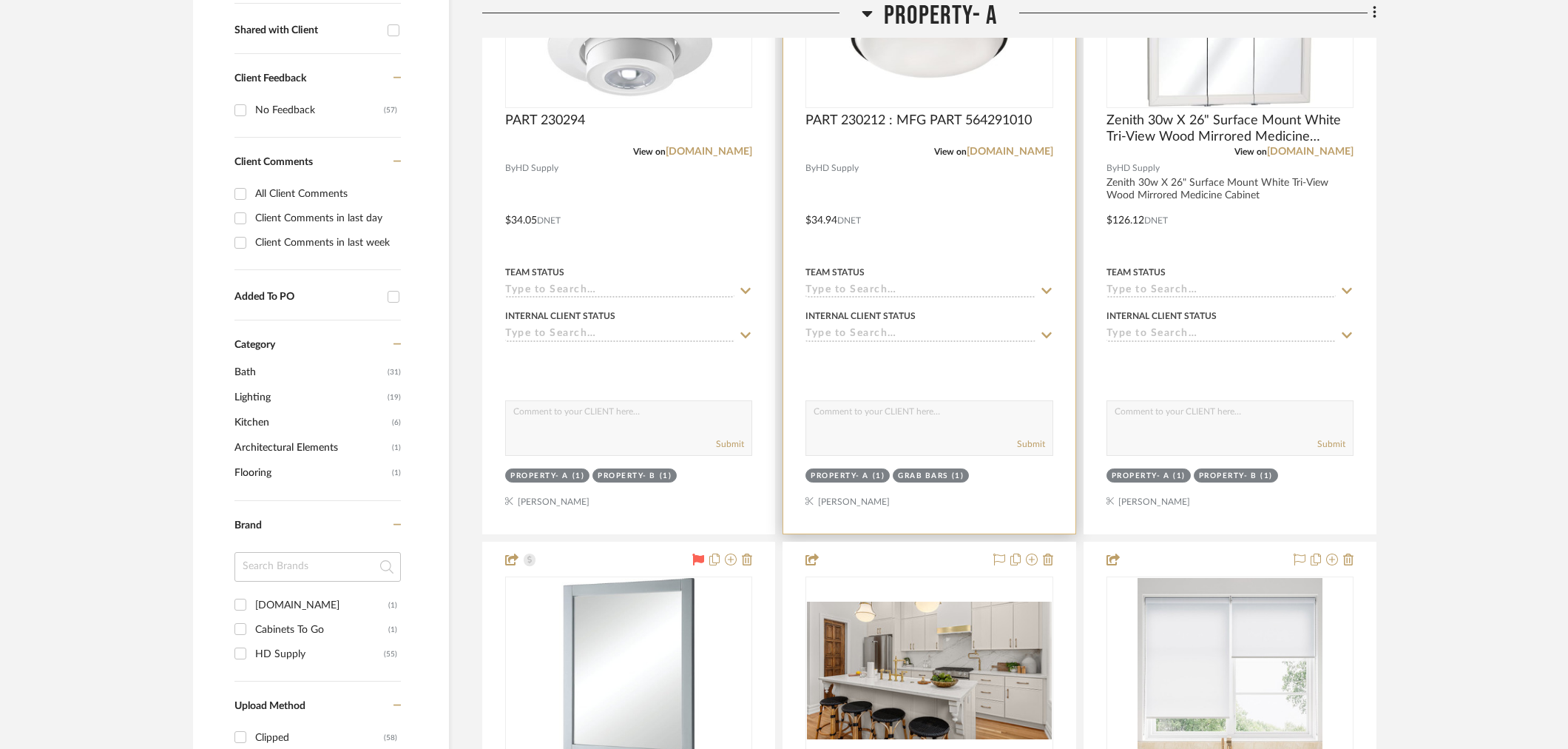
scroll to position [1069, 0]
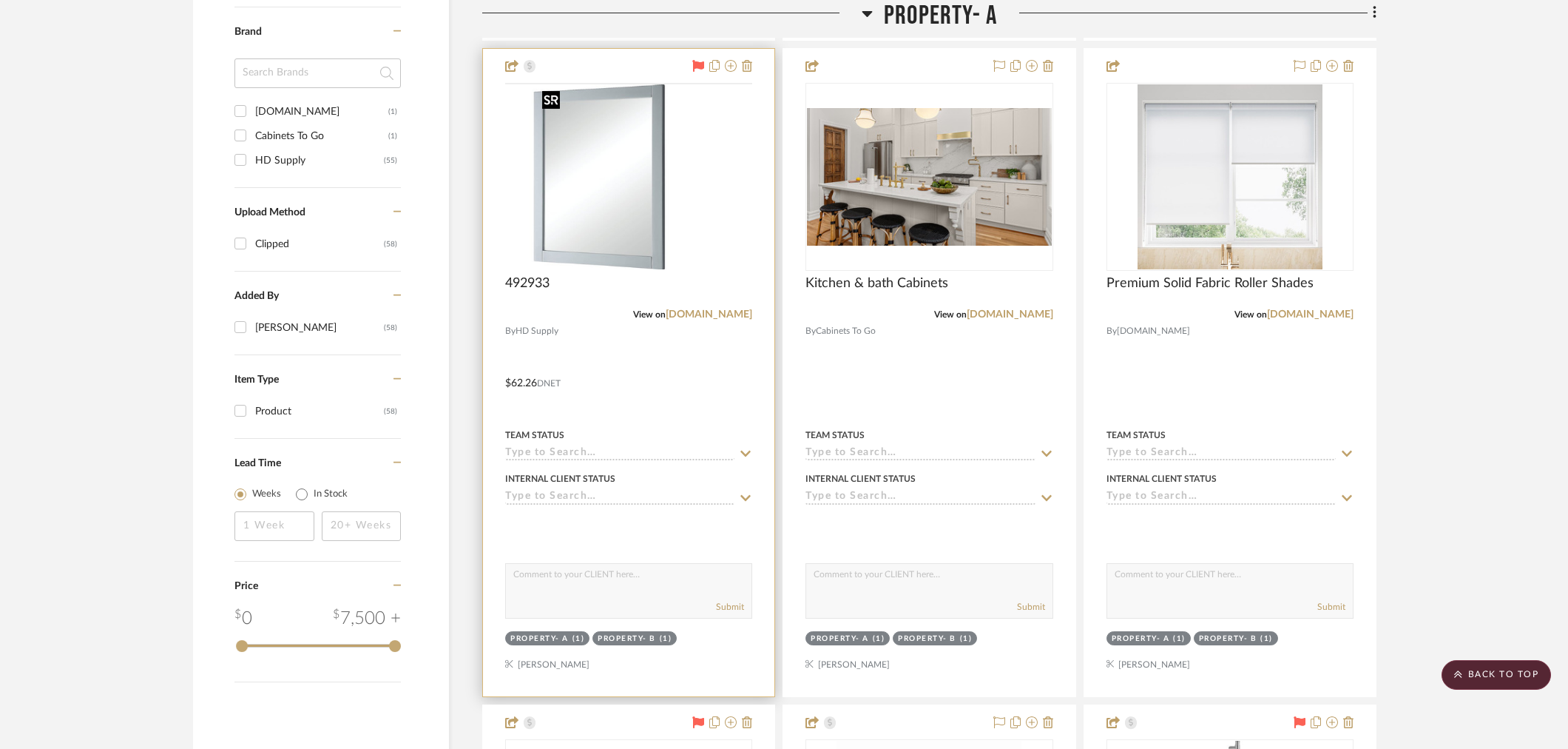
click at [0, 0] on img at bounding box center [0, 0] width 0 height 0
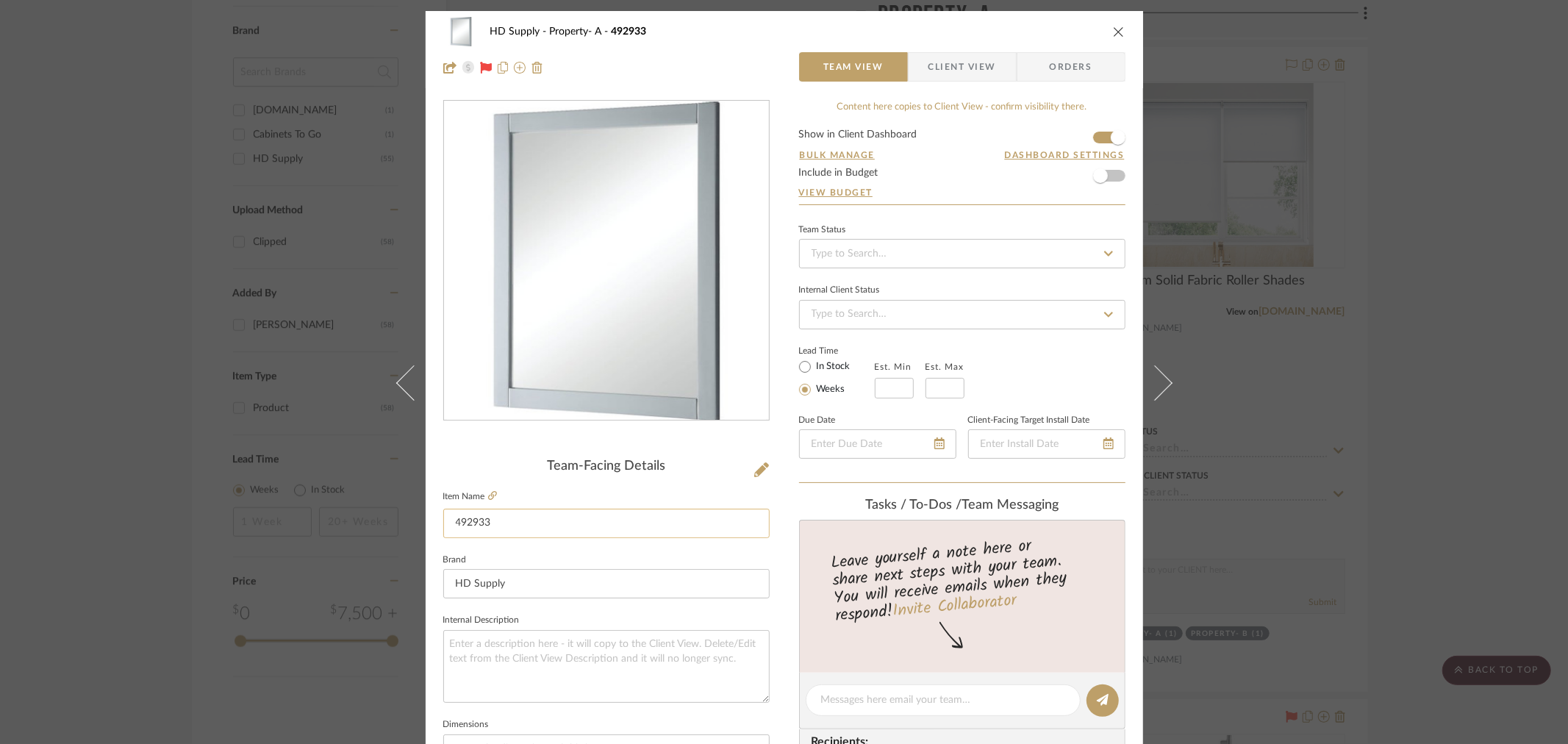
click at [452, 525] on input "492933" at bounding box center [606, 523] width 326 height 29
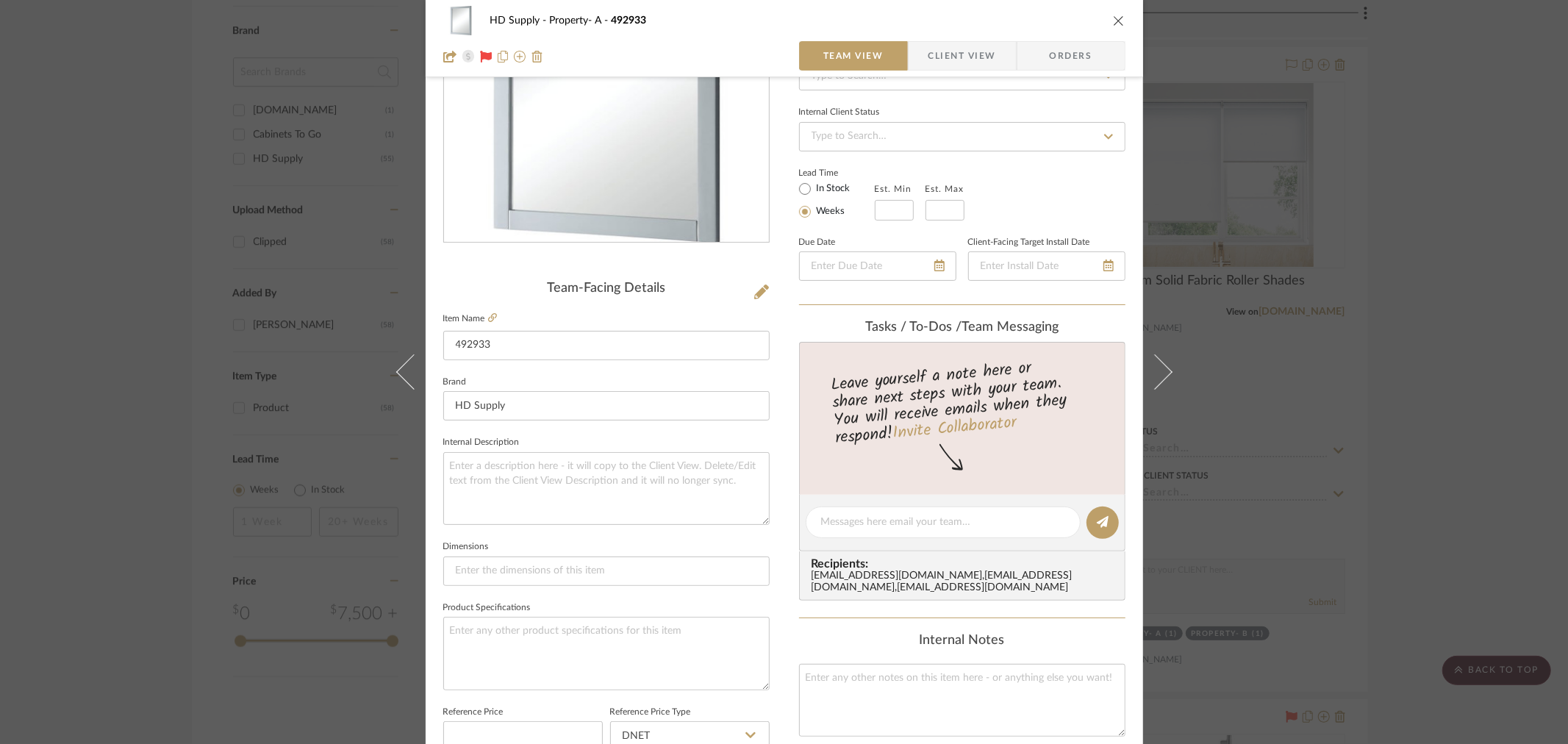
scroll to position [408, 0]
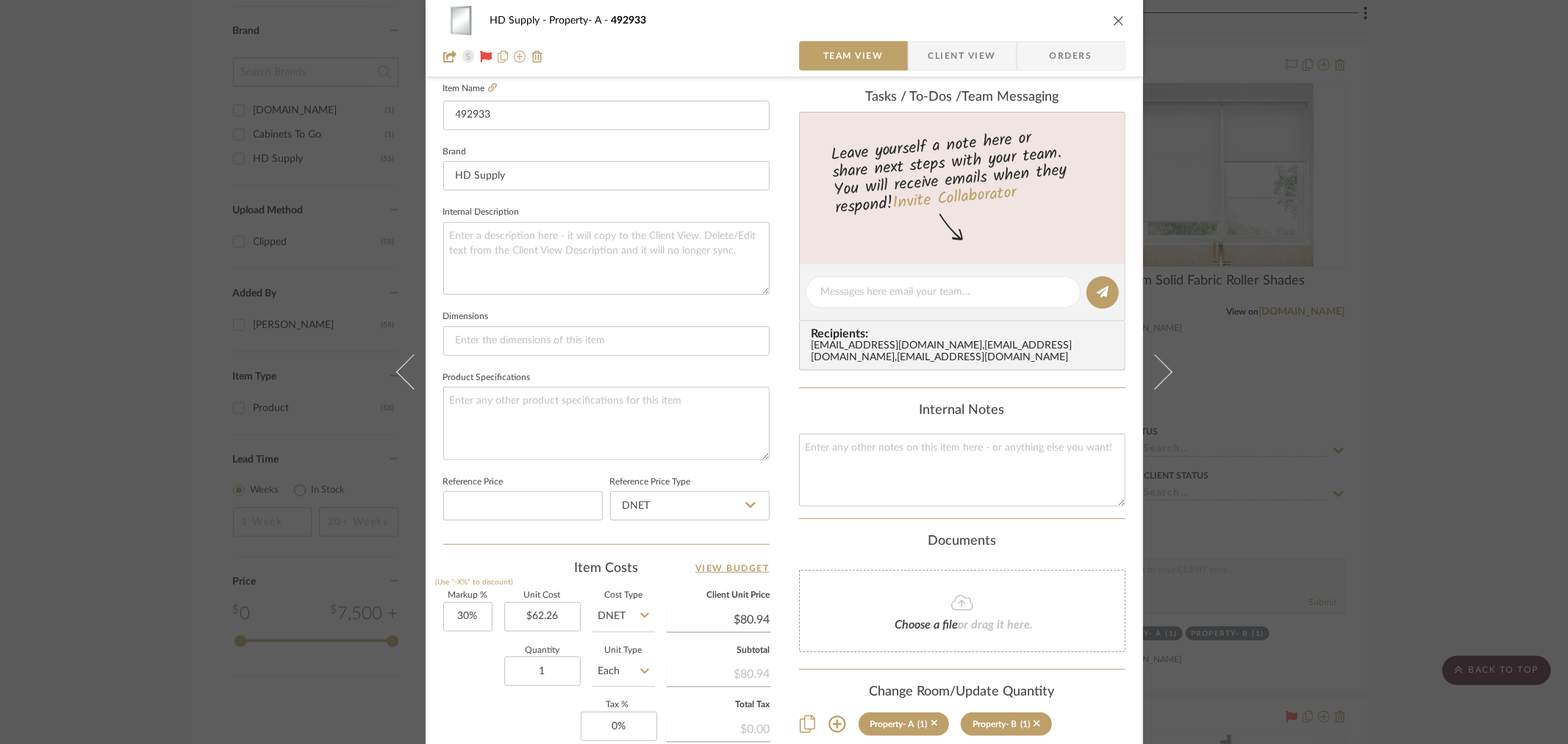
click at [1118, 20] on button "close" at bounding box center [1118, 20] width 13 height 13
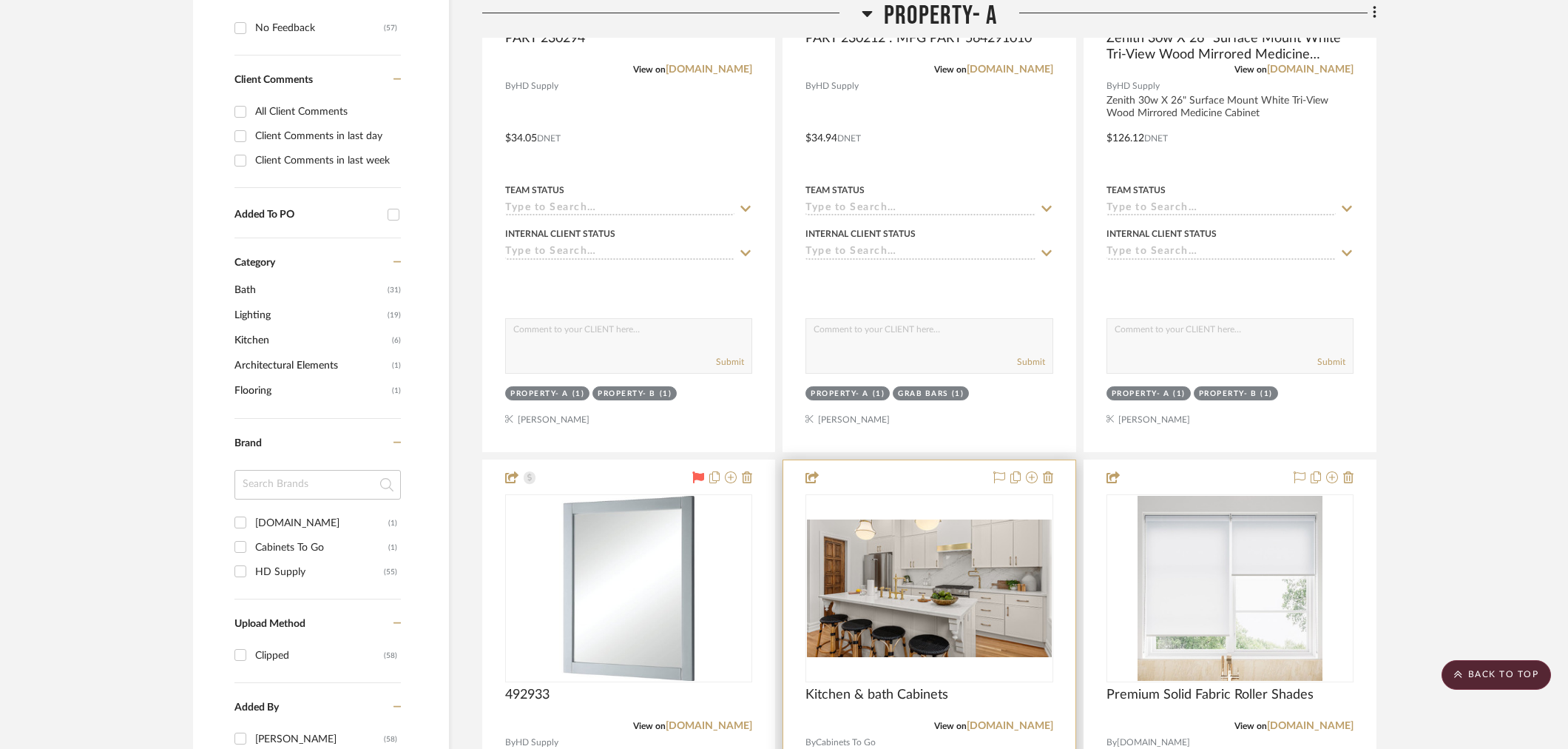
scroll to position [165, 0]
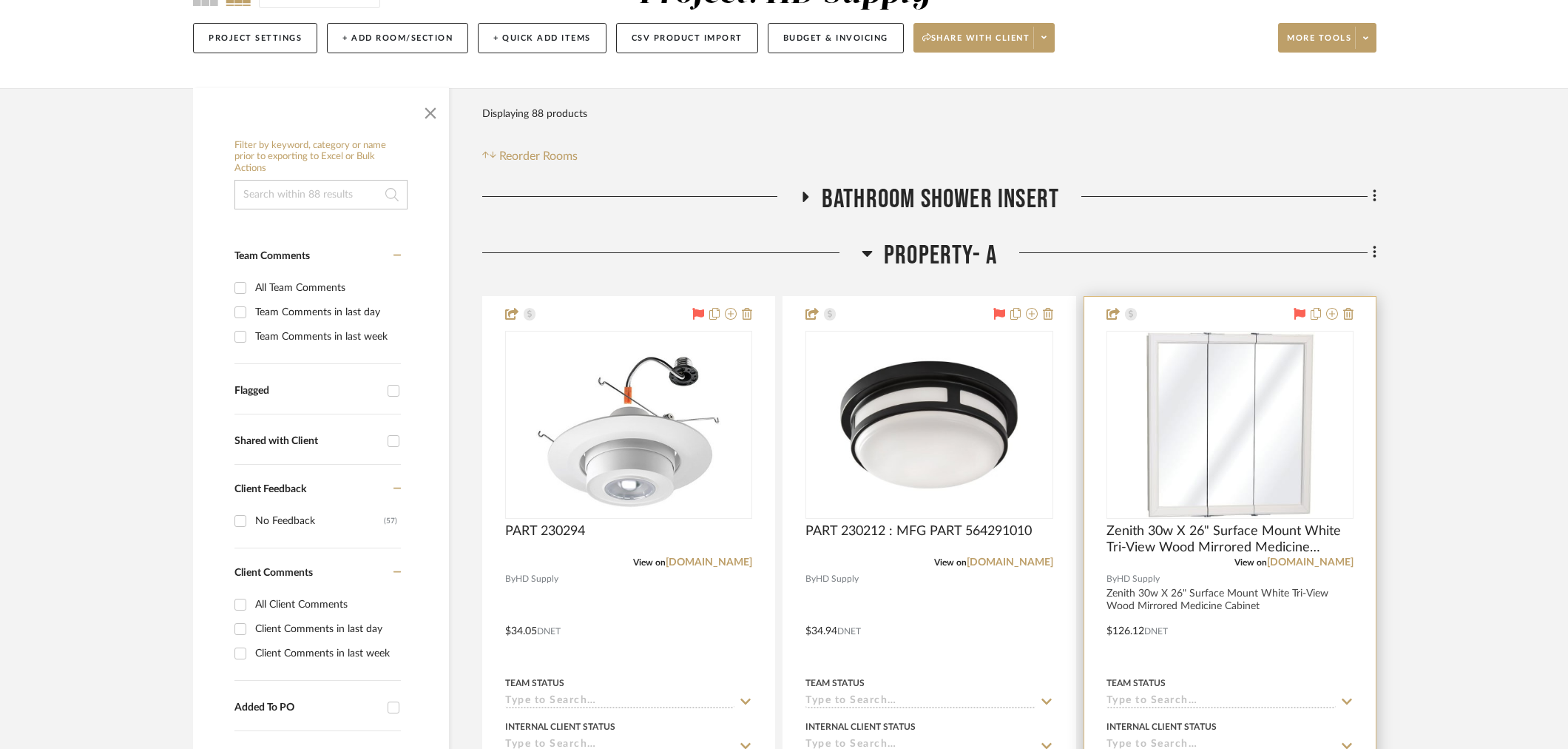
click at [1113, 448] on div "0" at bounding box center [1230, 424] width 246 height 186
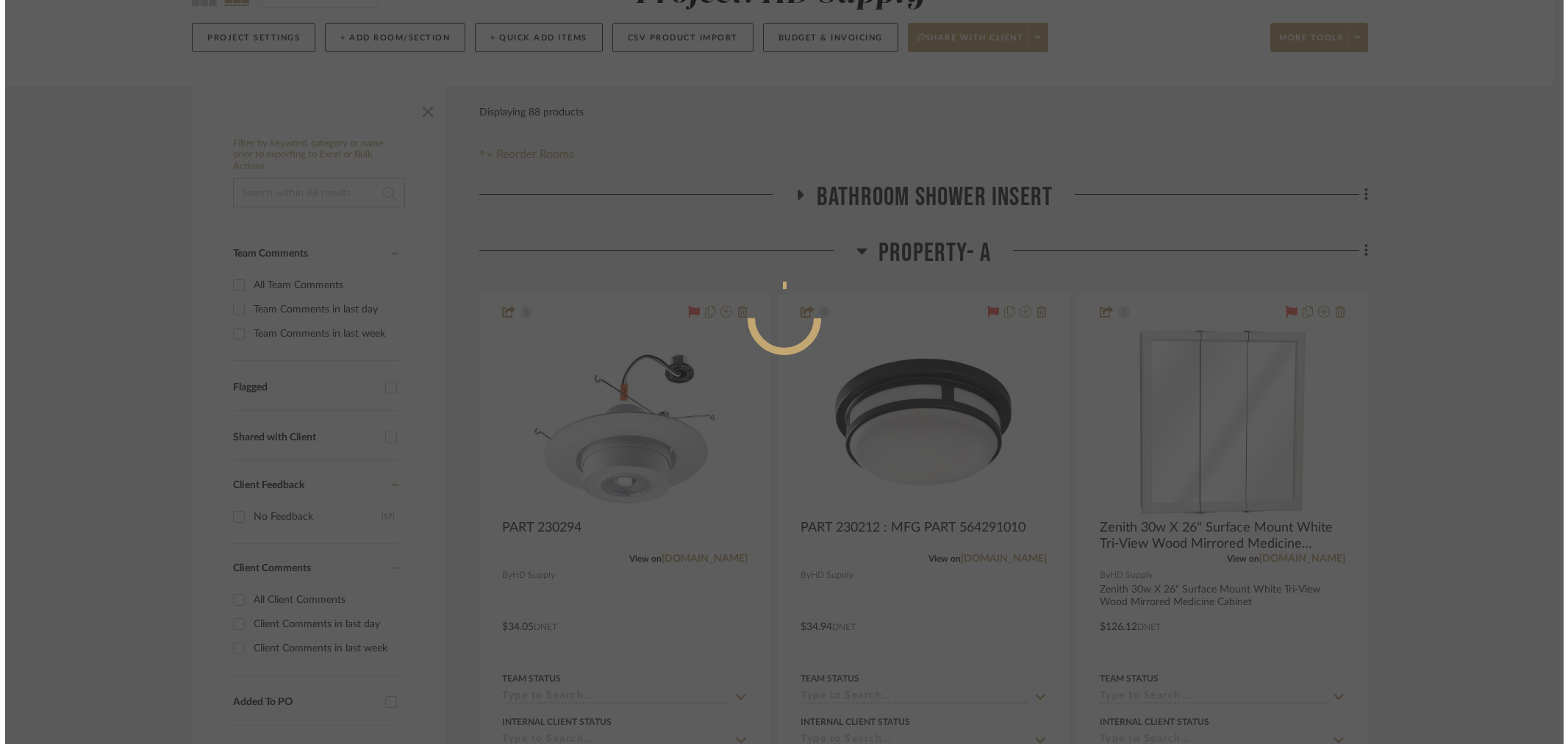
scroll to position [0, 0]
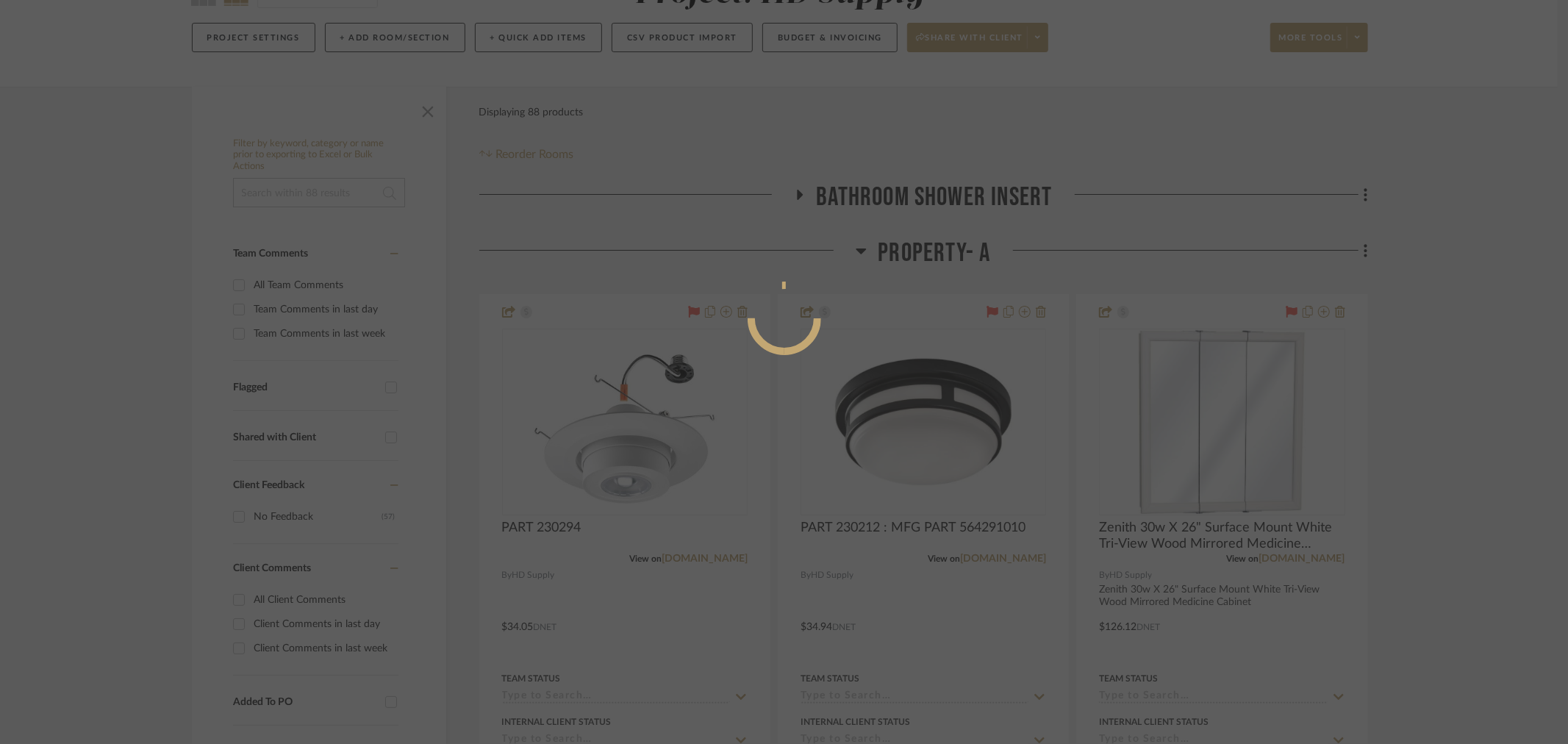
click at [1177, 460] on div at bounding box center [784, 372] width 1568 height 744
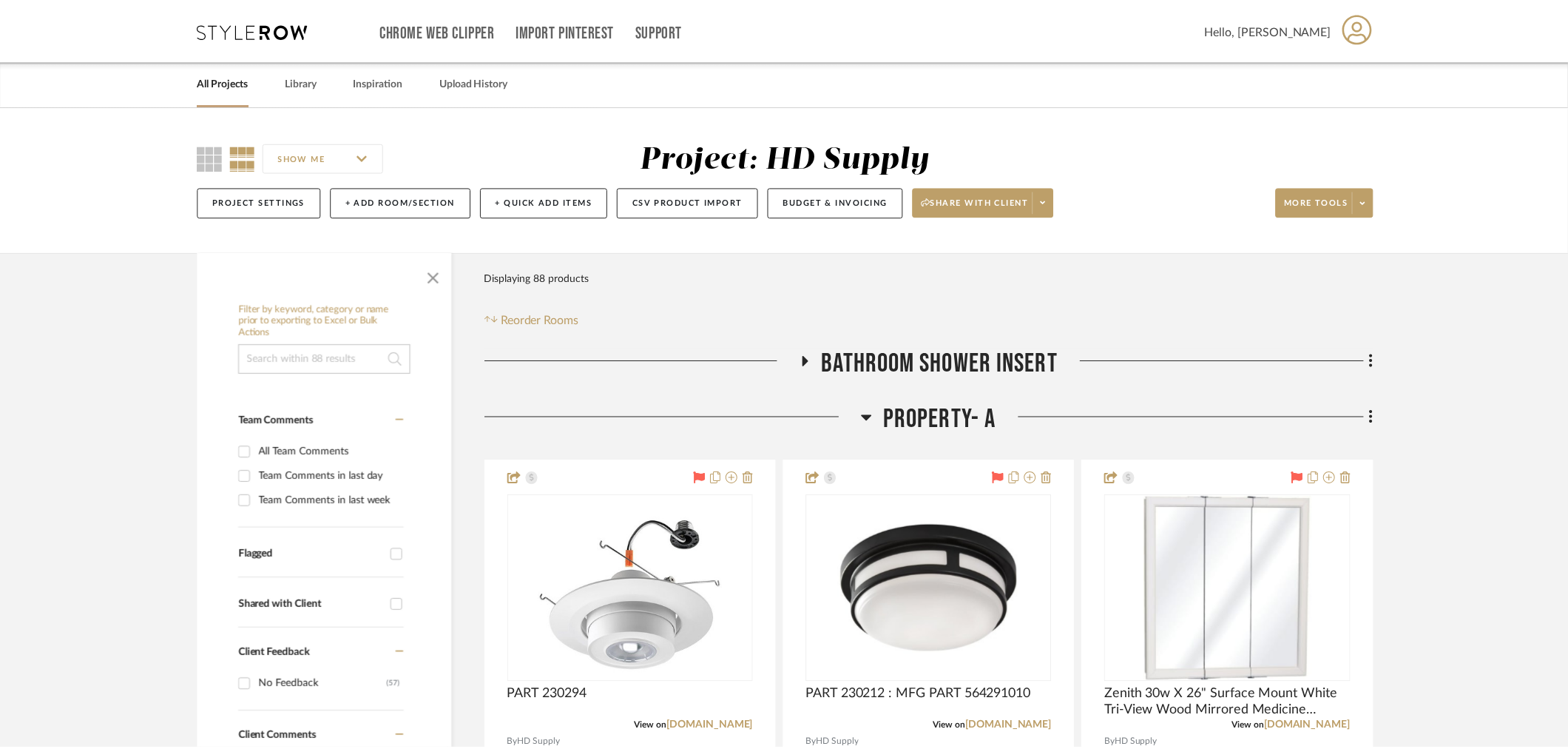
scroll to position [165, 0]
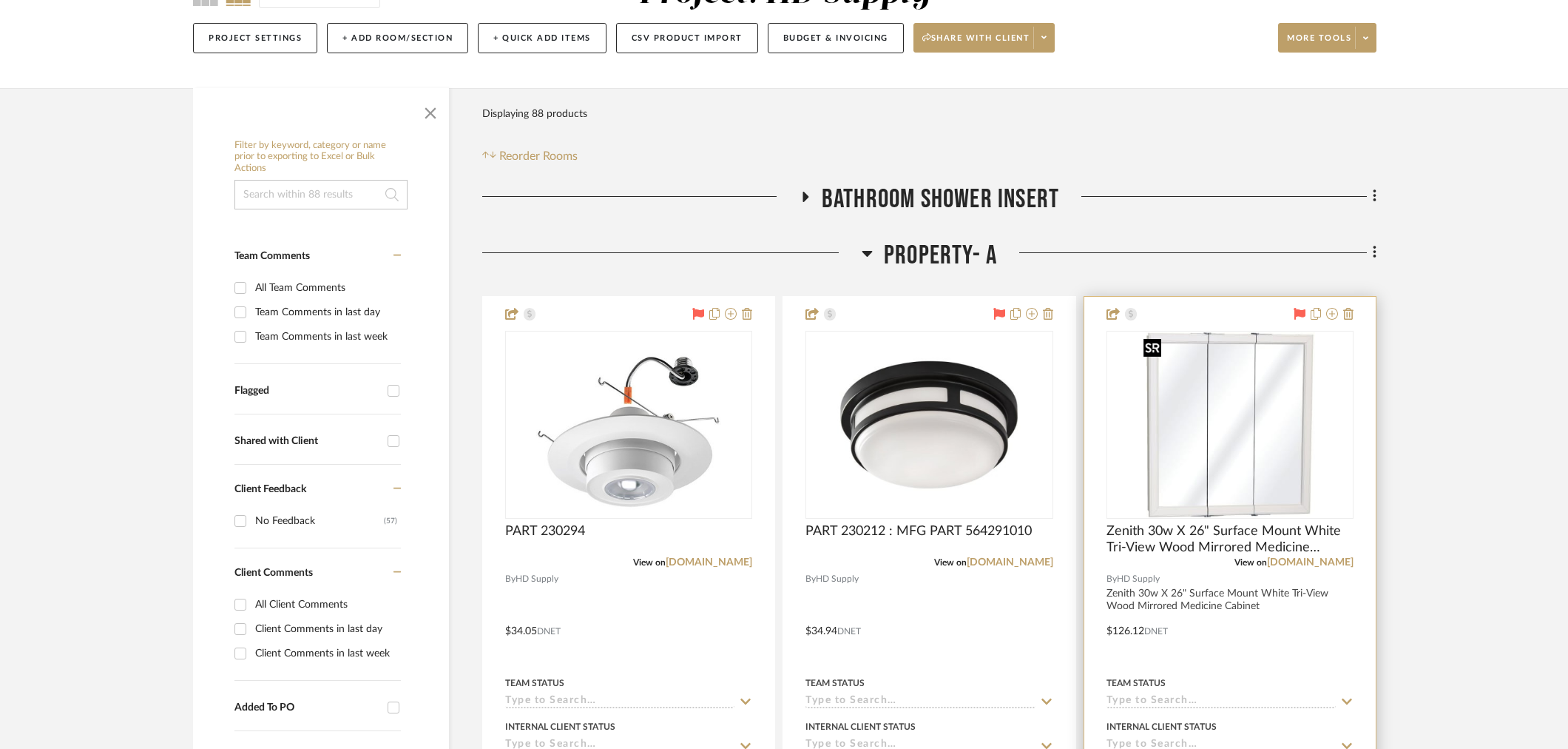
click at [1189, 485] on img "0" at bounding box center [1230, 424] width 185 height 185
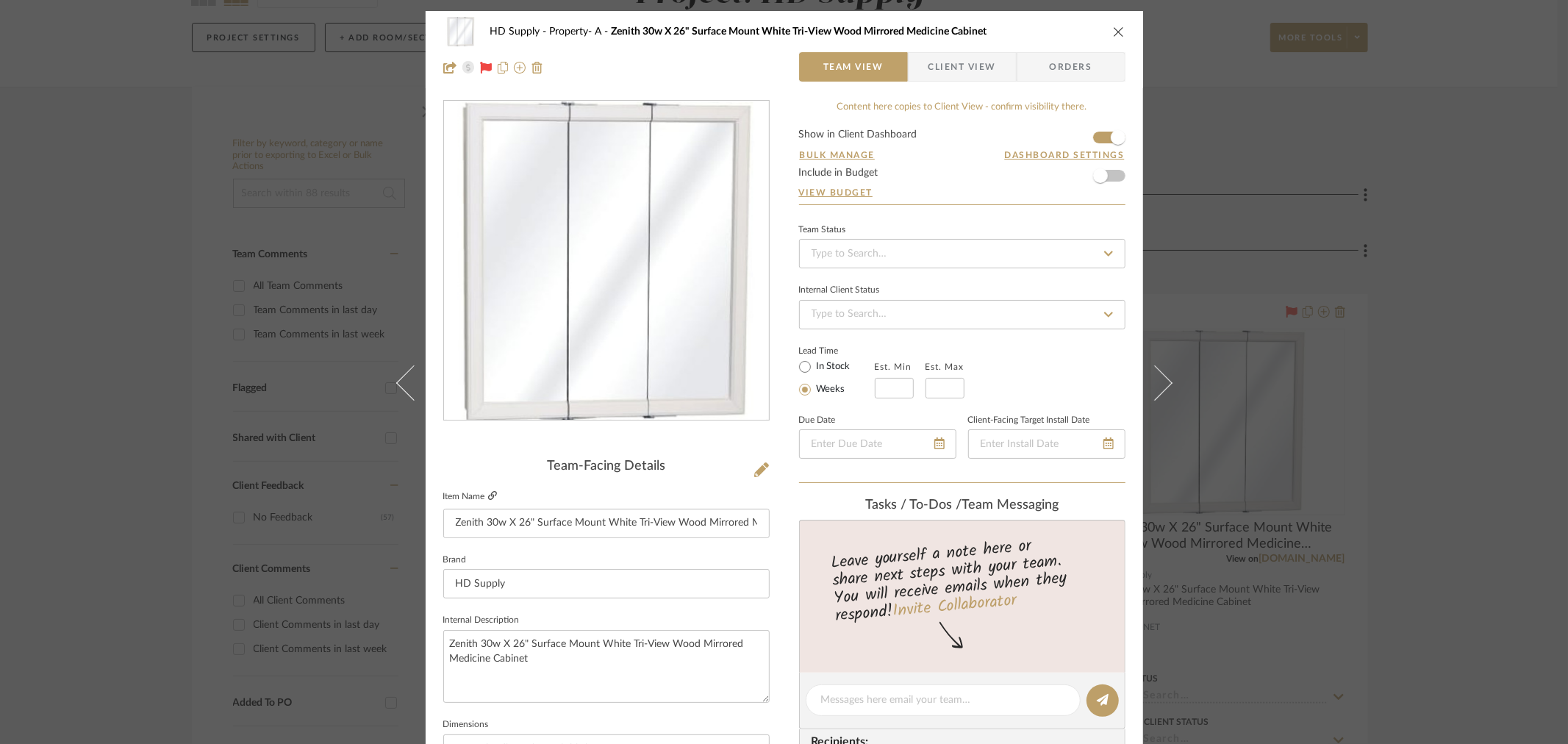
click at [489, 495] on icon at bounding box center [492, 495] width 9 height 9
click at [1112, 26] on icon "close" at bounding box center [1118, 31] width 12 height 12
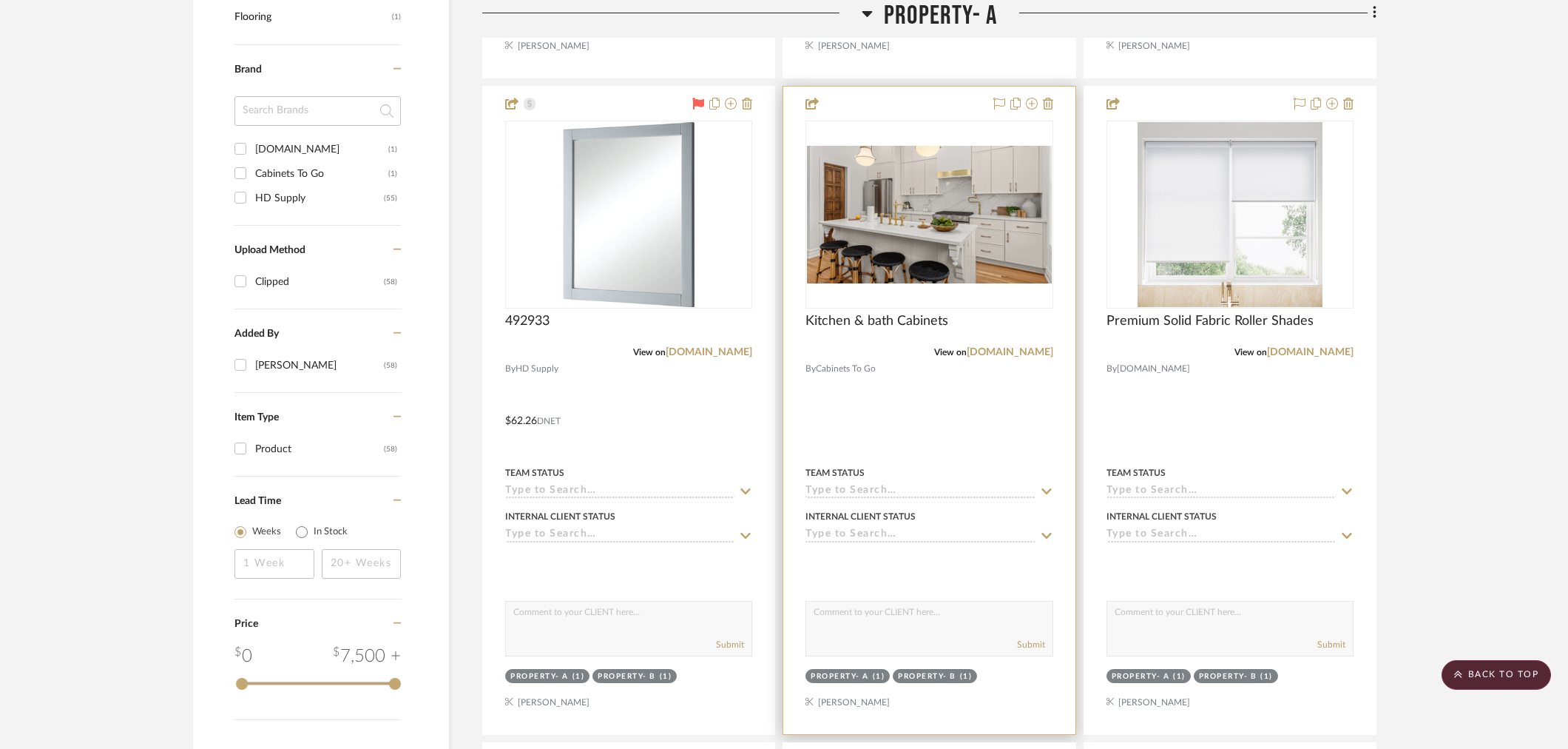
scroll to position [1069, 0]
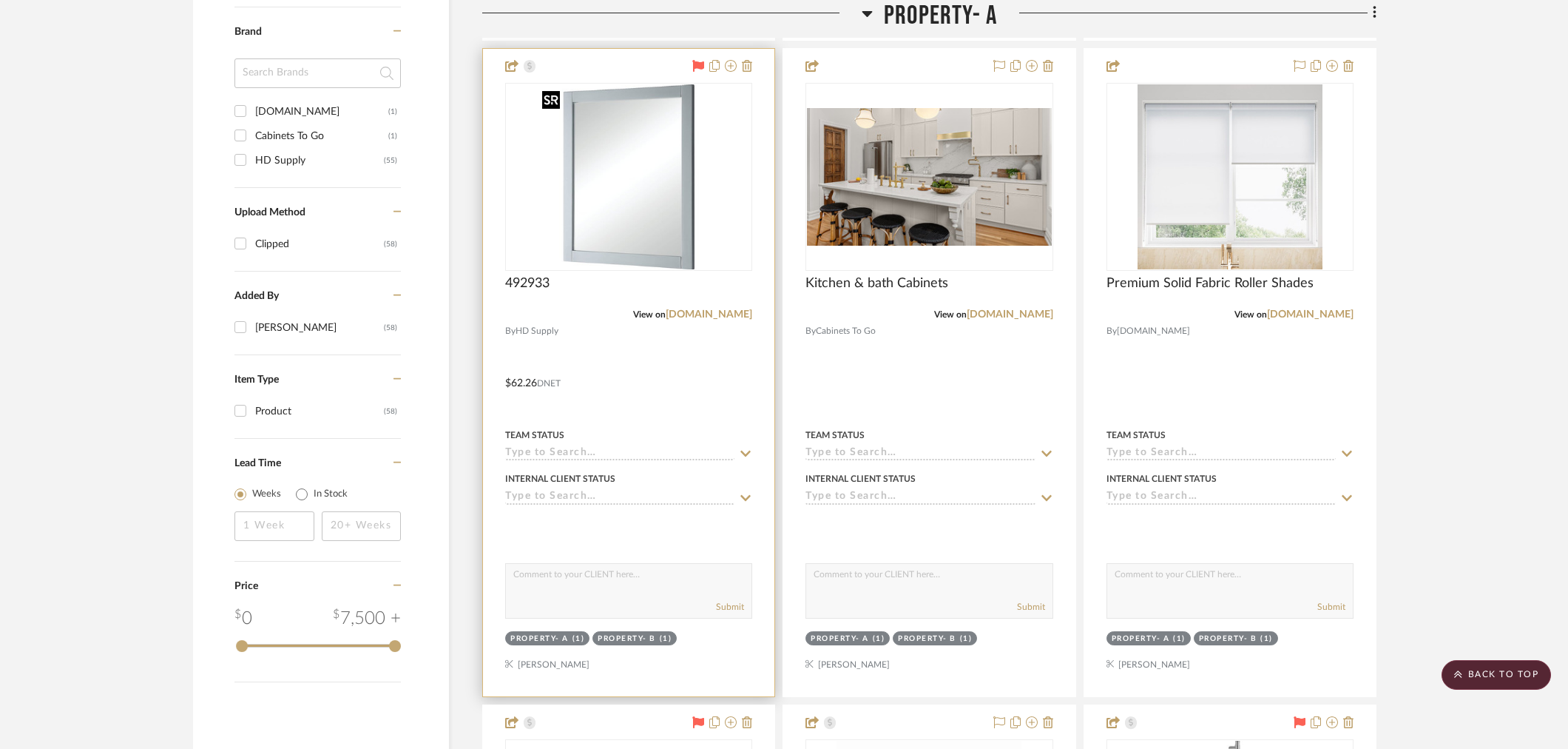
click at [656, 197] on img "0" at bounding box center [628, 176] width 185 height 185
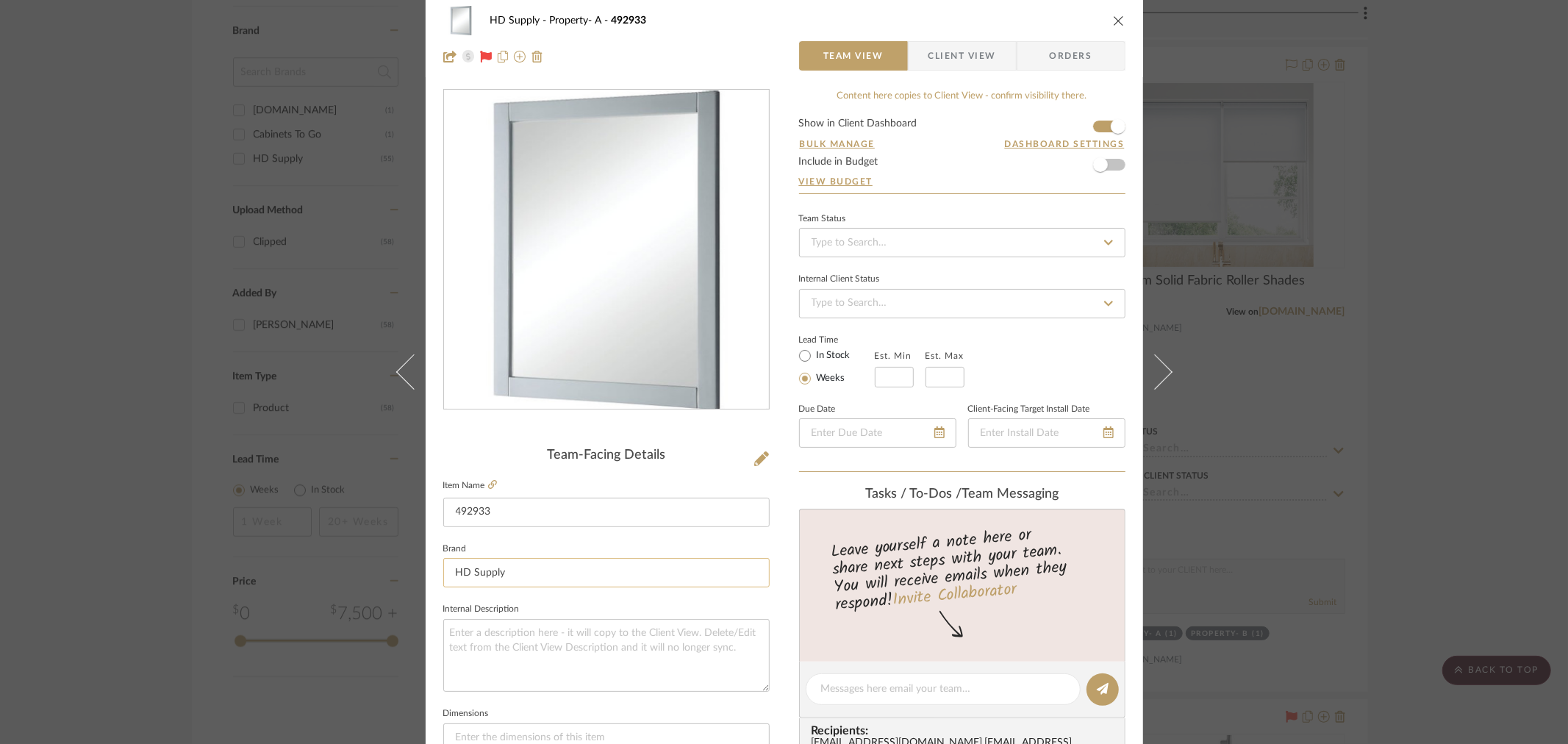
scroll to position [0, 0]
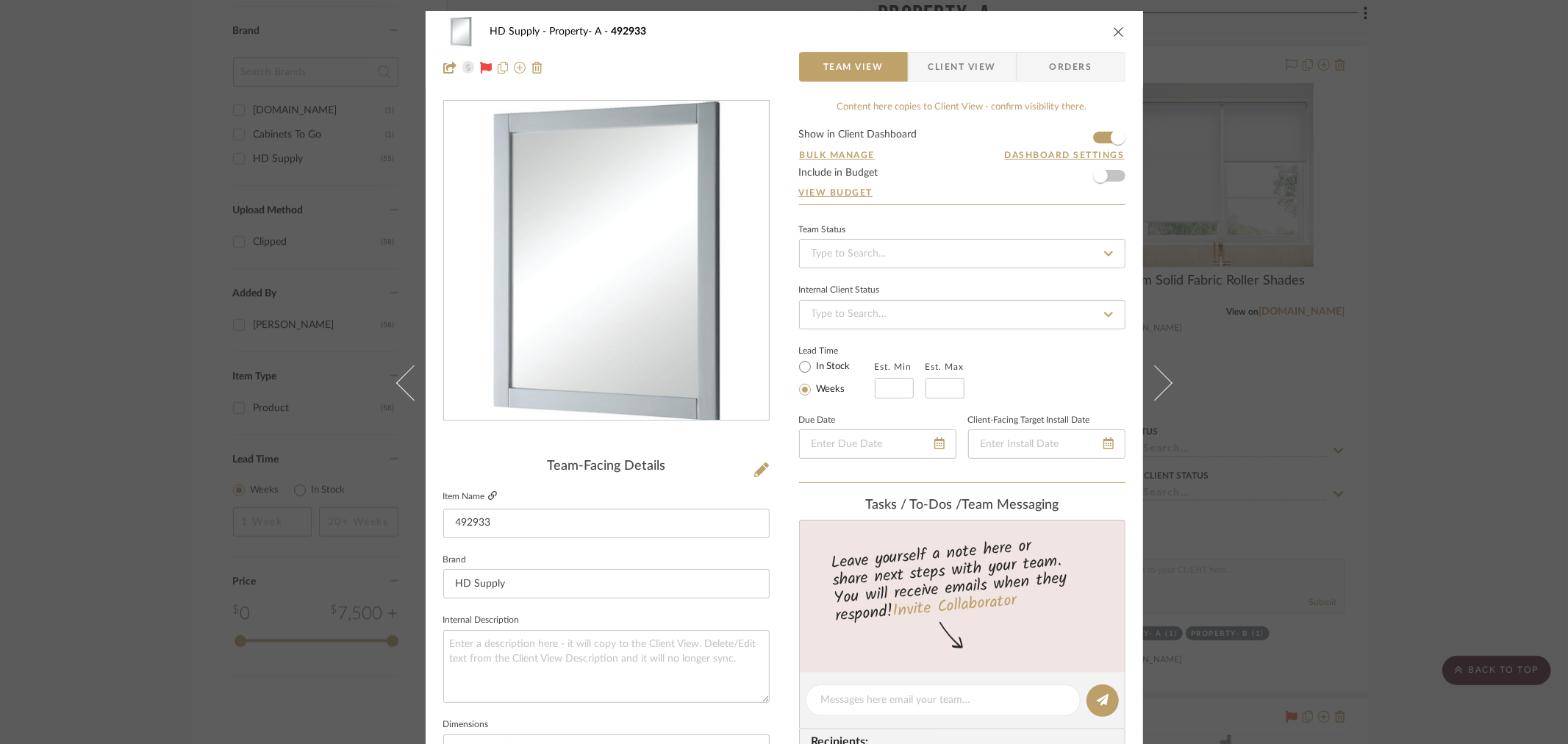
click at [491, 491] on icon at bounding box center [492, 495] width 9 height 9
click at [1123, 28] on div "HD Supply Property- A 492933 Team View Client View Orders" at bounding box center [784, 50] width 717 height 78
click at [1106, 36] on div "HD Supply Property- A 492933" at bounding box center [784, 32] width 682 height 29
click at [1112, 35] on icon "close" at bounding box center [1118, 31] width 12 height 12
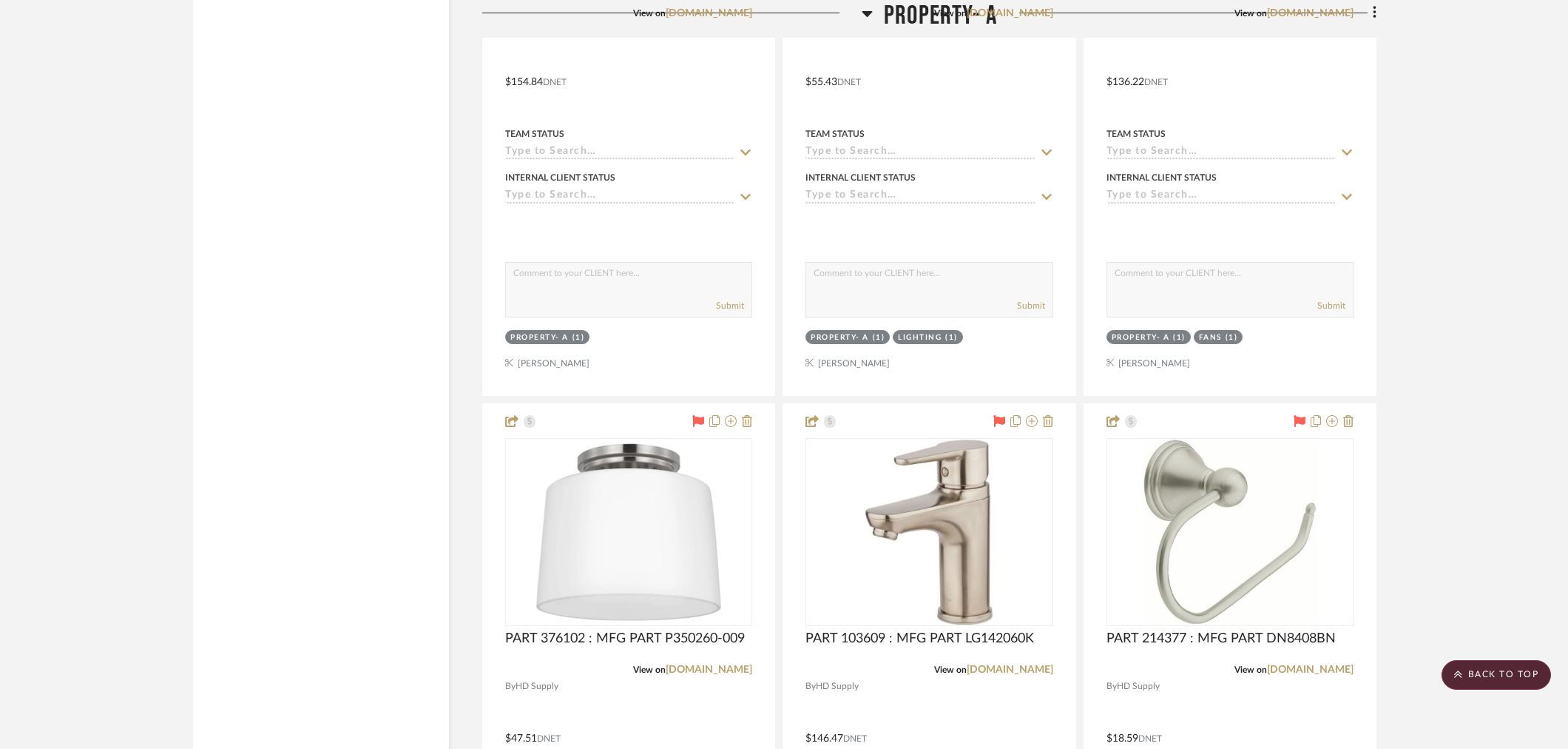
scroll to position [2878, 0]
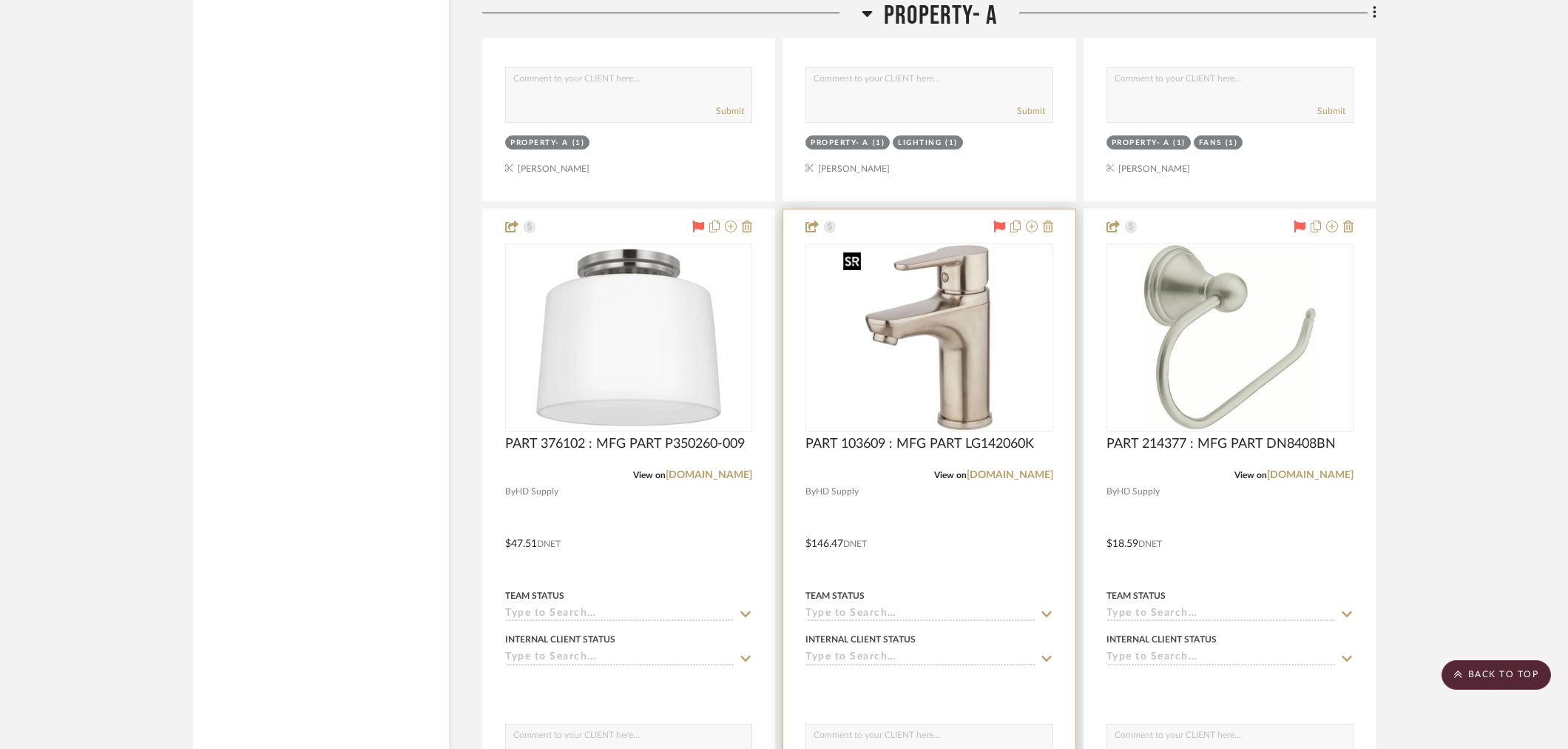
click at [884, 353] on img "0" at bounding box center [929, 337] width 185 height 185
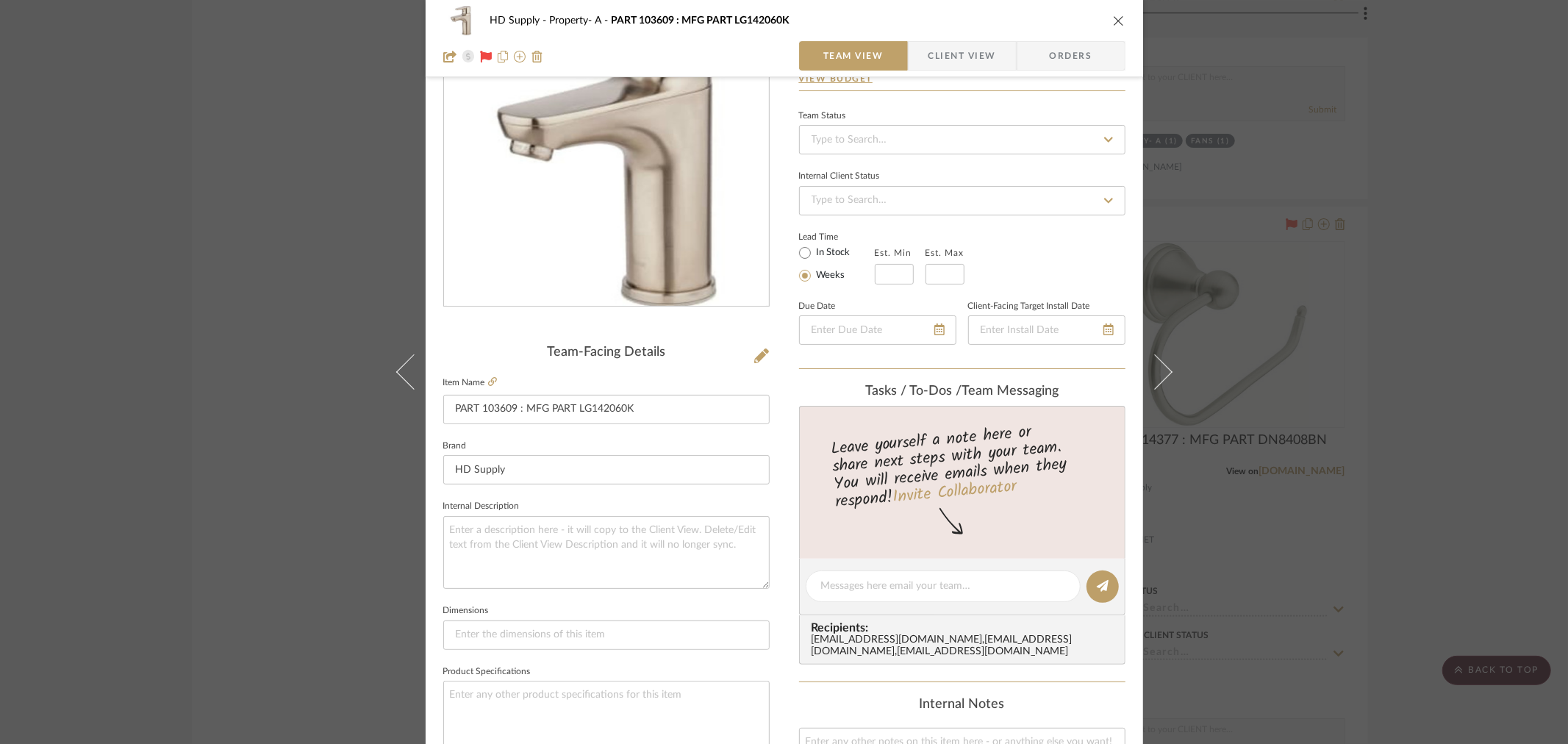
scroll to position [81, 0]
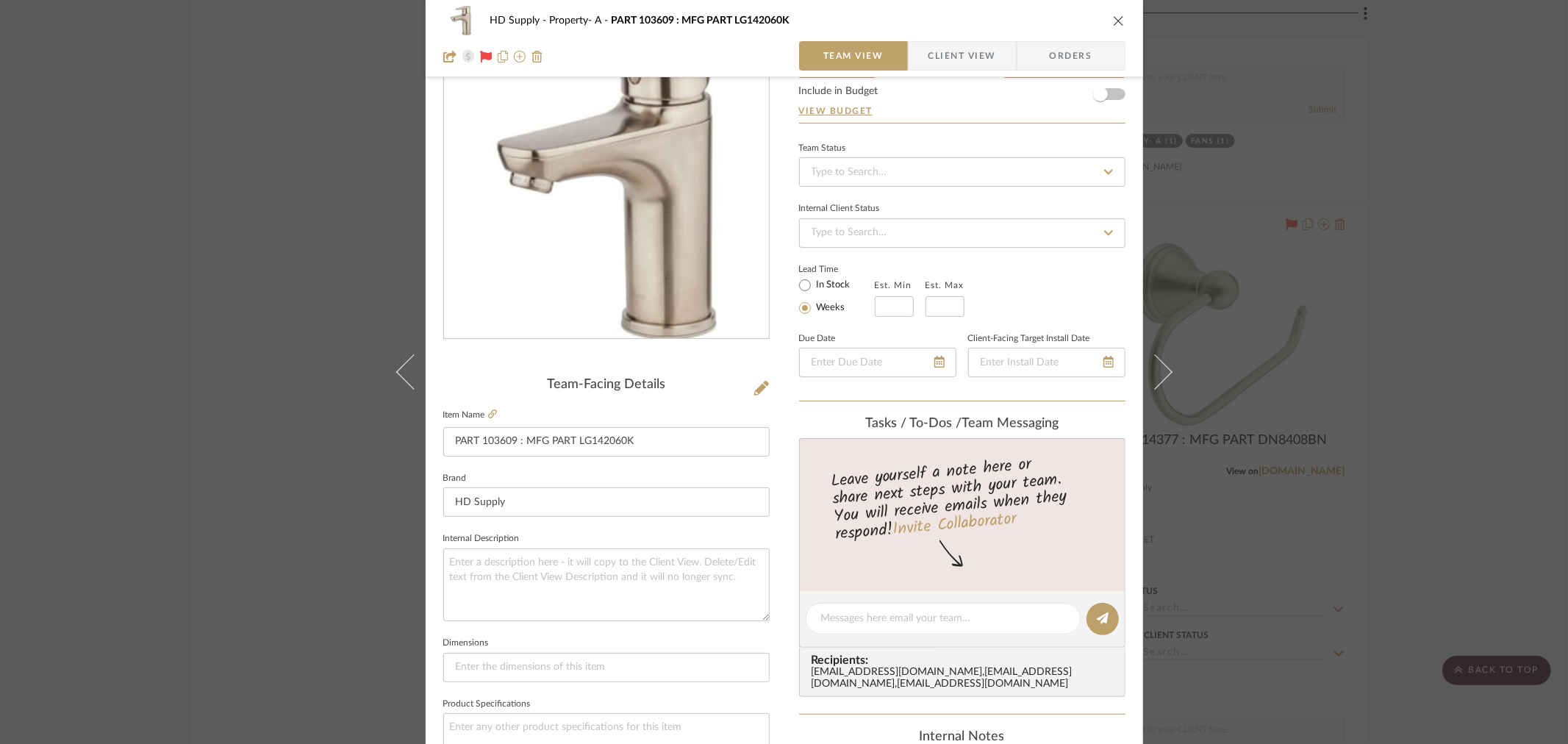
click at [1112, 15] on icon "close" at bounding box center [1118, 20] width 12 height 12
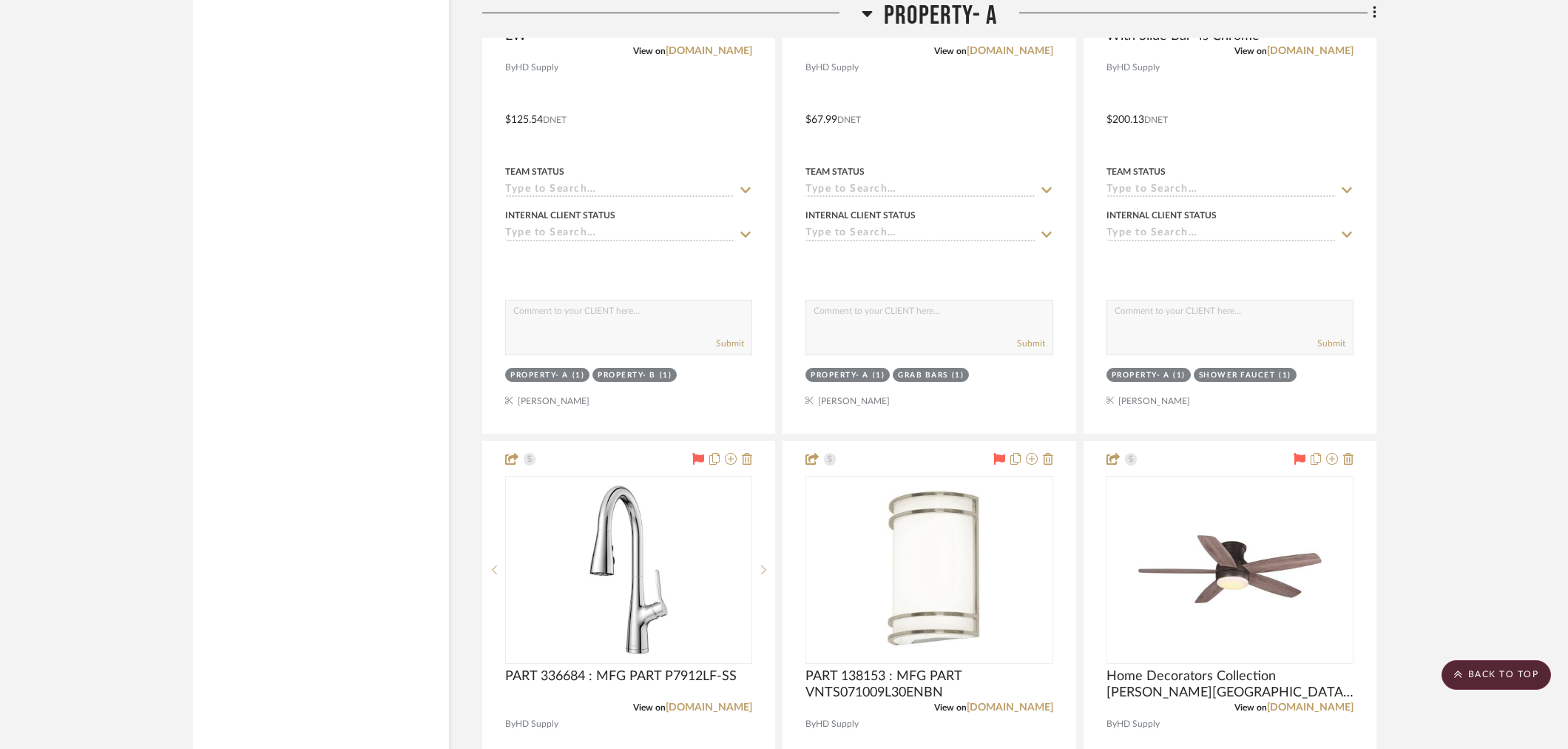
scroll to position [1973, 0]
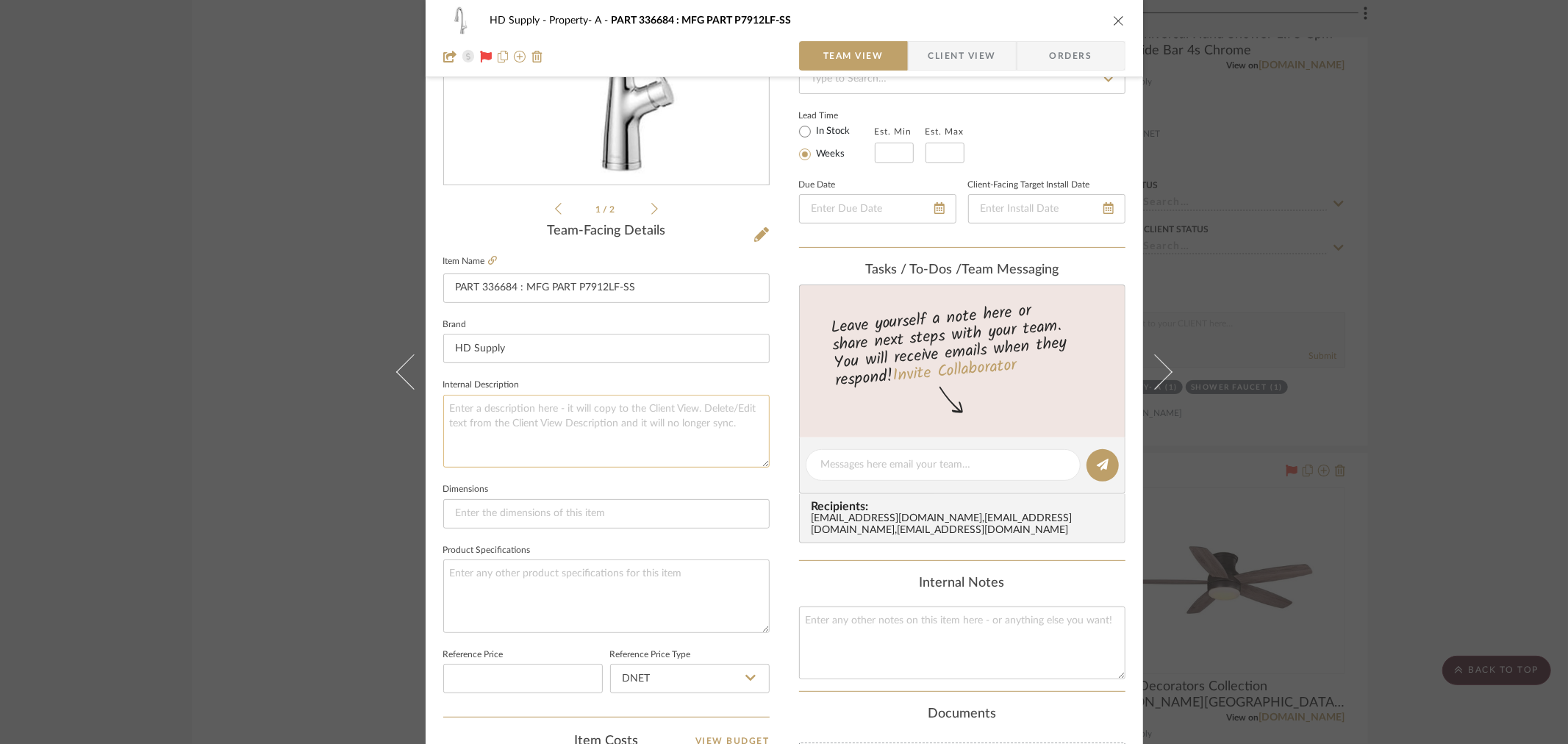
scroll to position [245, 0]
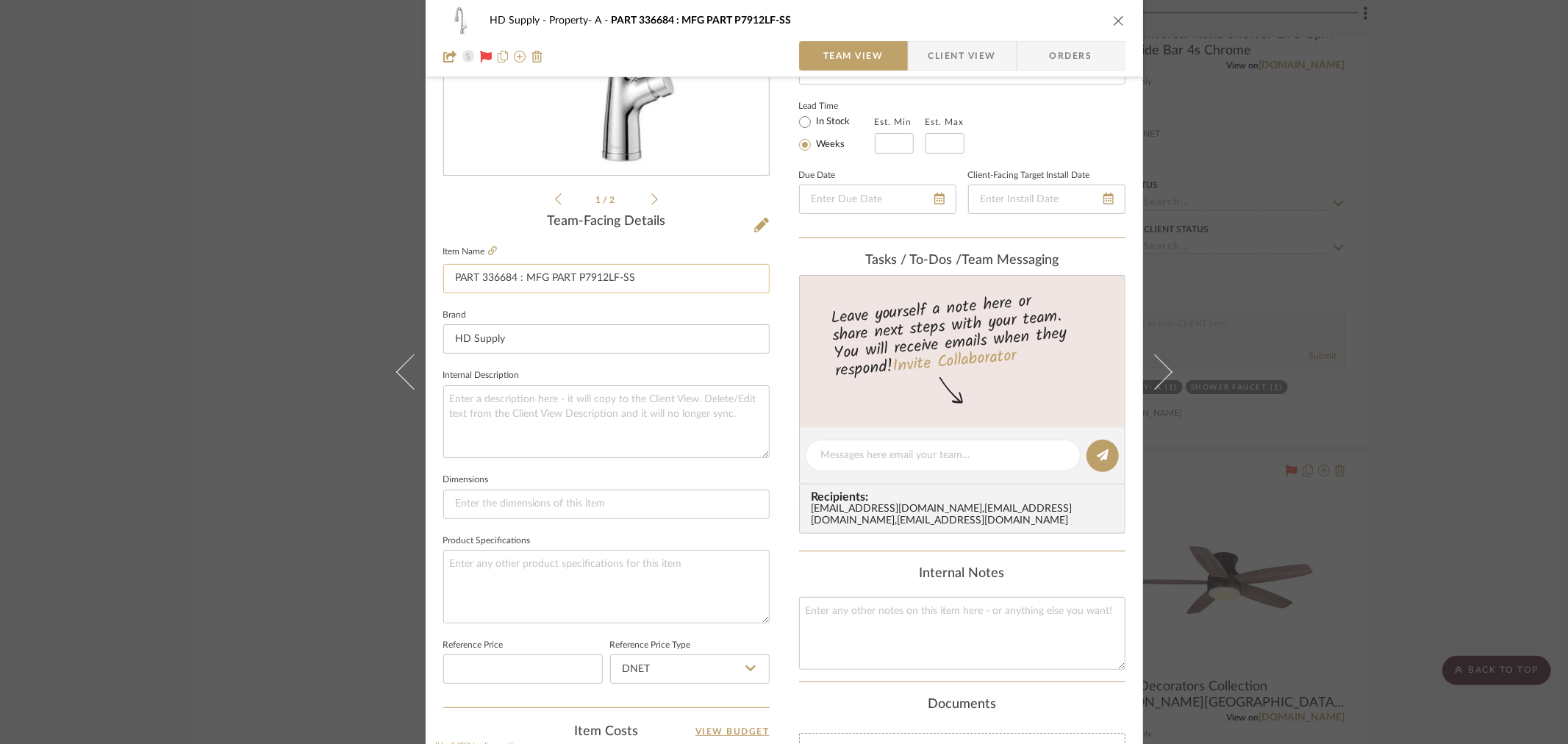
click at [498, 278] on input "PART 336684 : MFG PART P7912LF-SS" at bounding box center [606, 279] width 326 height 29
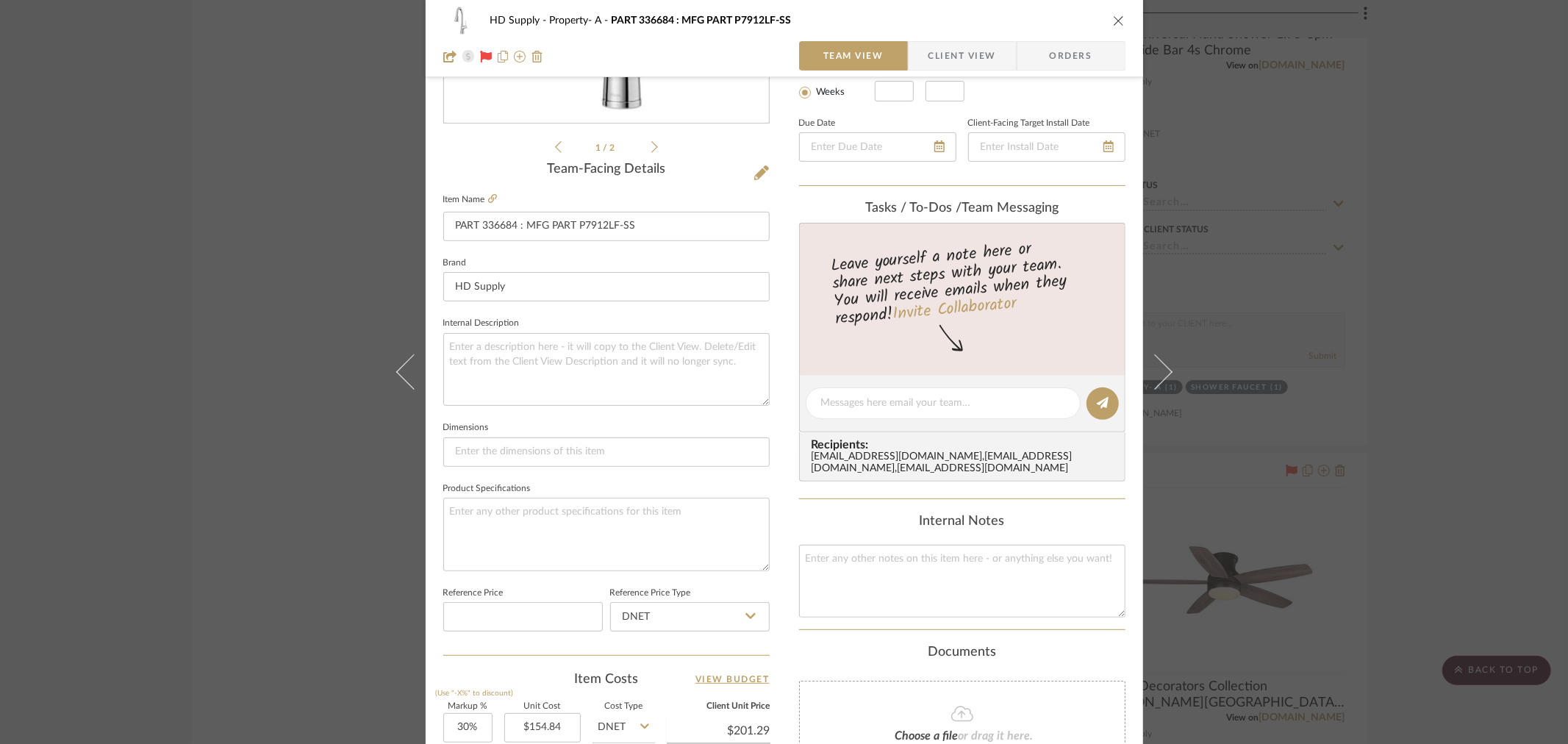
scroll to position [571, 0]
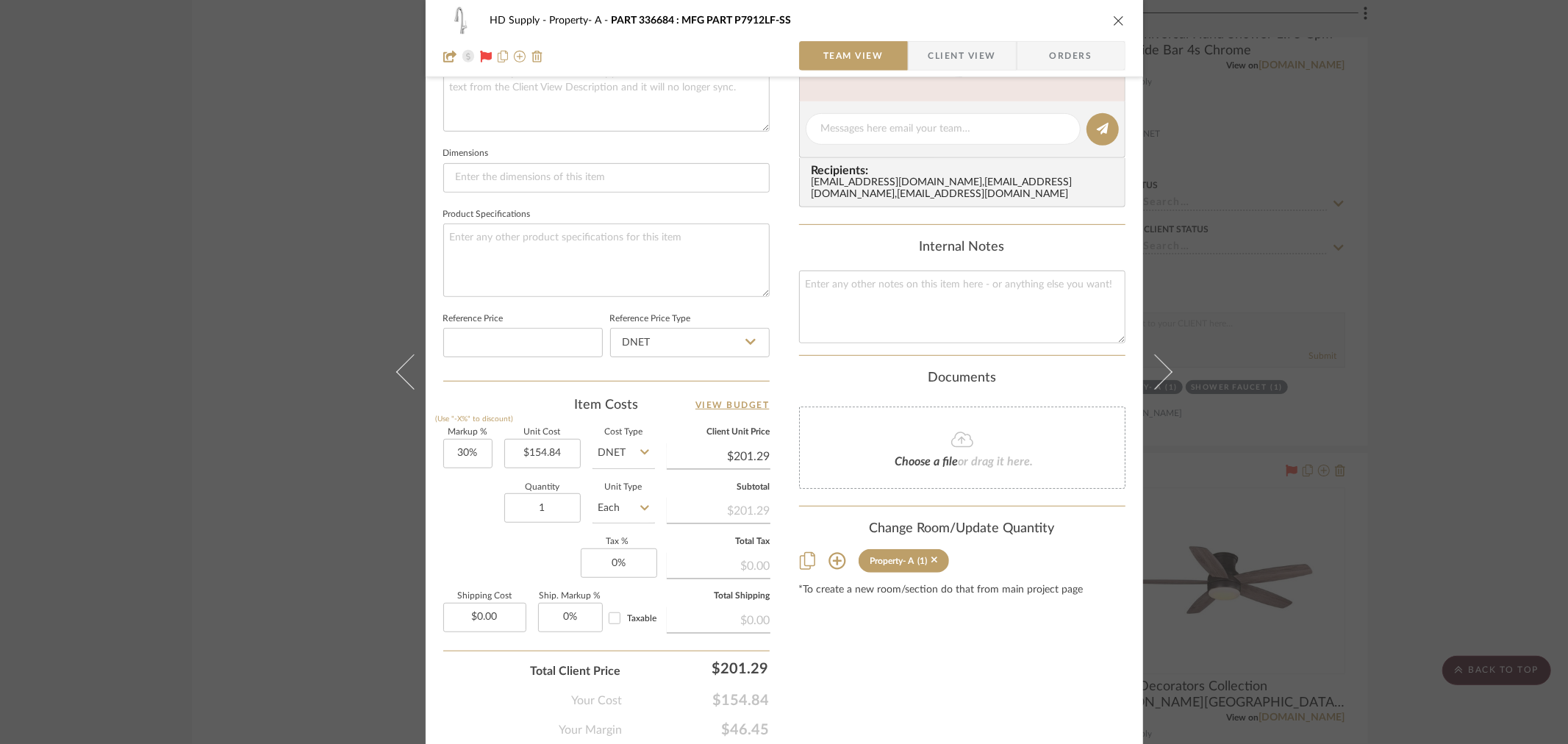
click at [1112, 21] on icon "close" at bounding box center [1118, 20] width 12 height 12
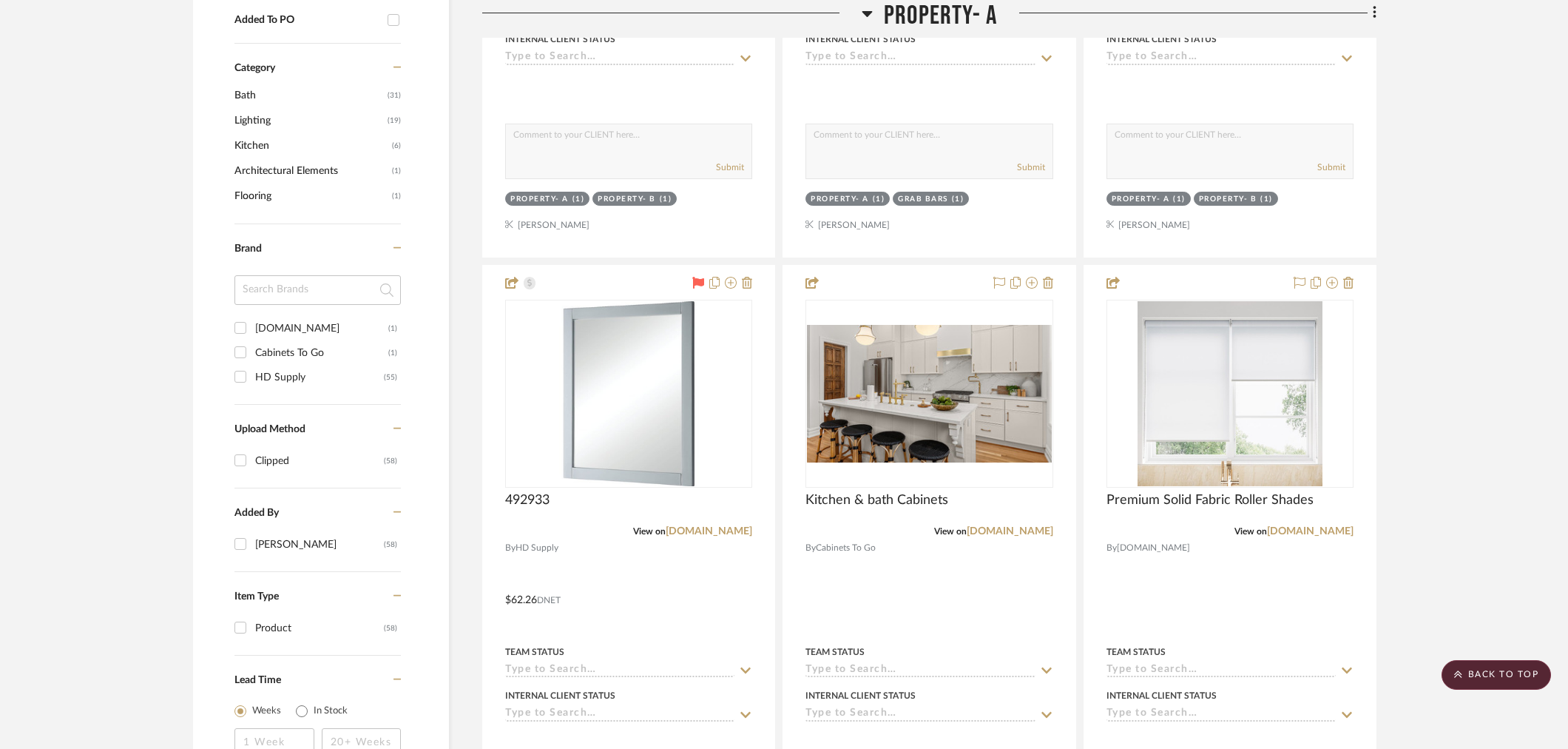
scroll to position [822, 0]
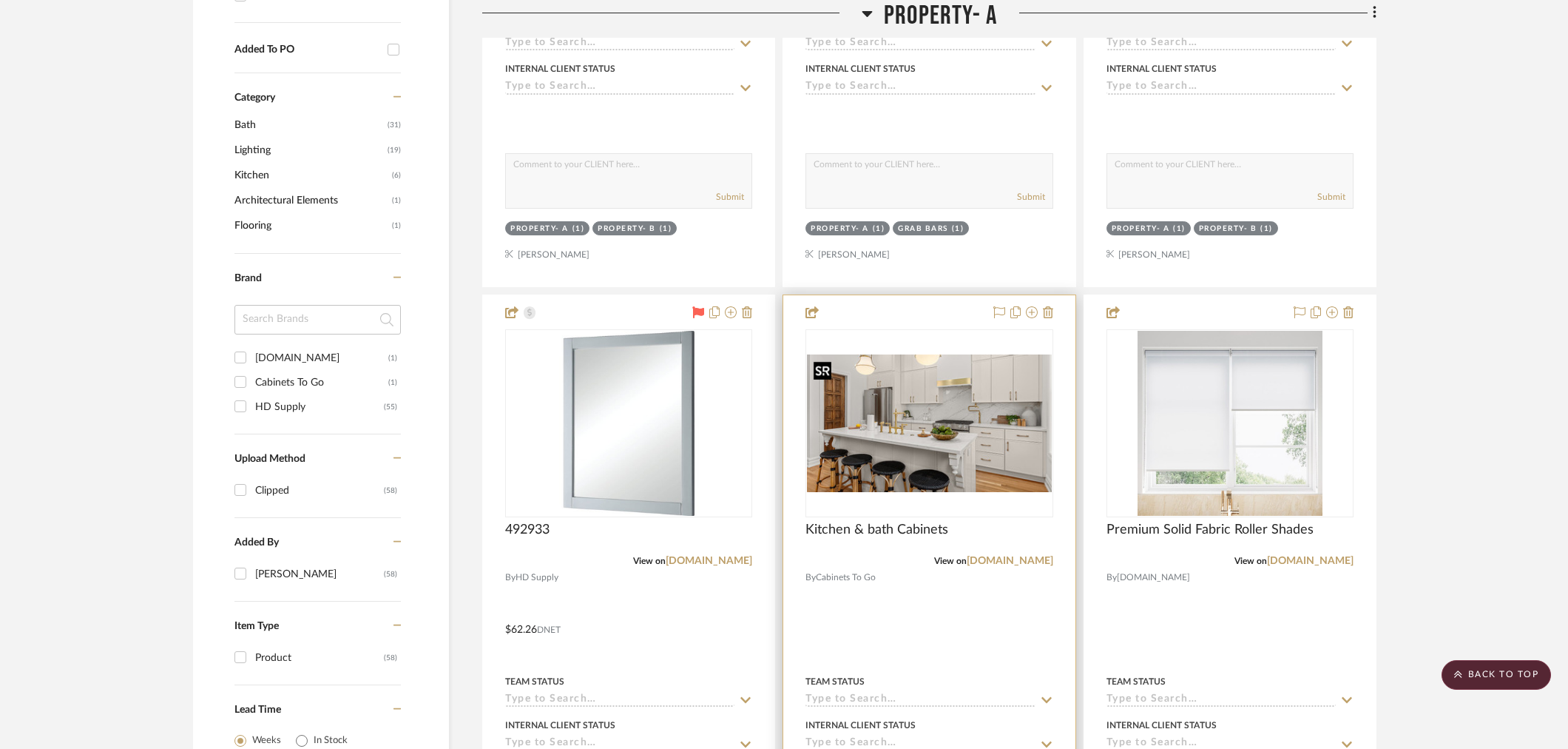
click at [993, 457] on div at bounding box center [929, 423] width 247 height 188
click at [986, 453] on img "0" at bounding box center [929, 423] width 244 height 137
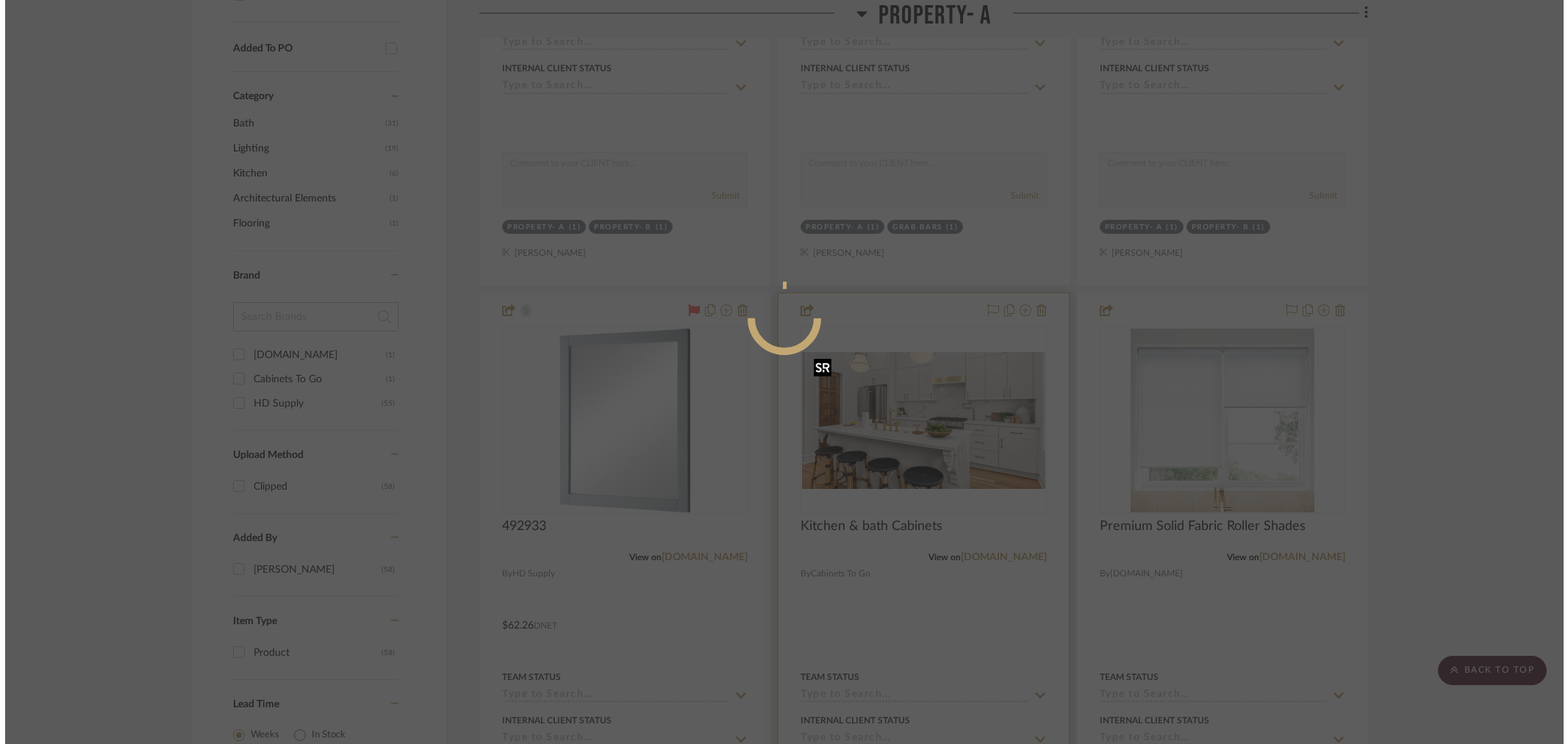
scroll to position [0, 0]
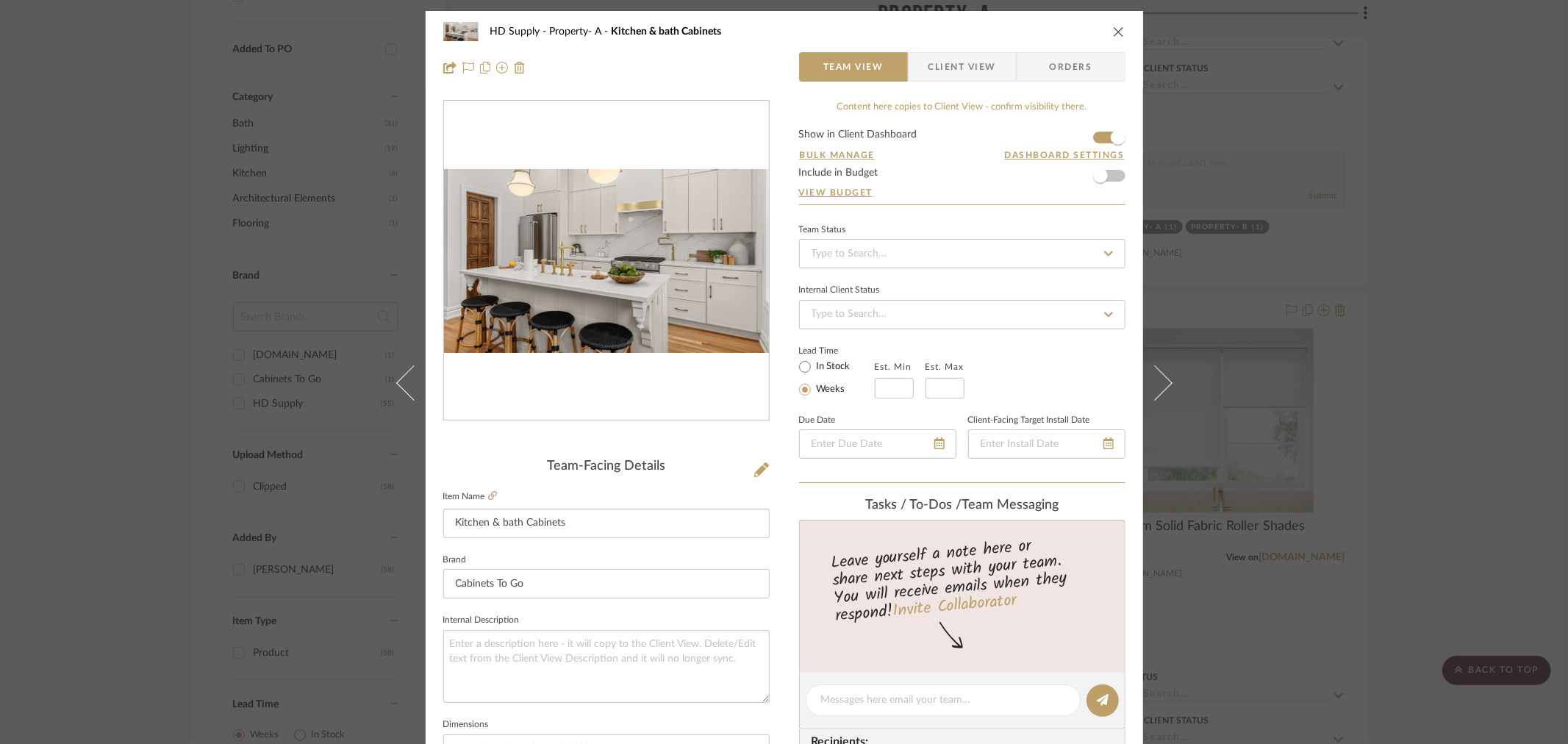
click at [1118, 32] on icon "close" at bounding box center [1118, 31] width 12 height 12
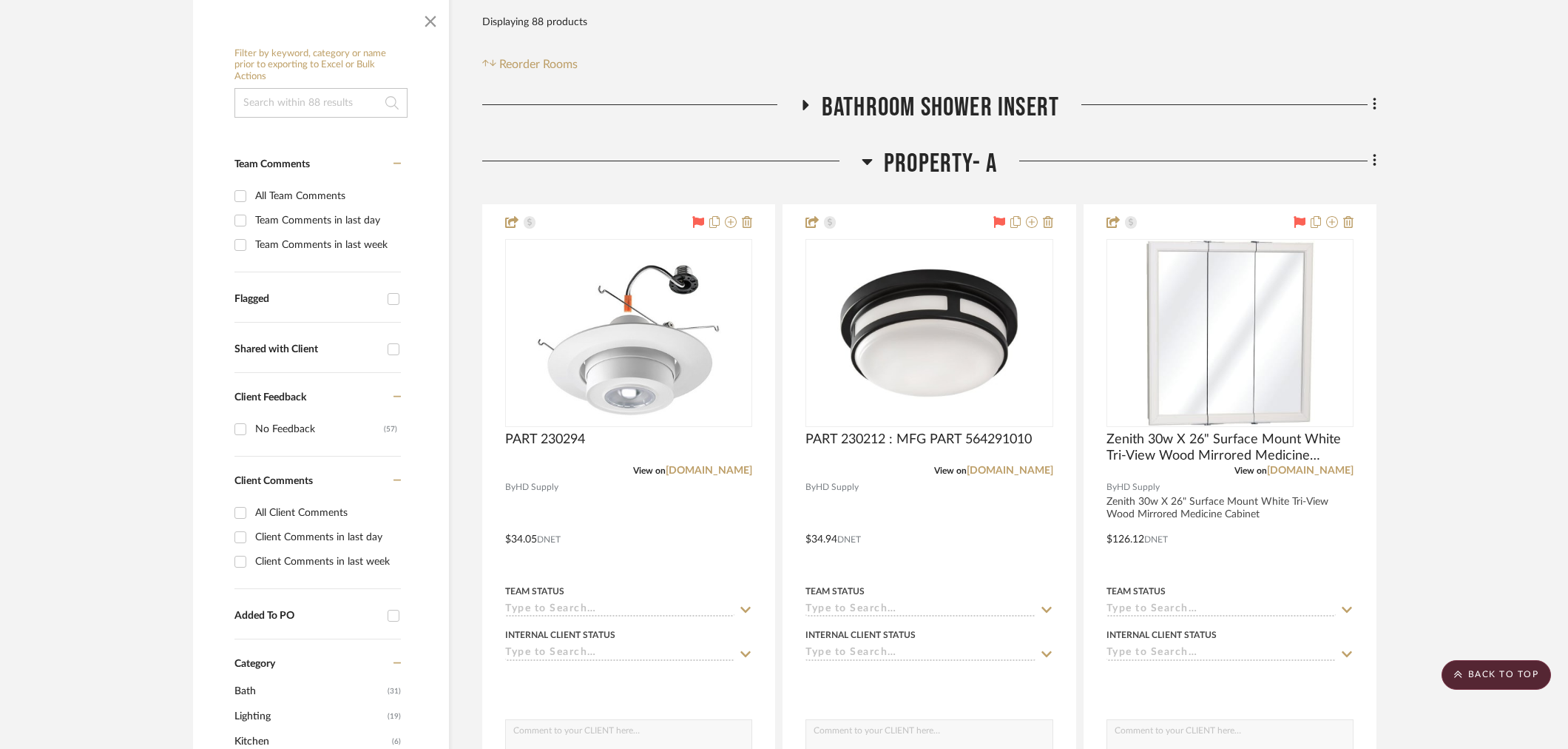
scroll to position [82, 0]
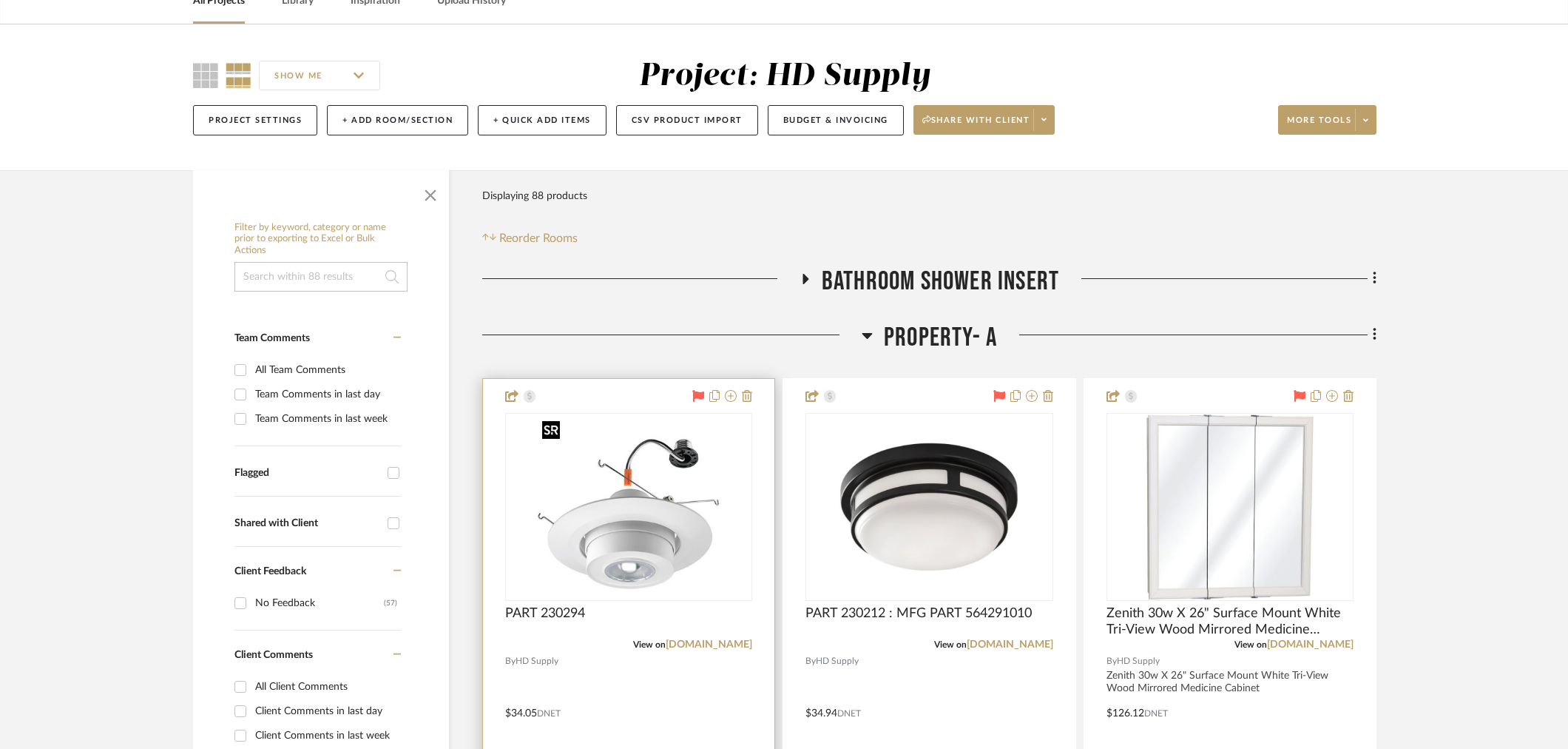
click at [0, 0] on img at bounding box center [0, 0] width 0 height 0
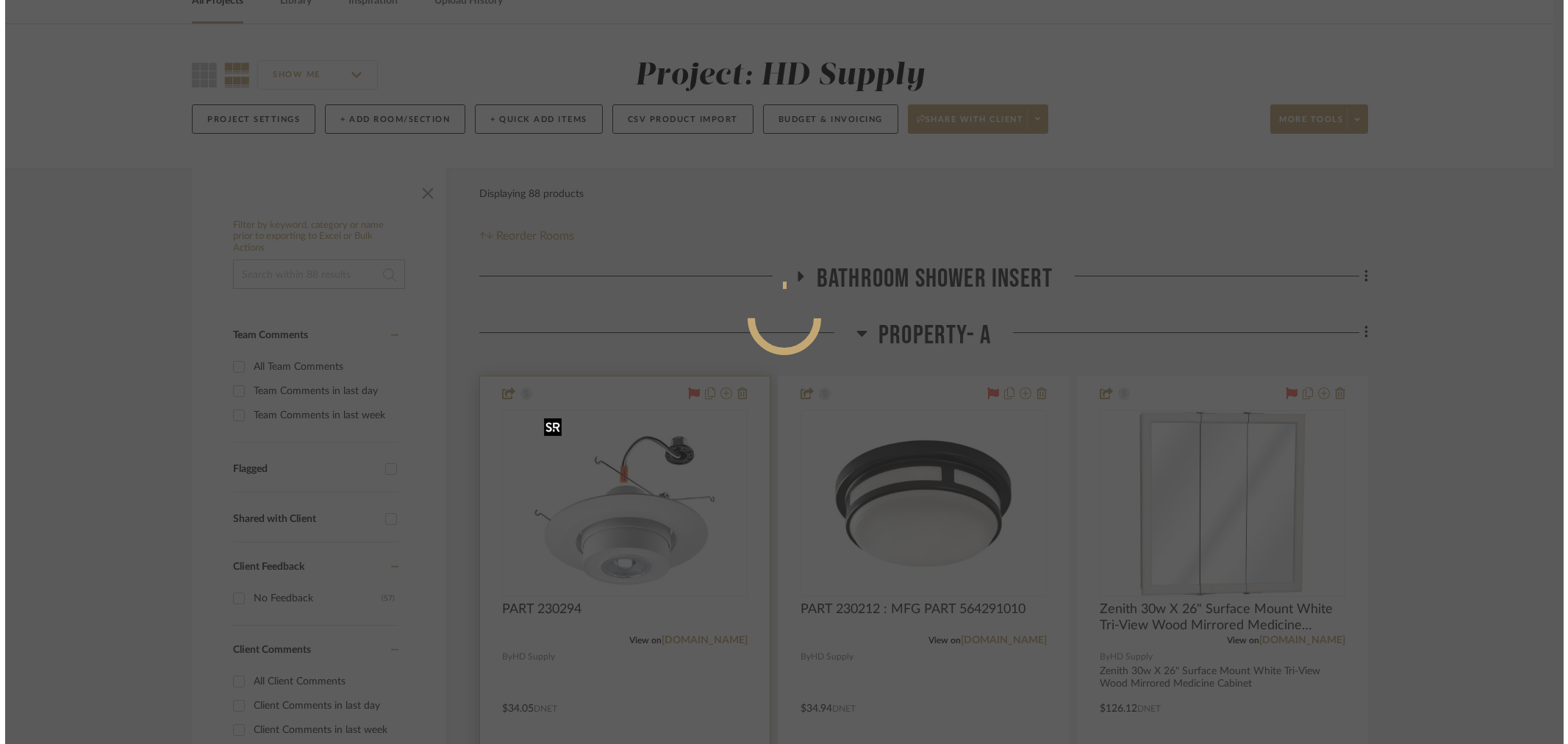
scroll to position [0, 0]
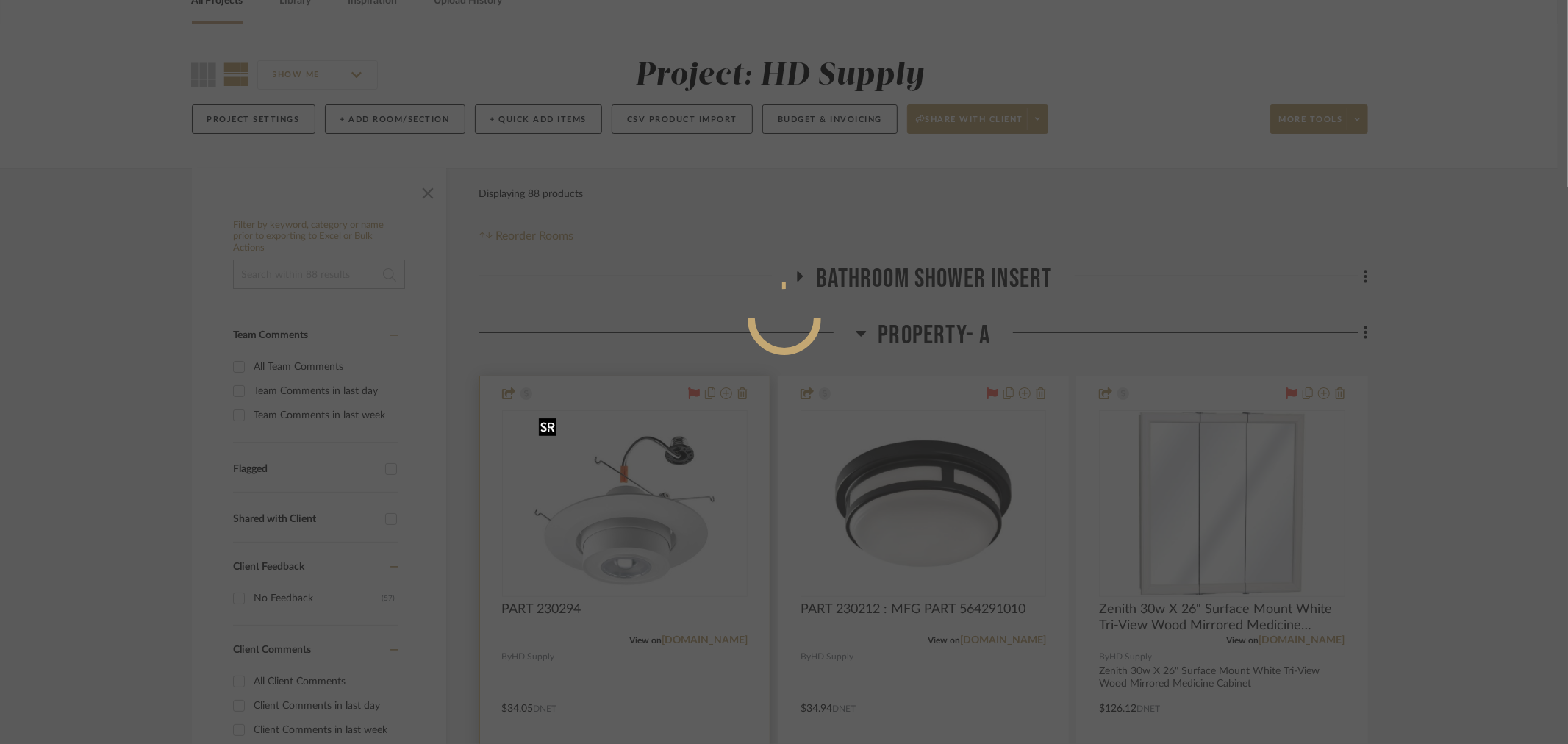
click at [616, 528] on div at bounding box center [784, 372] width 1568 height 744
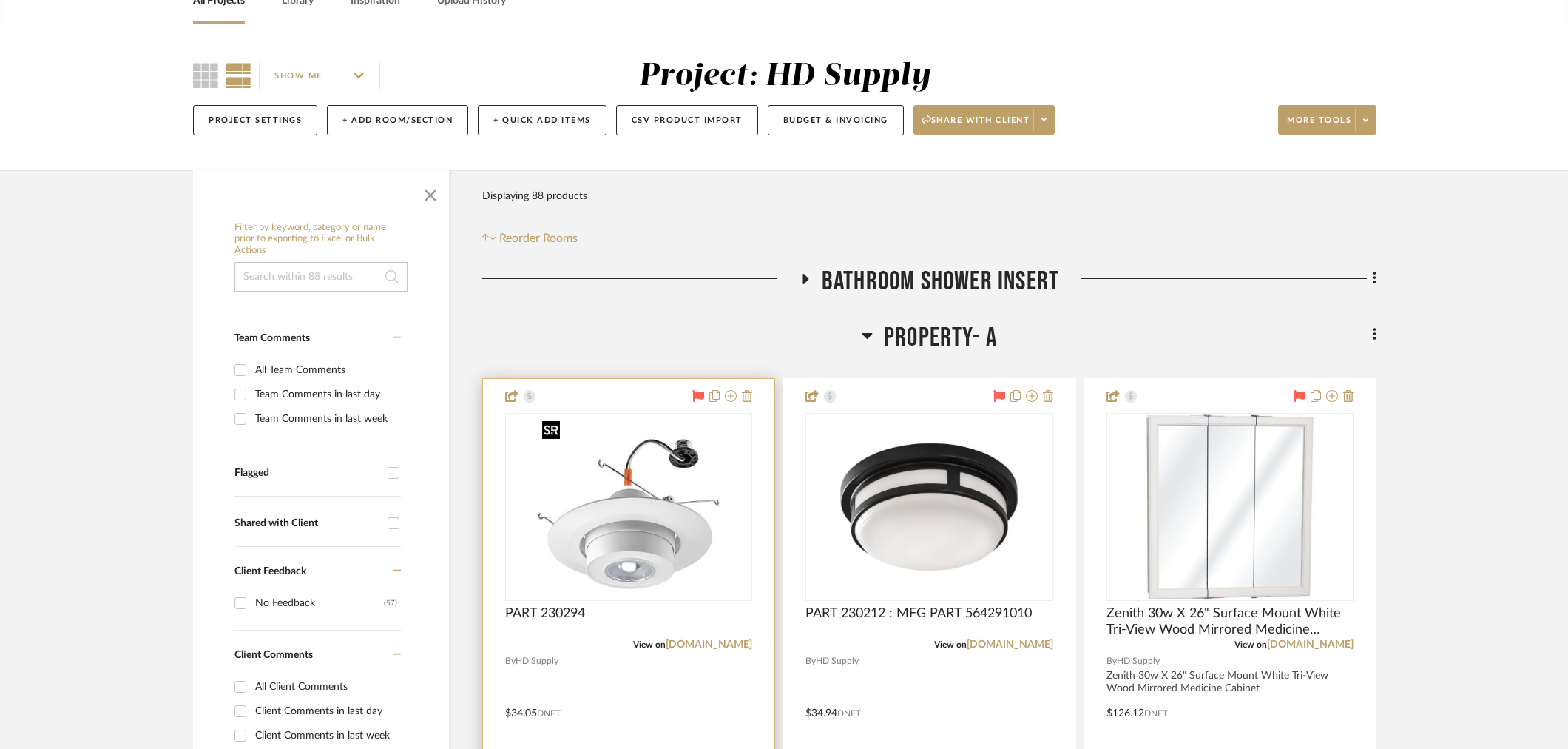
scroll to position [229, 0]
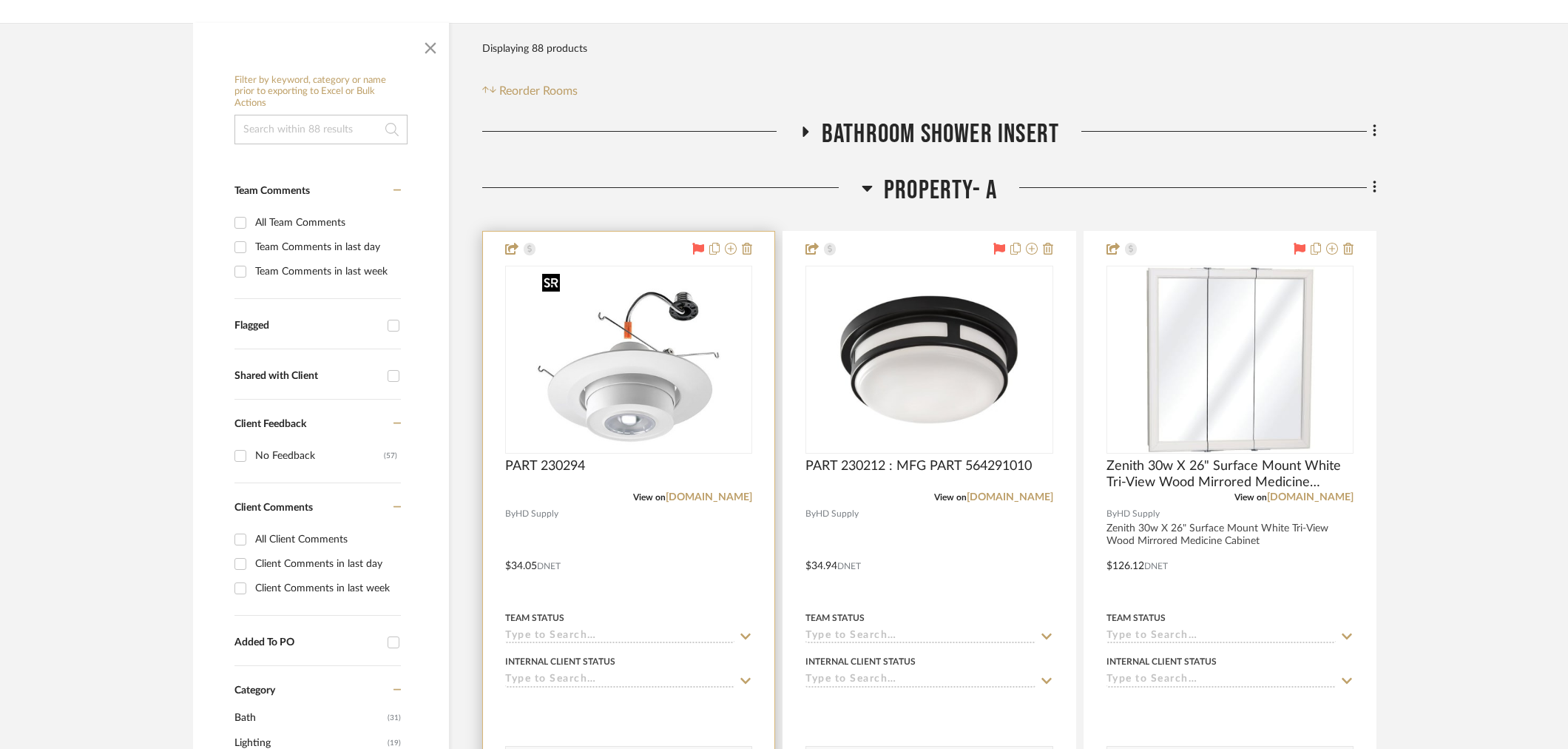
click at [652, 538] on div at bounding box center [628, 556] width 292 height 648
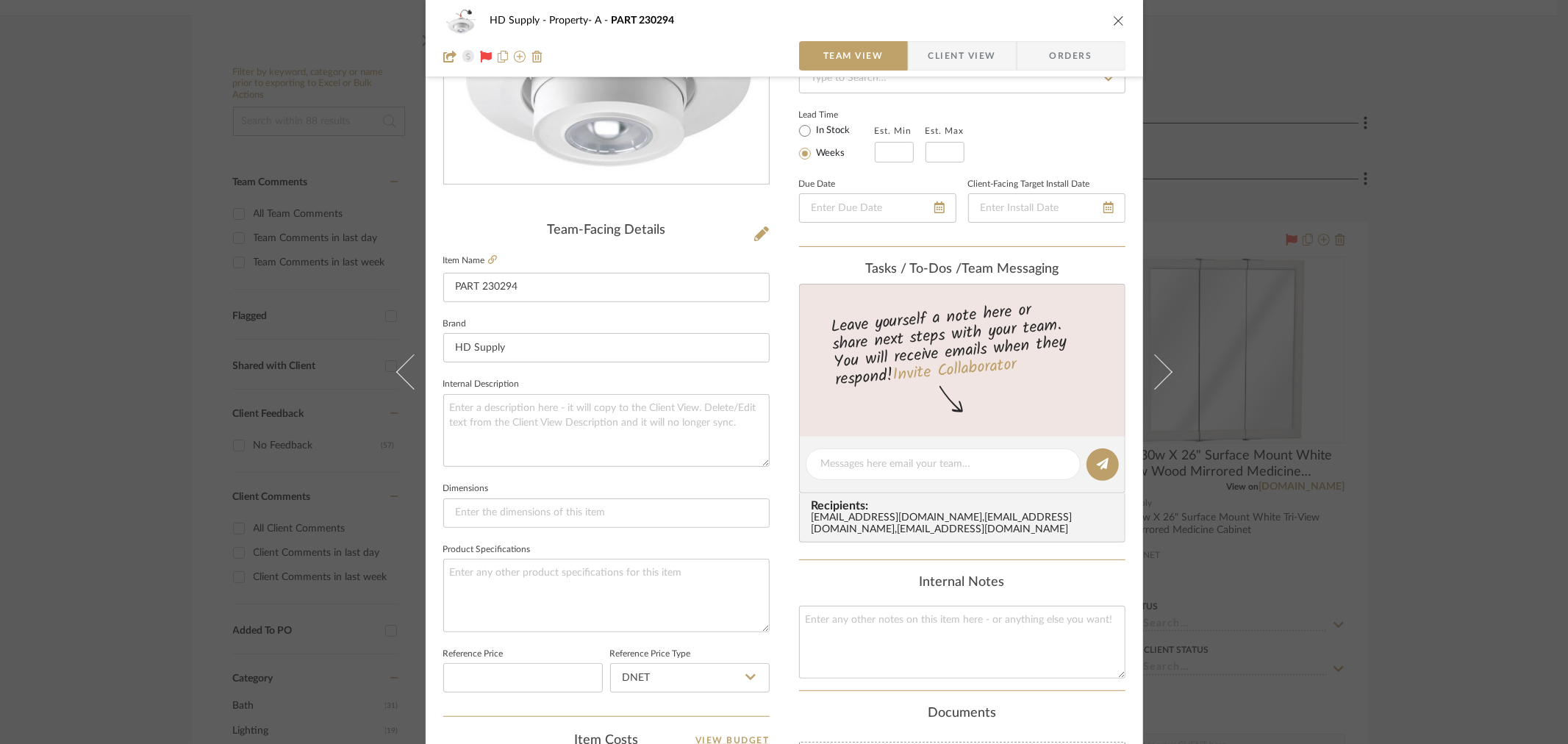
scroll to position [245, 0]
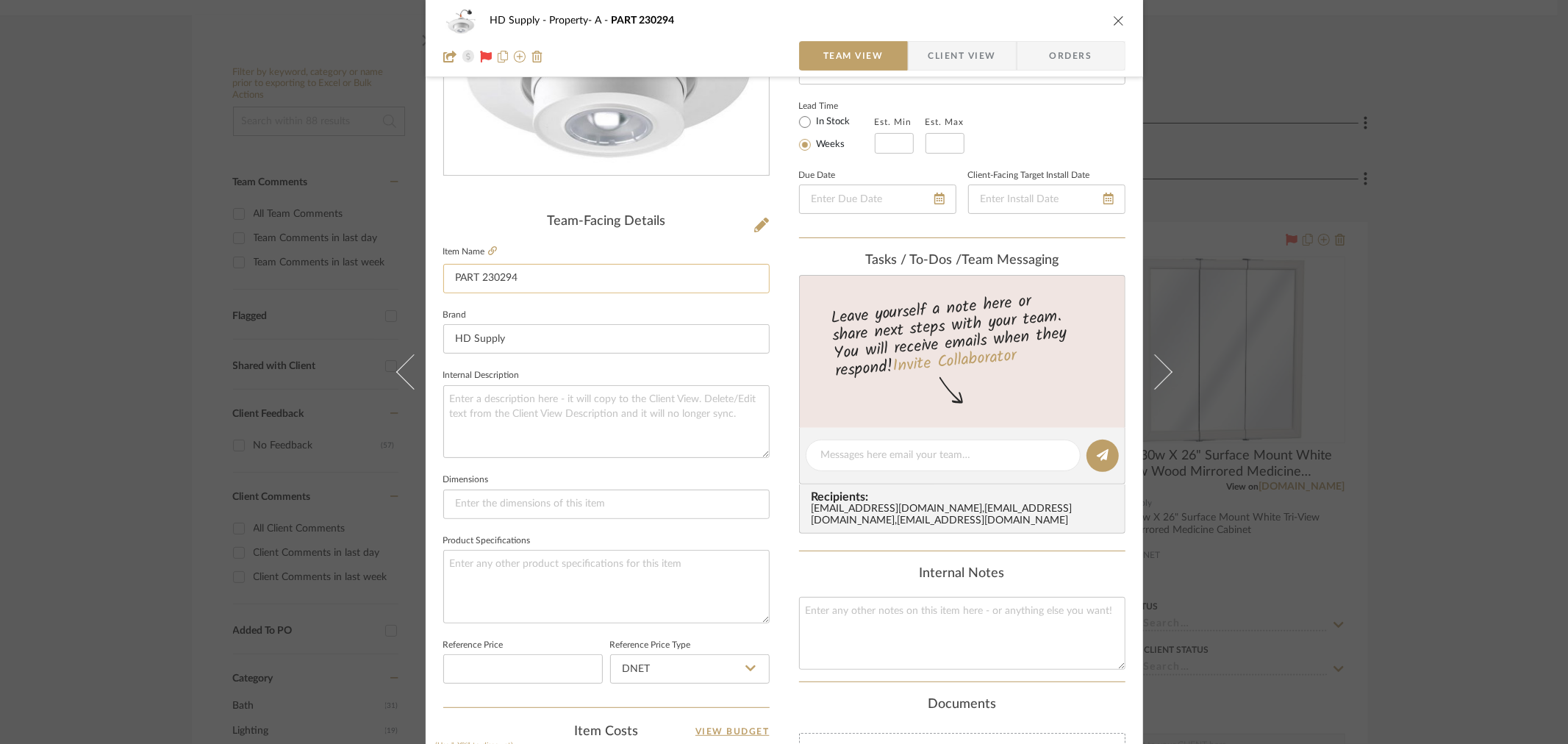
click at [487, 280] on input "PART 230294" at bounding box center [606, 279] width 326 height 29
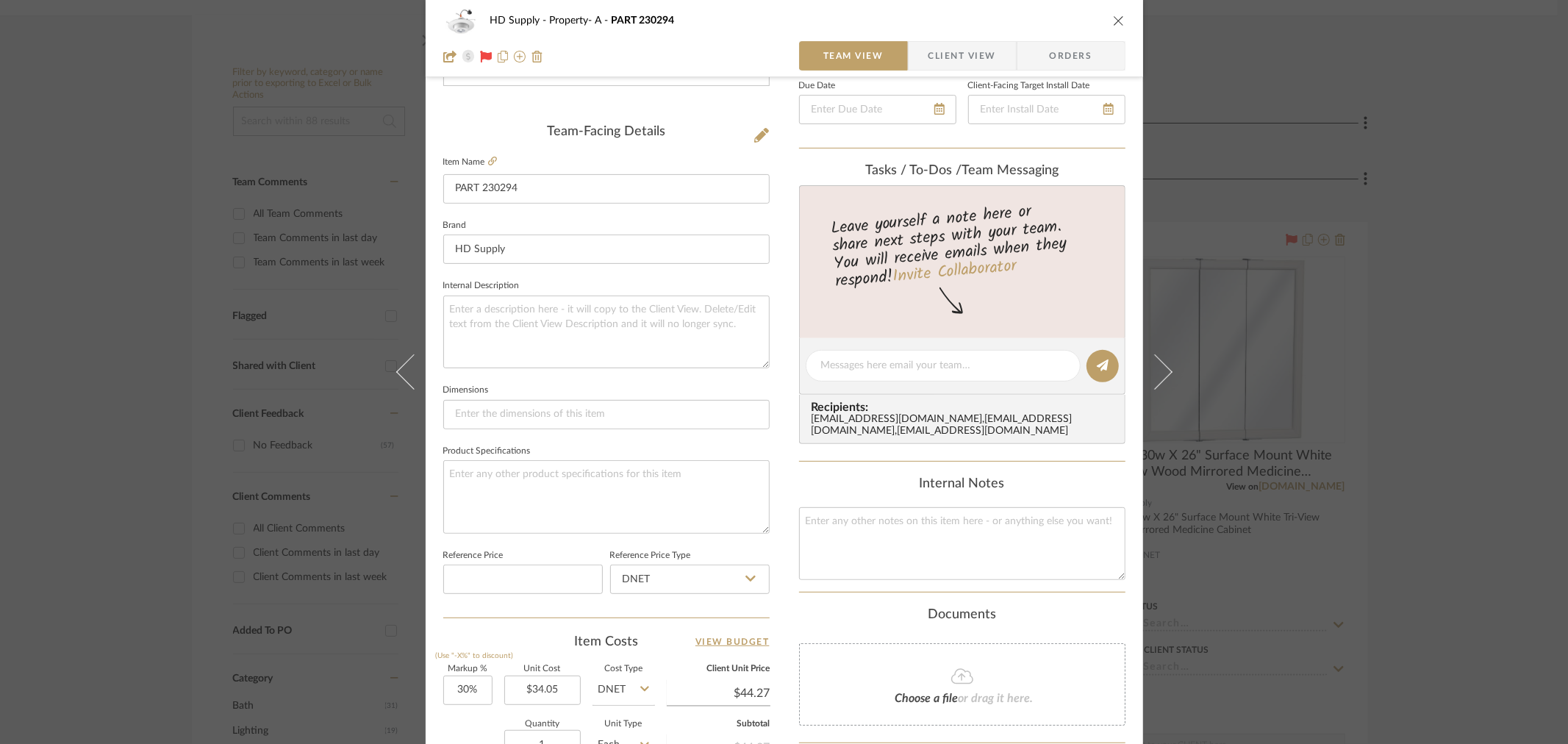
scroll to position [623, 0]
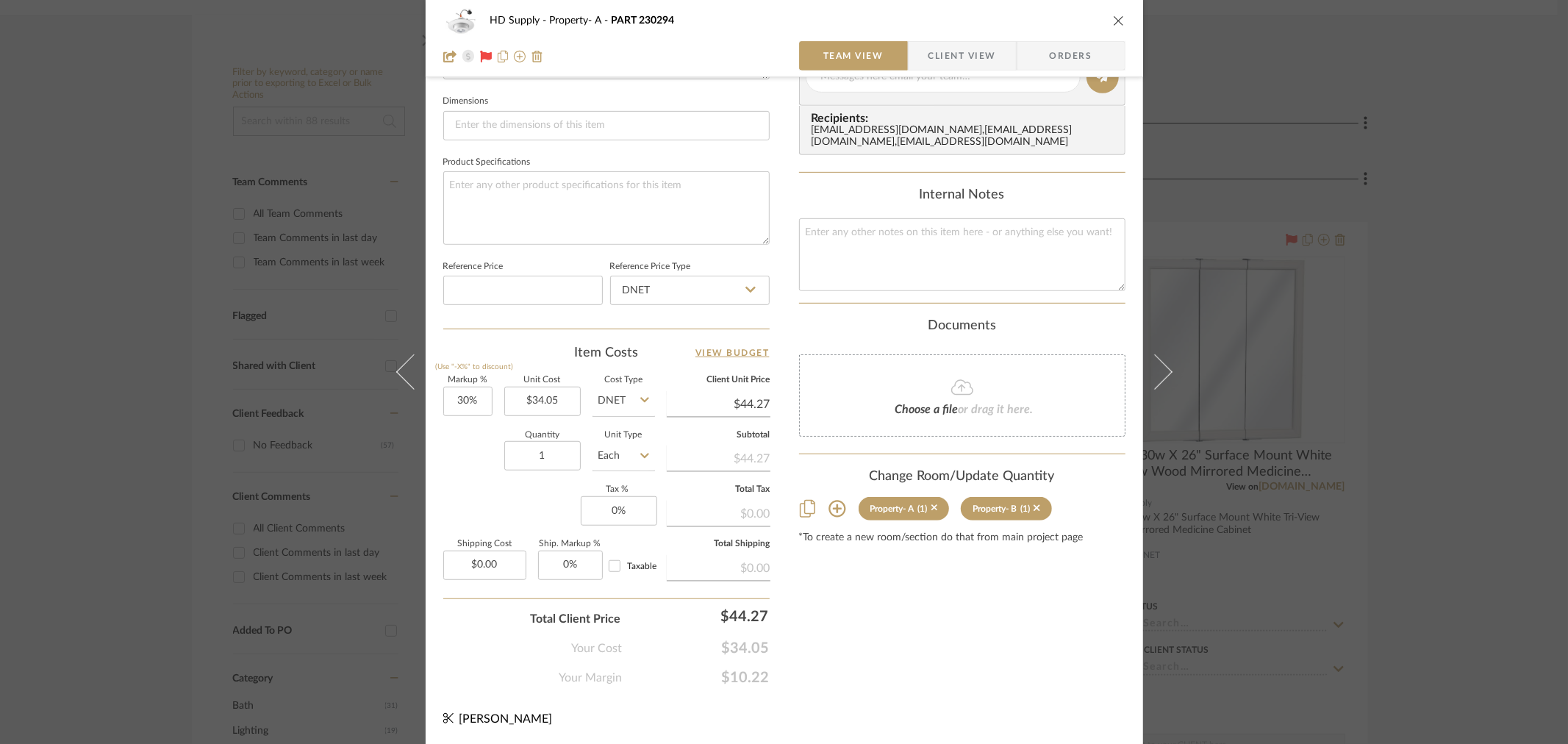
click at [1112, 24] on icon "close" at bounding box center [1118, 20] width 12 height 12
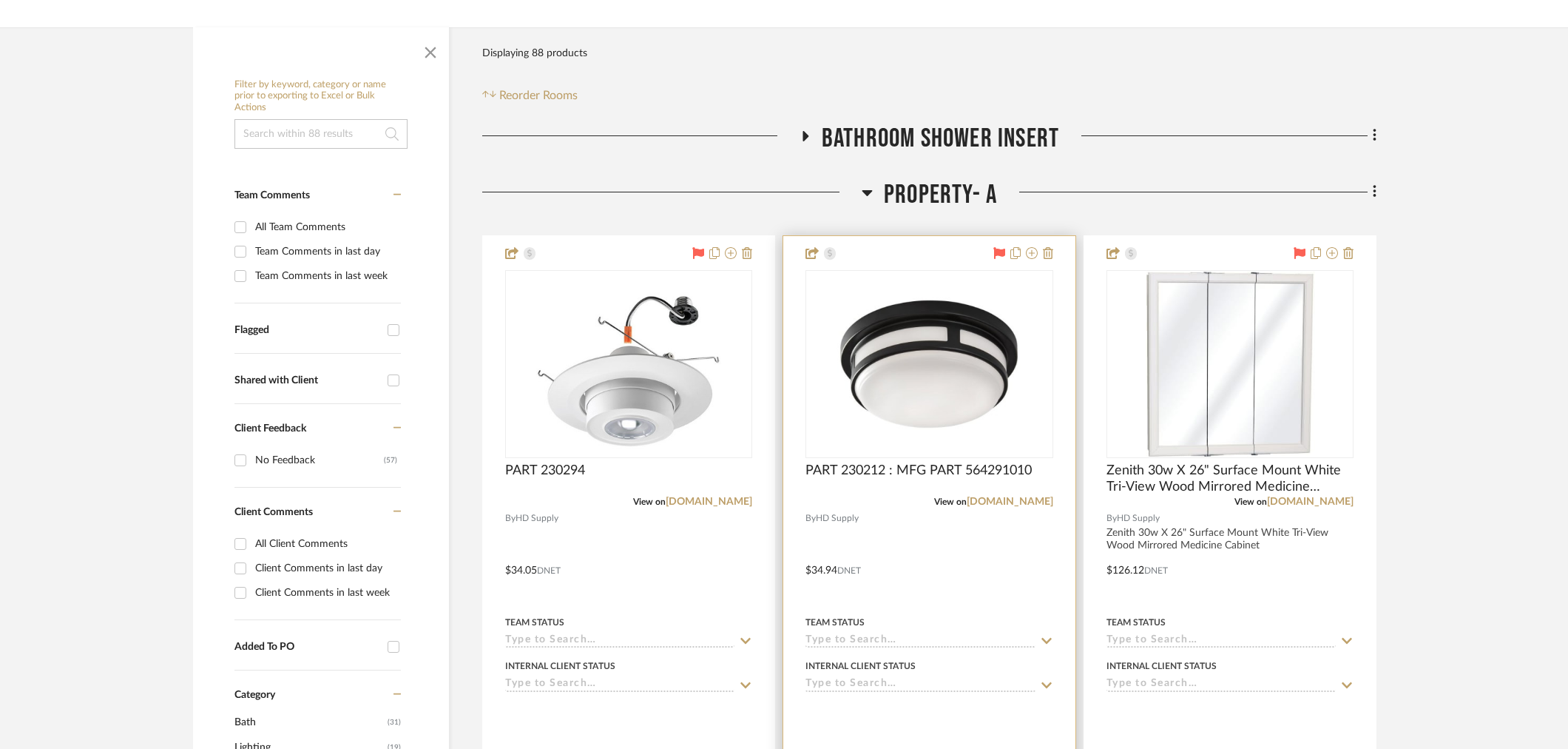
scroll to position [247, 0]
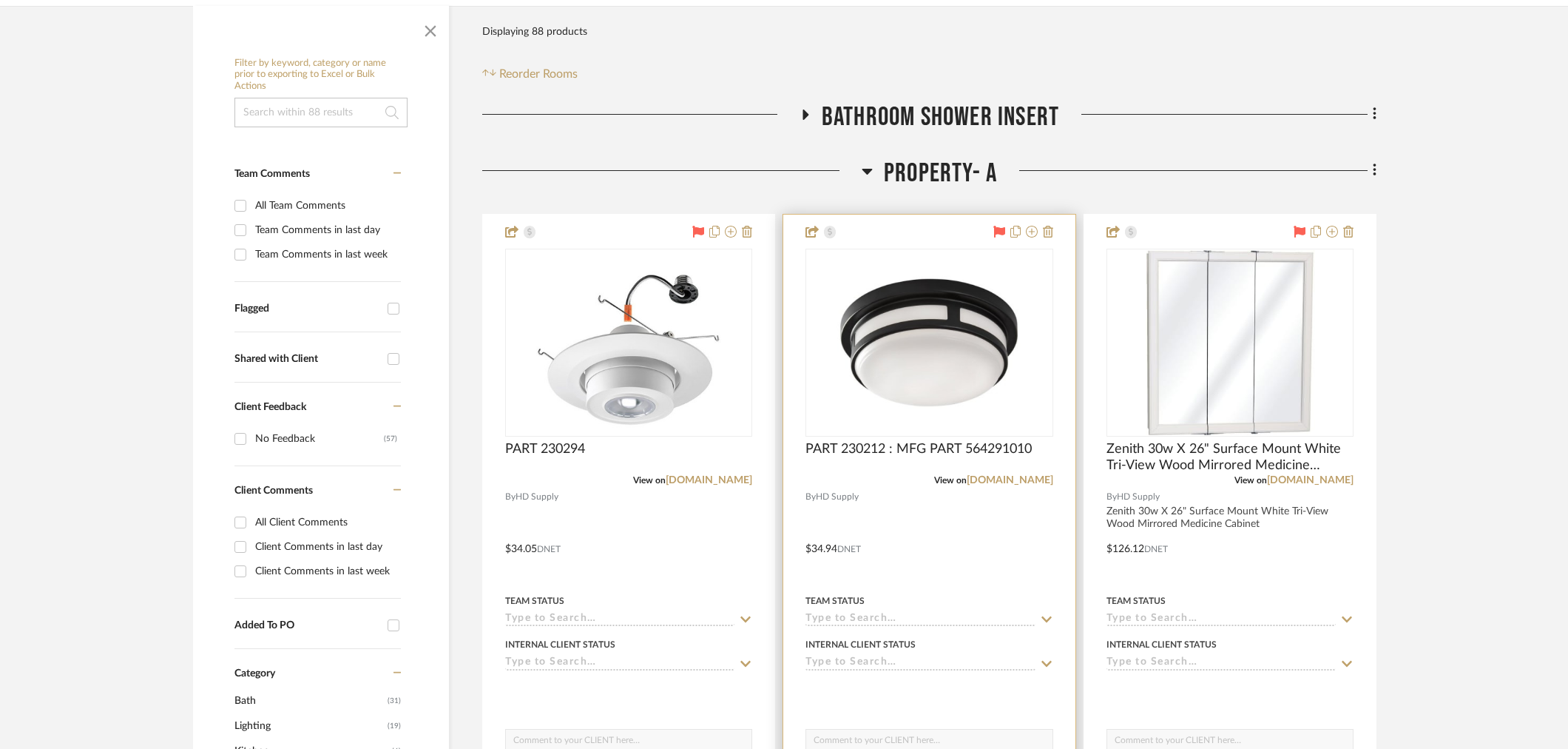
click at [926, 391] on img "0" at bounding box center [929, 343] width 185 height 185
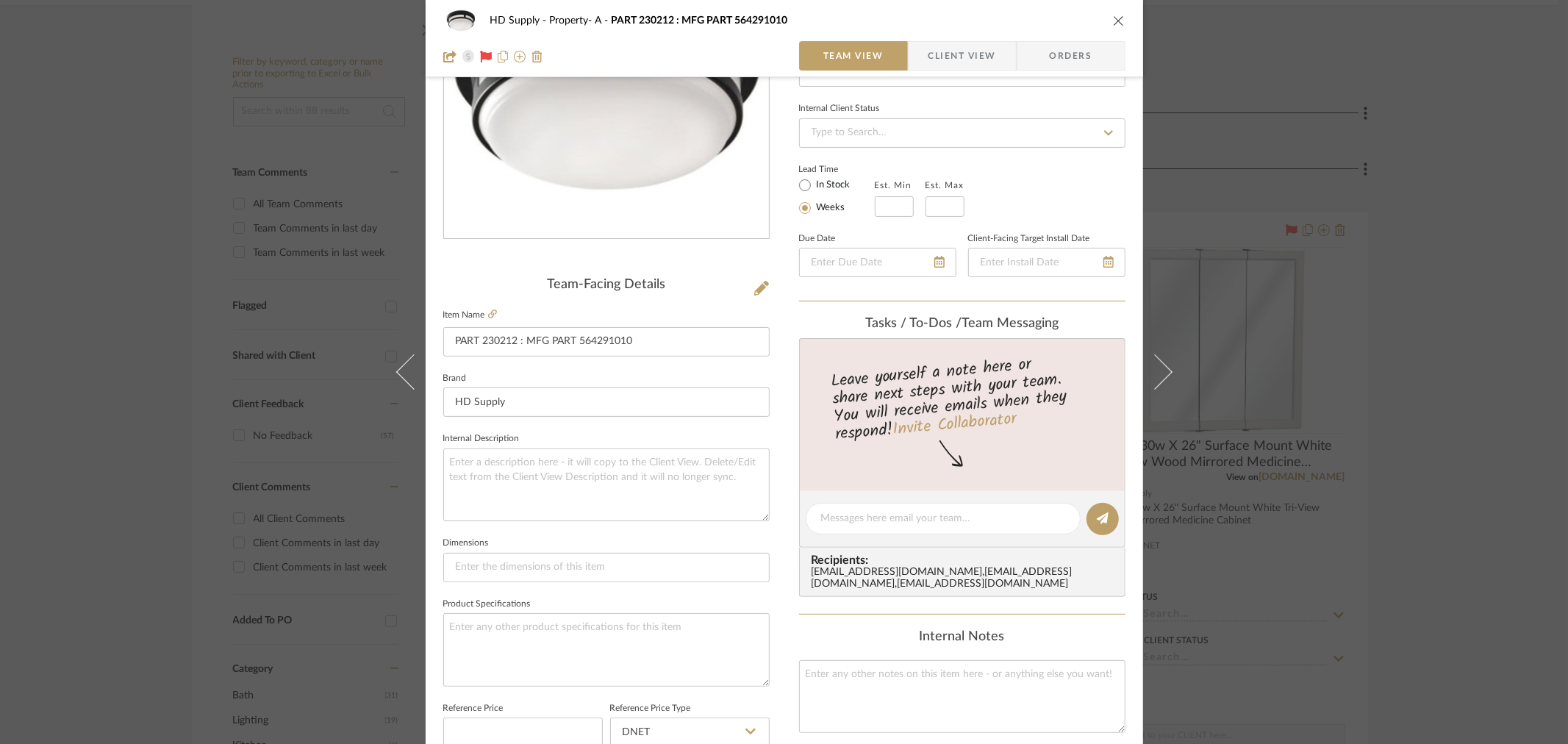
scroll to position [0, 0]
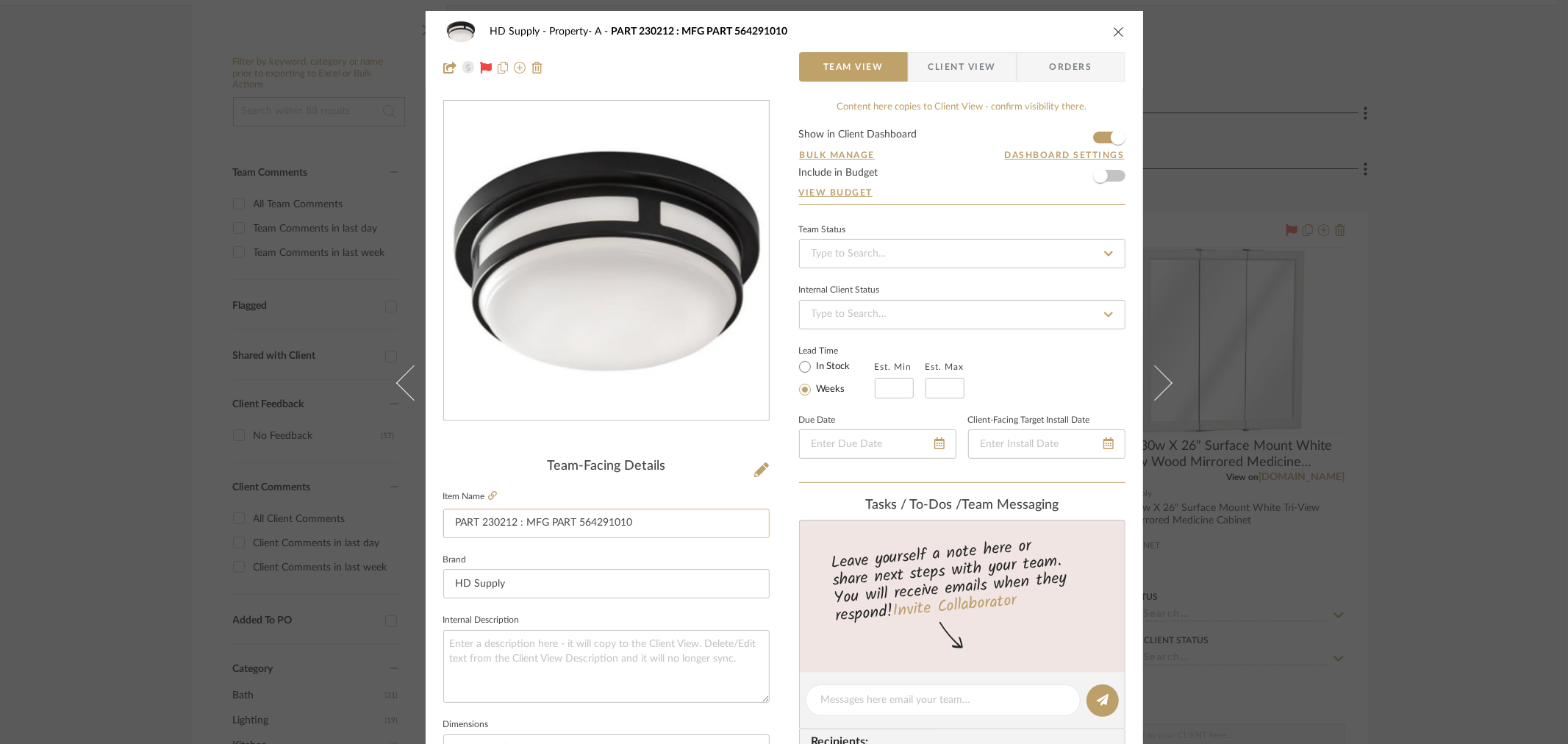
click at [496, 522] on input "PART 230212 : MFG PART 564291010" at bounding box center [606, 523] width 326 height 29
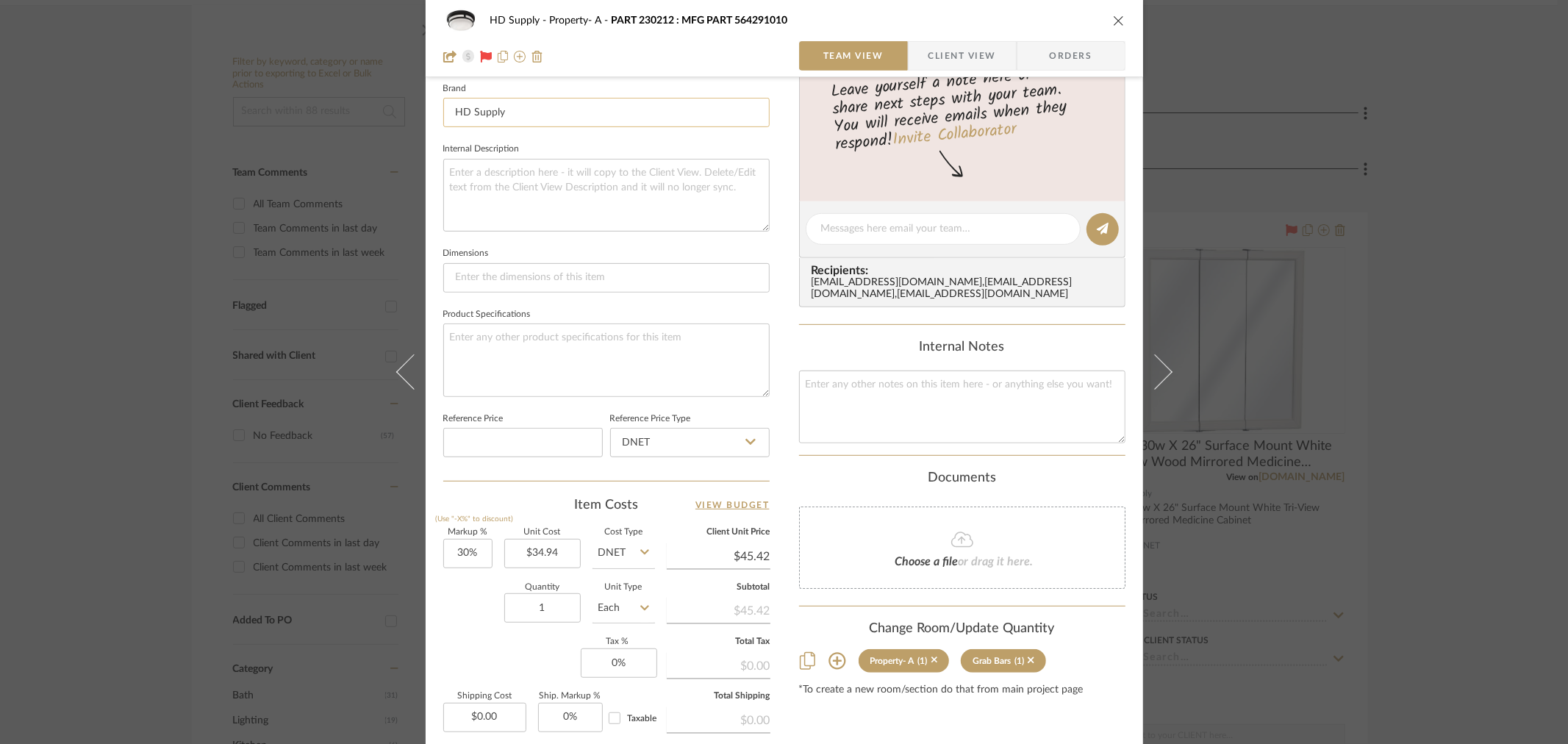
scroll to position [490, 0]
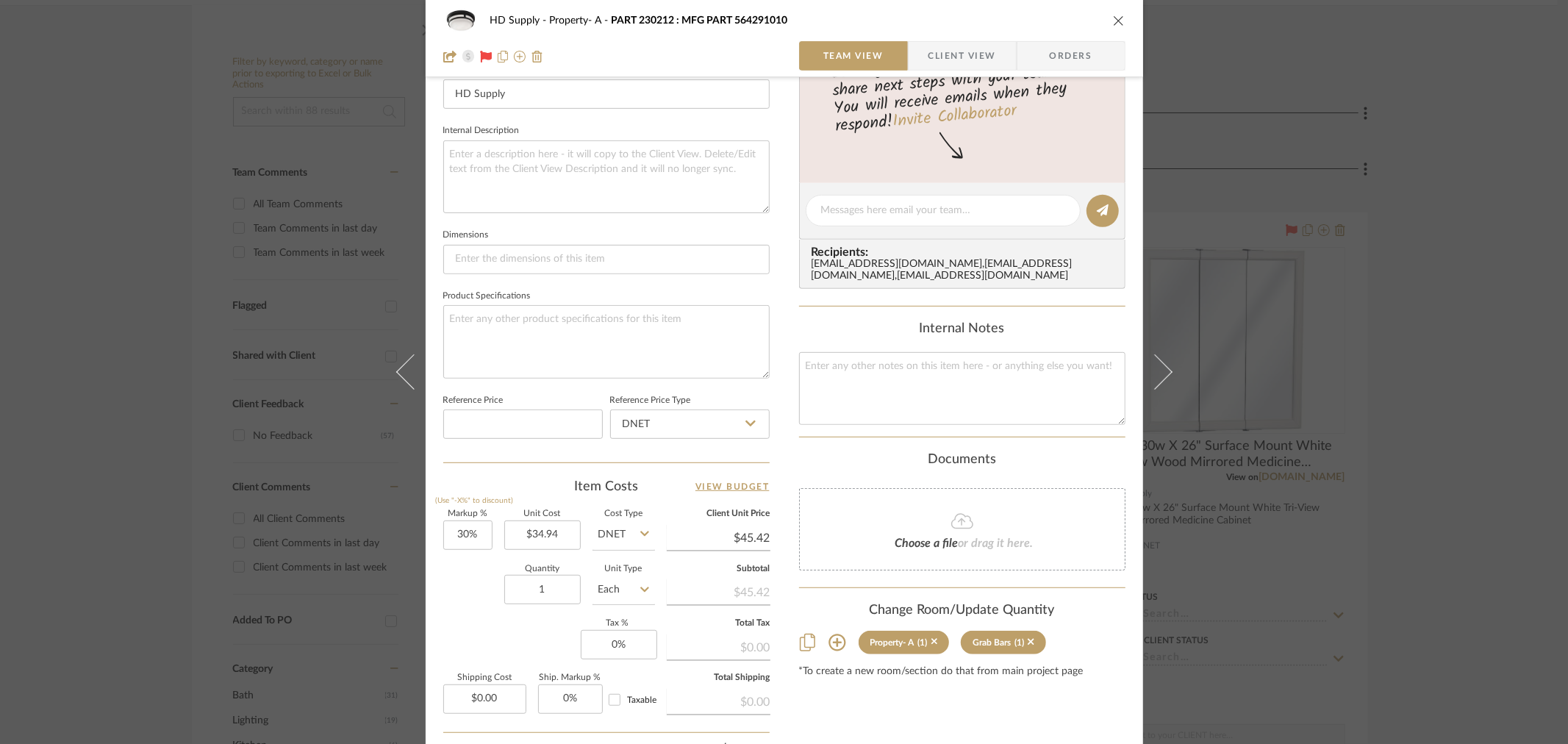
click at [1121, 21] on div "HD Supply Property- A PART 230212 : MFG PART 564291010 Team View Client View Or…" at bounding box center [784, 39] width 717 height 78
click at [1112, 19] on icon "close" at bounding box center [1118, 20] width 12 height 12
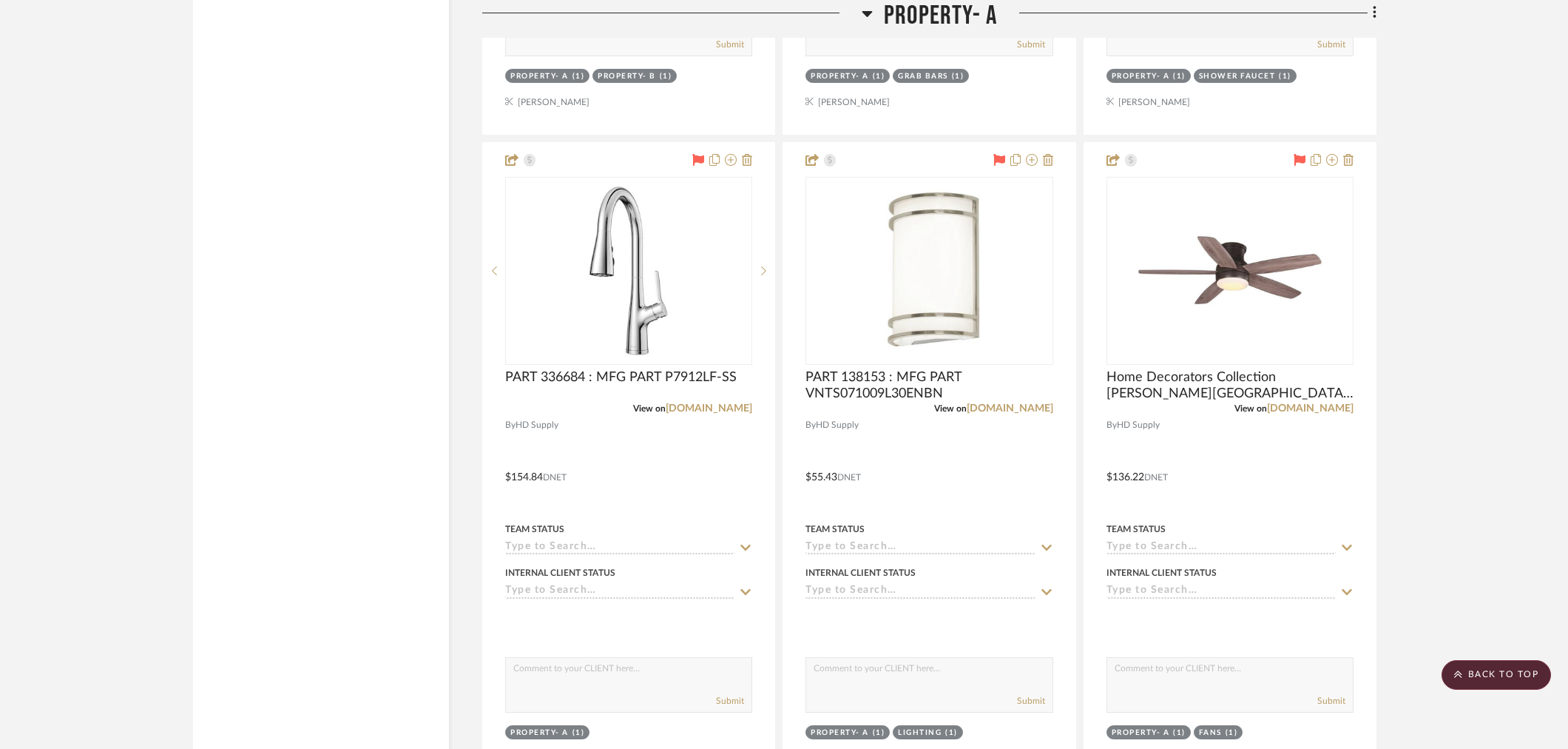
scroll to position [2302, 0]
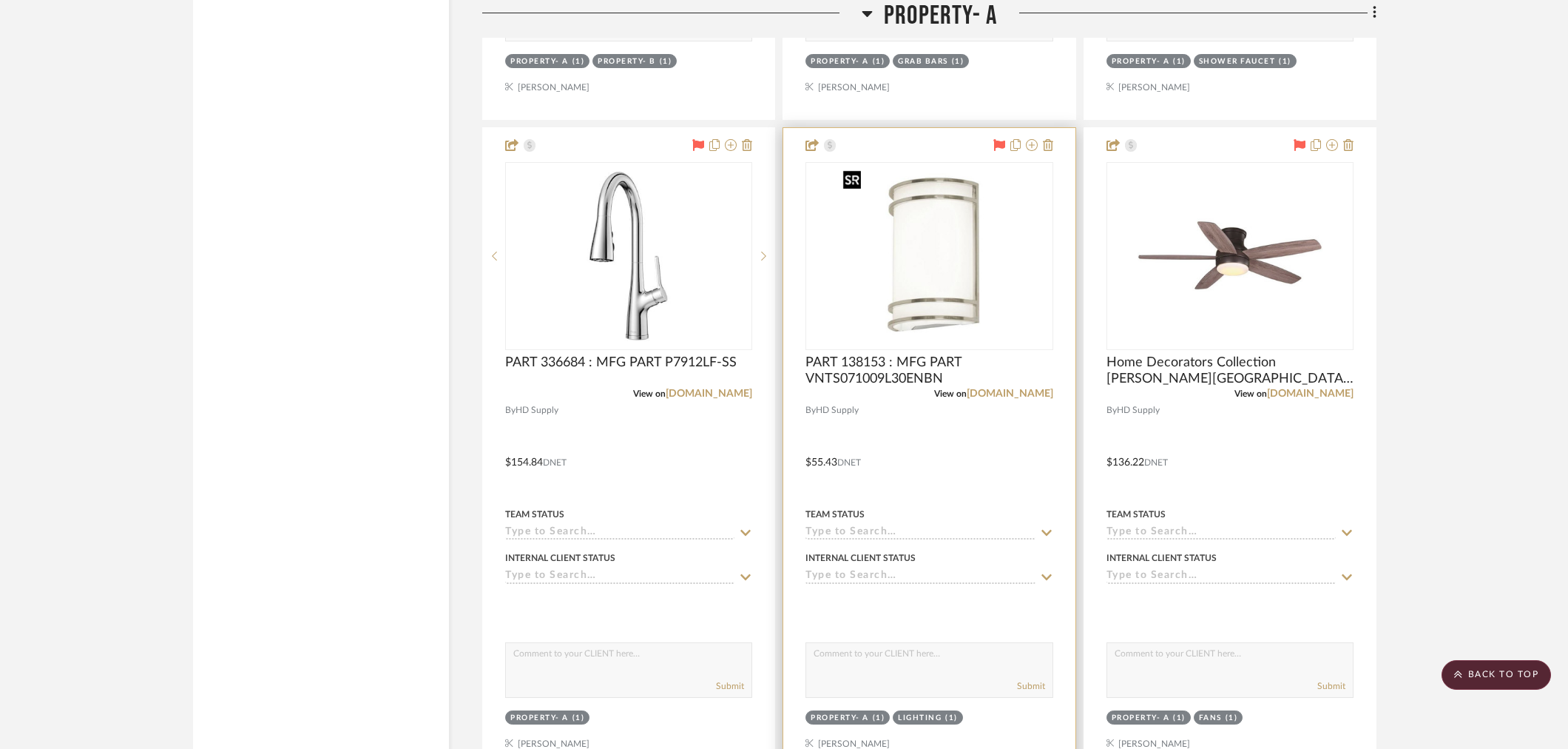
click at [933, 333] on img "0" at bounding box center [929, 256] width 185 height 185
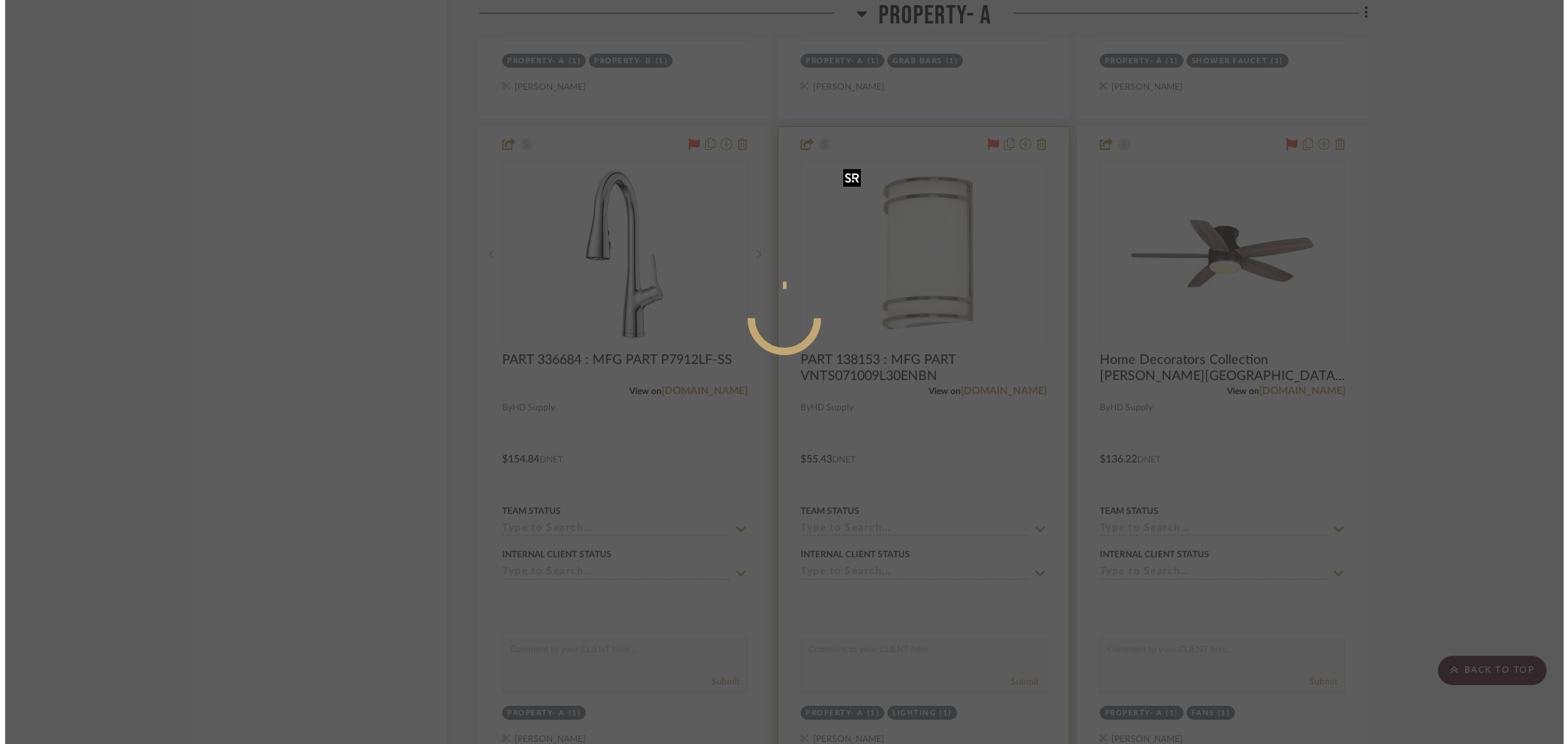
scroll to position [0, 0]
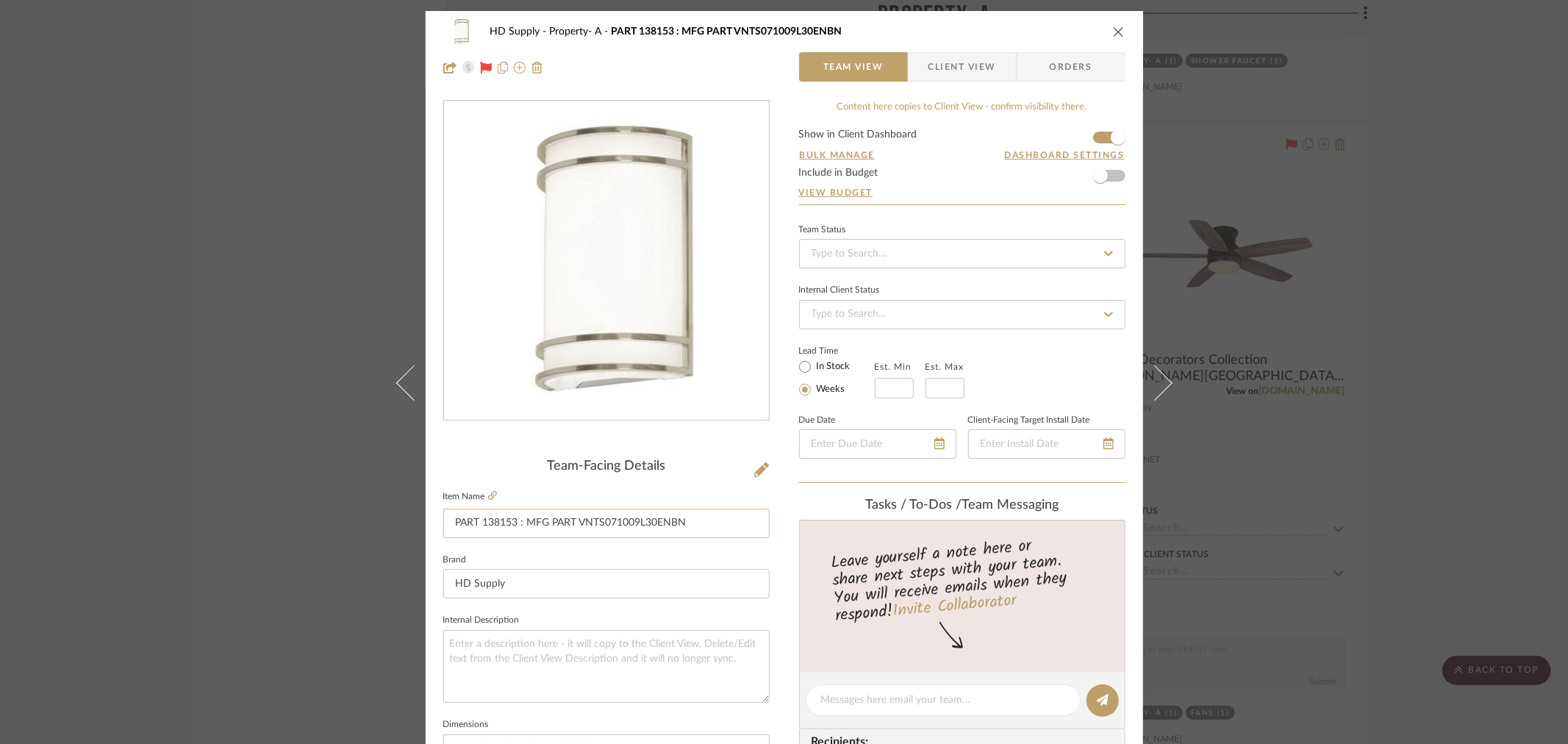
click at [491, 528] on input "PART 138153 : MFG PART VNTS071009L30ENBN" at bounding box center [606, 523] width 326 height 29
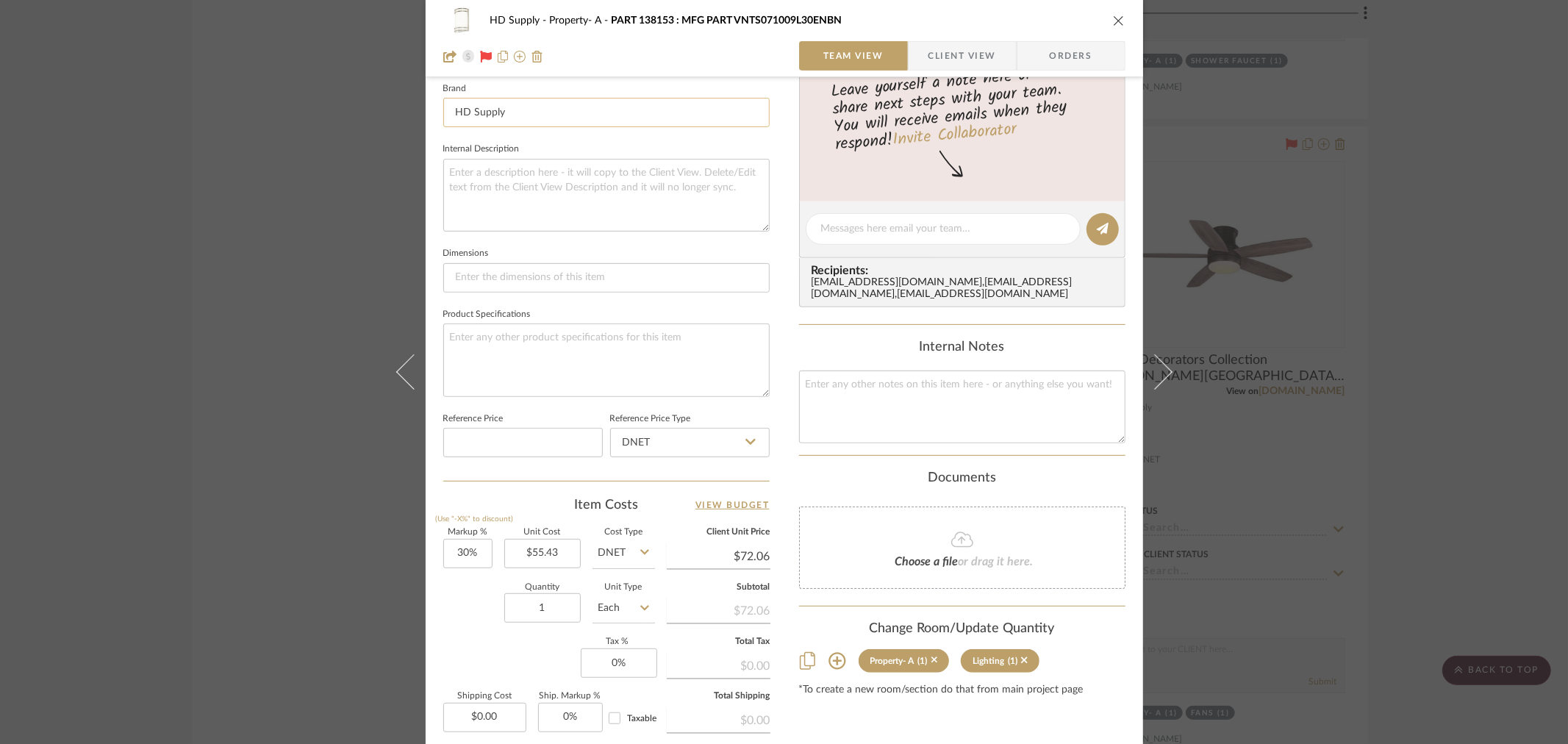
scroll to position [490, 0]
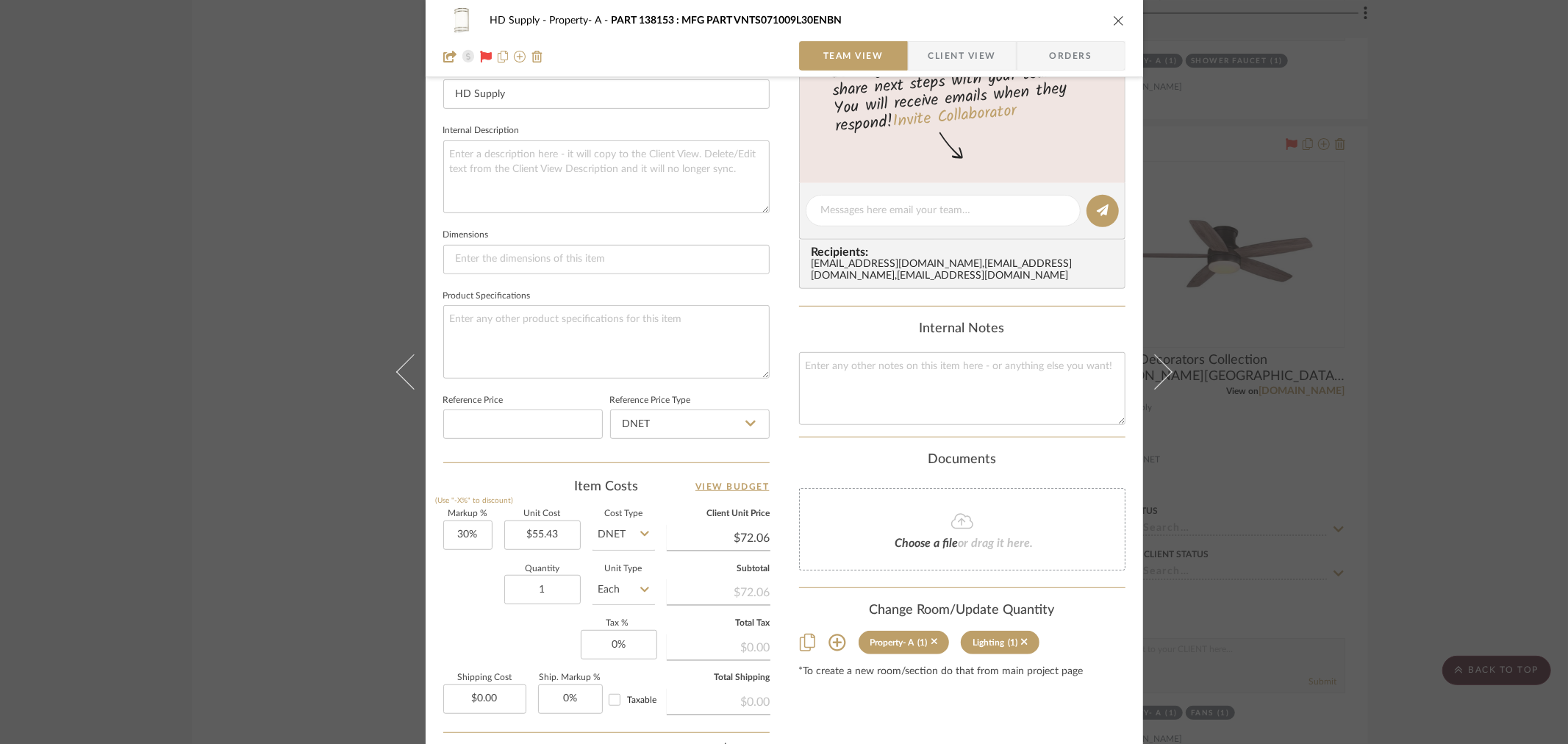
drag, startPoint x: 1110, startPoint y: 19, endPoint x: 1117, endPoint y: 34, distance: 16.6
click at [1112, 19] on icon "close" at bounding box center [1118, 20] width 12 height 12
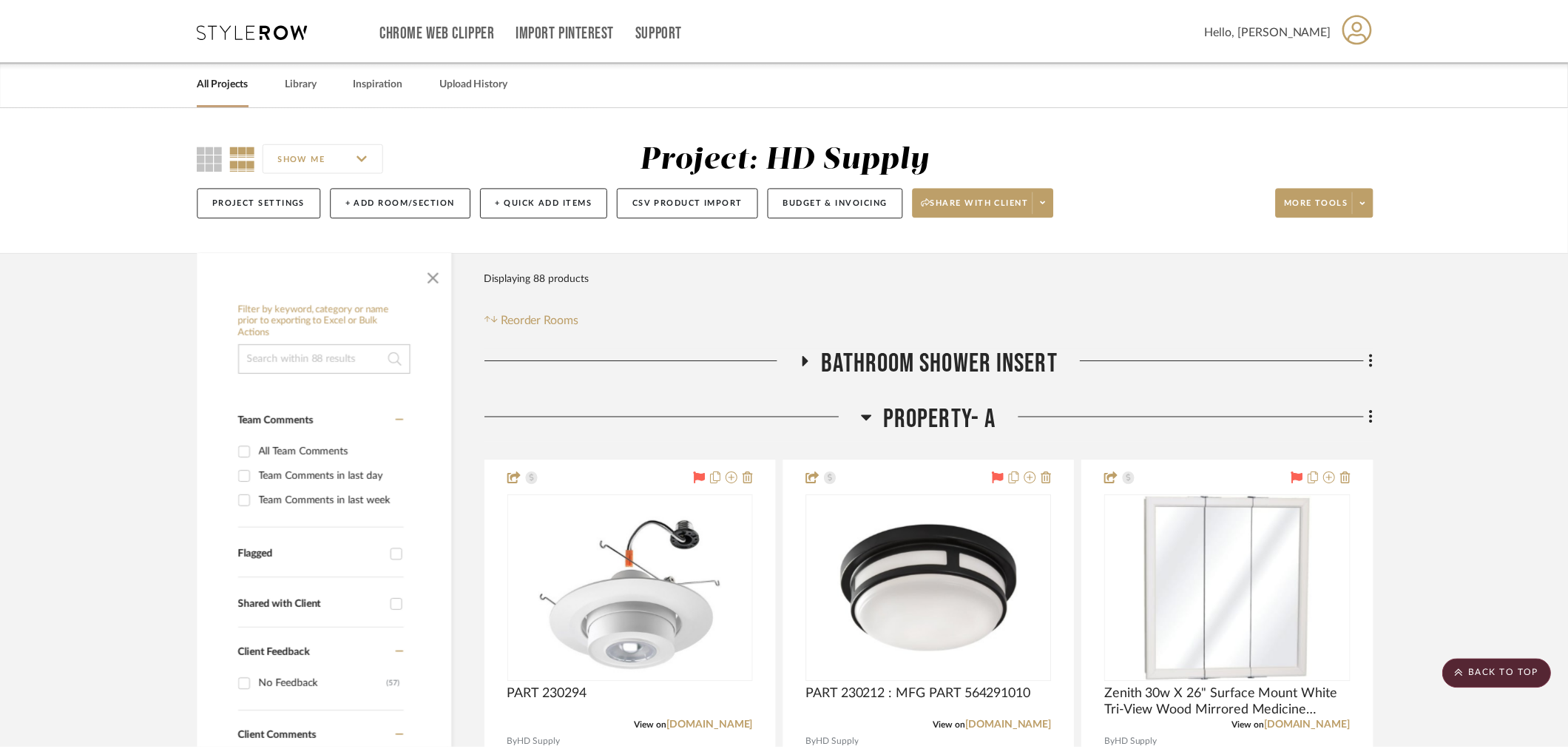
scroll to position [2302, 0]
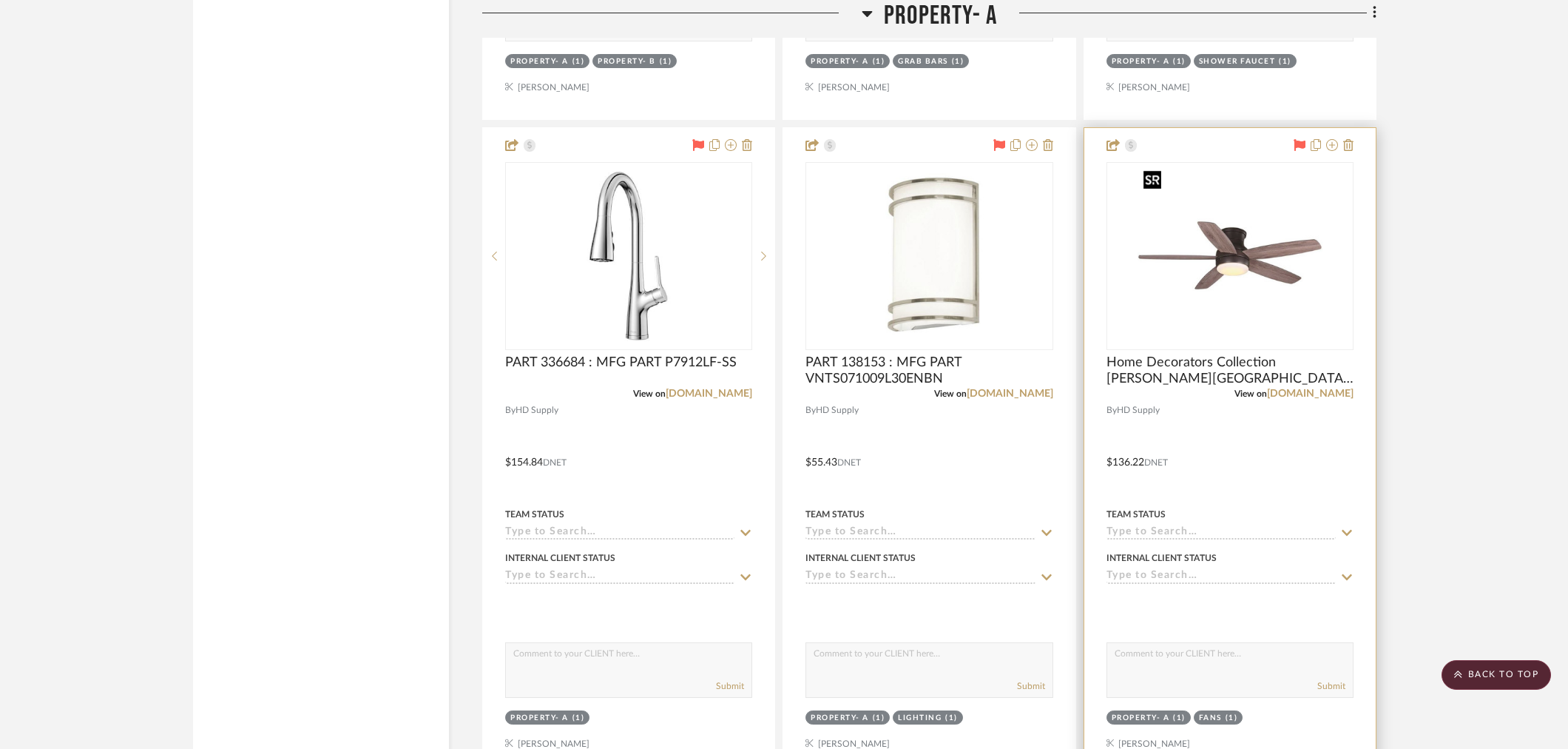
click at [1237, 237] on img "0" at bounding box center [1230, 256] width 185 height 185
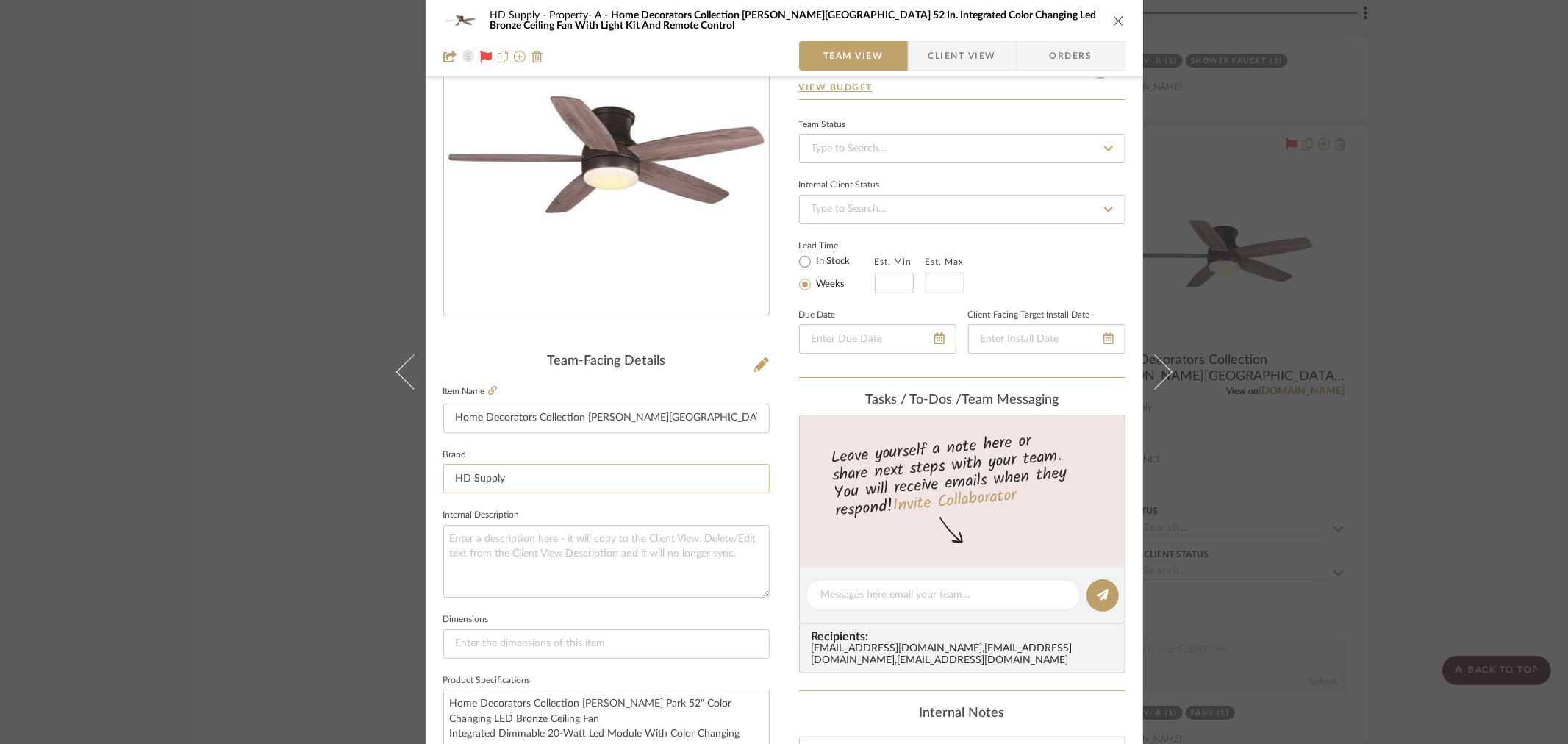
scroll to position [81, 0]
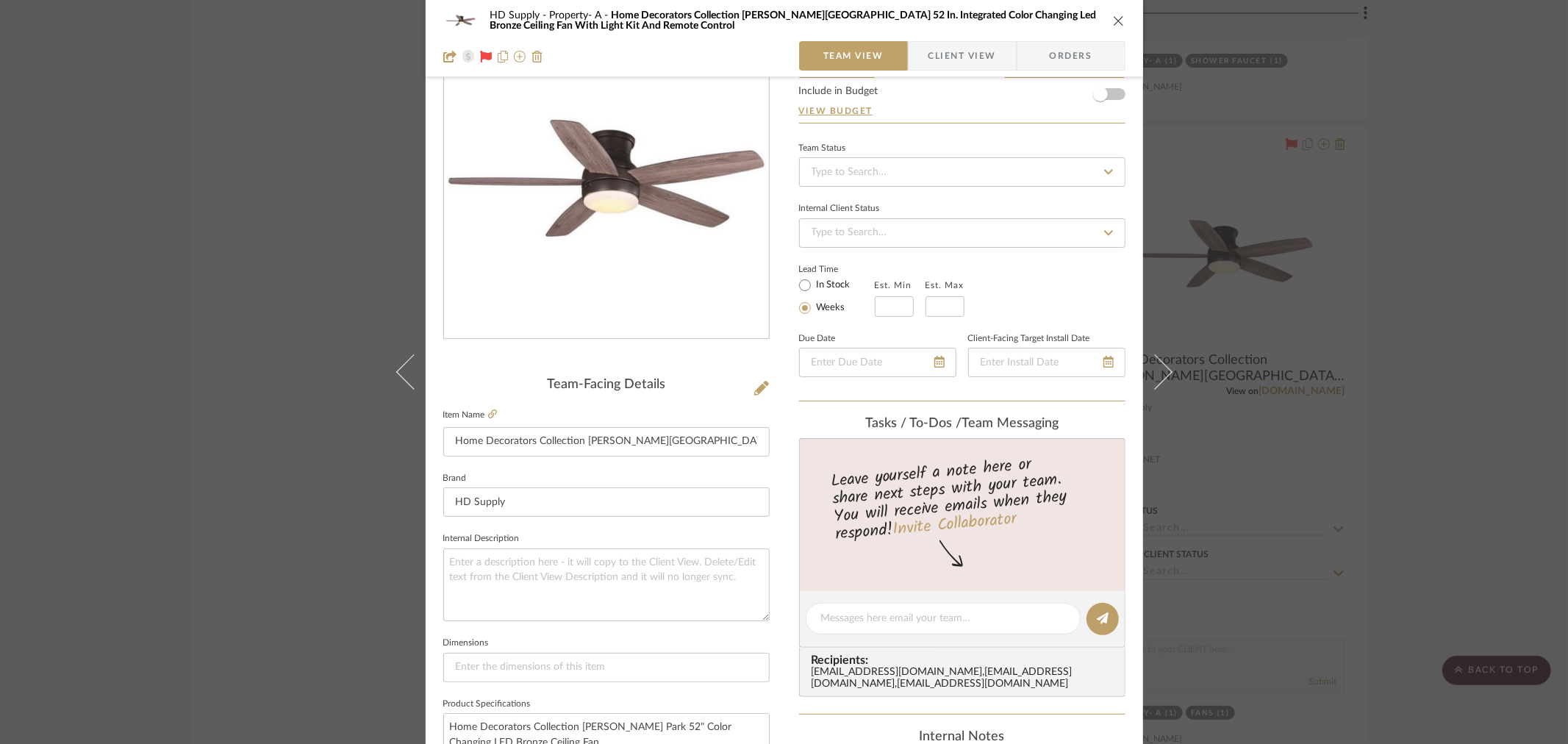
click at [1105, 17] on div "HD Supply Property- A Home Decorators Collection [PERSON_NAME][GEOGRAPHIC_DATA]…" at bounding box center [784, 21] width 682 height 29
click at [1112, 18] on icon "close" at bounding box center [1118, 20] width 12 height 12
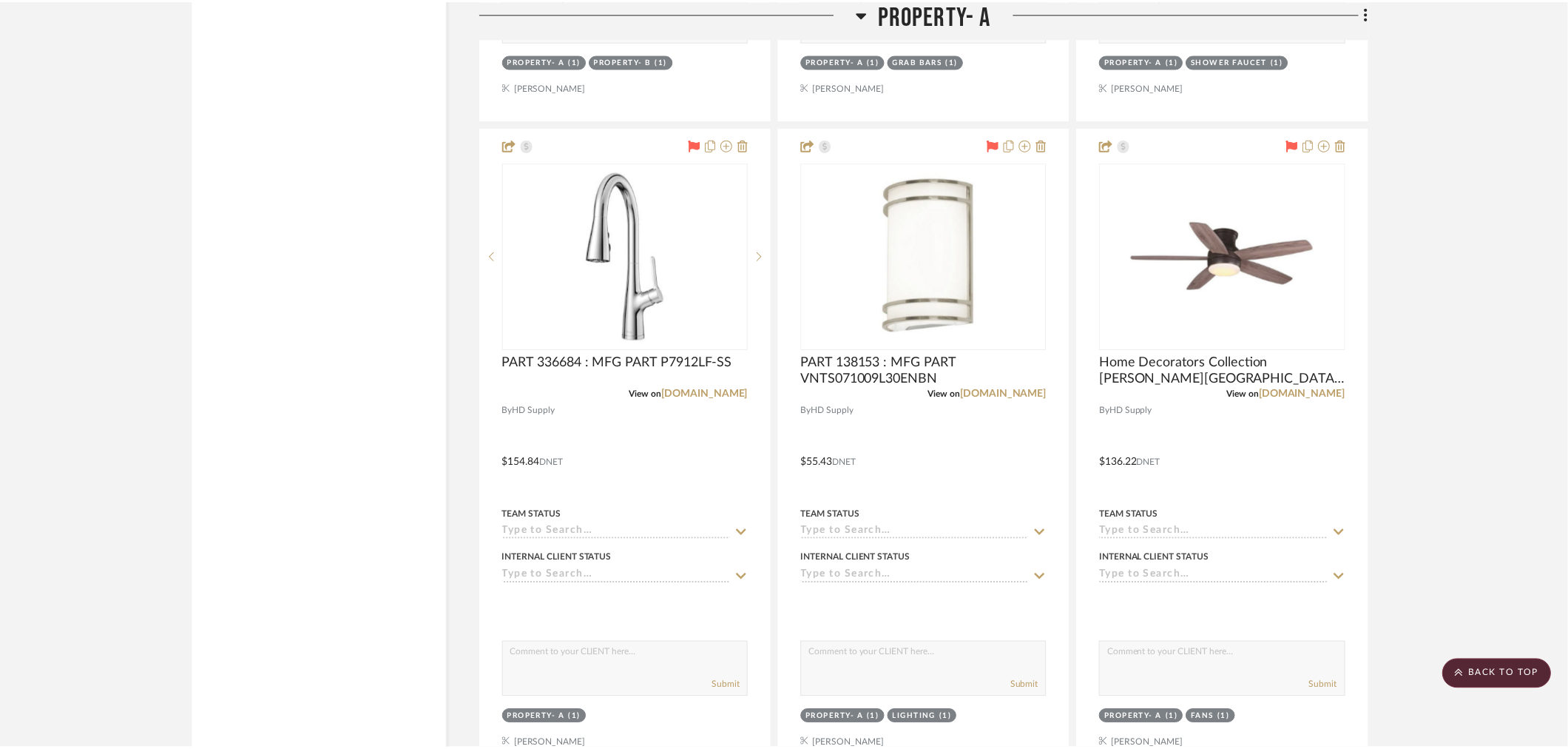
scroll to position [2302, 0]
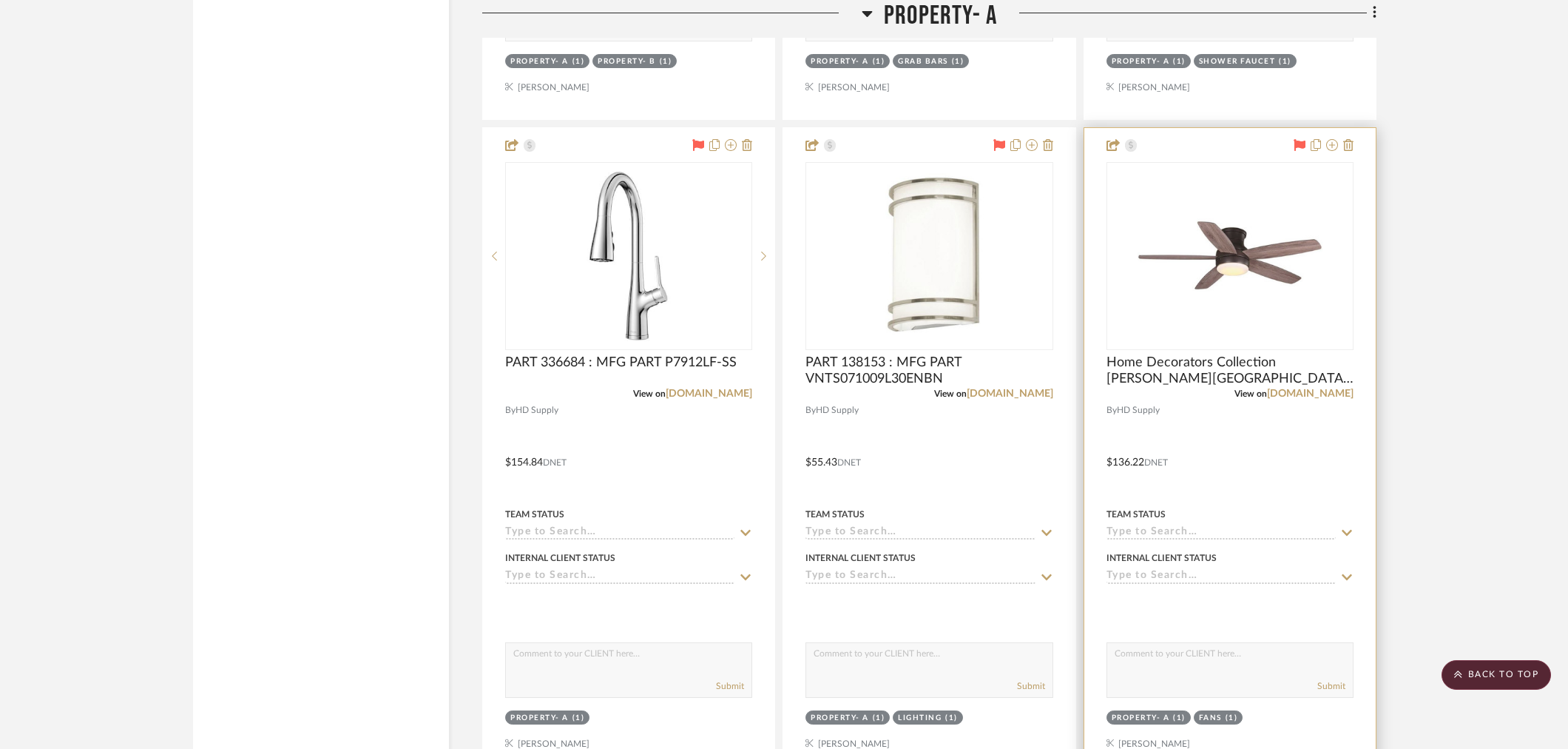
click at [1237, 272] on img "0" at bounding box center [1230, 256] width 185 height 185
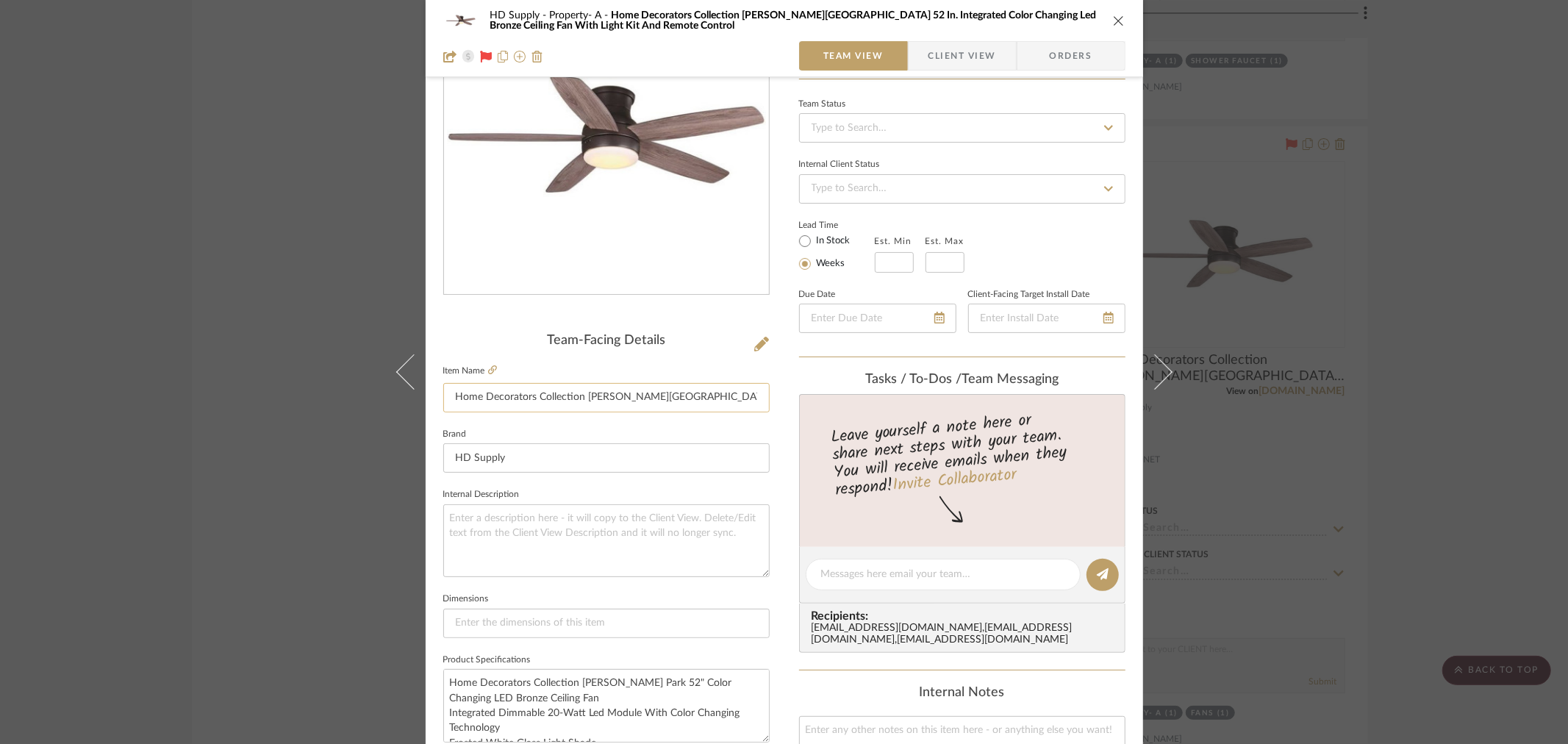
scroll to position [164, 0]
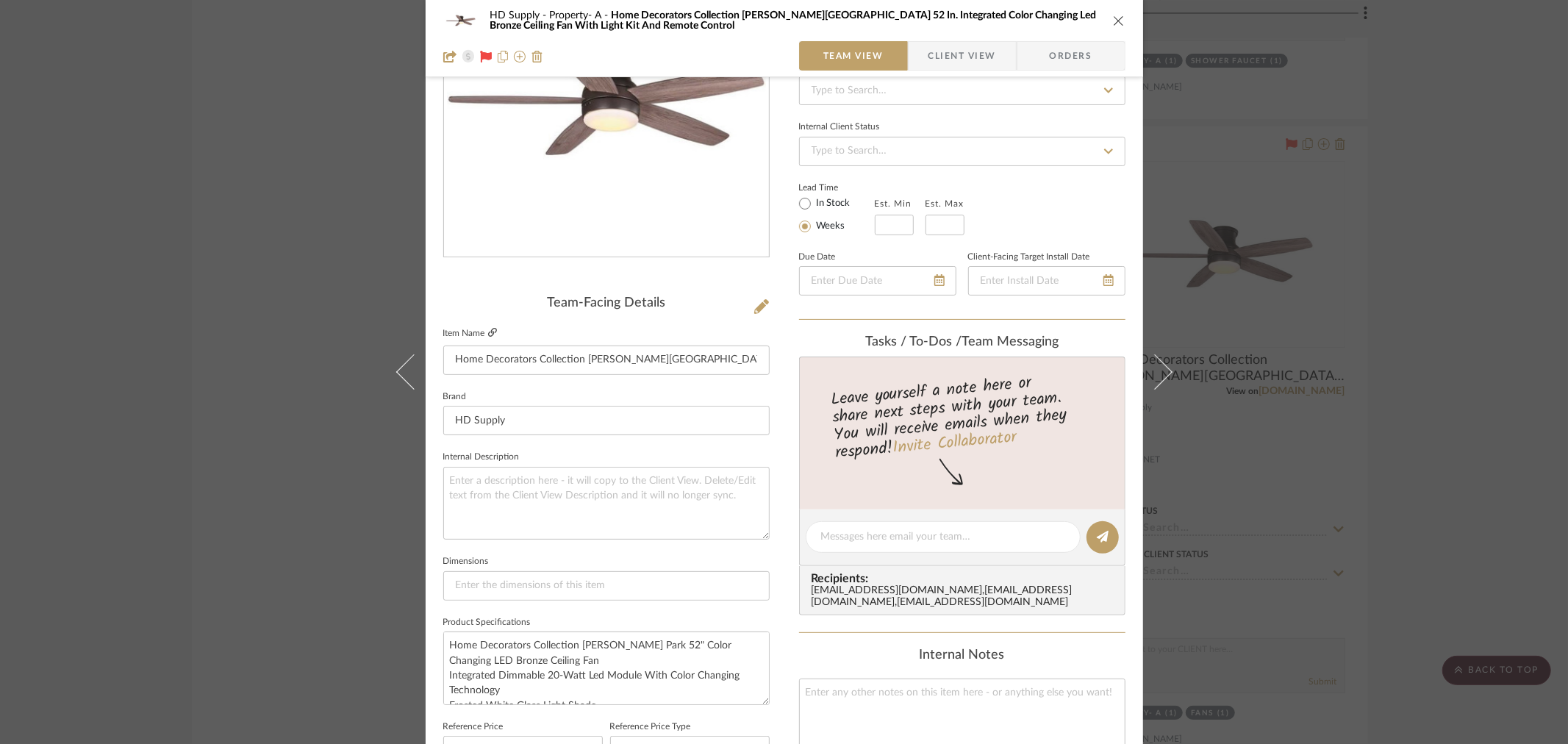
click at [490, 333] on icon at bounding box center [492, 332] width 9 height 9
click at [1113, 18] on icon "close" at bounding box center [1118, 20] width 12 height 12
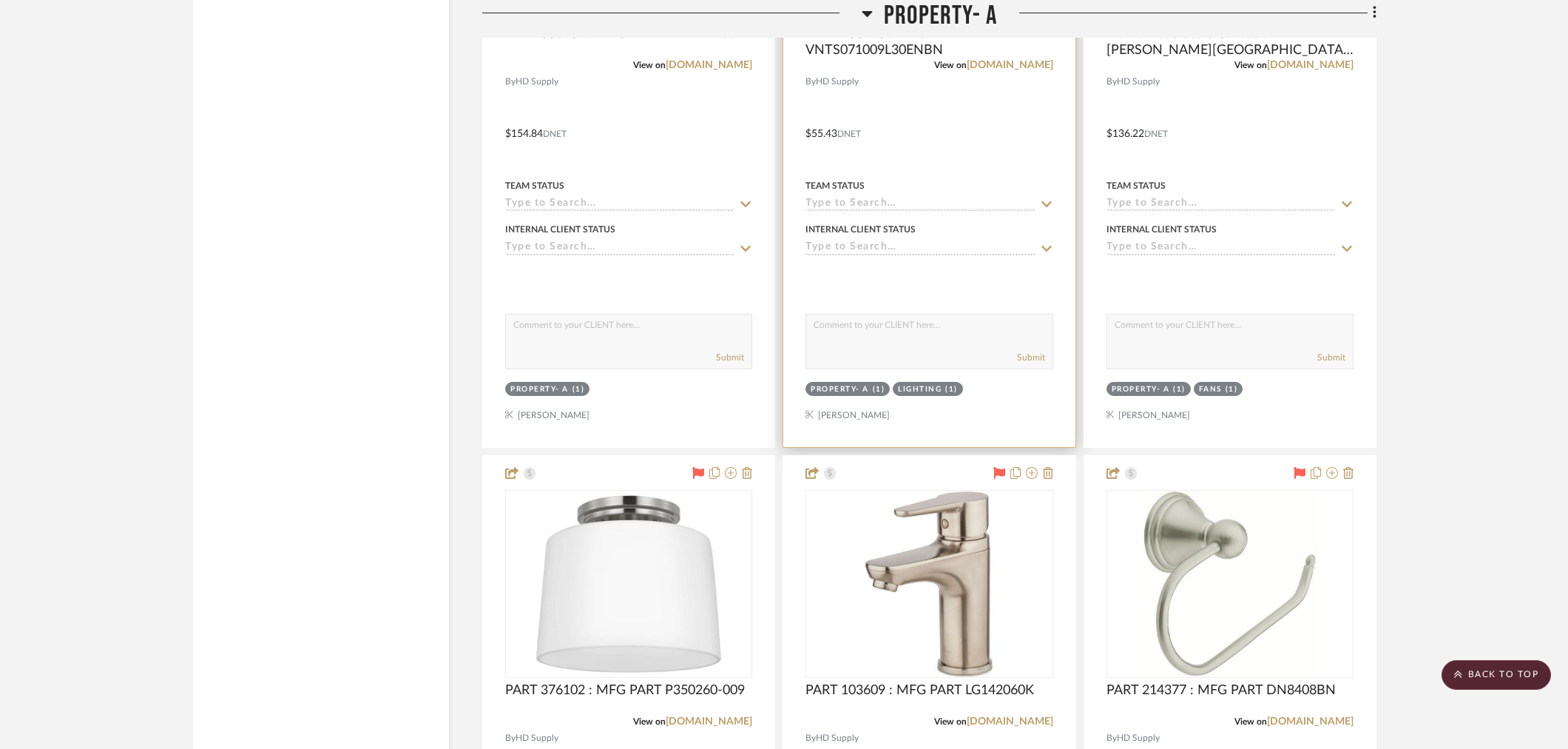
scroll to position [2961, 0]
